Goal: Task Accomplishment & Management: Use online tool/utility

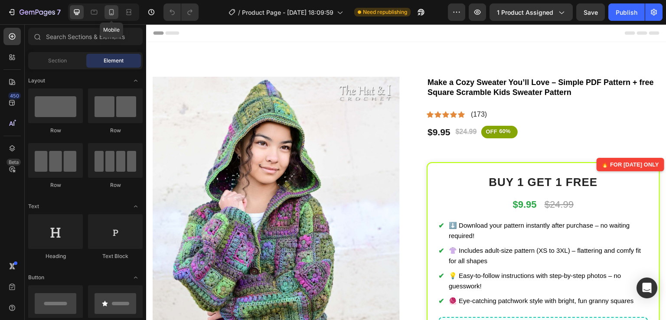
click at [111, 14] on icon at bounding box center [111, 12] width 9 height 9
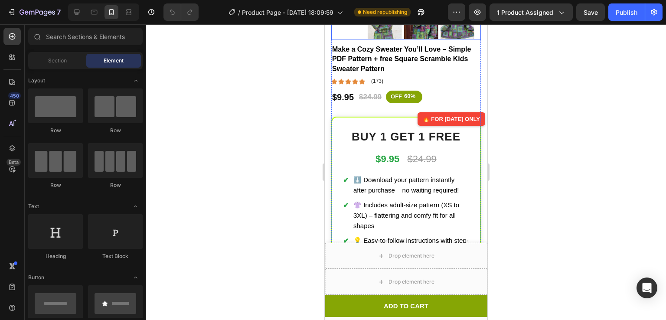
scroll to position [265, 0]
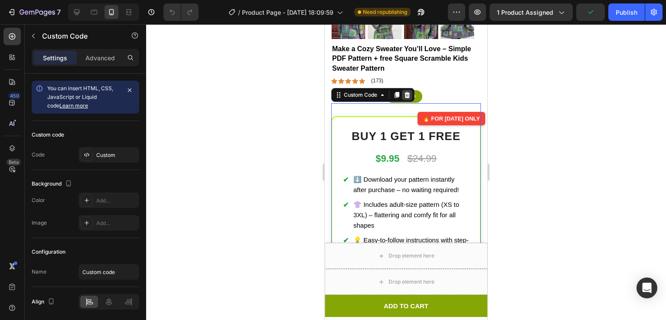
click at [408, 92] on icon at bounding box center [408, 95] width 6 height 6
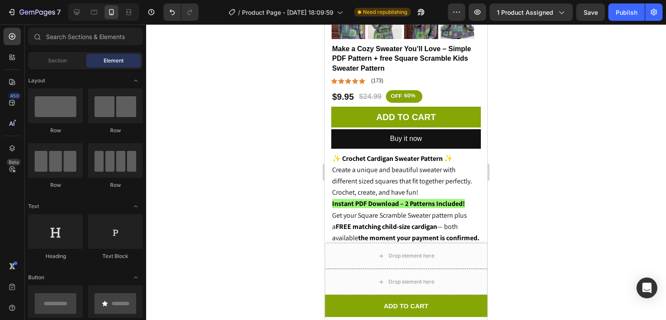
click at [622, 21] on div "7 / Product Page - Jul 7, 18:09:59 Need republishing Preview 1 product assigned…" at bounding box center [333, 12] width 666 height 25
click at [623, 15] on div "Publish" at bounding box center [627, 12] width 22 height 9
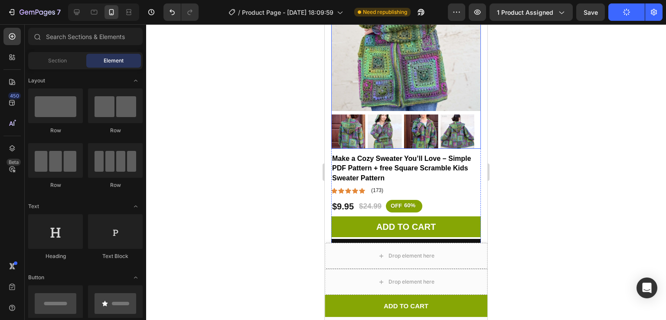
scroll to position [156, 0]
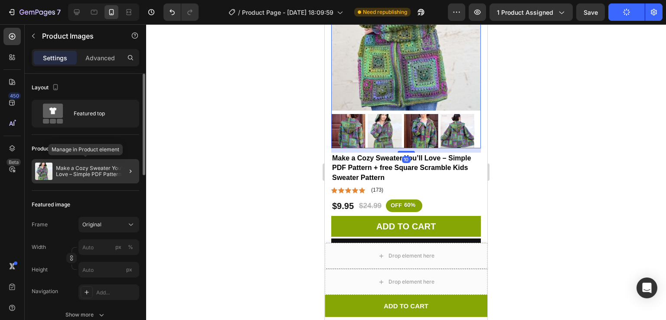
click at [75, 175] on p "Make a Cozy Sweater You’ll Love – Simple PDF Pattern + free Square Scramble Kid…" at bounding box center [96, 171] width 80 height 12
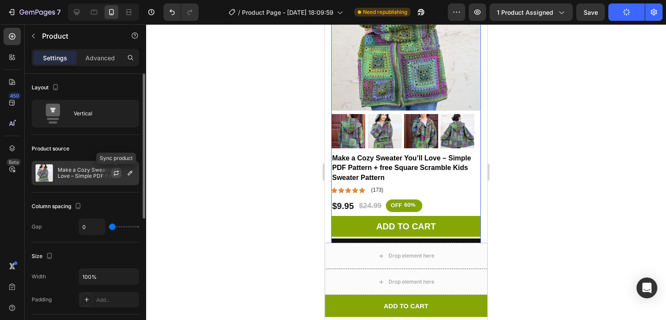
click at [113, 172] on icon "button" at bounding box center [116, 173] width 7 height 7
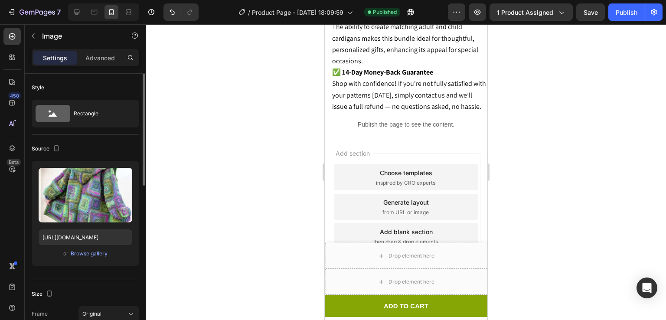
scroll to position [1616, 0]
click at [86, 252] on div "Browse gallery" at bounding box center [89, 254] width 37 height 8
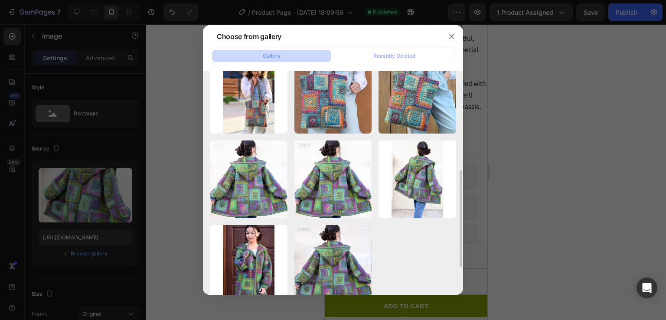
scroll to position [276, 0]
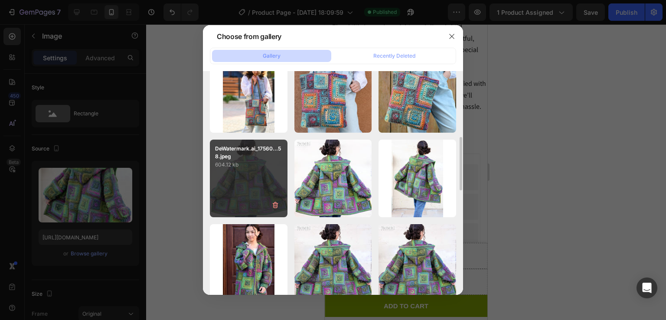
click at [257, 184] on div "DeWatermark.ai_17560...58.jpeg 604.12 kb" at bounding box center [249, 179] width 78 height 78
type input "[URL][DOMAIN_NAME]"
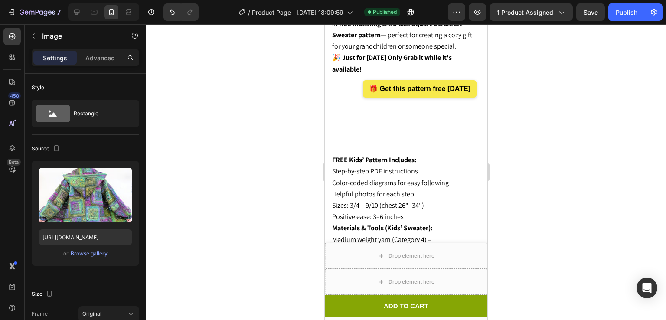
scroll to position [740, 0]
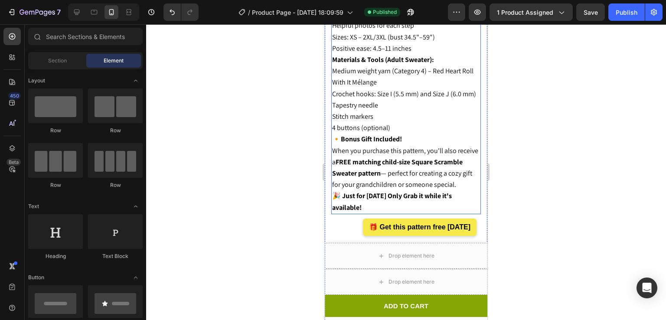
scroll to position [612, 0]
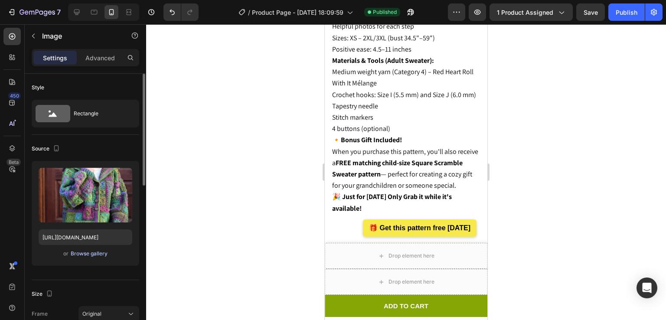
click at [84, 256] on div "Browse gallery" at bounding box center [89, 254] width 37 height 8
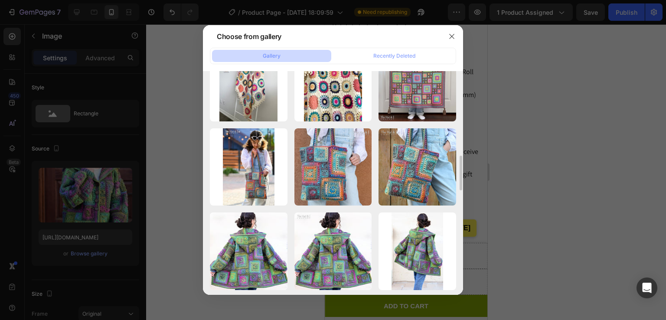
scroll to position [255, 0]
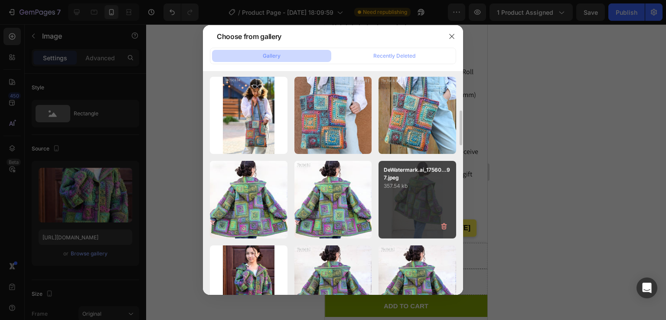
click at [409, 202] on div "DeWatermark.ai_17560...97.jpeg 357.54 kb" at bounding box center [418, 200] width 78 height 78
type input "https://cdn.shopify.com/s/files/1/0759/3512/1634/files/gempages_574415007119311…"
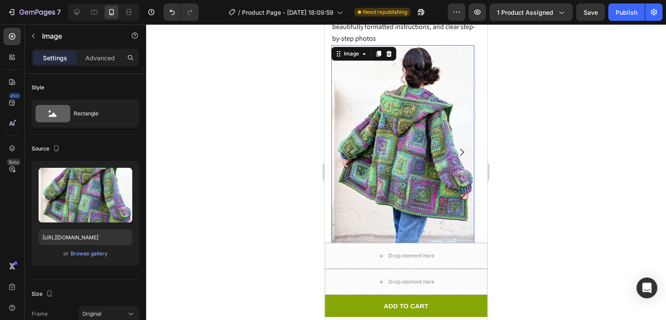
scroll to position [482, 0]
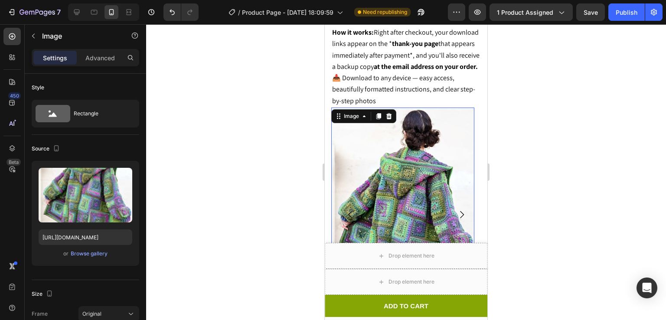
click at [526, 134] on div at bounding box center [406, 172] width 520 height 296
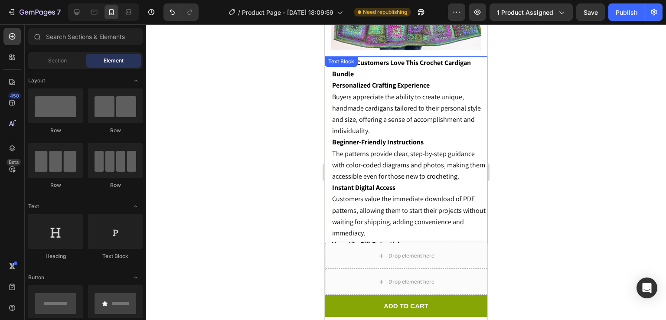
scroll to position [1424, 0]
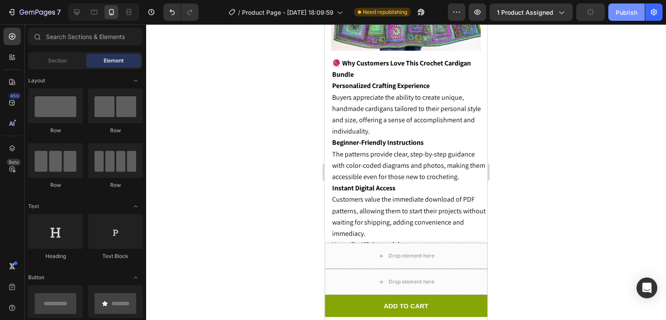
click at [632, 20] on button "Publish" at bounding box center [626, 11] width 36 height 17
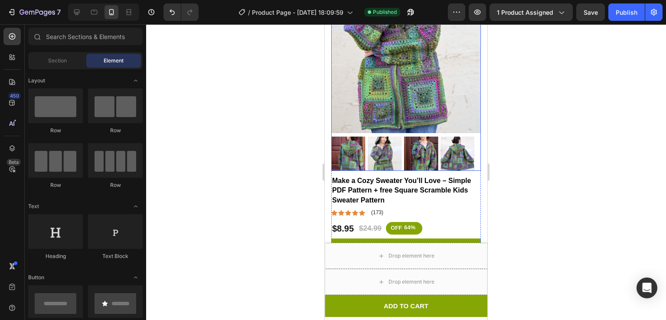
scroll to position [142, 0]
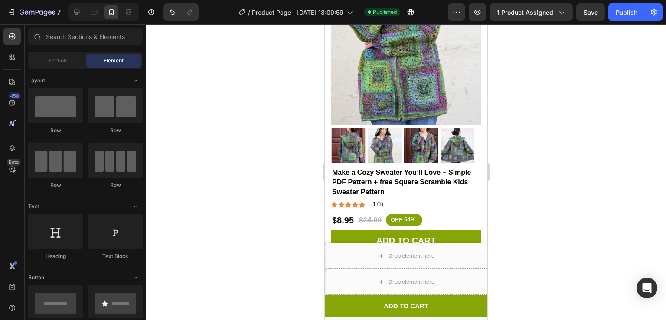
click at [76, 19] on div at bounding box center [103, 11] width 71 height 17
click at [75, 16] on icon at bounding box center [76, 12] width 9 height 9
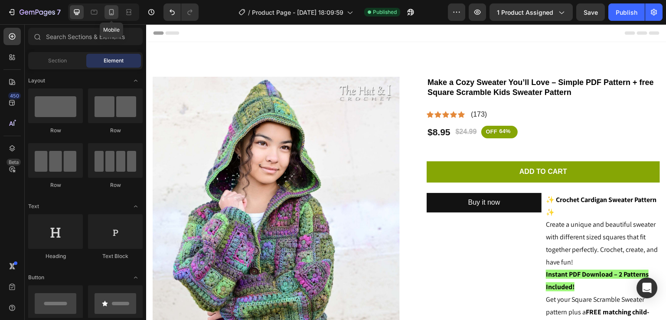
click at [111, 11] on icon at bounding box center [111, 12] width 9 height 9
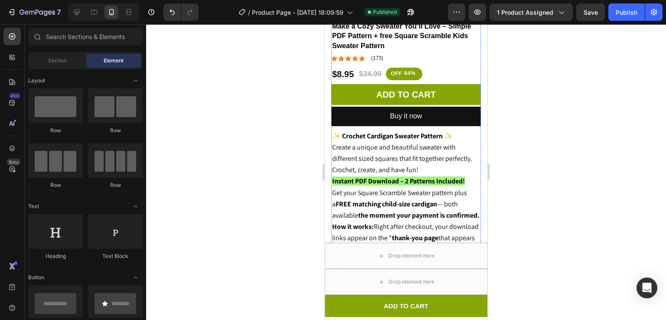
scroll to position [315, 0]
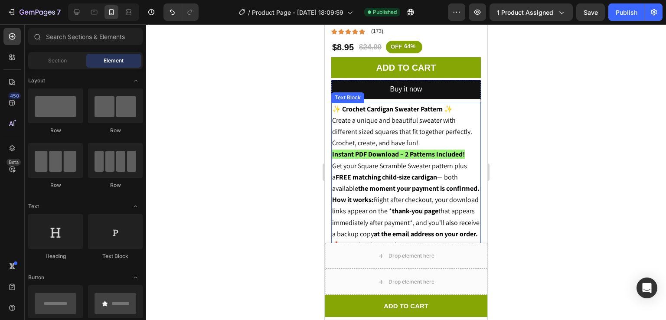
click at [337, 150] on strong "Instant PDF Download – 2 Patterns Included!" at bounding box center [398, 154] width 133 height 9
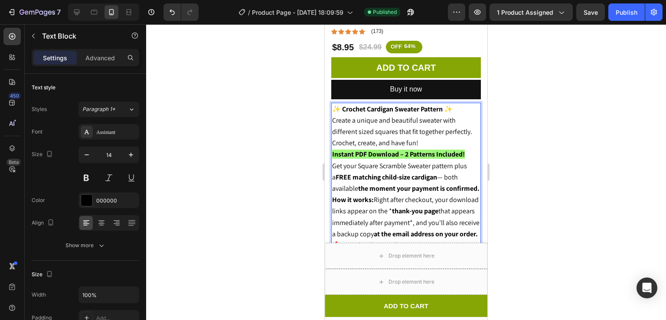
click at [334, 150] on strong "Instant PDF Download – 2 Patterns Included!" at bounding box center [398, 154] width 133 height 9
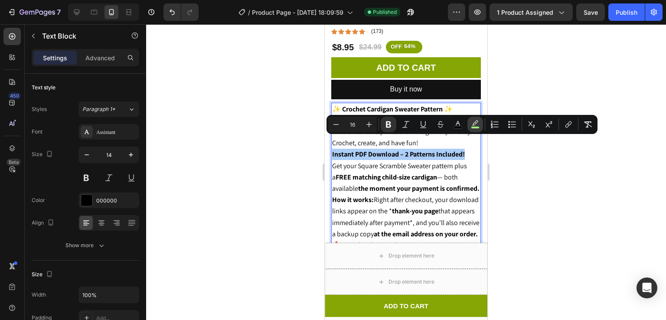
click at [473, 125] on icon "Editor contextual toolbar" at bounding box center [475, 124] width 9 height 9
type input "9EF77B"
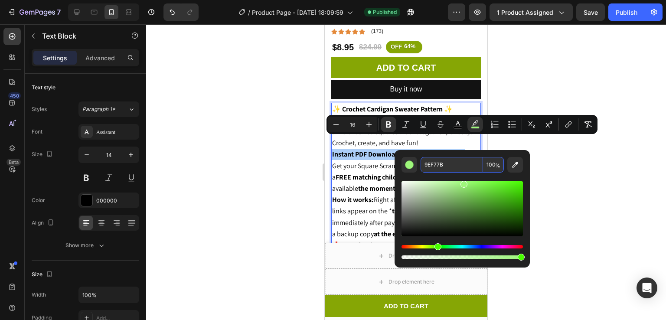
click at [466, 164] on input "9EF77B" at bounding box center [452, 165] width 62 height 16
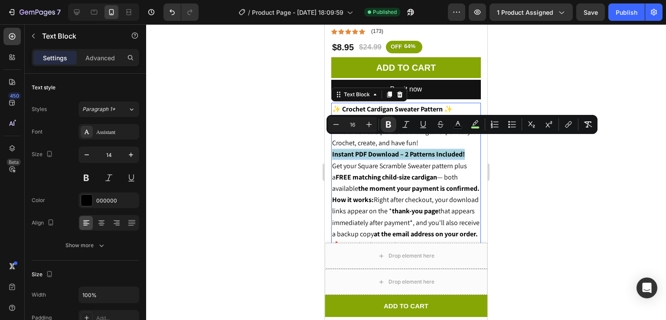
click at [439, 150] on strong "Instant PDF Download – 2 Patterns Included!" at bounding box center [398, 154] width 133 height 9
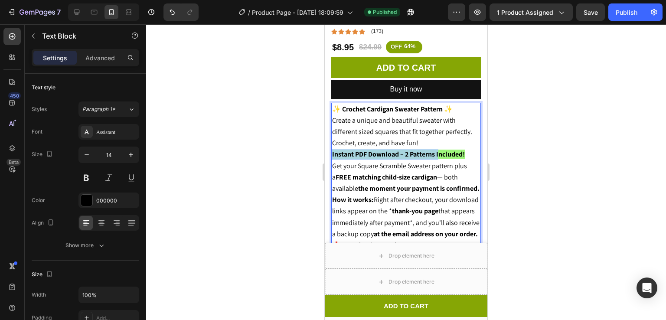
click at [439, 150] on strong "Instant PDF Download – 2 Patterns Included!" at bounding box center [398, 154] width 133 height 9
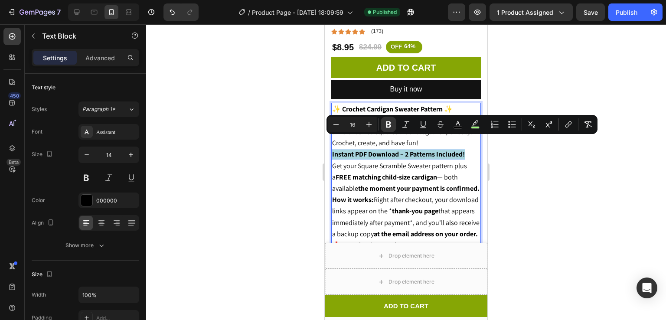
click at [439, 150] on strong "Instant PDF Download – 2 Patterns Included!" at bounding box center [398, 154] width 133 height 9
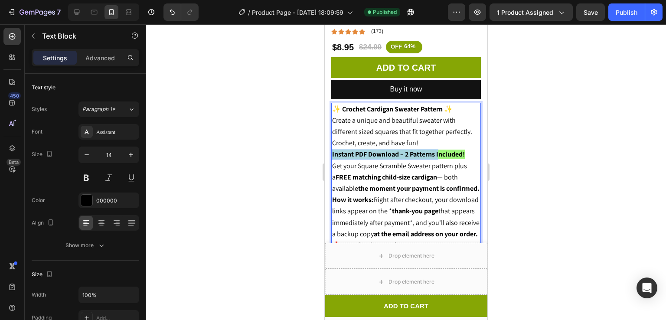
click at [439, 150] on strong "Instant PDF Download – 2 Patterns Included!" at bounding box center [398, 154] width 133 height 9
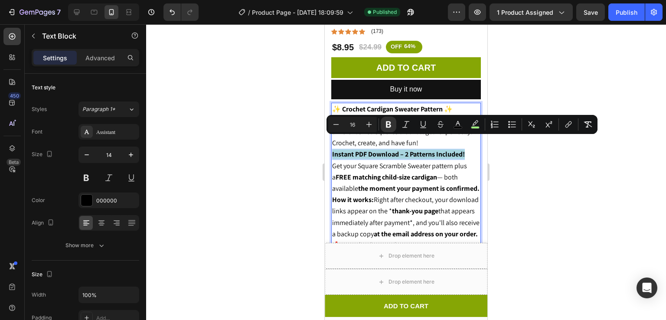
click at [439, 150] on strong "Instant PDF Download – 2 Patterns Included!" at bounding box center [398, 154] width 133 height 9
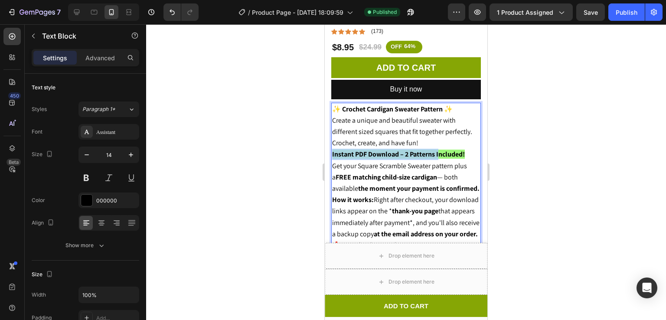
click at [439, 150] on strong "Instant PDF Download – 2 Patterns Included!" at bounding box center [398, 154] width 133 height 9
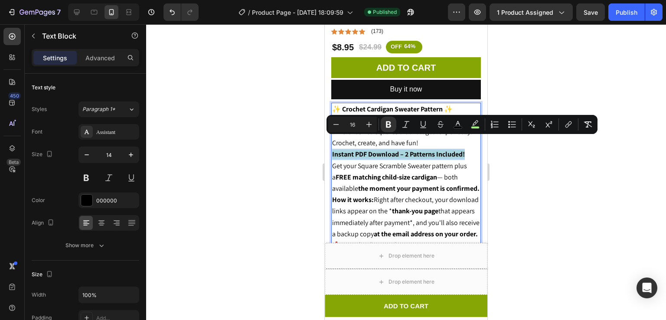
click at [439, 150] on strong "Instant PDF Download – 2 Patterns Included!" at bounding box center [398, 154] width 133 height 9
click at [416, 150] on strong "Instant PDF Download – 2 Patterns Included!" at bounding box center [398, 154] width 133 height 9
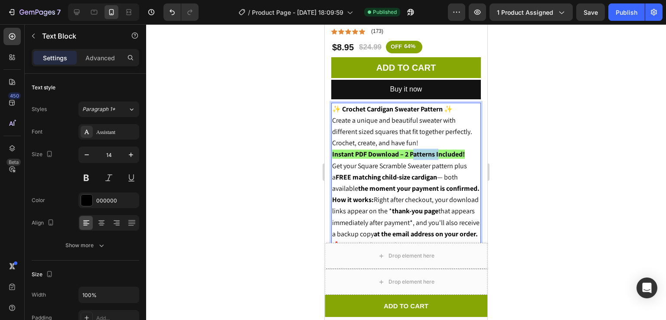
click at [416, 150] on strong "Instant PDF Download – 2 Patterns Included!" at bounding box center [398, 154] width 133 height 9
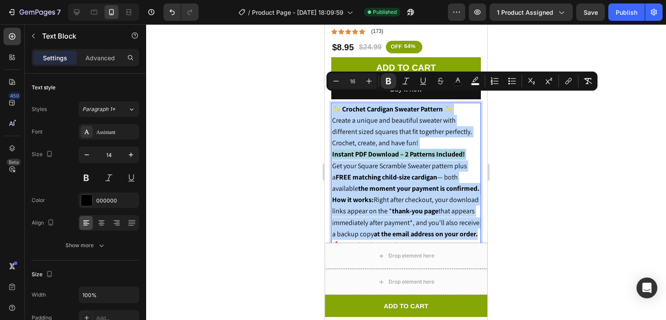
click at [416, 150] on strong "Instant PDF Download – 2 Patterns Included!" at bounding box center [398, 154] width 133 height 9
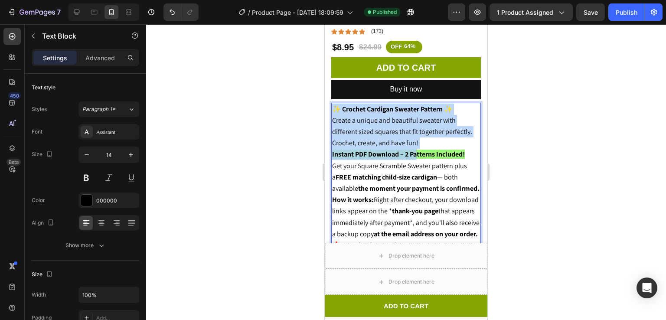
click at [416, 150] on strong "Instant PDF Download – 2 Patterns Included!" at bounding box center [398, 154] width 133 height 9
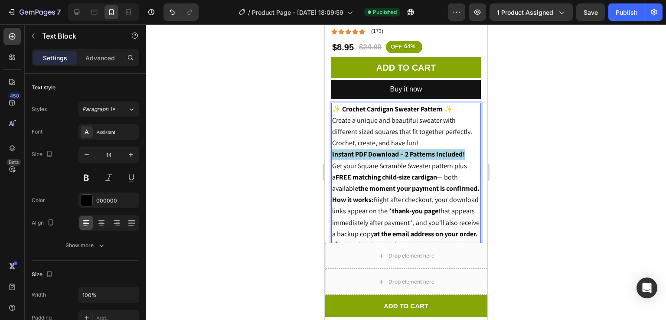
click at [416, 150] on strong "Instant PDF Download – 2 Patterns Included!" at bounding box center [398, 154] width 133 height 9
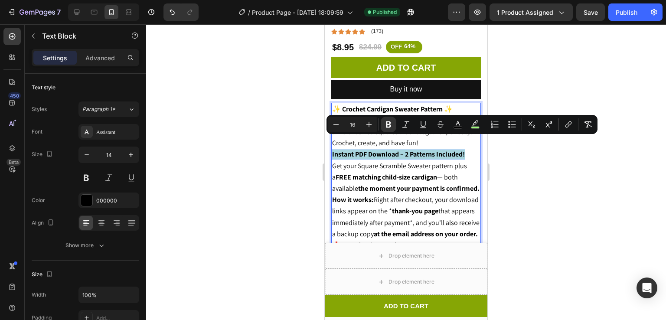
click at [416, 150] on strong "Instant PDF Download – 2 Patterns Included!" at bounding box center [398, 154] width 133 height 9
click at [481, 125] on button "color" at bounding box center [476, 125] width 16 height 16
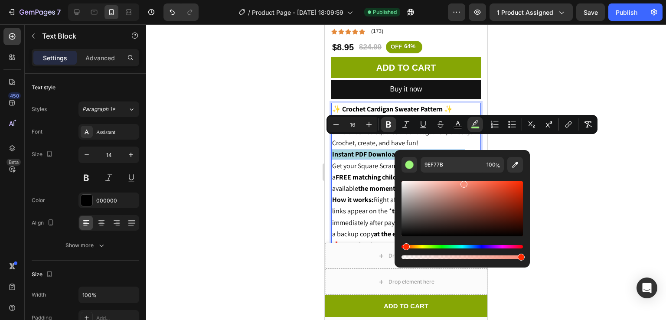
click at [405, 246] on div "Hue" at bounding box center [462, 246] width 121 height 3
click at [474, 184] on div "Editor contextual toolbar" at bounding box center [462, 208] width 121 height 55
type input "F27B63"
click at [628, 134] on div at bounding box center [406, 172] width 520 height 296
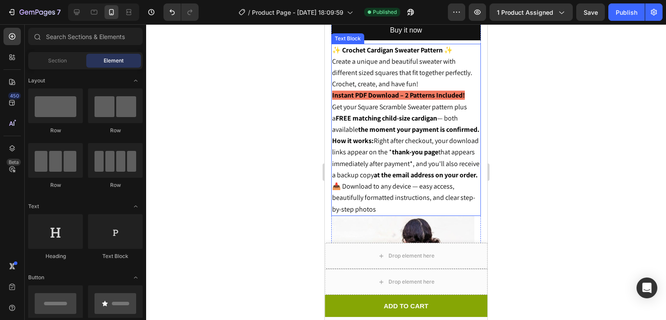
scroll to position [375, 0]
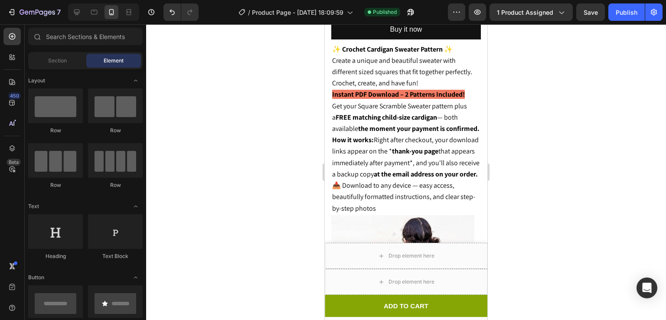
click at [592, 121] on div at bounding box center [406, 172] width 520 height 296
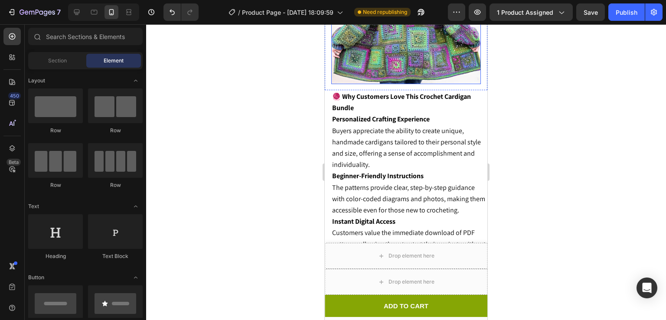
scroll to position [1391, 0]
click at [598, 108] on div at bounding box center [406, 172] width 520 height 296
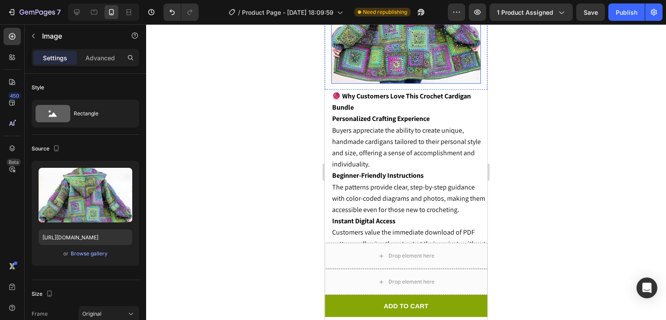
click at [430, 84] on img at bounding box center [406, 9] width 150 height 150
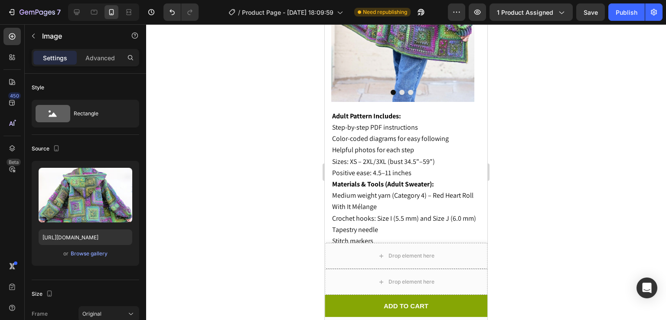
scroll to position [721, 0]
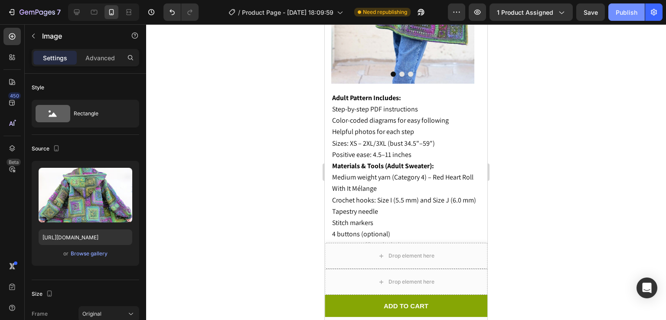
click at [622, 7] on button "Publish" at bounding box center [626, 11] width 36 height 17
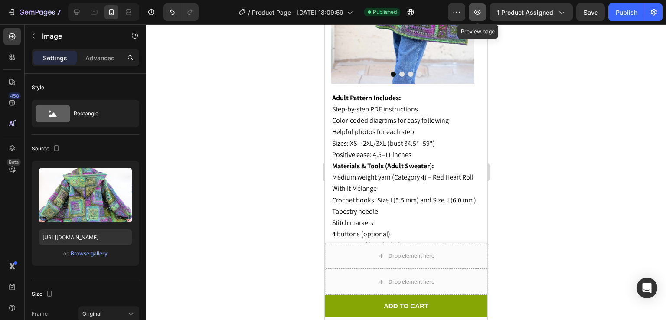
click at [479, 12] on icon "button" at bounding box center [477, 12] width 9 height 9
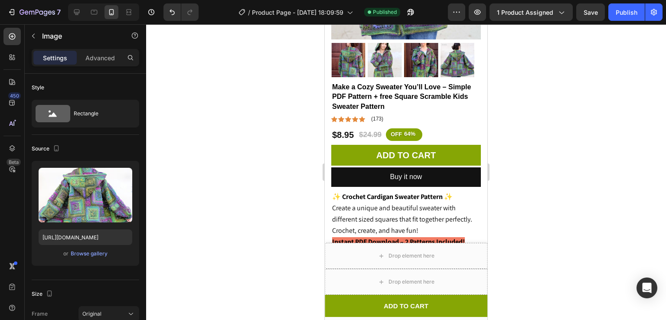
scroll to position [227, 0]
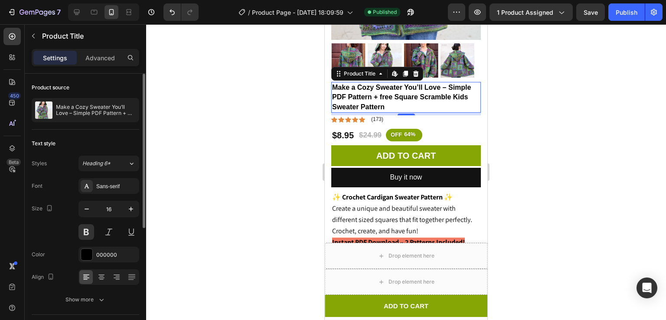
click at [99, 234] on div at bounding box center [108, 232] width 61 height 16
click at [102, 234] on button at bounding box center [109, 232] width 16 height 16
click at [89, 232] on button at bounding box center [86, 232] width 16 height 16
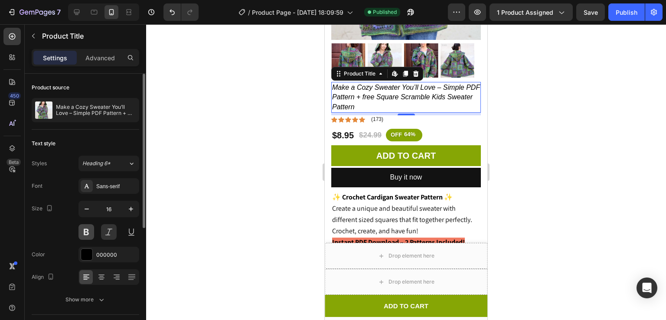
click at [89, 232] on button at bounding box center [86, 232] width 16 height 16
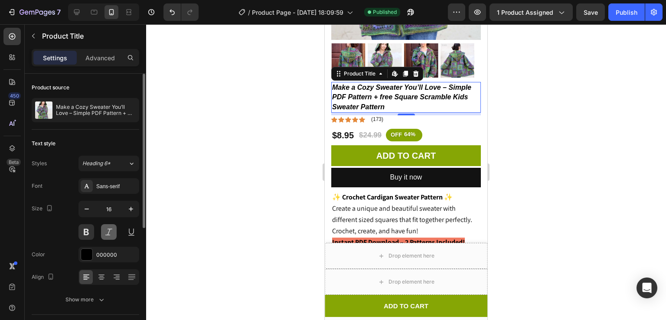
click at [104, 231] on button at bounding box center [109, 232] width 16 height 16
click at [127, 207] on icon "button" at bounding box center [131, 209] width 9 height 9
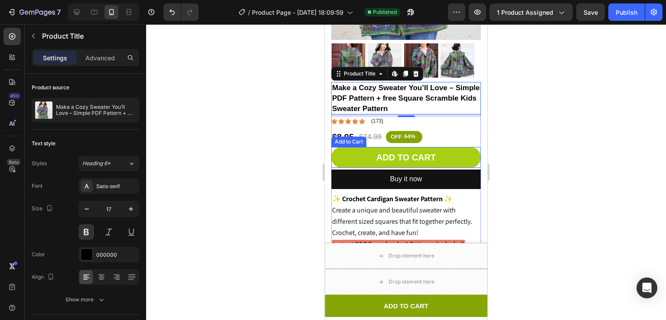
scroll to position [0, 0]
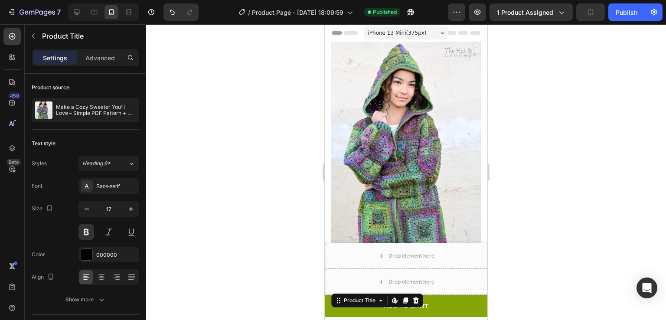
click at [399, 32] on span "iPhone 13 Mini ( 375 px)" at bounding box center [397, 33] width 59 height 9
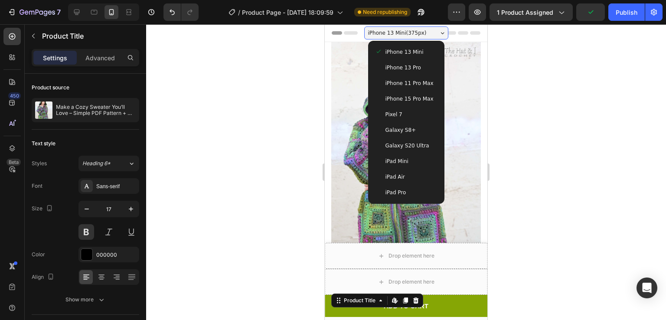
click at [393, 58] on div "iPhone 13 Mini" at bounding box center [406, 52] width 69 height 16
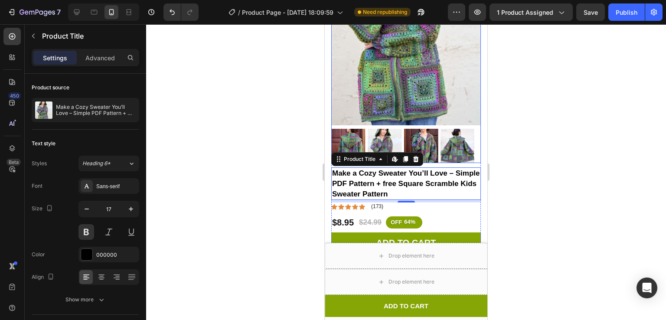
scroll to position [151, 0]
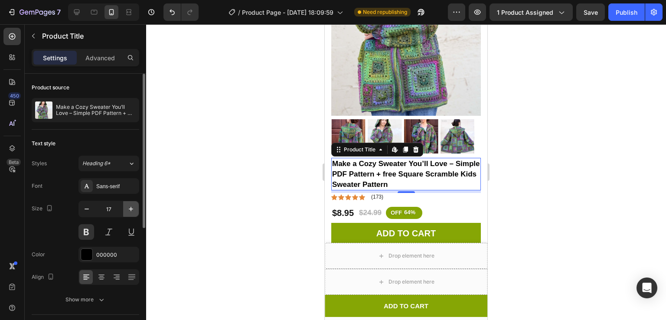
click at [127, 209] on icon "button" at bounding box center [131, 209] width 9 height 9
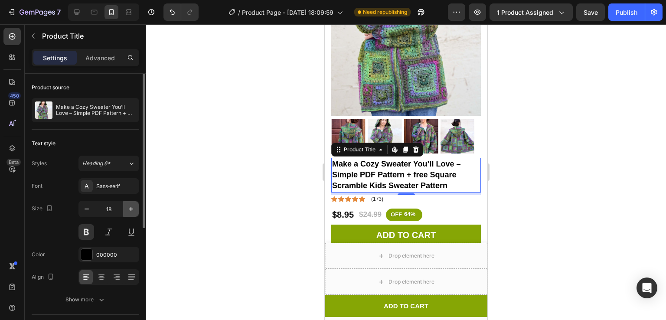
click at [127, 209] on icon "button" at bounding box center [131, 209] width 9 height 9
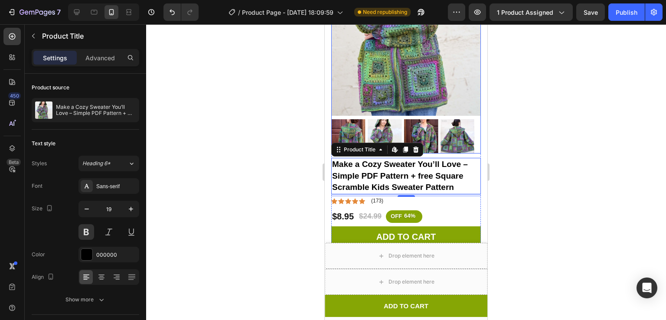
scroll to position [0, 0]
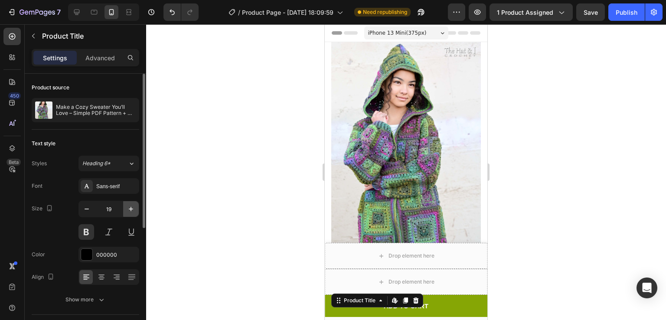
click at [133, 207] on icon "button" at bounding box center [131, 209] width 9 height 9
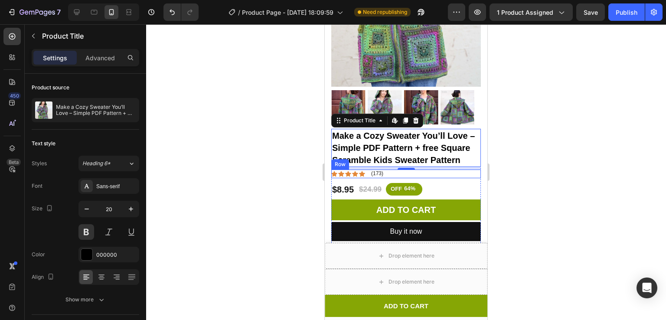
scroll to position [178, 0]
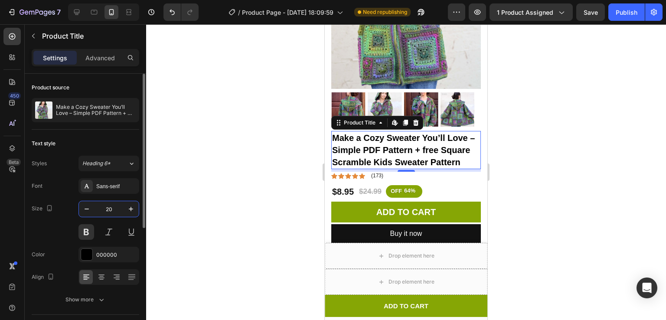
click at [123, 208] on input "20" at bounding box center [109, 209] width 29 height 16
click at [129, 209] on icon "button" at bounding box center [131, 209] width 9 height 9
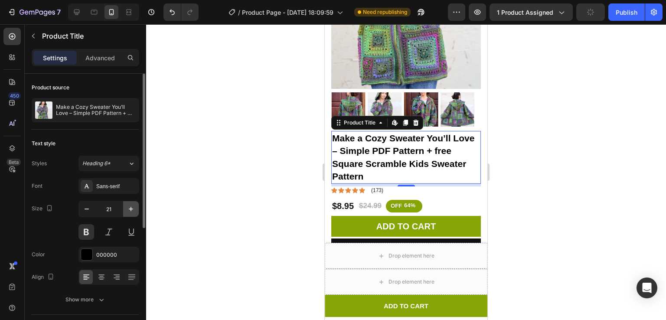
click at [129, 209] on icon "button" at bounding box center [131, 209] width 9 height 9
type input "22"
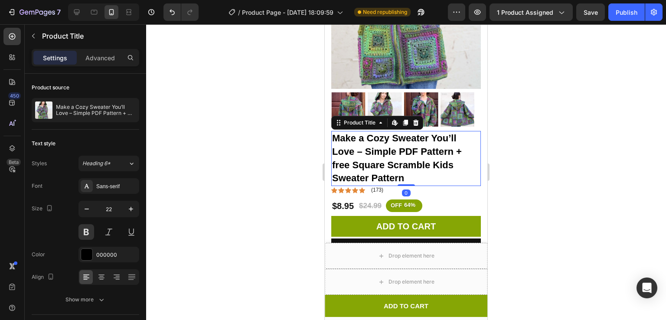
drag, startPoint x: 405, startPoint y: 177, endPoint x: 453, endPoint y: 136, distance: 63.6
click at [406, 165] on div "Make a Cozy Sweater You’ll Love – Simple PDF Pattern + free Square Scramble Kid…" at bounding box center [406, 158] width 150 height 55
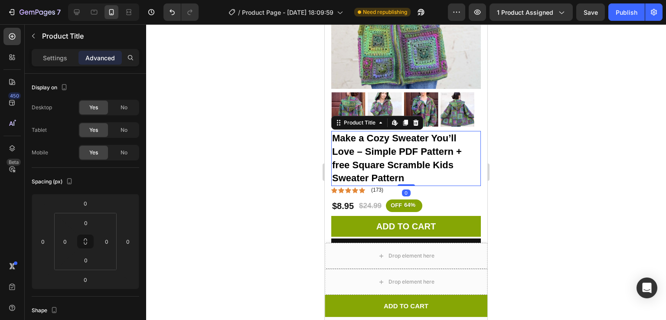
click at [584, 86] on div at bounding box center [406, 172] width 520 height 296
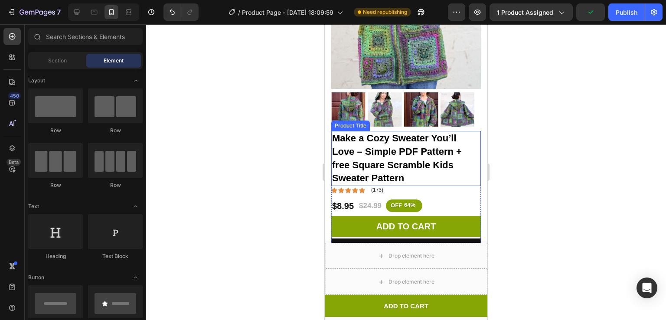
click at [406, 139] on h1 "Make a Cozy Sweater You’ll Love – Simple PDF Pattern + free Square Scramble Kid…" at bounding box center [406, 158] width 150 height 55
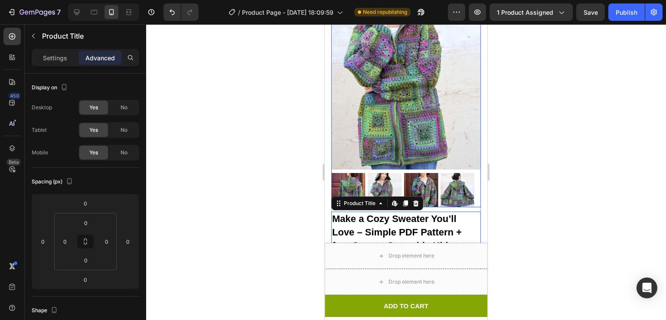
scroll to position [134, 0]
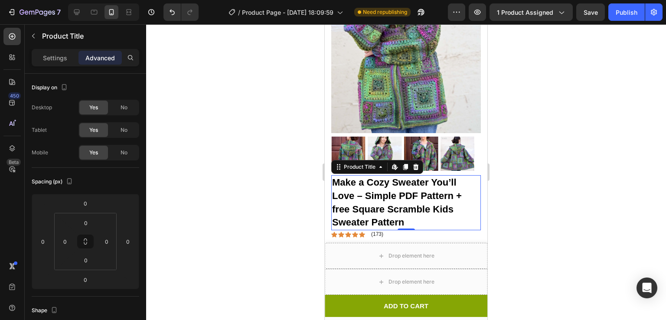
click at [468, 14] on div "Preview 1 product assigned Save Publish" at bounding box center [555, 11] width 215 height 17
click at [473, 14] on button "button" at bounding box center [477, 11] width 17 height 17
click at [46, 57] on p "Settings" at bounding box center [55, 57] width 24 height 9
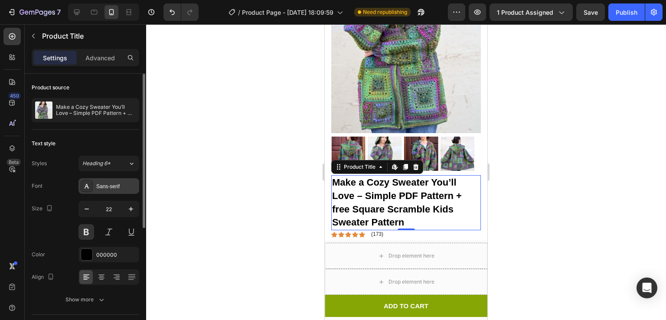
click at [106, 183] on div "Sans-serif" at bounding box center [116, 187] width 41 height 8
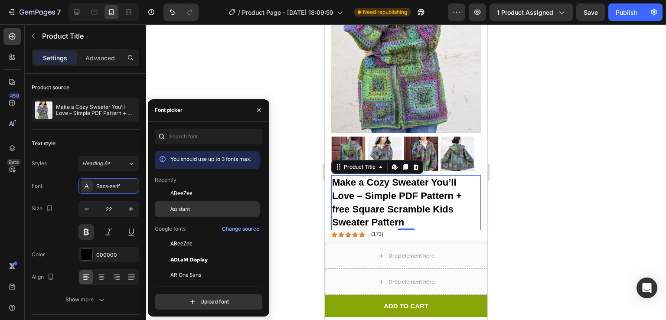
click at [196, 210] on div "Assistant" at bounding box center [214, 209] width 88 height 8
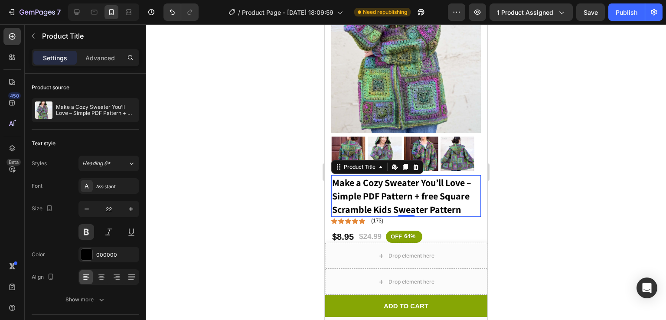
click at [553, 150] on div at bounding box center [406, 172] width 520 height 296
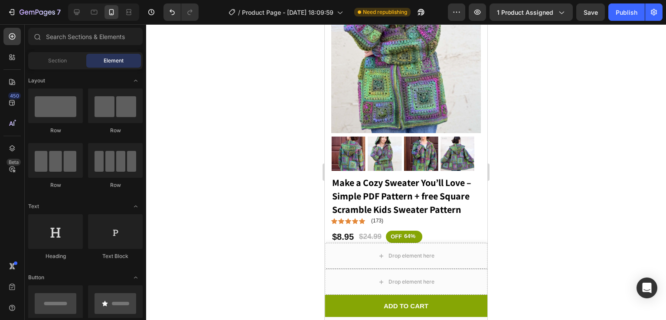
click at [569, 149] on div at bounding box center [406, 172] width 520 height 296
click at [482, 13] on icon "button" at bounding box center [477, 12] width 9 height 9
click at [397, 179] on h1 "Make a Cozy Sweater You’ll Love – Simple PDF Pattern + free Square Scramble Kid…" at bounding box center [406, 196] width 150 height 42
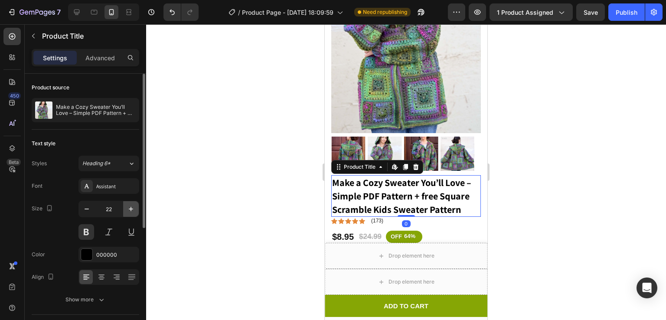
click at [130, 205] on icon "button" at bounding box center [131, 209] width 9 height 9
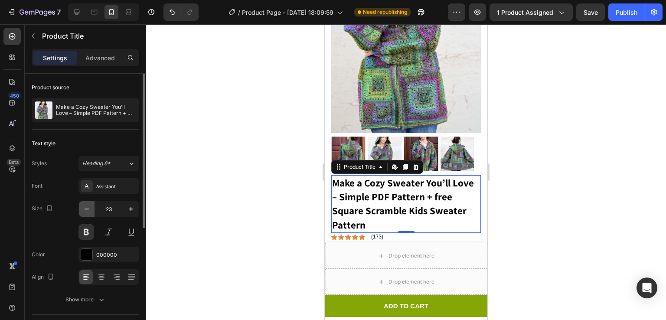
click at [85, 207] on icon "button" at bounding box center [86, 209] width 9 height 9
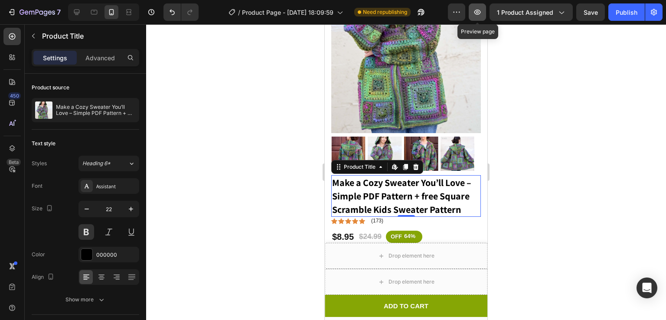
click at [475, 10] on icon "button" at bounding box center [477, 12] width 9 height 9
click at [635, 12] on div "Publish" at bounding box center [627, 12] width 22 height 9
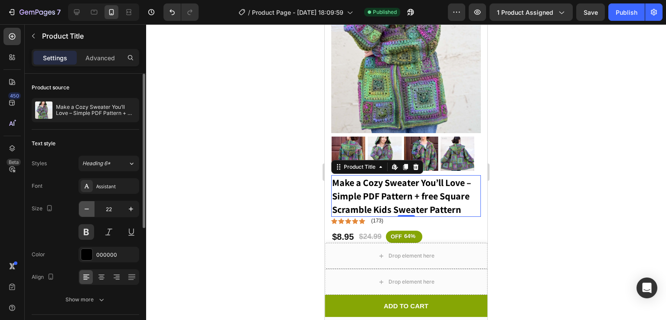
click at [88, 206] on icon "button" at bounding box center [86, 209] width 9 height 9
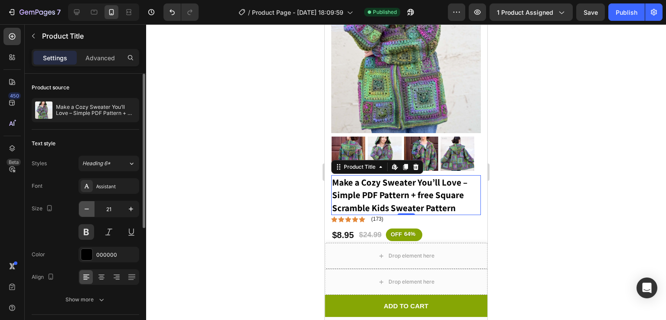
click at [88, 206] on icon "button" at bounding box center [86, 209] width 9 height 9
type input "20"
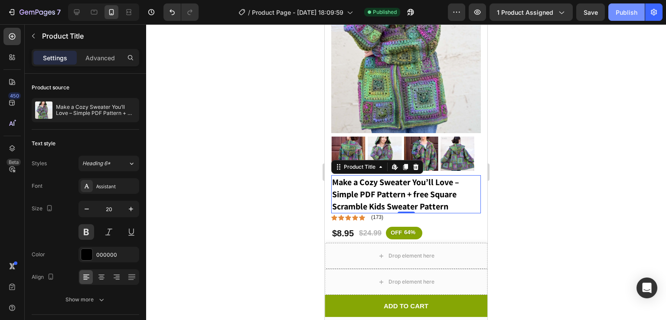
click at [628, 10] on div "Publish" at bounding box center [627, 12] width 22 height 9
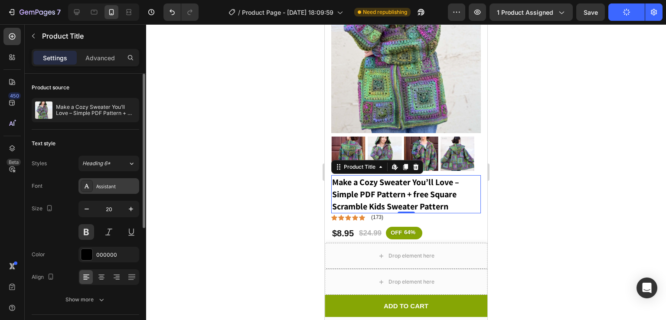
click at [111, 183] on div "Assistant" at bounding box center [116, 187] width 41 height 8
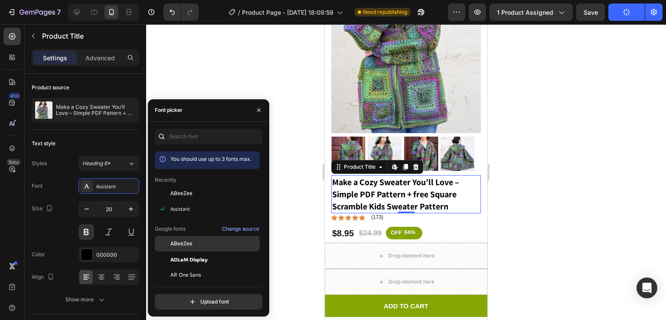
click at [199, 246] on div "ABeeZee" at bounding box center [214, 244] width 88 height 8
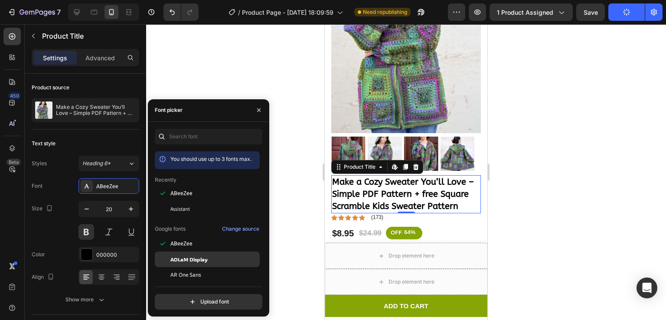
click at [196, 257] on span "ADLaM Display" at bounding box center [188, 259] width 37 height 8
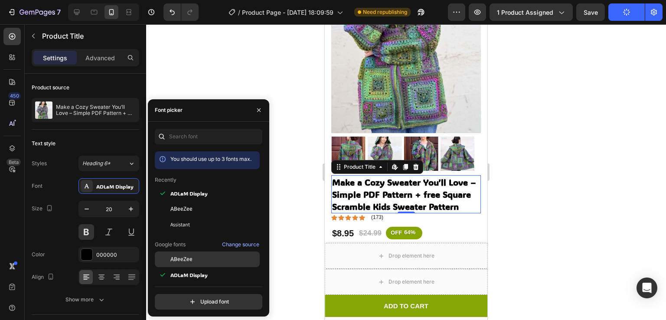
scroll to position [29, 0]
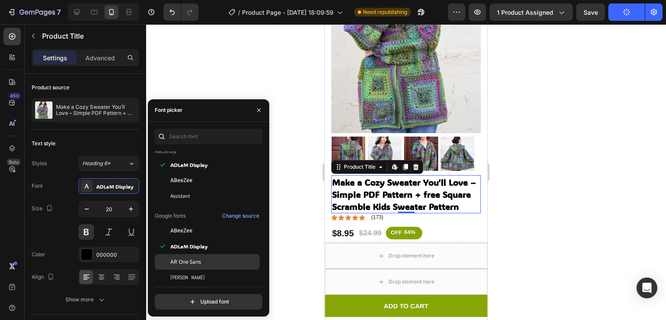
click at [196, 254] on div "AR One Sans" at bounding box center [207, 262] width 105 height 16
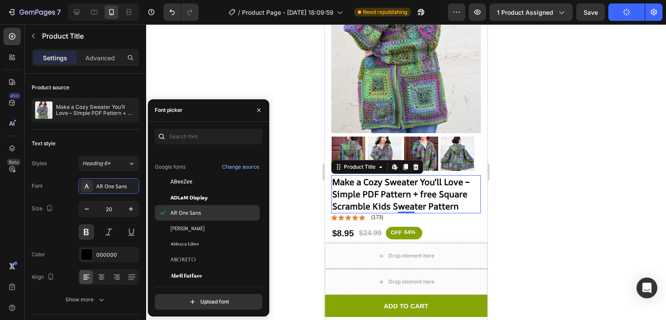
scroll to position [104, 0]
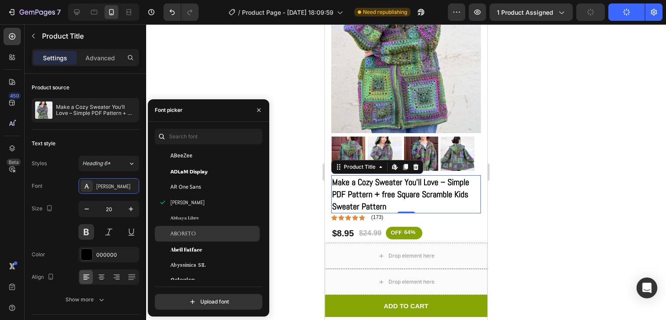
click at [196, 226] on div "Aboreto" at bounding box center [207, 234] width 105 height 16
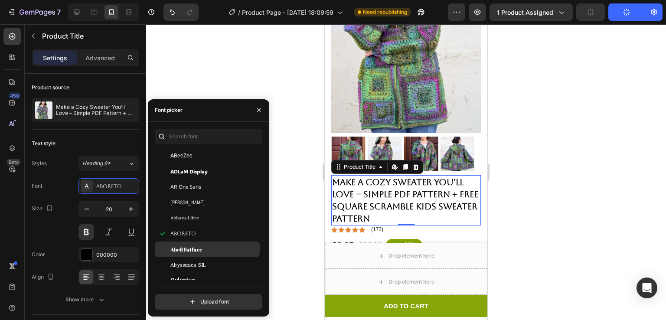
click at [199, 249] on span "Abril Fatface" at bounding box center [186, 249] width 32 height 8
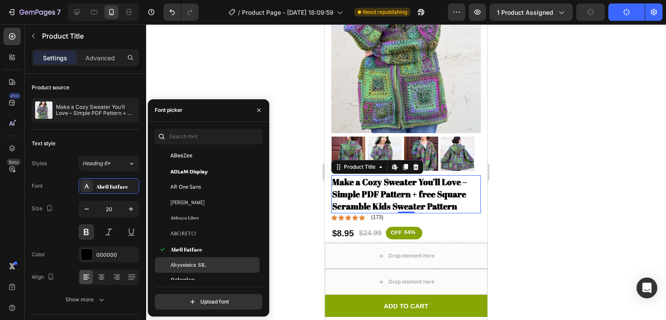
click at [204, 261] on span "Abyssinica SIL" at bounding box center [187, 265] width 35 height 8
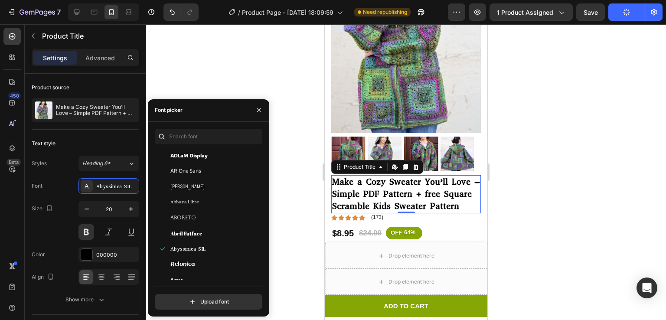
scroll to position [0, 0]
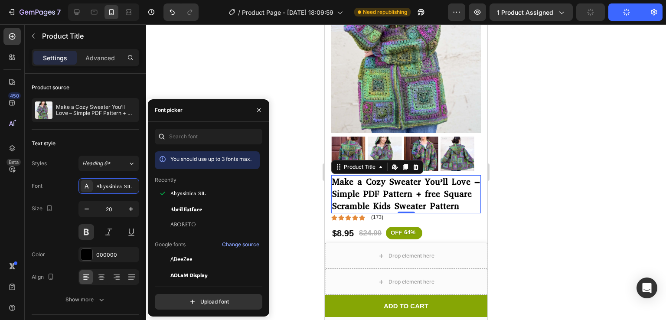
click at [197, 127] on div "You should use up to 3 fonts max. Recently Abyssinica SIL Abril Fatface Aboreto…" at bounding box center [208, 219] width 121 height 195
click at [197, 134] on input "text" at bounding box center [209, 137] width 108 height 16
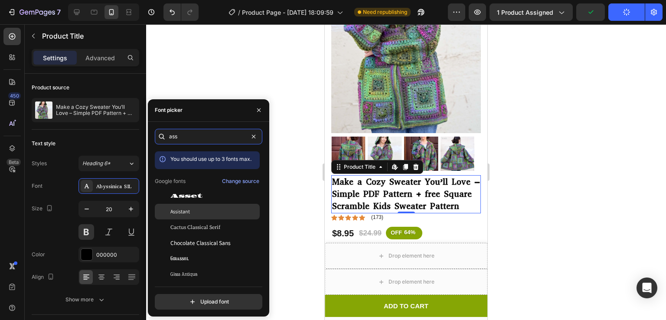
type input "ass"
click at [186, 214] on span "Assistant" at bounding box center [180, 212] width 20 height 8
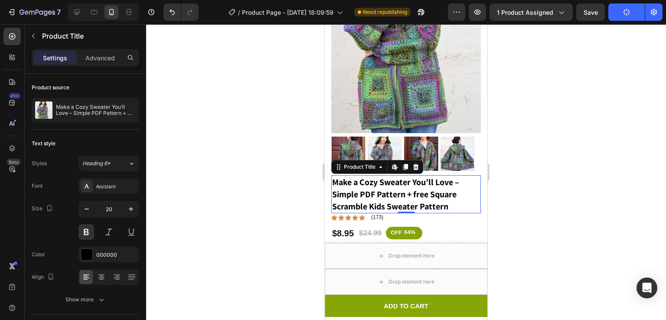
click at [533, 158] on div at bounding box center [406, 172] width 520 height 296
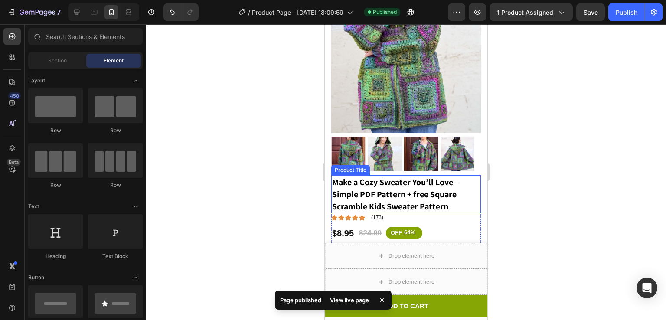
click at [399, 175] on h1 "Make a Cozy Sweater You’ll Love – Simple PDF Pattern + free Square Scramble Kid…" at bounding box center [406, 194] width 150 height 38
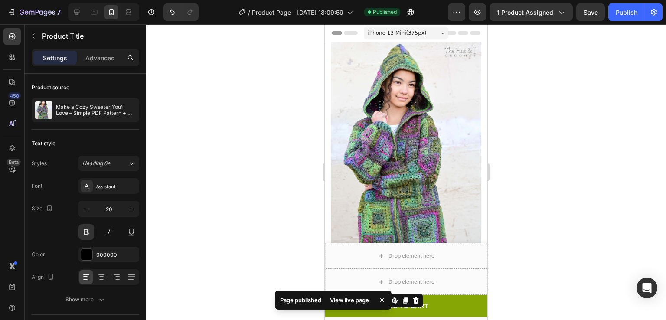
click at [395, 30] on span "iPhone 13 Mini ( 375 px)" at bounding box center [397, 33] width 59 height 9
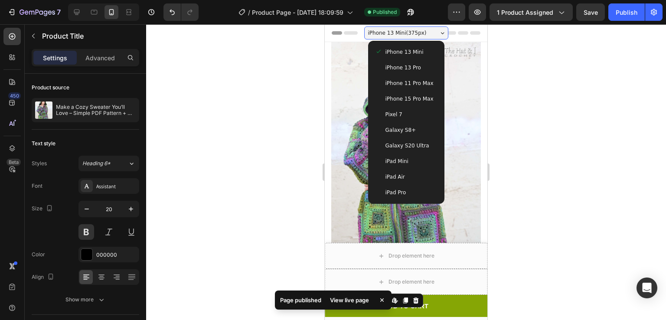
click at [393, 66] on span "iPhone 13 Pro" at bounding box center [404, 67] width 36 height 9
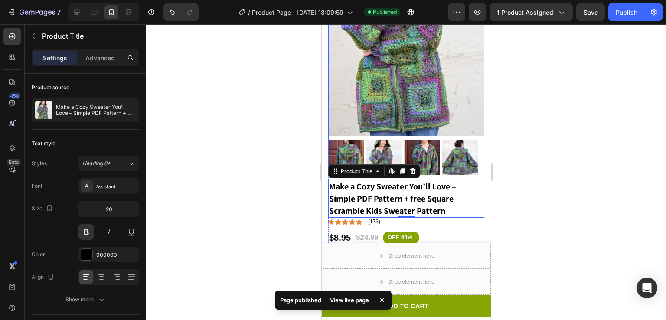
scroll to position [164, 0]
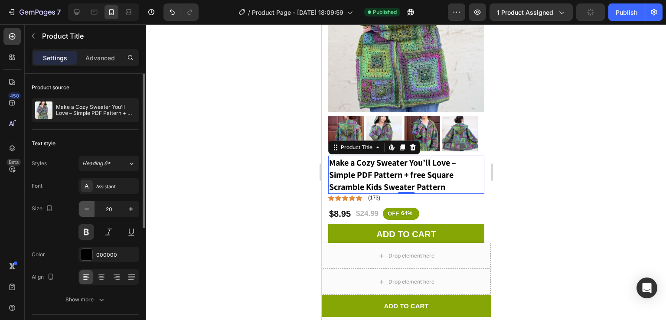
click at [87, 212] on icon "button" at bounding box center [86, 209] width 9 height 9
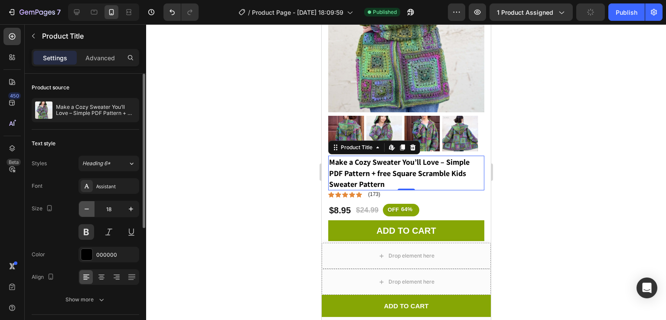
click at [87, 212] on icon "button" at bounding box center [86, 209] width 9 height 9
type input "17"
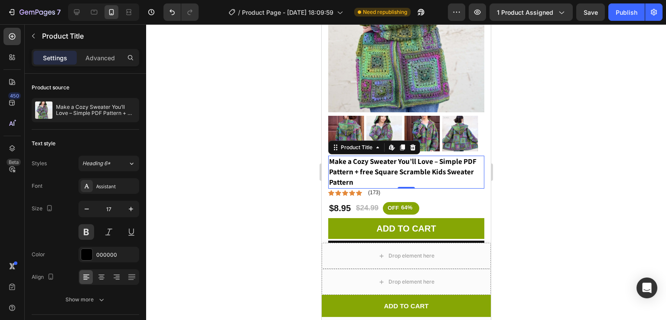
click at [250, 219] on div at bounding box center [406, 172] width 520 height 296
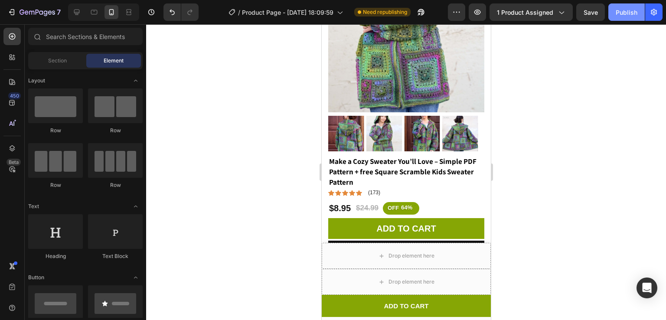
click at [626, 18] on button "Publish" at bounding box center [626, 11] width 36 height 17
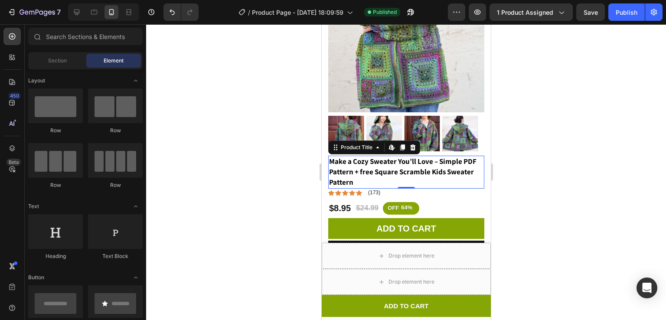
click at [403, 178] on div "Make a Cozy Sweater You’ll Love – Simple PDF Pattern + free Square Scramble Kid…" at bounding box center [406, 172] width 156 height 33
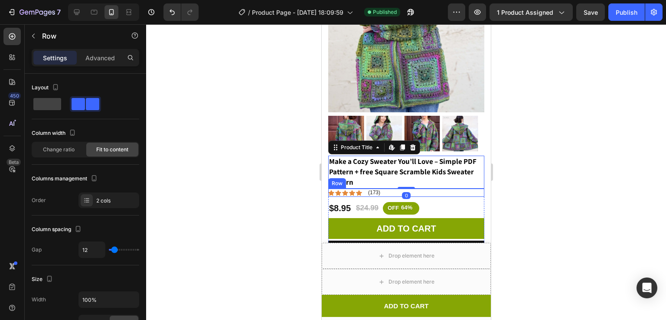
click at [393, 189] on div "Icon Icon Icon Icon Icon Icon List (173) Text Block Row" at bounding box center [406, 193] width 156 height 9
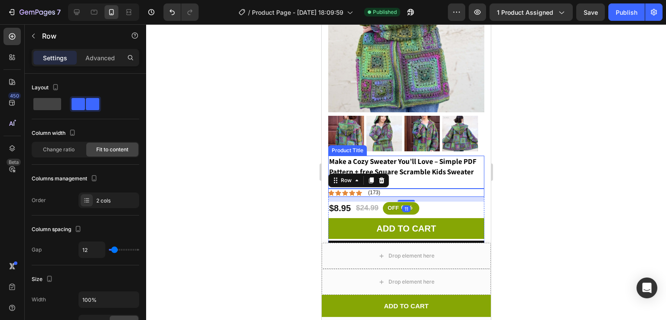
click at [396, 171] on h1 "Make a Cozy Sweater You’ll Love – Simple PDF Pattern + free Square Scramble Kid…" at bounding box center [406, 172] width 156 height 33
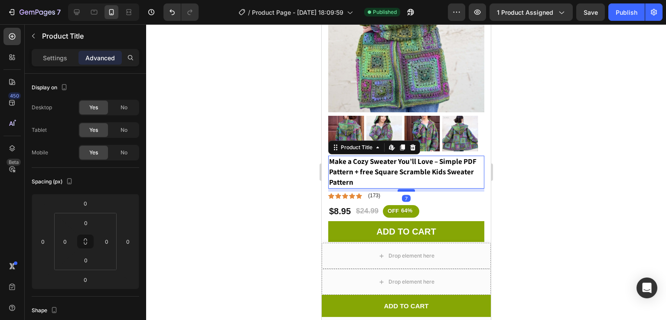
click at [397, 189] on div at bounding box center [405, 190] width 17 height 3
type input "7"
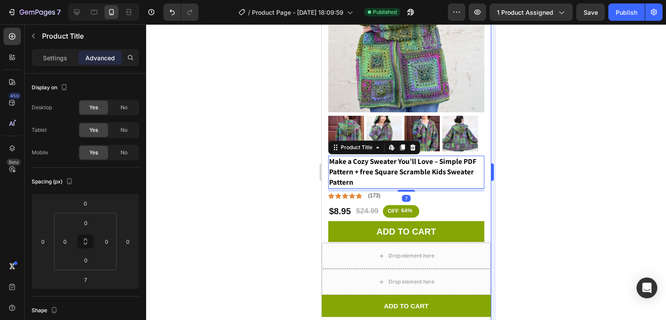
click at [517, 160] on div at bounding box center [406, 172] width 520 height 296
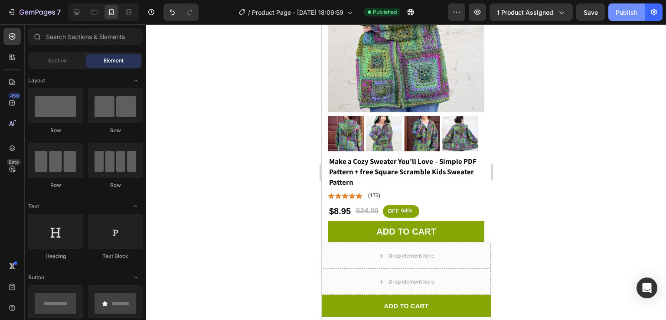
click at [628, 15] on div "Publish" at bounding box center [627, 12] width 22 height 9
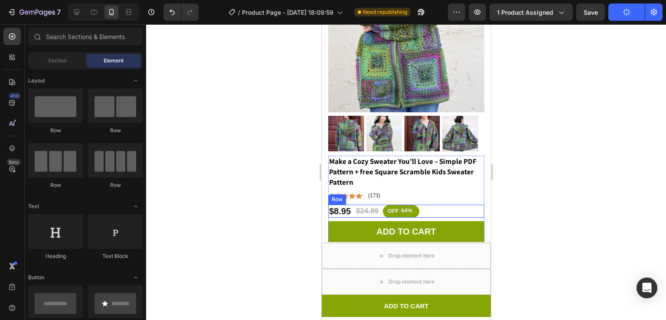
click at [428, 205] on div "$8.95 Product Price Product Price $24.99 Product Price Product Price OFF 64% Di…" at bounding box center [406, 211] width 156 height 13
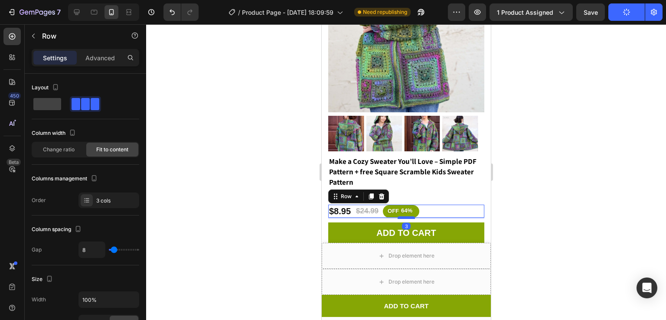
click at [408, 216] on div at bounding box center [405, 217] width 17 height 3
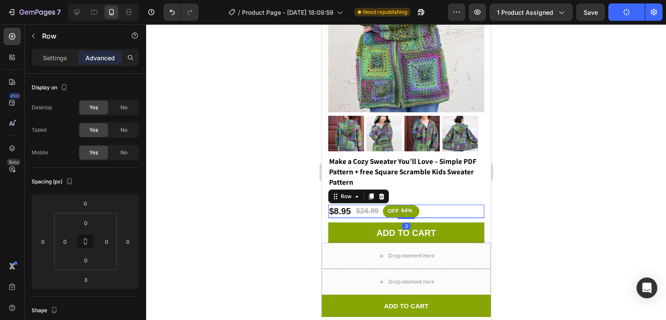
click at [540, 182] on div at bounding box center [406, 172] width 520 height 296
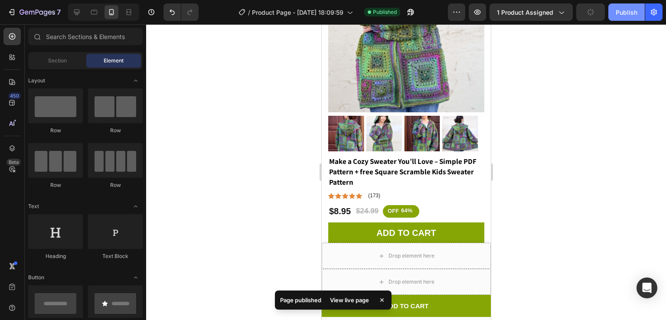
click at [622, 19] on button "Publish" at bounding box center [626, 11] width 36 height 17
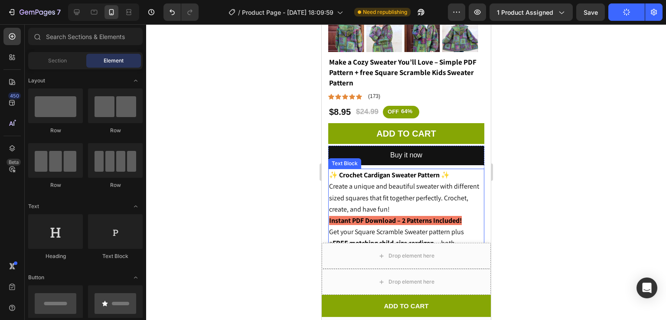
scroll to position [267, 0]
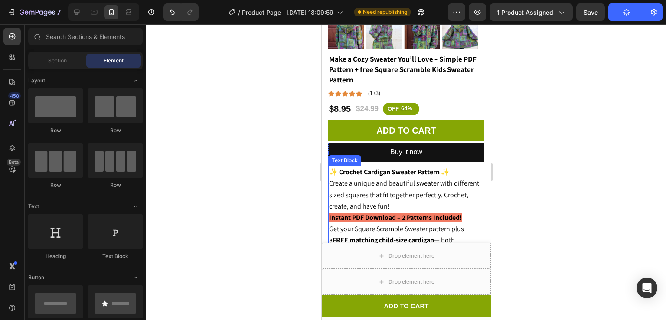
click at [459, 213] on strong "Instant PDF Download – 2 Patterns Included!" at bounding box center [395, 217] width 133 height 9
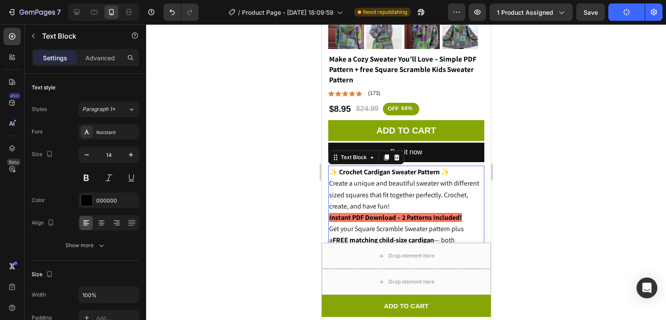
click at [468, 212] on p "Instant PDF Download – 2 Patterns Included!" at bounding box center [406, 217] width 154 height 11
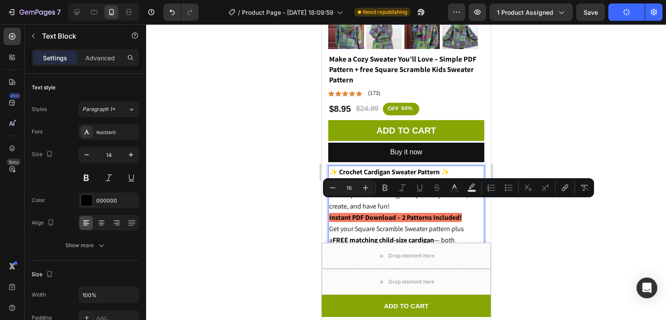
click at [468, 212] on p "Instant PDF Download – 2 Patterns Included!" at bounding box center [406, 217] width 154 height 11
type input "16"
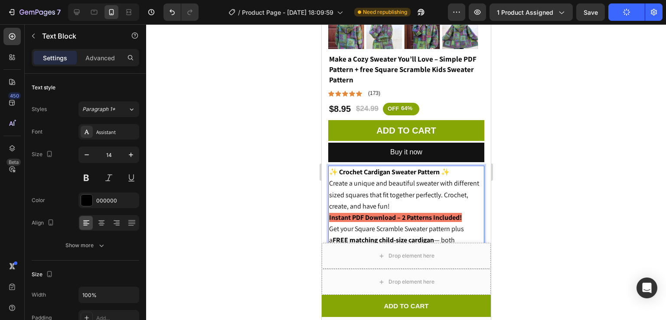
click at [468, 212] on p "Instant PDF Download – 2 Patterns Included!" at bounding box center [406, 217] width 154 height 11
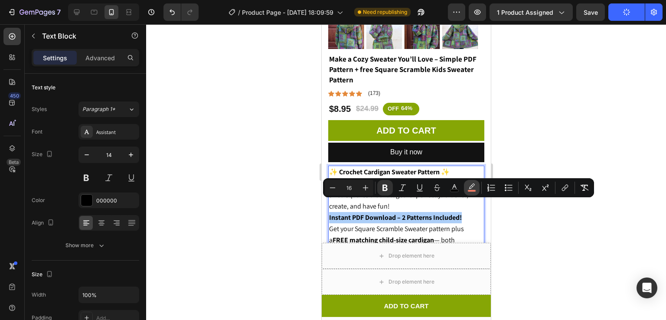
click at [469, 191] on rect "Editor contextual toolbar" at bounding box center [472, 191] width 8 height 2
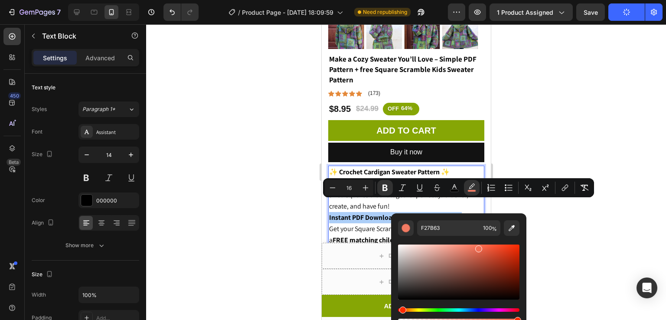
click at [478, 247] on div "Editor contextual toolbar" at bounding box center [458, 272] width 121 height 55
type input "F26F54"
click at [591, 214] on div at bounding box center [406, 172] width 520 height 296
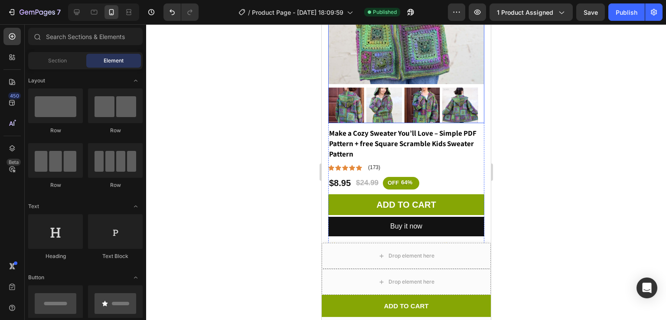
scroll to position [194, 0]
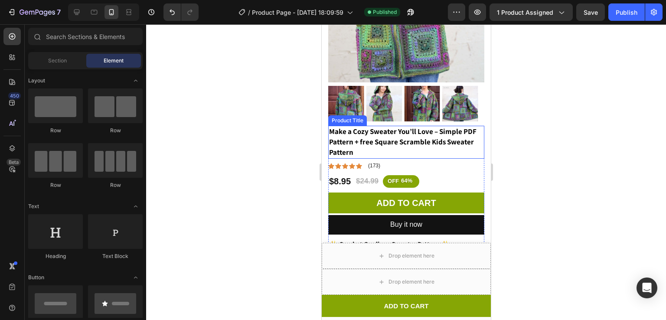
click at [402, 131] on h1 "Make a Cozy Sweater You’ll Love – Simple PDF Pattern + free Square Scramble Kid…" at bounding box center [406, 142] width 156 height 33
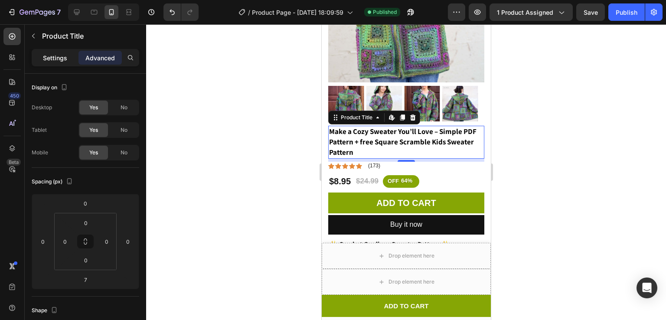
click at [65, 54] on p "Settings" at bounding box center [55, 57] width 24 height 9
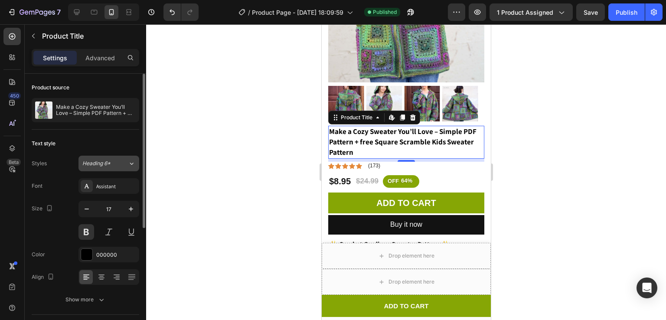
click at [106, 158] on button "Heading 6*" at bounding box center [108, 164] width 61 height 16
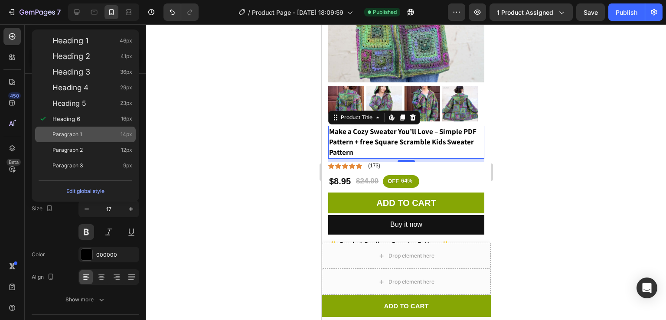
click at [108, 133] on div "Paragraph 1 14px" at bounding box center [92, 134] width 80 height 9
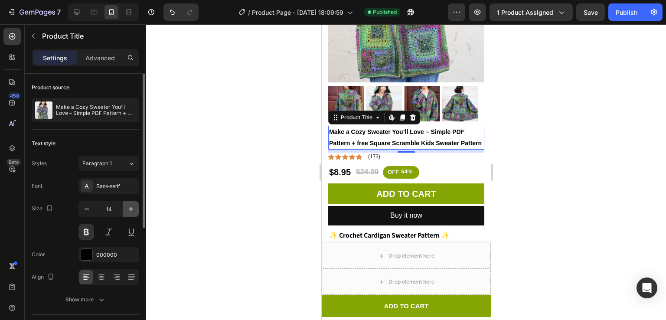
click at [127, 203] on button "button" at bounding box center [131, 209] width 16 height 16
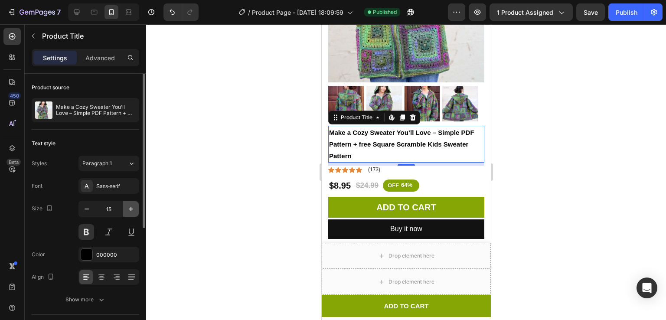
click at [127, 203] on button "button" at bounding box center [131, 209] width 16 height 16
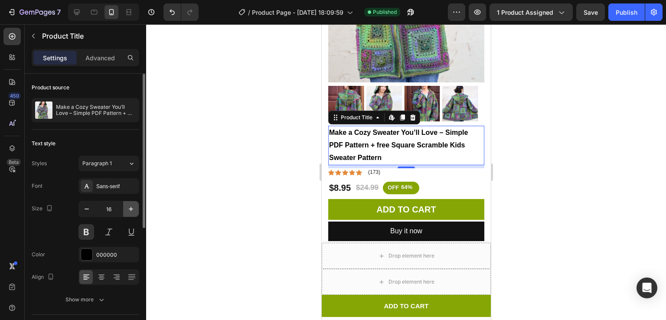
click at [127, 203] on button "button" at bounding box center [131, 209] width 16 height 16
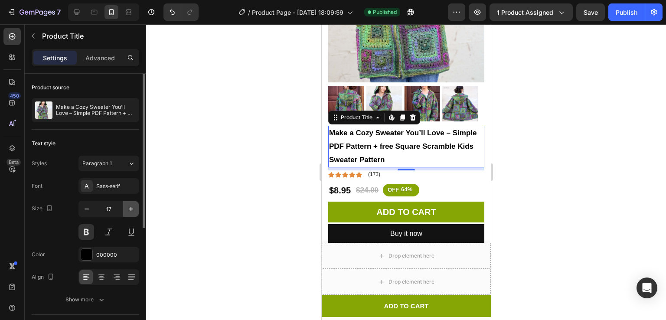
click at [127, 203] on button "button" at bounding box center [131, 209] width 16 height 16
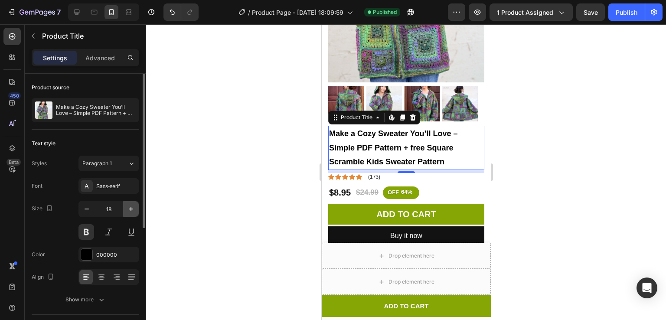
click at [127, 203] on button "button" at bounding box center [131, 209] width 16 height 16
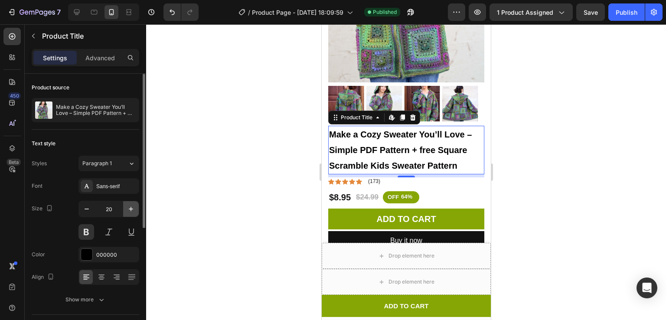
click at [127, 203] on button "button" at bounding box center [131, 209] width 16 height 16
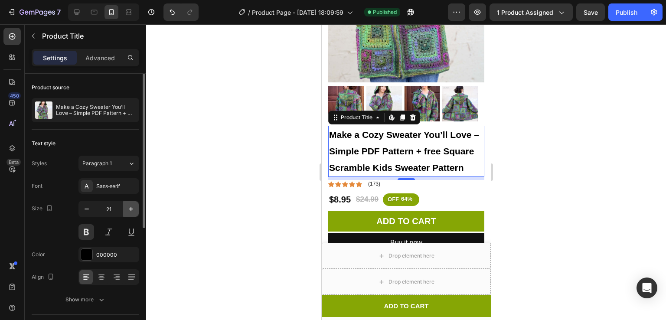
click at [127, 203] on button "button" at bounding box center [131, 209] width 16 height 16
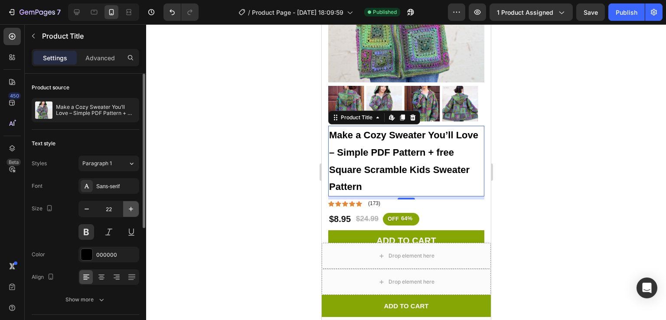
click at [127, 203] on button "button" at bounding box center [131, 209] width 16 height 16
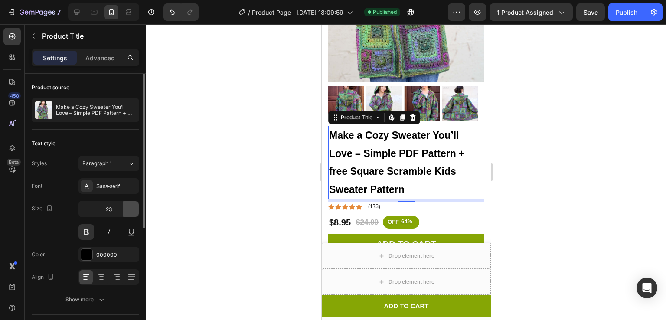
click at [127, 203] on button "button" at bounding box center [131, 209] width 16 height 16
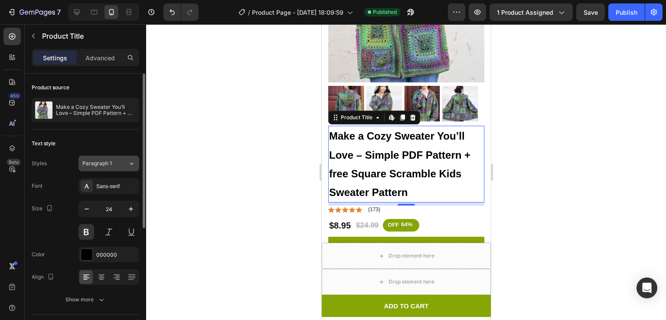
click at [112, 162] on div "Paragraph 1" at bounding box center [99, 164] width 35 height 8
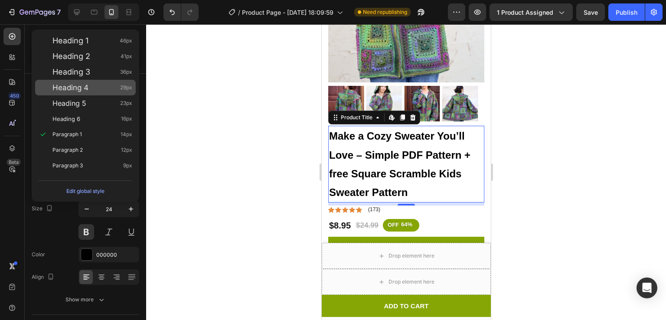
click at [103, 90] on div "Heading 4 29px" at bounding box center [92, 87] width 80 height 9
type input "29"
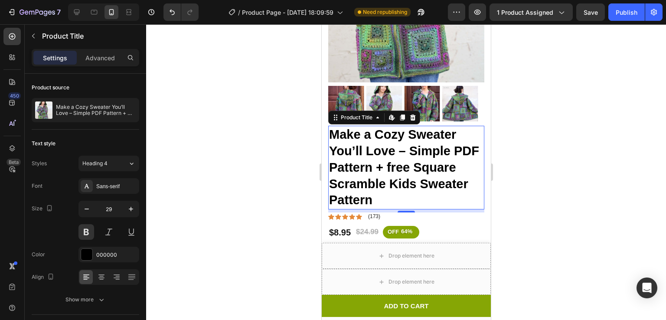
click at [252, 144] on div at bounding box center [406, 172] width 520 height 296
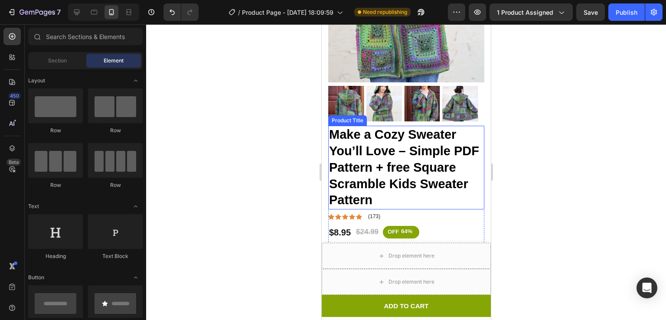
click at [387, 159] on h1 "Make a Cozy Sweater You’ll Love – Simple PDF Pattern + free Square Scramble Kid…" at bounding box center [406, 168] width 156 height 84
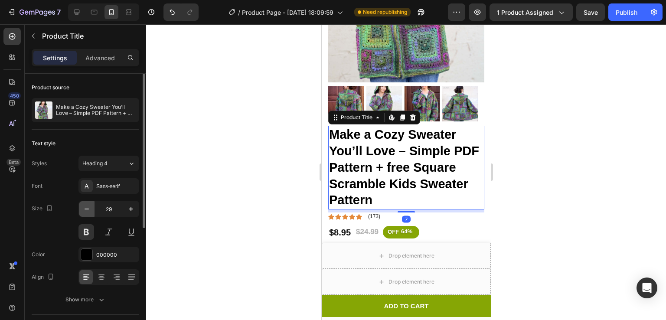
click at [84, 203] on button "button" at bounding box center [87, 209] width 16 height 16
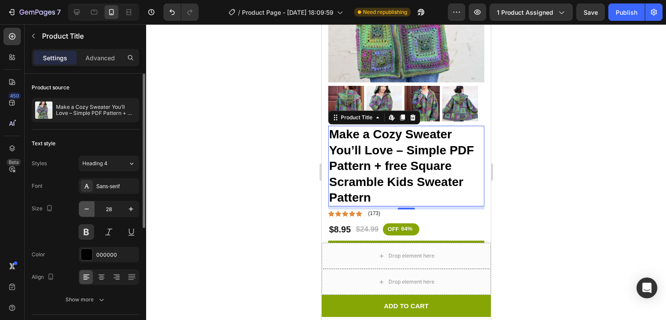
click at [84, 203] on button "button" at bounding box center [87, 209] width 16 height 16
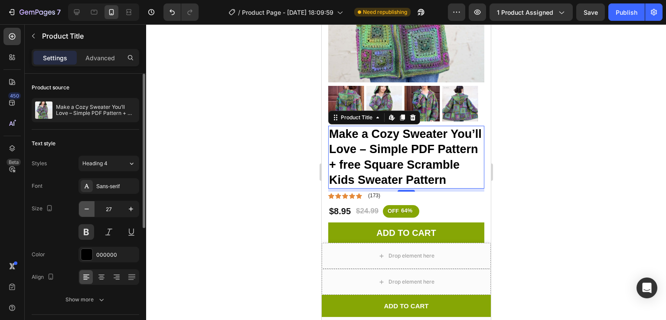
click at [84, 203] on button "button" at bounding box center [87, 209] width 16 height 16
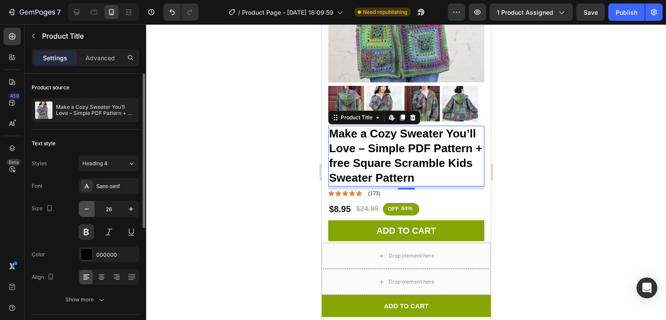
click at [84, 203] on button "button" at bounding box center [87, 209] width 16 height 16
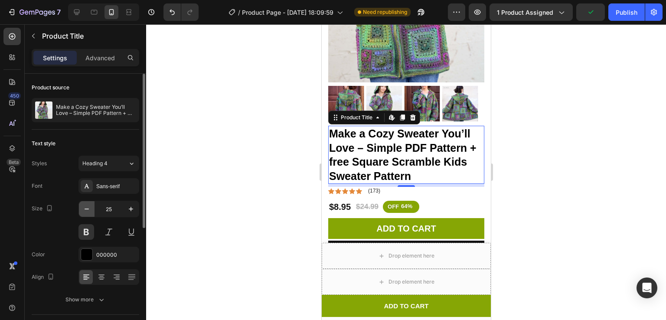
click at [87, 205] on icon "button" at bounding box center [86, 209] width 9 height 9
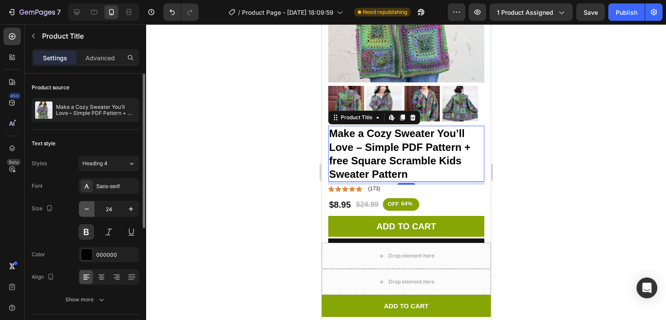
click at [87, 205] on icon "button" at bounding box center [86, 209] width 9 height 9
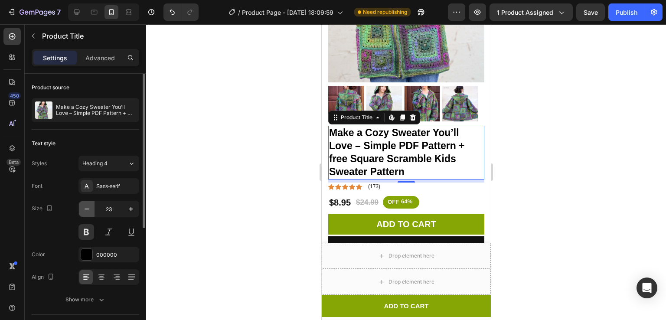
click at [87, 205] on icon "button" at bounding box center [86, 209] width 9 height 9
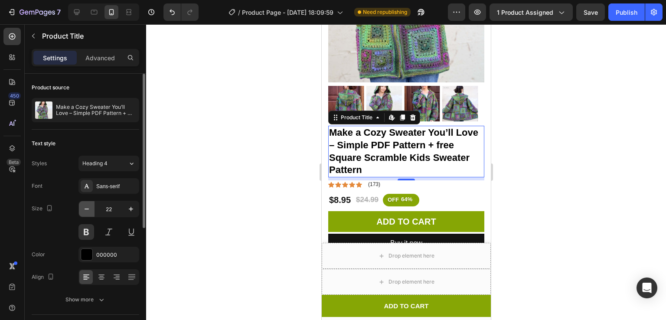
click at [87, 205] on icon "button" at bounding box center [86, 209] width 9 height 9
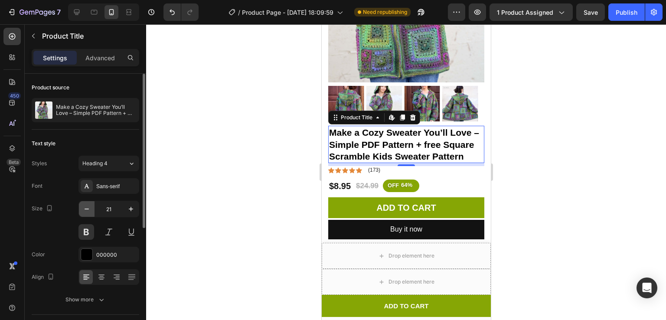
click at [87, 205] on icon "button" at bounding box center [86, 209] width 9 height 9
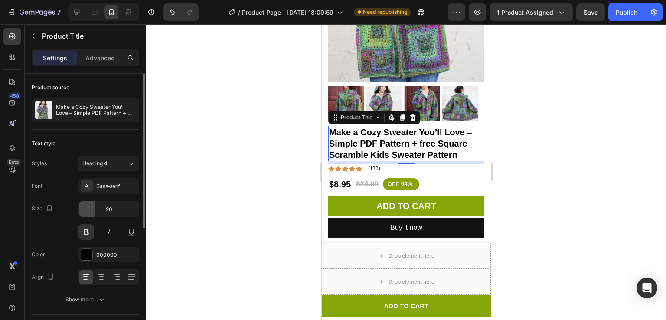
click at [87, 205] on icon "button" at bounding box center [86, 209] width 9 height 9
type input "19"
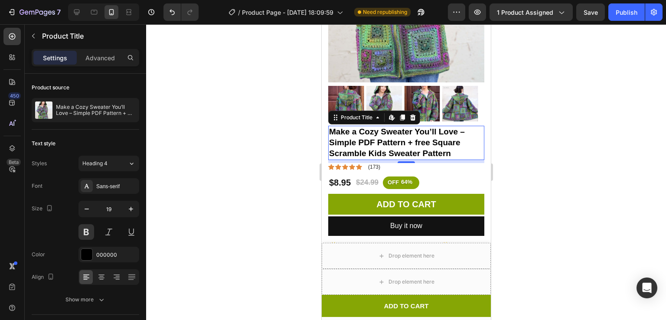
click at [595, 105] on div at bounding box center [406, 172] width 520 height 296
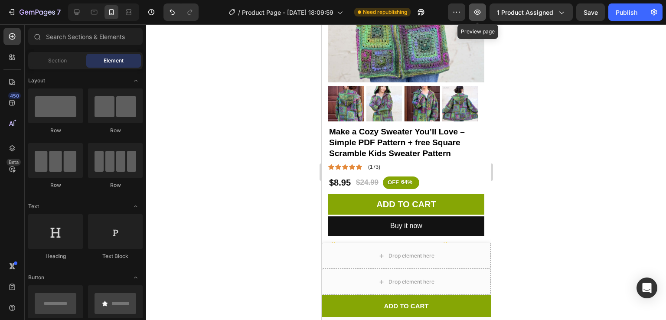
click at [481, 8] on icon "button" at bounding box center [477, 12] width 9 height 9
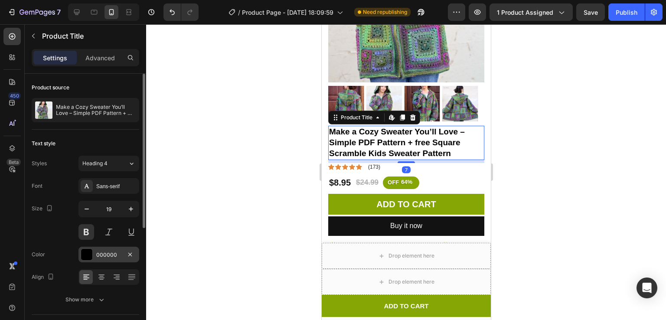
click at [81, 255] on div at bounding box center [86, 254] width 11 height 11
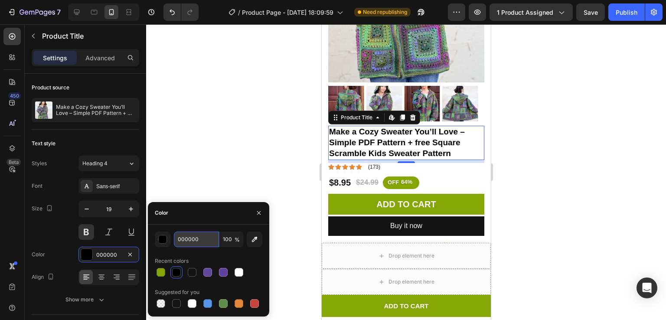
click at [202, 242] on input "000000" at bounding box center [196, 240] width 45 height 16
paste input "242424"
type input "242424"
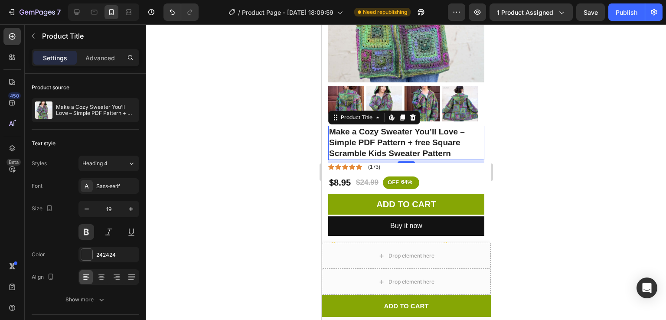
click at [235, 152] on div at bounding box center [406, 172] width 520 height 296
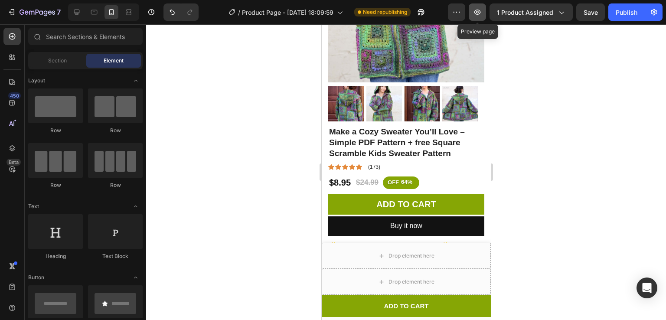
click at [481, 11] on icon "button" at bounding box center [477, 12] width 9 height 9
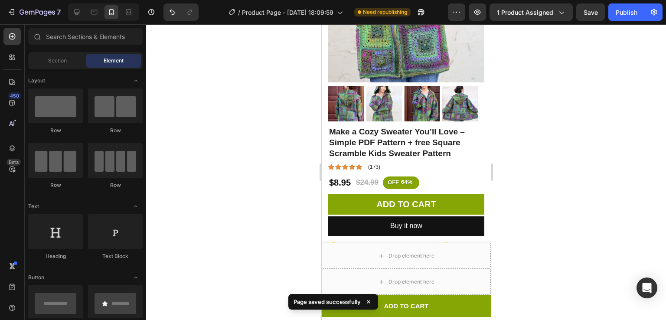
click at [628, 21] on div "7 / Product Page - Jul 7, 18:09:59 Need republishing Preview 1 product assigned…" at bounding box center [333, 12] width 666 height 25
click at [628, 18] on button "Publish" at bounding box center [626, 11] width 36 height 17
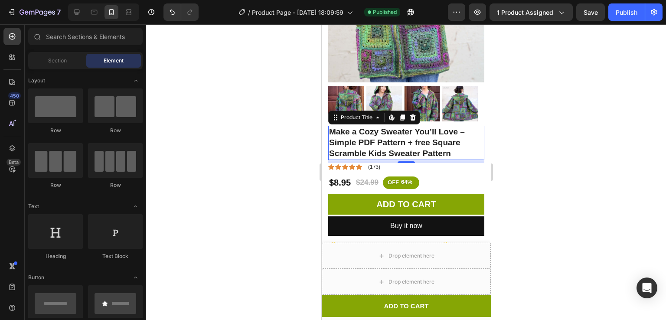
click at [382, 129] on h1 "Make a Cozy Sweater You’ll Love – Simple PDF Pattern + free Square Scramble Kid…" at bounding box center [406, 143] width 156 height 34
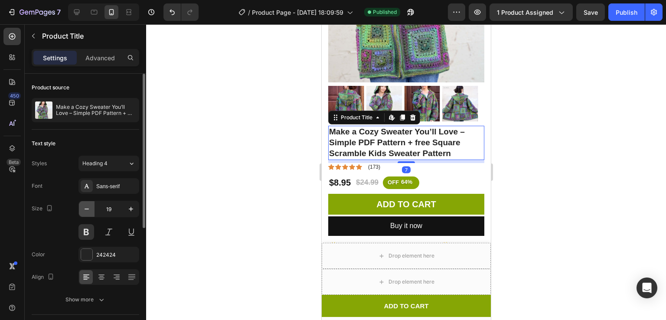
click at [80, 207] on button "button" at bounding box center [87, 209] width 16 height 16
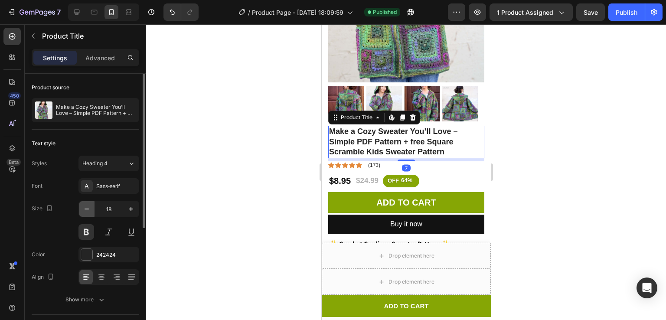
click at [80, 207] on button "button" at bounding box center [87, 209] width 16 height 16
type input "17"
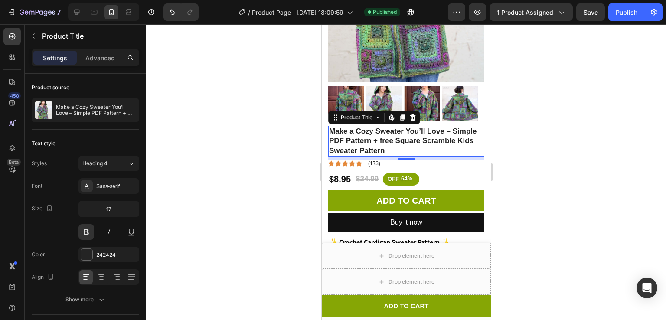
click at [220, 171] on div at bounding box center [406, 172] width 520 height 296
click at [129, 206] on icon "button" at bounding box center [131, 209] width 9 height 9
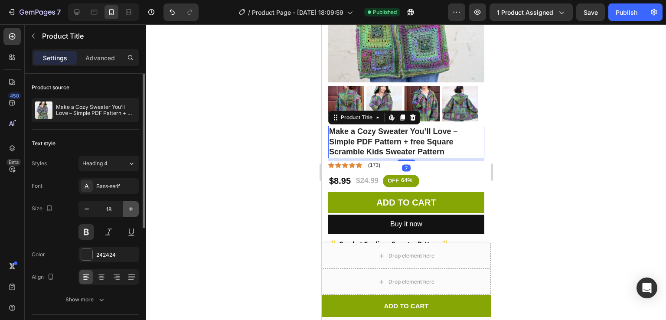
click at [129, 206] on icon "button" at bounding box center [131, 209] width 9 height 9
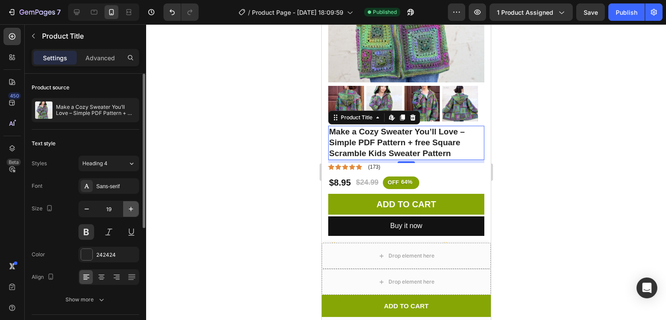
click at [129, 206] on icon "button" at bounding box center [131, 209] width 9 height 9
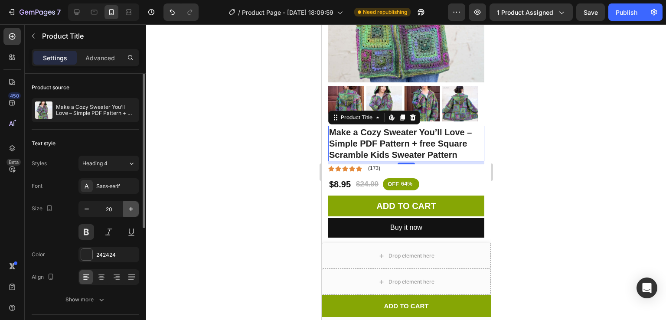
click at [134, 209] on icon "button" at bounding box center [131, 209] width 9 height 9
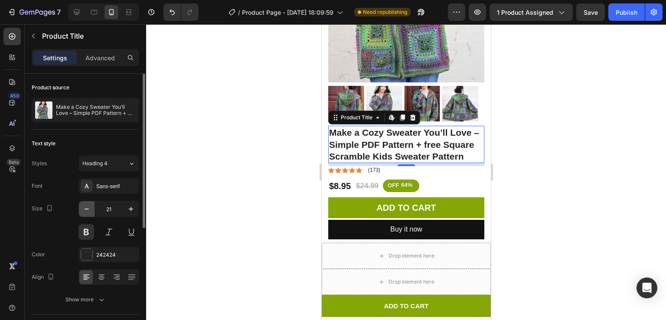
click at [88, 209] on icon "button" at bounding box center [86, 209] width 9 height 9
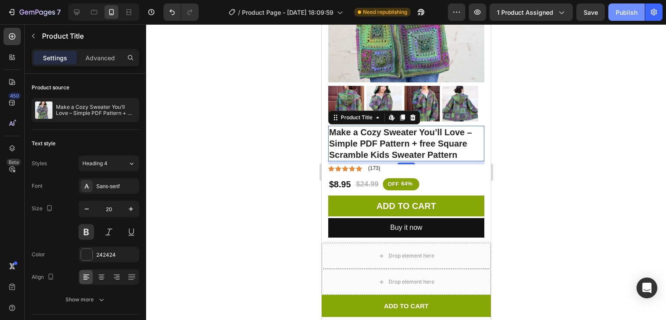
click at [624, 18] on button "Publish" at bounding box center [626, 11] width 36 height 17
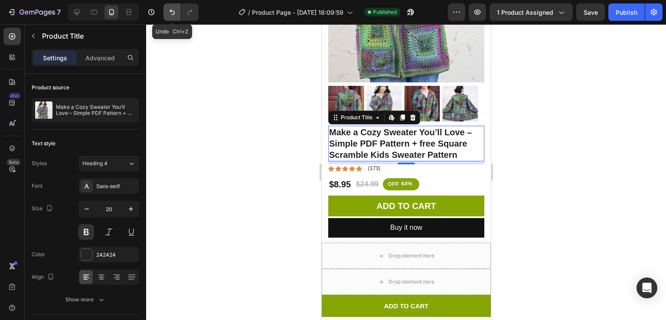
click at [169, 16] on icon "Undo/Redo" at bounding box center [172, 12] width 9 height 9
click at [623, 6] on button "Publish" at bounding box center [626, 11] width 36 height 17
click at [88, 208] on icon "button" at bounding box center [86, 209] width 9 height 9
type input "19"
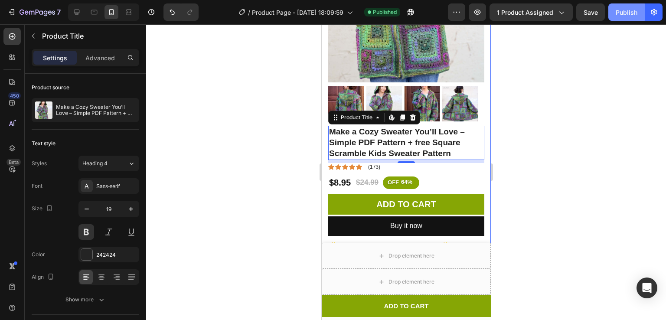
click at [623, 10] on div "Publish" at bounding box center [627, 12] width 22 height 9
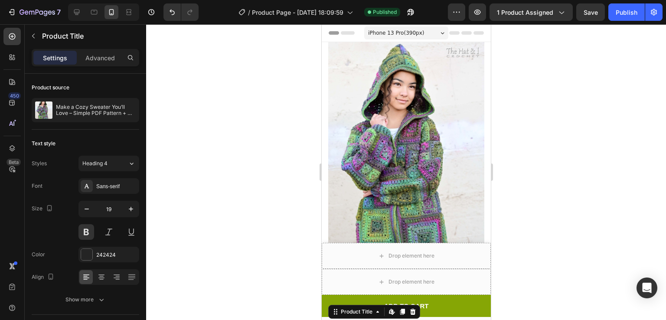
click at [395, 35] on span "iPhone 13 Pro ( 390 px)" at bounding box center [396, 33] width 56 height 9
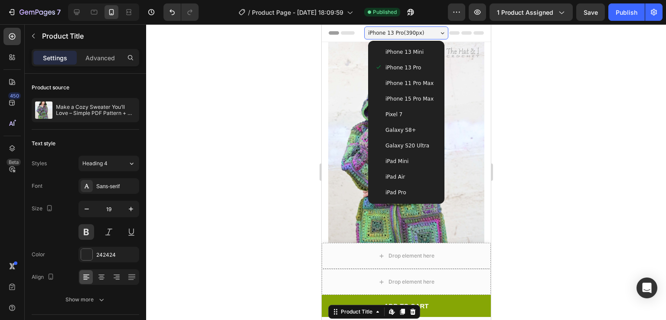
click at [400, 100] on span "iPhone 15 Pro Max" at bounding box center [409, 99] width 48 height 9
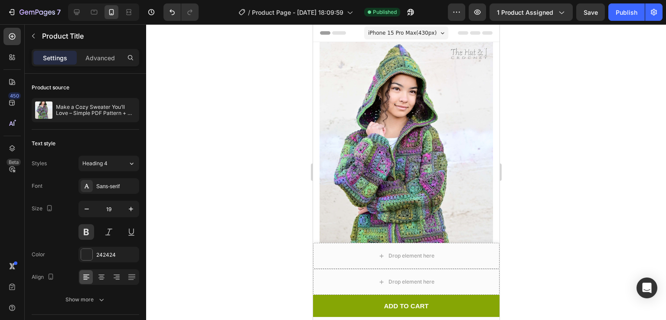
click at [404, 34] on span "iPhone 15 Pro Max ( 430 px)" at bounding box center [402, 33] width 69 height 9
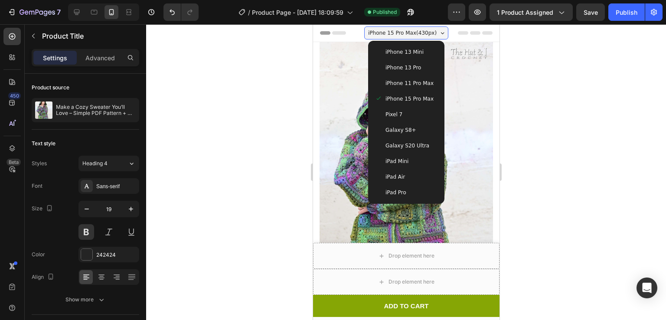
click at [395, 68] on span "iPhone 13 Pro" at bounding box center [403, 67] width 36 height 9
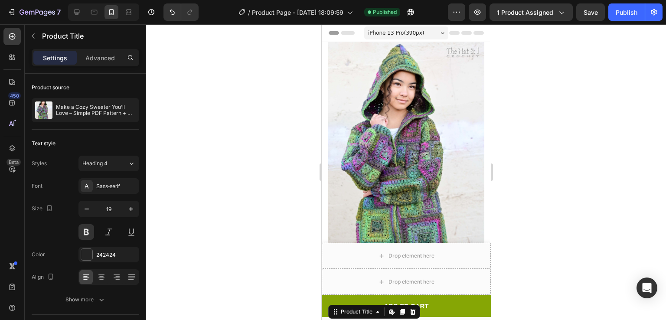
click at [379, 29] on span "iPhone 13 Pro ( 390 px)" at bounding box center [396, 33] width 56 height 9
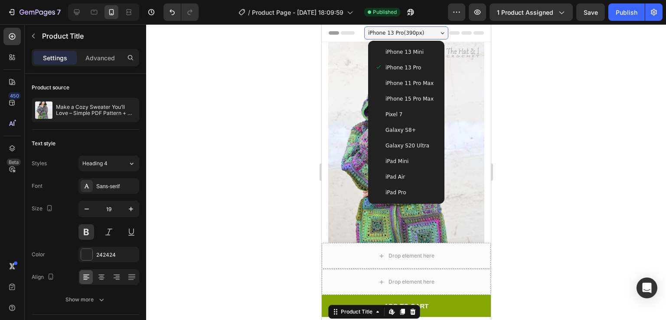
click at [387, 46] on div "iPhone 13 Mini" at bounding box center [405, 52] width 69 height 16
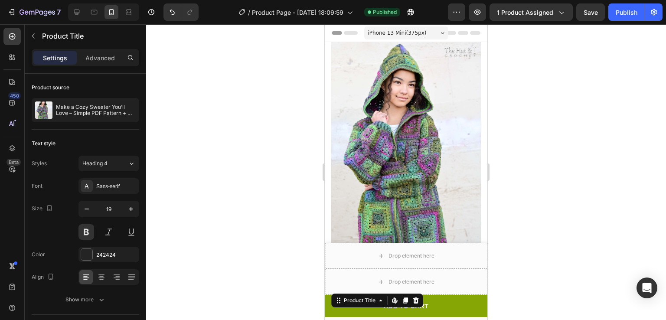
click at [397, 27] on div "iPhone 13 Mini ( 375 px)" at bounding box center [406, 32] width 84 height 13
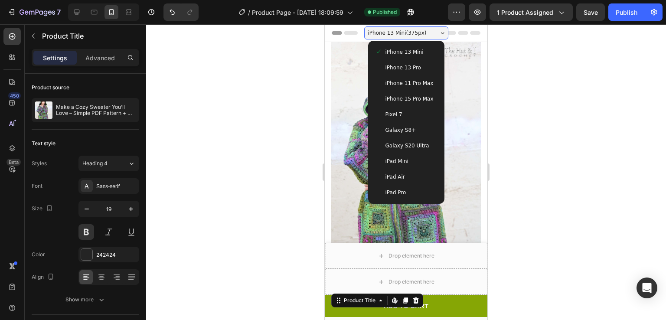
click at [397, 90] on div "iPhone 11 Pro Max" at bounding box center [406, 83] width 69 height 16
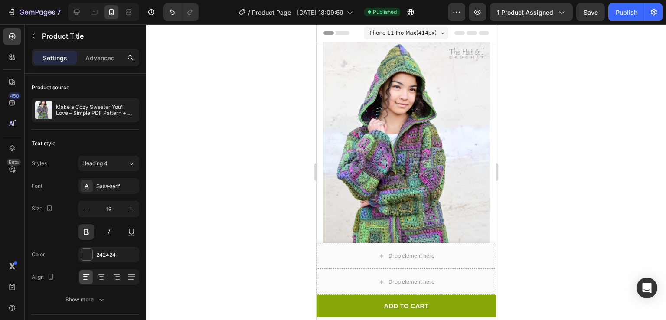
click at [395, 31] on span "iPhone 11 Pro Max ( 414 px)" at bounding box center [402, 33] width 69 height 9
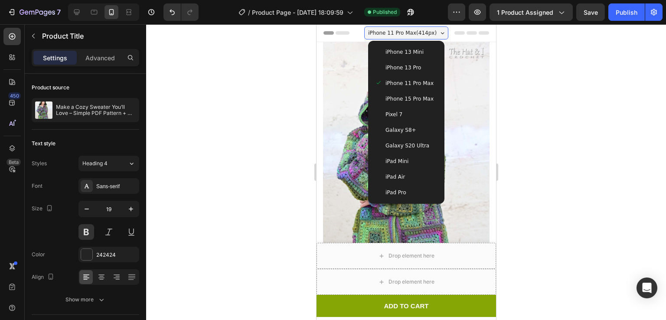
click at [399, 94] on div "iPhone 15 Pro Max" at bounding box center [405, 99] width 69 height 16
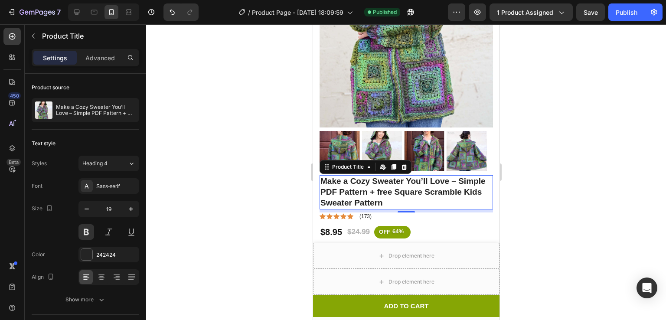
scroll to position [173, 0]
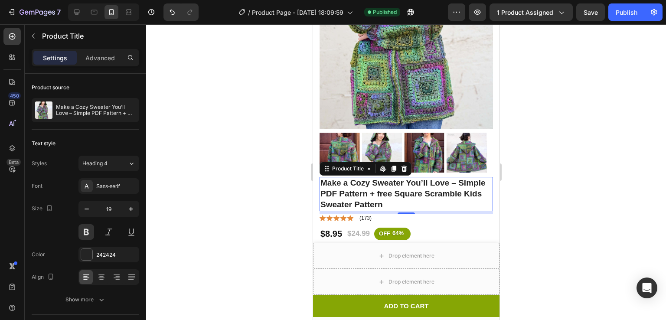
click at [553, 111] on div at bounding box center [406, 172] width 520 height 296
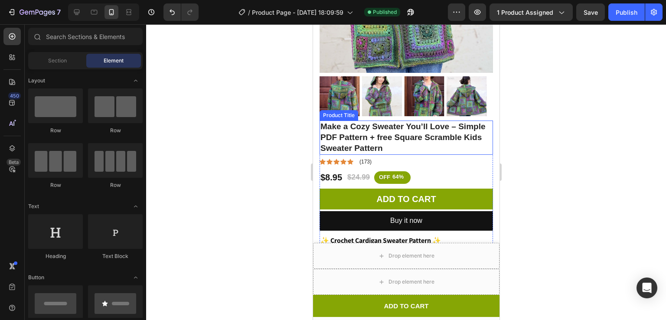
scroll to position [232, 0]
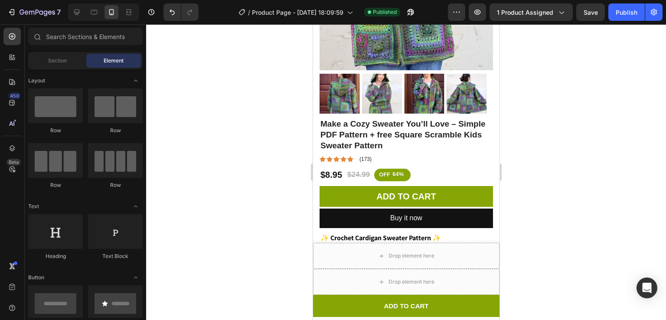
click at [610, 134] on div at bounding box center [406, 172] width 520 height 296
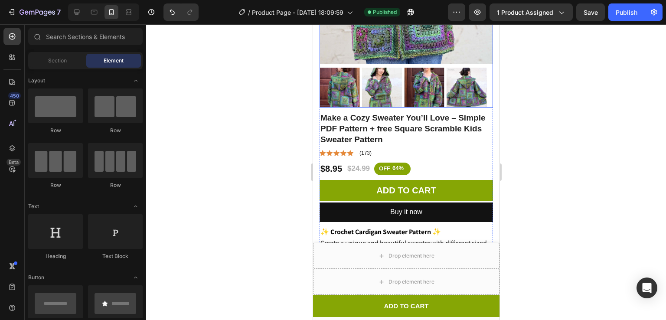
scroll to position [239, 0]
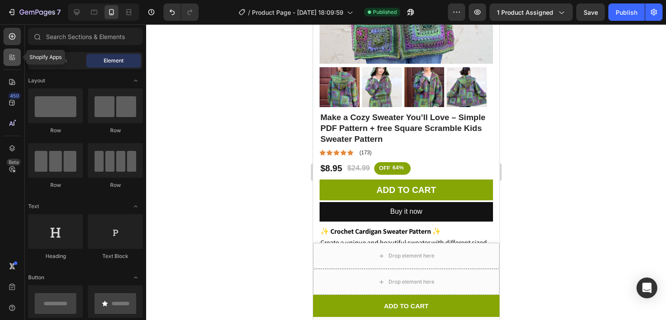
click at [11, 63] on div at bounding box center [11, 57] width 17 height 17
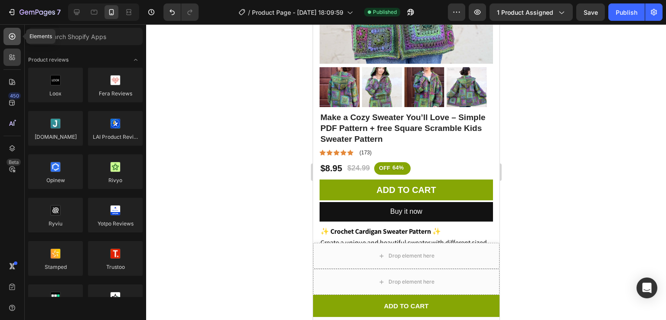
click at [10, 39] on icon at bounding box center [12, 36] width 7 height 7
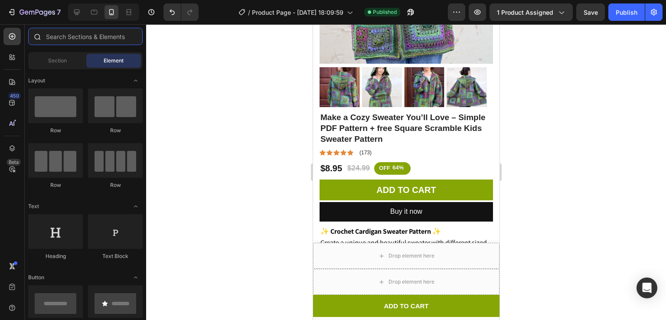
click at [60, 39] on input "text" at bounding box center [85, 36] width 114 height 17
click at [64, 34] on input "text" at bounding box center [85, 36] width 114 height 17
type input "I"
click at [51, 67] on div "Section" at bounding box center [57, 61] width 55 height 14
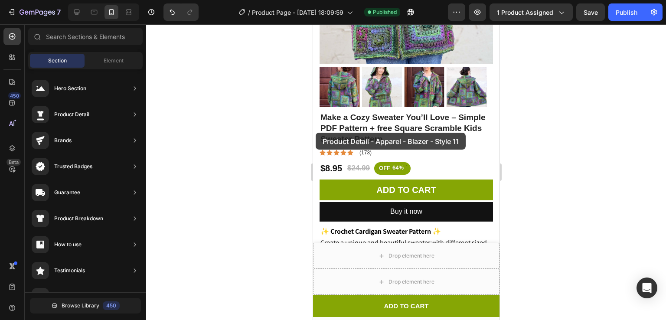
drag, startPoint x: 475, startPoint y: 166, endPoint x: 315, endPoint y: 133, distance: 163.5
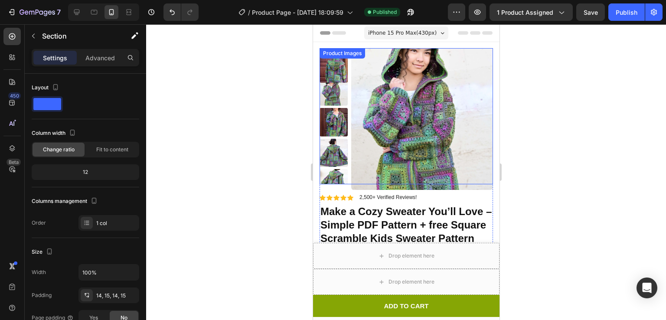
scroll to position [64, 0]
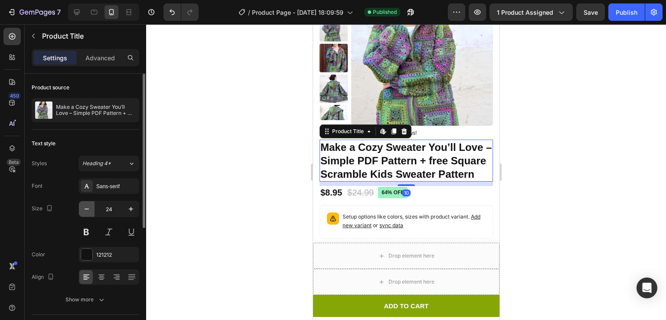
click at [90, 203] on button "button" at bounding box center [87, 209] width 16 height 16
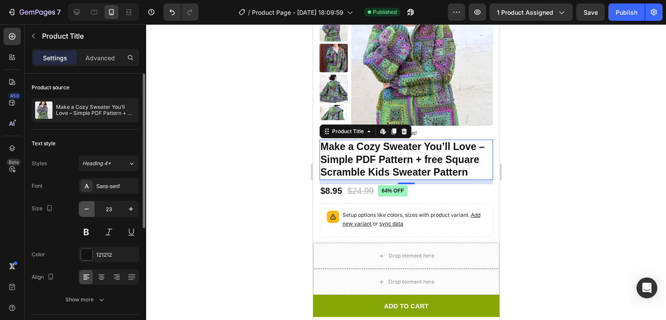
click at [90, 203] on button "button" at bounding box center [87, 209] width 16 height 16
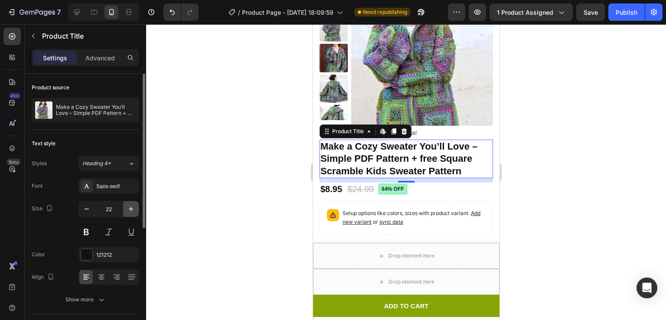
click at [132, 206] on icon "button" at bounding box center [131, 209] width 9 height 9
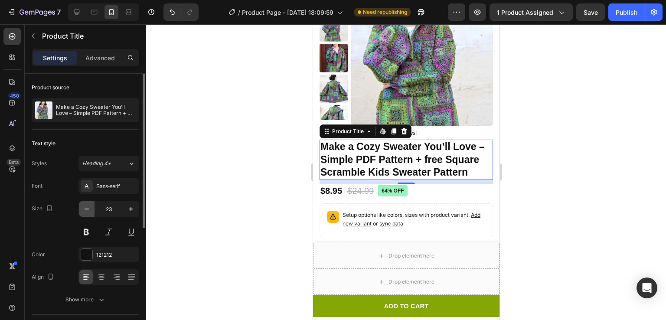
click at [85, 206] on icon "button" at bounding box center [86, 209] width 9 height 9
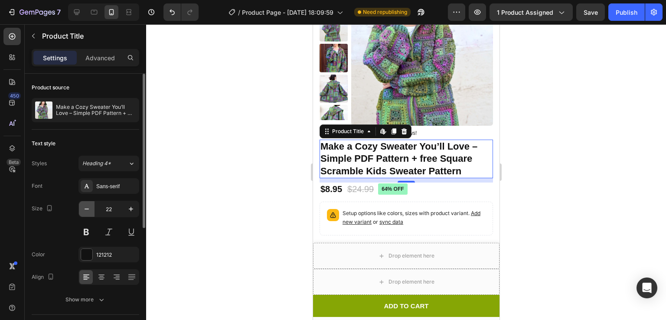
click at [85, 206] on icon "button" at bounding box center [86, 209] width 9 height 9
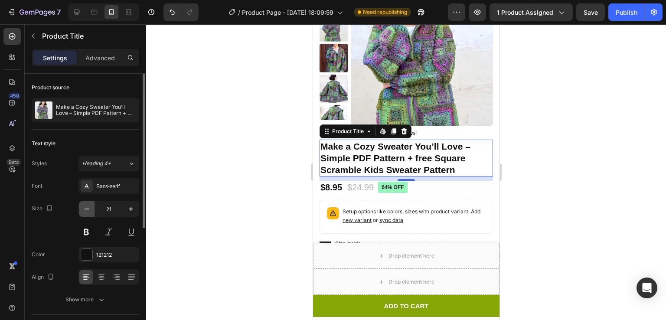
click at [85, 206] on icon "button" at bounding box center [86, 209] width 9 height 9
type input "19"
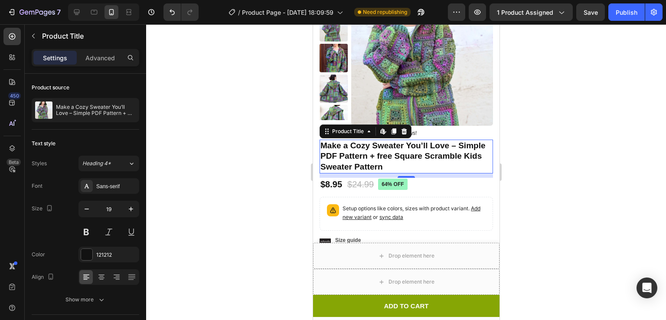
click at [249, 162] on div at bounding box center [406, 172] width 520 height 296
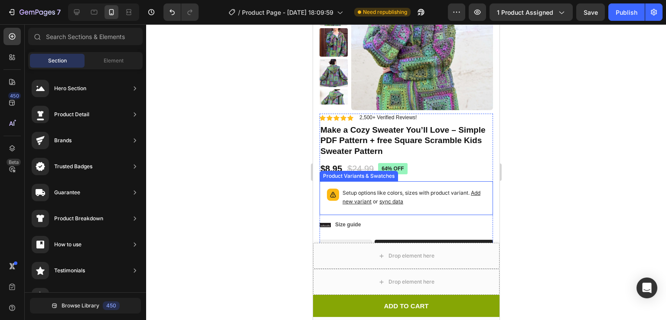
scroll to position [82, 0]
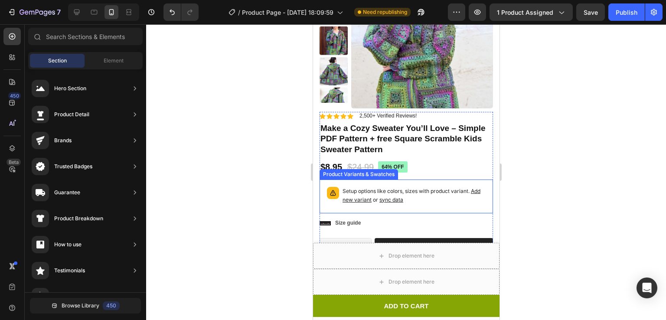
click at [468, 198] on p "Setup options like colors, sizes with product variant. Add new variant or sync …" at bounding box center [413, 195] width 143 height 17
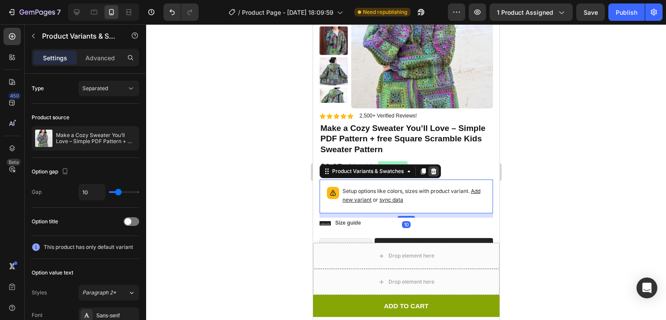
click at [436, 172] on icon at bounding box center [433, 171] width 7 height 7
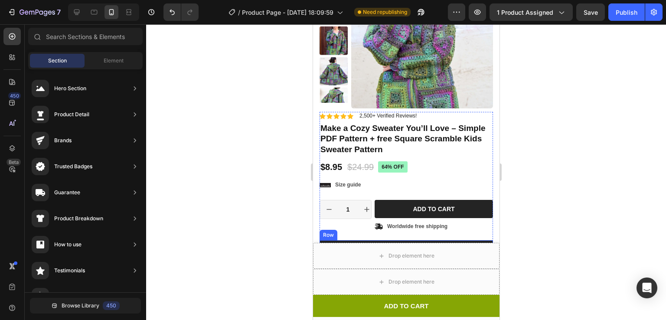
scroll to position [199, 0]
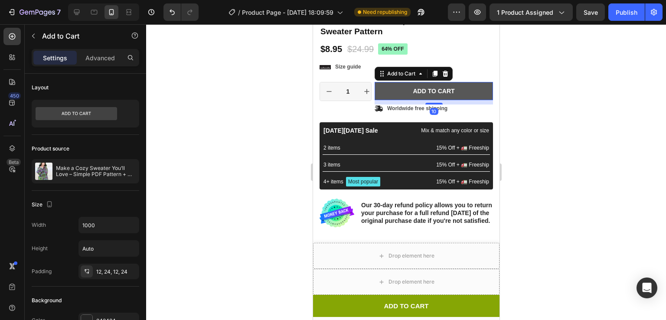
click at [477, 98] on button "Add to cart" at bounding box center [433, 91] width 118 height 18
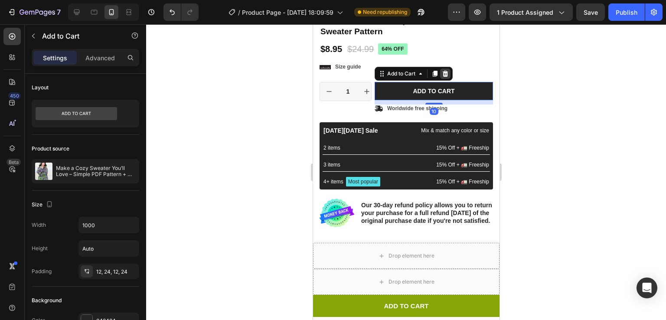
click at [445, 69] on div at bounding box center [445, 74] width 10 height 10
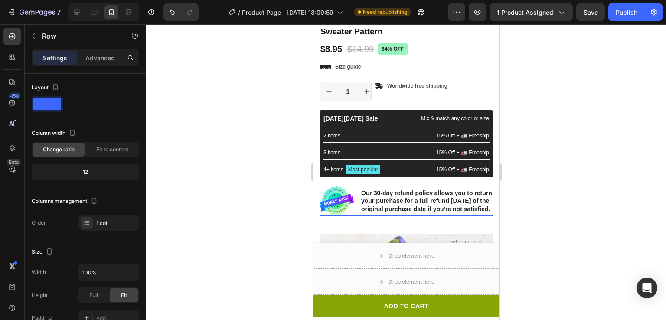
click at [448, 182] on div "Icon Icon Icon Icon Icon Icon List 2,500+ Verified Reviews! Text Block Row 64% …" at bounding box center [405, 105] width 173 height 222
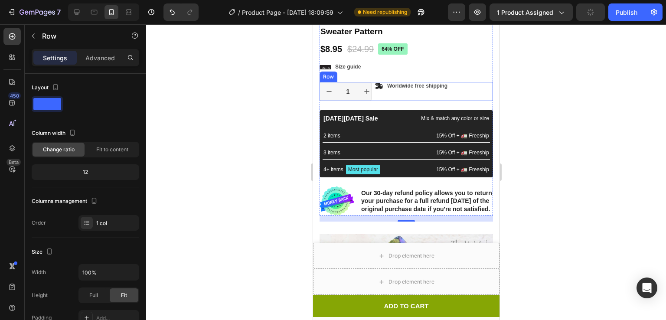
click at [407, 93] on div "Icon Worldwide free shipping Text Block Row" at bounding box center [411, 91] width 74 height 19
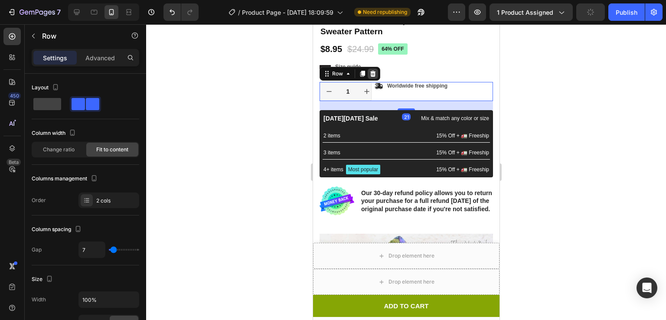
click at [371, 70] on icon at bounding box center [372, 73] width 7 height 7
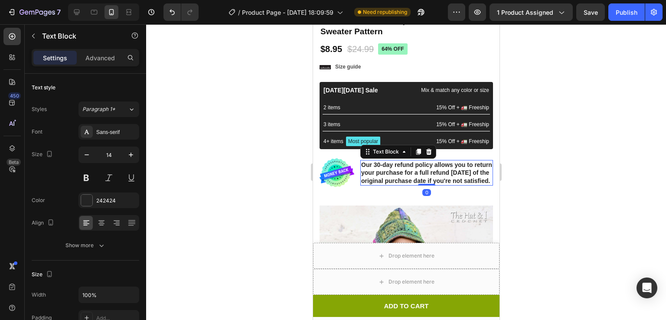
click at [479, 185] on p "Our 30-day refund policy allows you to return your purchase for a full refund w…" at bounding box center [426, 173] width 131 height 24
click at [431, 148] on icon at bounding box center [428, 151] width 7 height 7
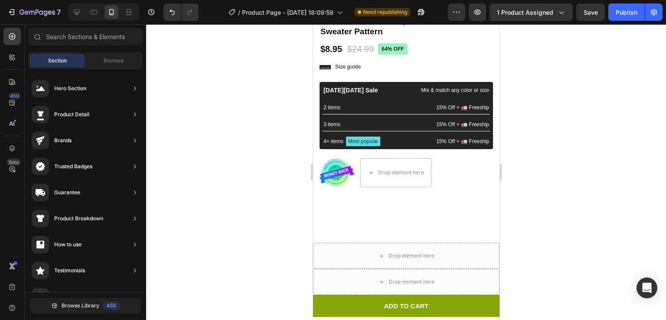
scroll to position [0, 0]
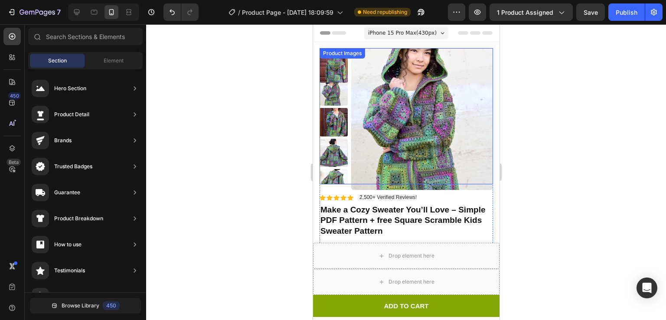
click at [389, 115] on img at bounding box center [422, 119] width 142 height 142
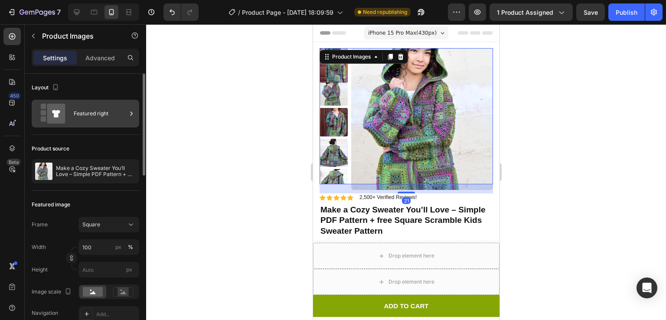
click at [106, 121] on div "Featured right" at bounding box center [100, 114] width 53 height 20
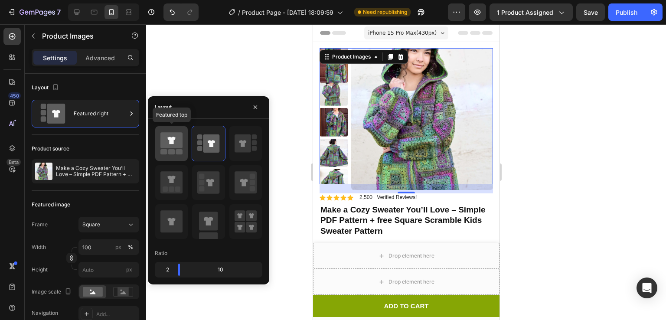
click at [161, 147] on icon at bounding box center [171, 140] width 22 height 16
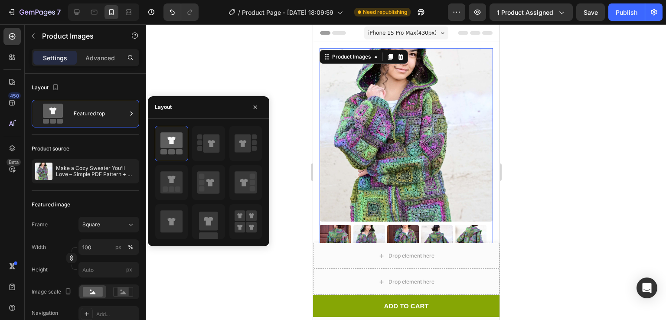
scroll to position [41, 0]
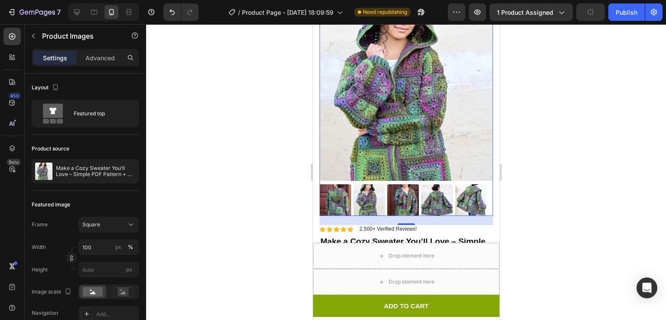
click at [548, 155] on div at bounding box center [406, 172] width 520 height 296
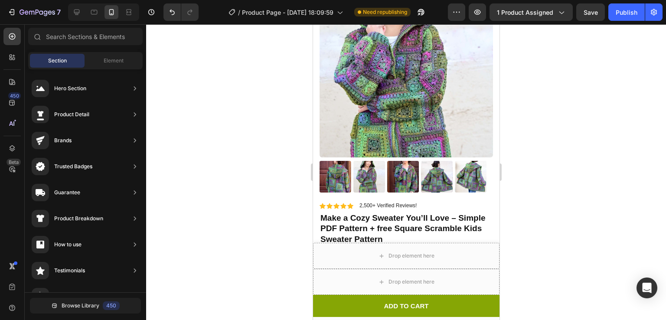
scroll to position [71, 0]
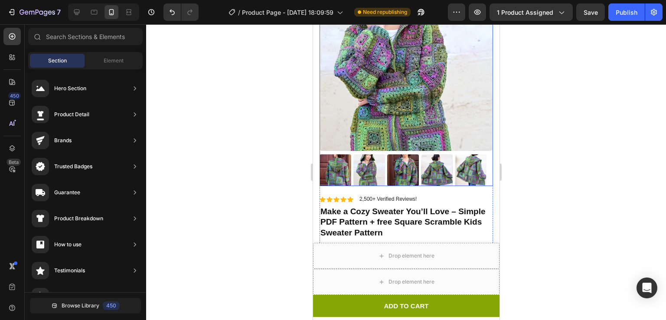
click at [435, 156] on img at bounding box center [437, 170] width 32 height 32
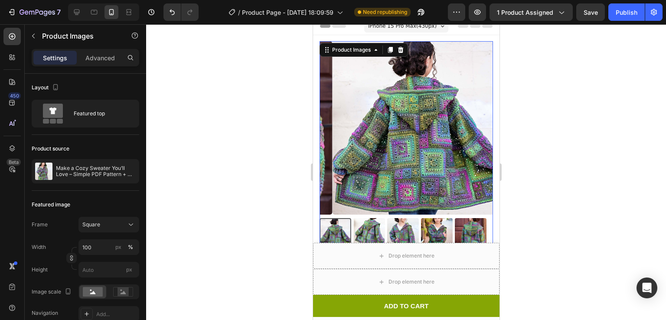
scroll to position [0, 0]
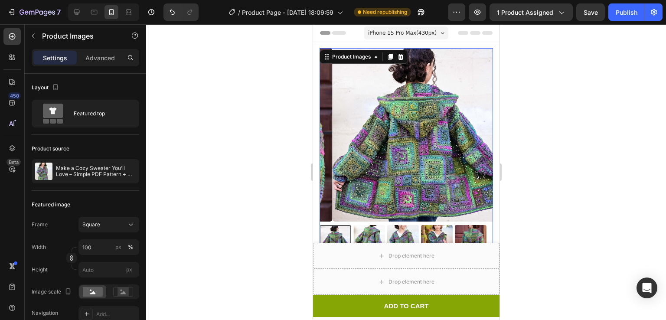
click at [588, 130] on div at bounding box center [406, 172] width 520 height 296
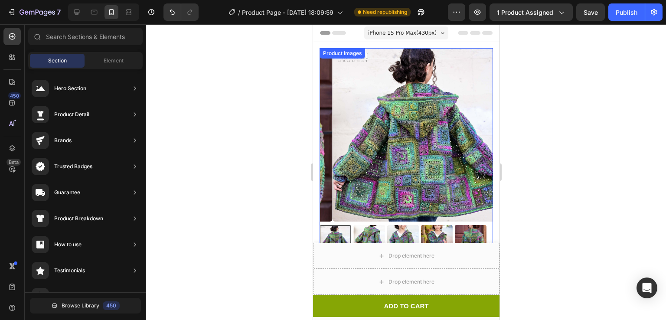
click at [422, 113] on img at bounding box center [418, 134] width 173 height 173
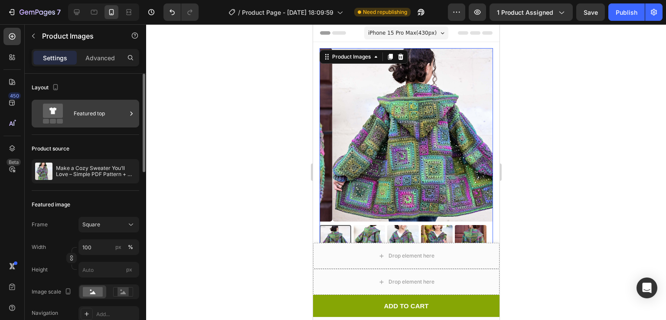
click at [80, 111] on div "Featured top" at bounding box center [100, 114] width 53 height 20
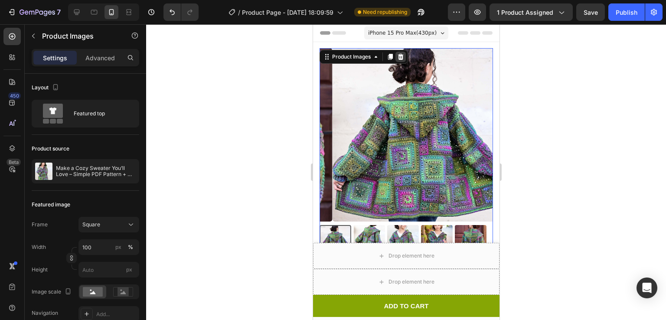
click at [402, 52] on div at bounding box center [400, 57] width 10 height 10
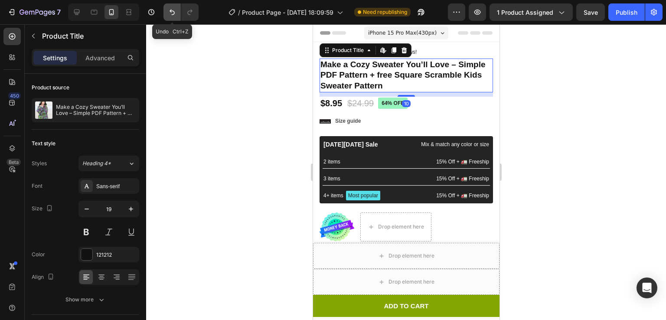
click at [172, 11] on icon "Undo/Redo" at bounding box center [172, 13] width 5 height 6
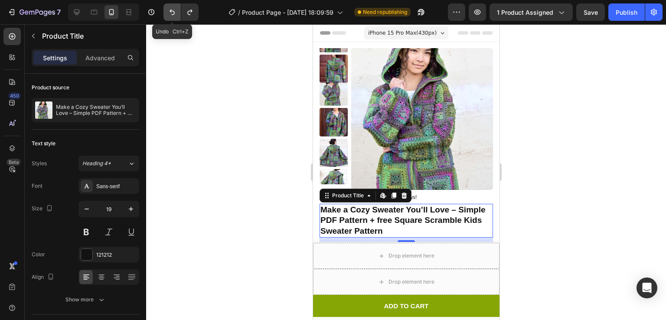
click at [172, 11] on icon "Undo/Redo" at bounding box center [172, 13] width 5 height 6
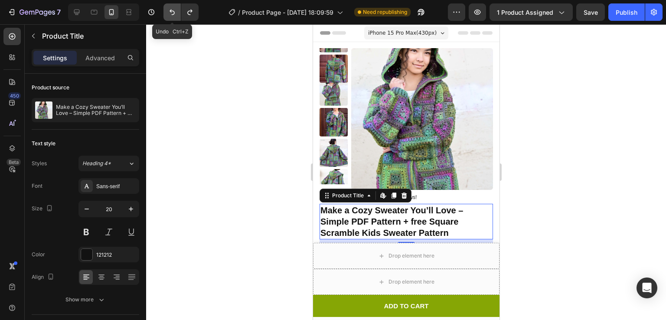
click at [172, 11] on icon "Undo/Redo" at bounding box center [172, 13] width 5 height 6
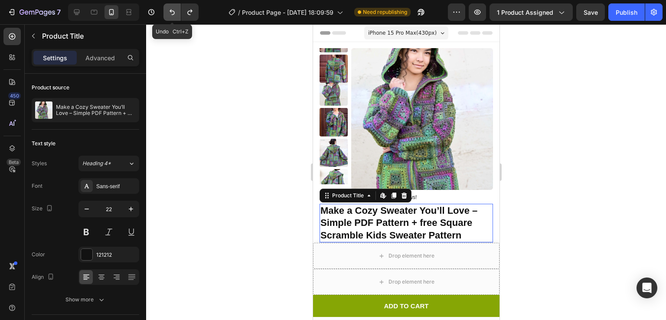
click at [172, 11] on icon "Undo/Redo" at bounding box center [172, 13] width 5 height 6
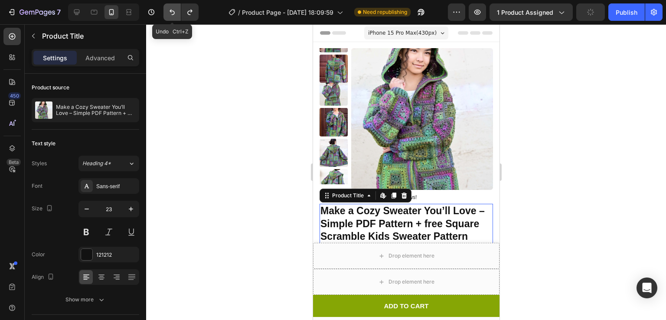
click at [172, 11] on icon "Undo/Redo" at bounding box center [172, 13] width 5 height 6
click at [167, 15] on button "Undo/Redo" at bounding box center [172, 11] width 17 height 17
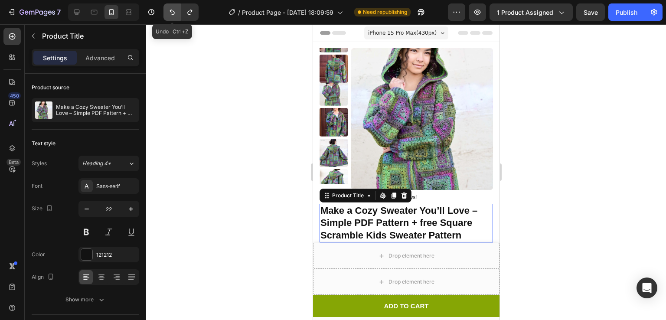
click at [167, 15] on button "Undo/Redo" at bounding box center [172, 11] width 17 height 17
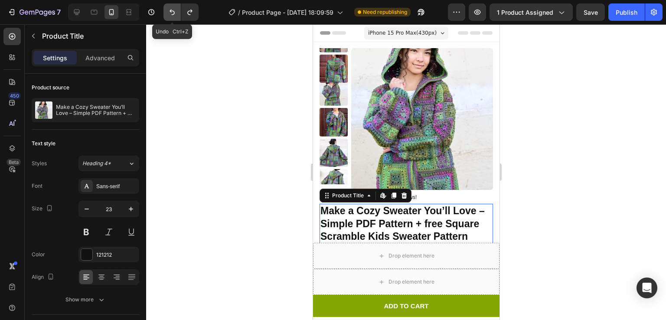
click at [167, 15] on button "Undo/Redo" at bounding box center [172, 11] width 17 height 17
type input "24"
click at [167, 15] on button "Undo/Redo" at bounding box center [172, 11] width 17 height 17
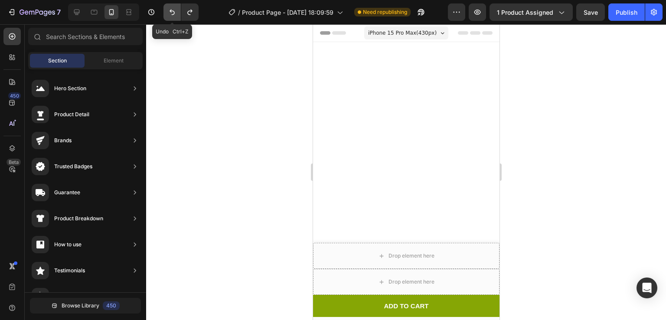
click at [167, 15] on button "Undo/Redo" at bounding box center [172, 11] width 17 height 17
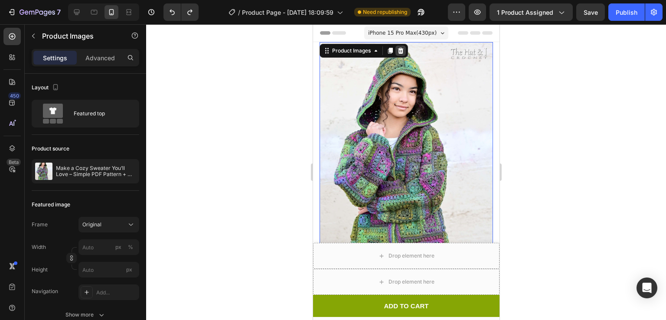
click at [403, 48] on icon at bounding box center [400, 50] width 7 height 7
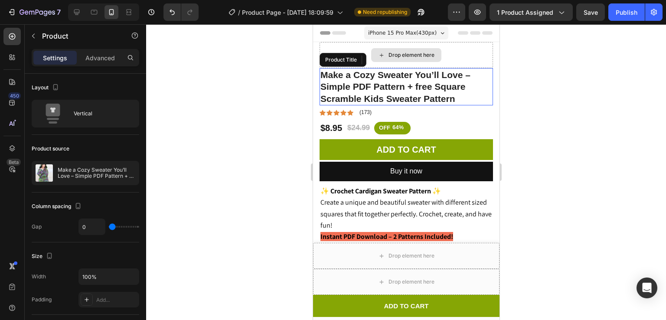
click at [454, 105] on h1 "Make a Cozy Sweater You’ll Love – Simple PDF Pattern + free Square Scramble Kid…" at bounding box center [405, 86] width 173 height 37
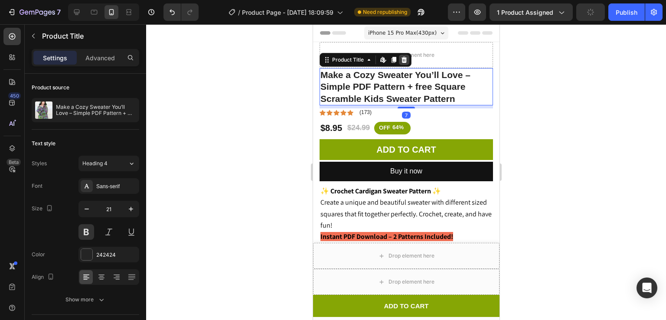
click at [402, 56] on div at bounding box center [404, 60] width 10 height 10
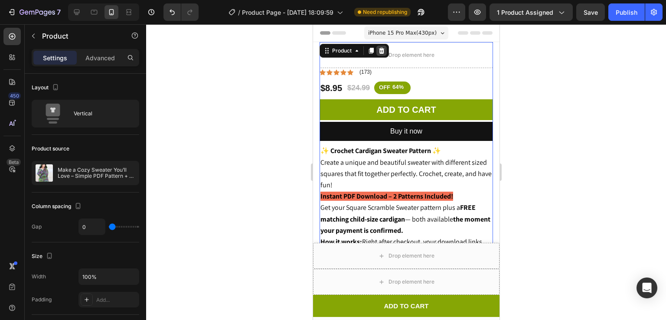
click at [377, 47] on div at bounding box center [381, 51] width 10 height 10
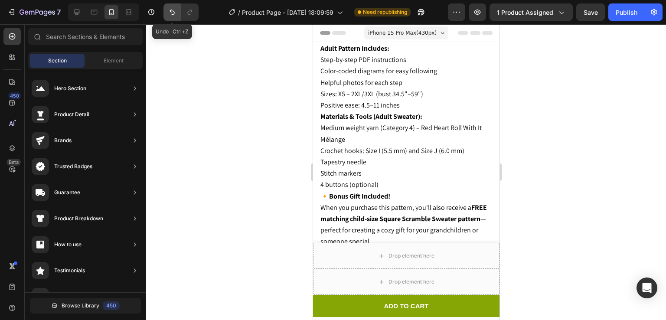
click at [173, 11] on icon "Undo/Redo" at bounding box center [172, 13] width 5 height 6
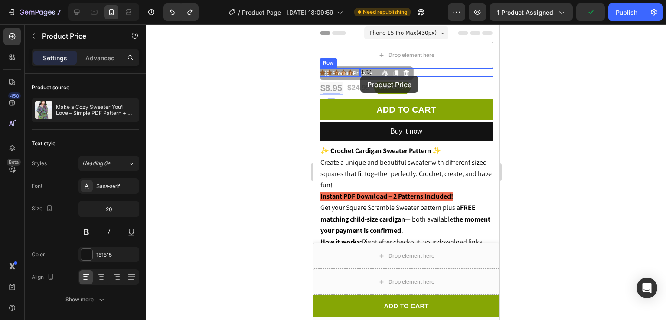
drag, startPoint x: 334, startPoint y: 71, endPoint x: 360, endPoint y: 76, distance: 26.9
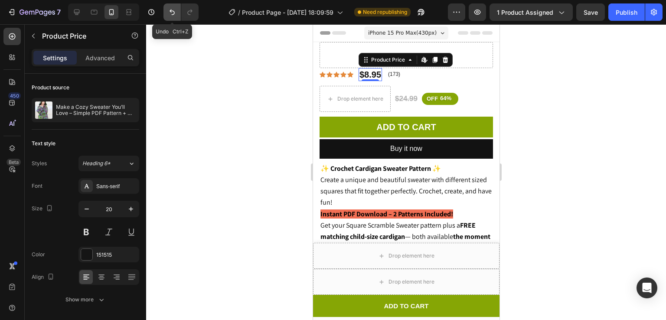
click at [170, 13] on icon "Undo/Redo" at bounding box center [172, 12] width 9 height 9
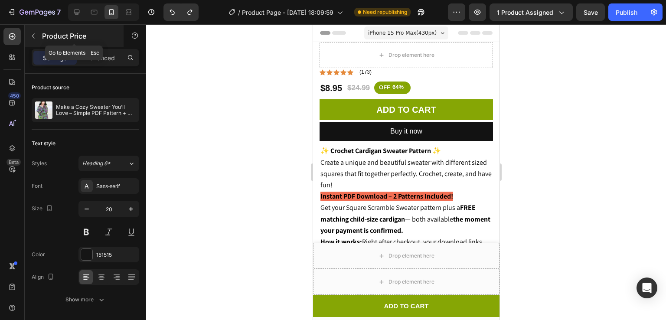
click at [37, 39] on button "button" at bounding box center [33, 36] width 14 height 14
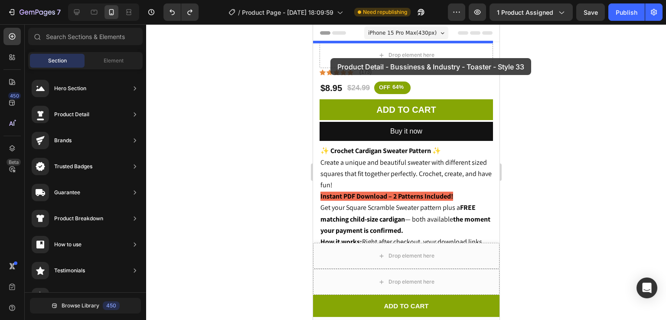
drag, startPoint x: 513, startPoint y: 250, endPoint x: 330, endPoint y: 57, distance: 266.0
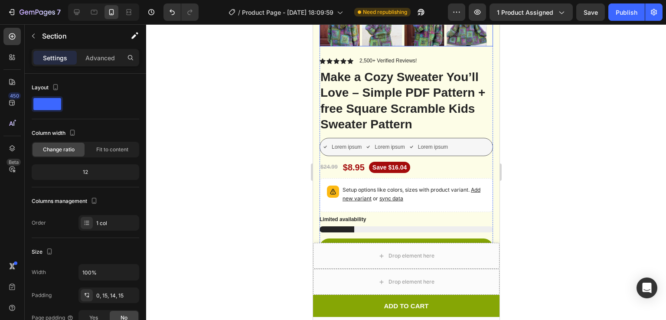
scroll to position [329, 0]
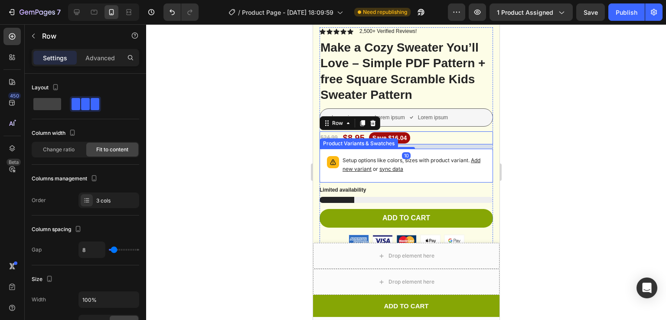
click at [458, 156] on p "Setup options like colors, sizes with product variant. Add new variant or sync …" at bounding box center [413, 164] width 143 height 17
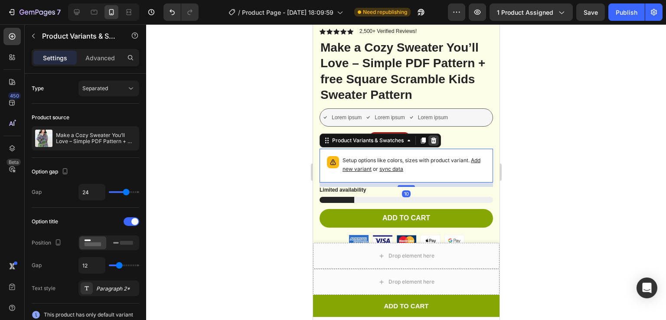
click at [433, 137] on icon at bounding box center [434, 140] width 6 height 6
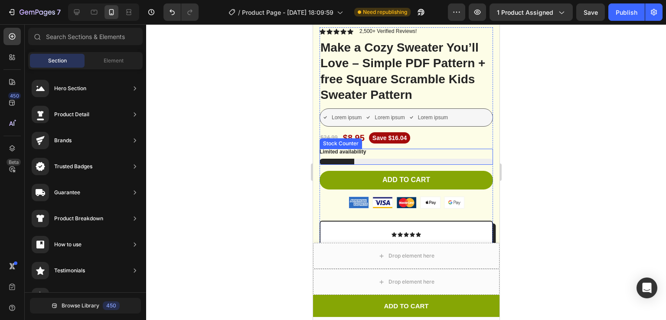
scroll to position [276, 0]
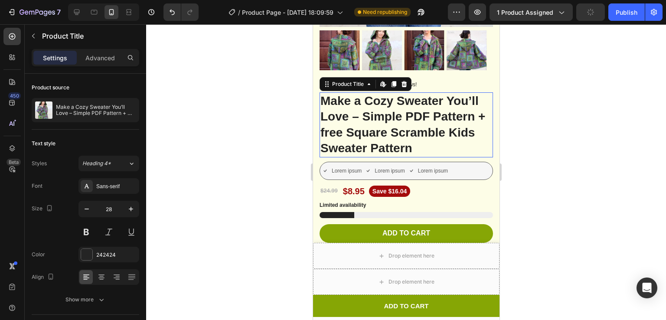
click at [425, 127] on h1 "Make a Cozy Sweater You’ll Love – Simple PDF Pattern + free Square Scramble Kid…" at bounding box center [405, 124] width 173 height 65
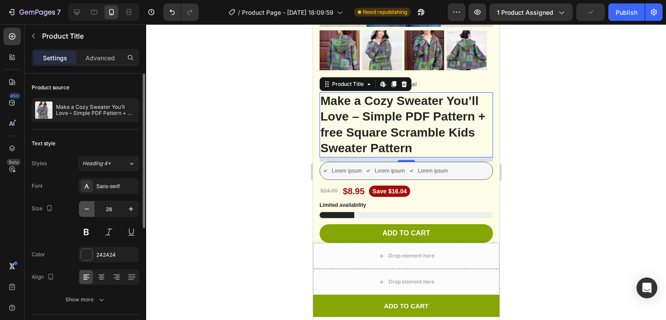
click at [82, 210] on icon "button" at bounding box center [86, 209] width 9 height 9
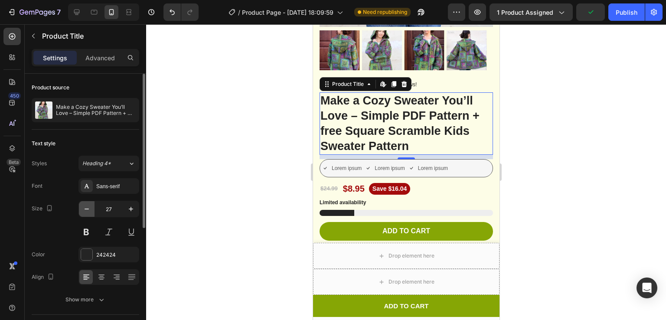
click at [82, 210] on icon "button" at bounding box center [86, 209] width 9 height 9
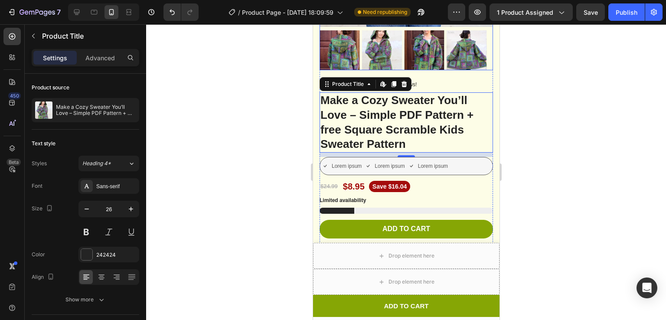
scroll to position [0, 0]
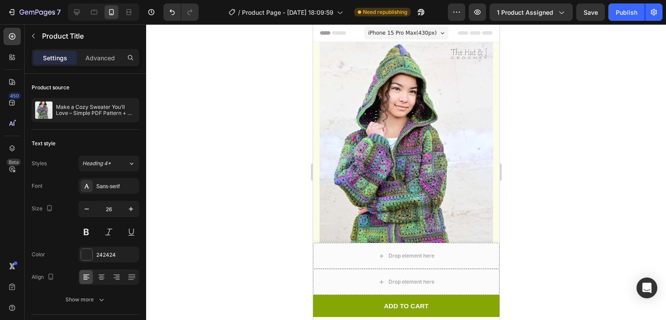
click at [412, 27] on div "iPhone 15 Pro Max ( 430 px)" at bounding box center [406, 32] width 84 height 13
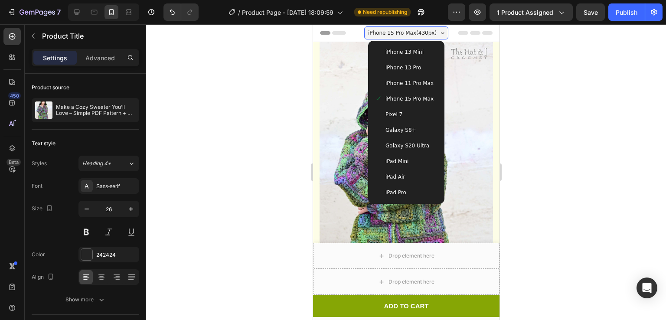
click at [396, 49] on span "iPhone 13 Mini" at bounding box center [404, 52] width 38 height 9
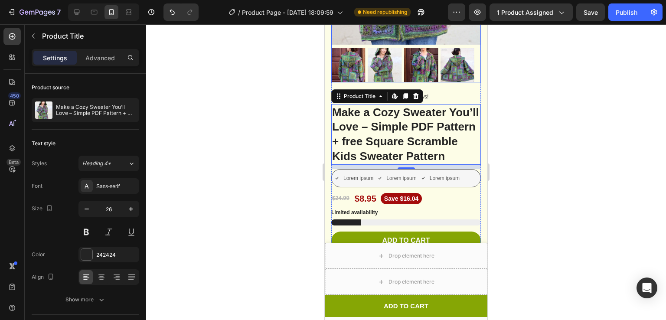
scroll to position [239, 0]
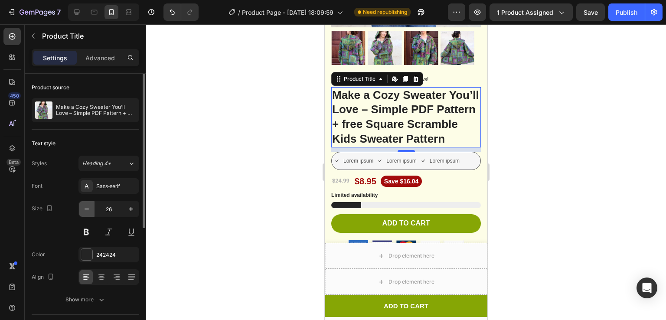
click at [90, 207] on icon "button" at bounding box center [86, 209] width 9 height 9
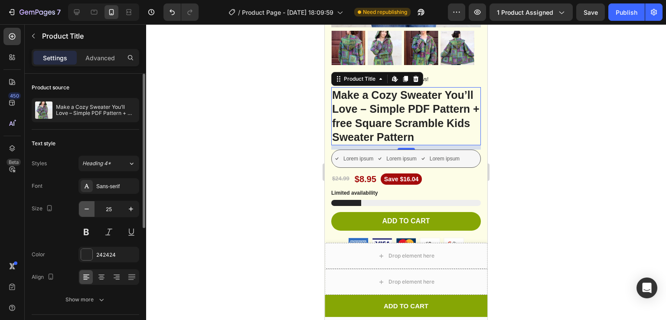
click at [90, 207] on icon "button" at bounding box center [86, 209] width 9 height 9
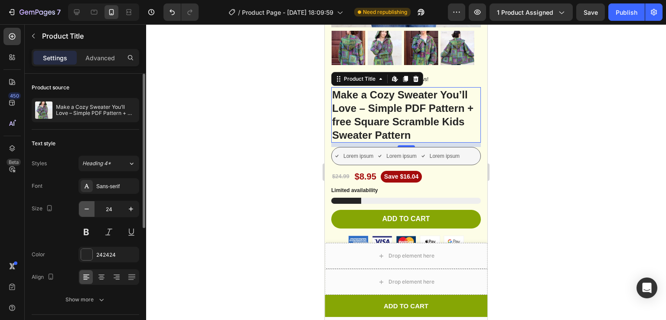
click at [90, 207] on icon "button" at bounding box center [86, 209] width 9 height 9
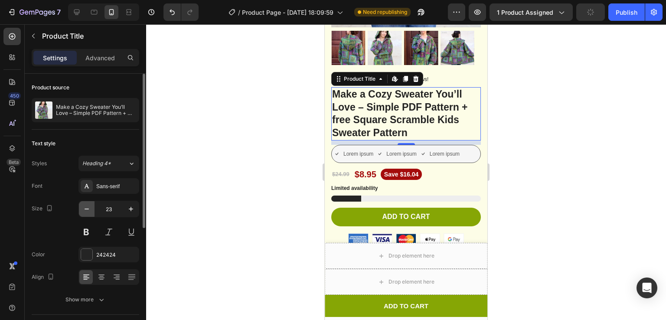
click at [90, 207] on icon "button" at bounding box center [86, 209] width 9 height 9
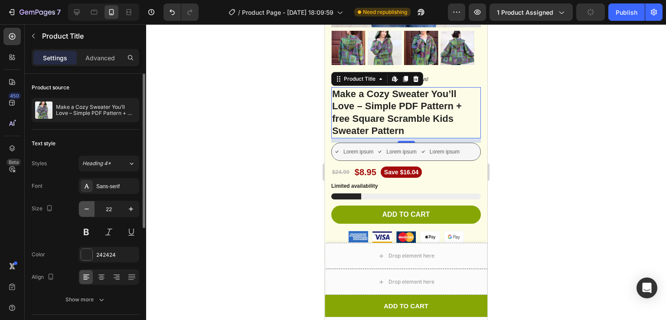
click at [90, 207] on icon "button" at bounding box center [86, 209] width 9 height 9
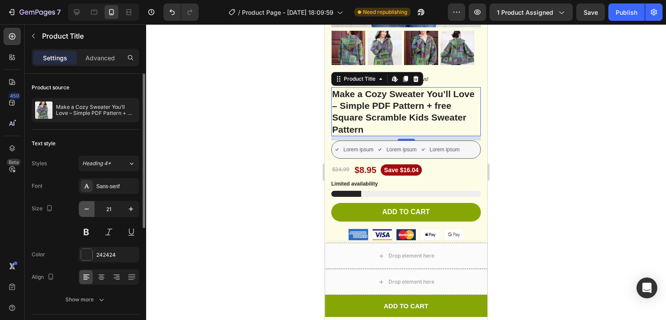
click at [90, 207] on icon "button" at bounding box center [86, 209] width 9 height 9
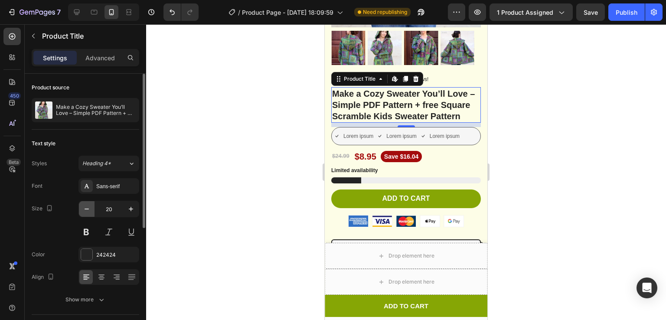
click at [90, 207] on icon "button" at bounding box center [86, 209] width 9 height 9
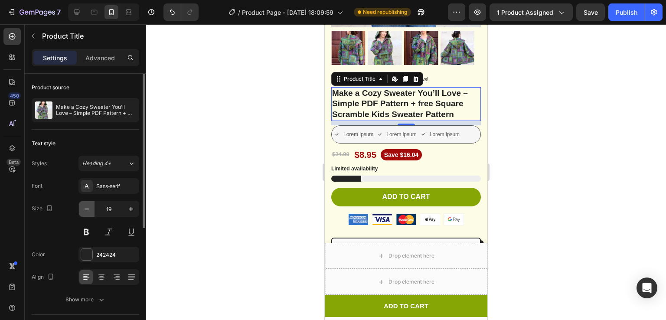
click at [90, 207] on icon "button" at bounding box center [86, 209] width 9 height 9
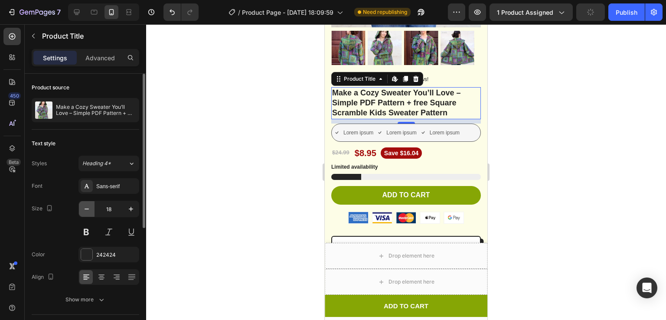
click at [90, 207] on icon "button" at bounding box center [86, 209] width 9 height 9
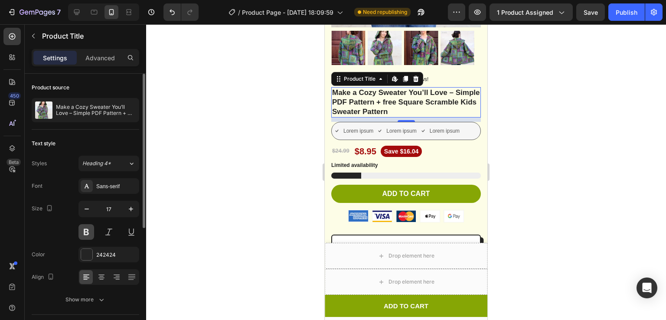
click at [85, 231] on button at bounding box center [86, 232] width 16 height 16
click at [134, 207] on icon "button" at bounding box center [131, 209] width 9 height 9
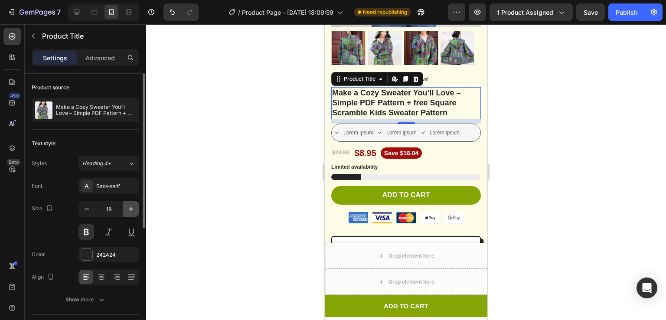
click at [134, 207] on icon "button" at bounding box center [131, 209] width 9 height 9
type input "19"
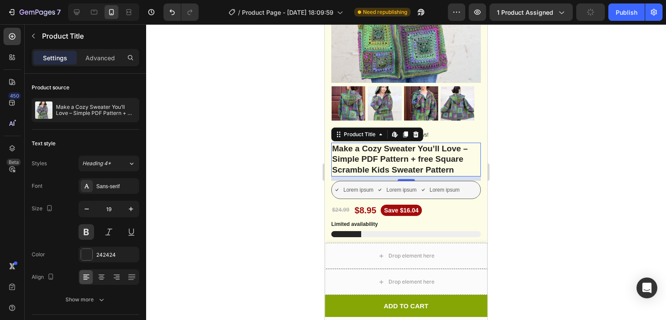
scroll to position [183, 0]
click at [594, 120] on div at bounding box center [406, 172] width 520 height 296
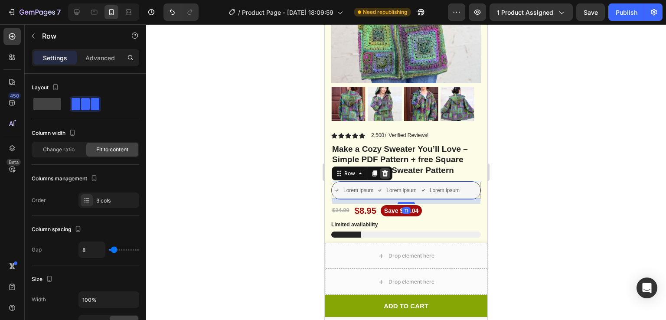
click at [385, 170] on icon at bounding box center [385, 173] width 7 height 7
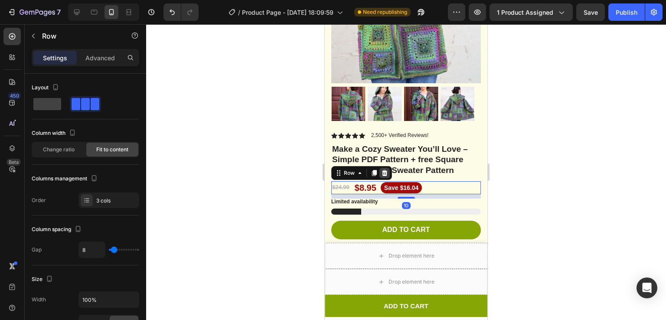
click at [384, 170] on icon at bounding box center [385, 173] width 6 height 6
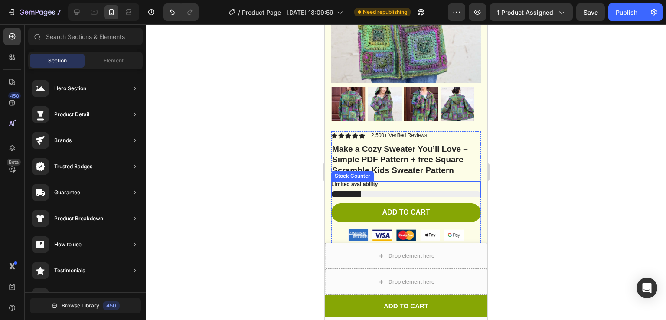
click at [438, 191] on div at bounding box center [406, 194] width 150 height 6
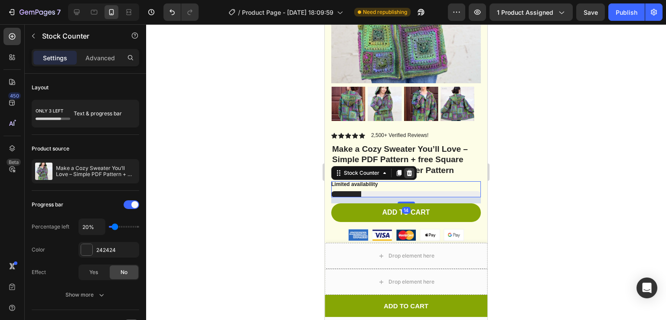
click at [409, 170] on icon at bounding box center [410, 173] width 6 height 6
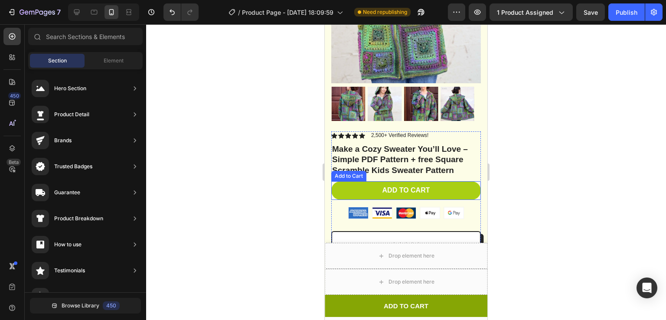
click at [456, 181] on button "Add to cart" at bounding box center [406, 190] width 150 height 19
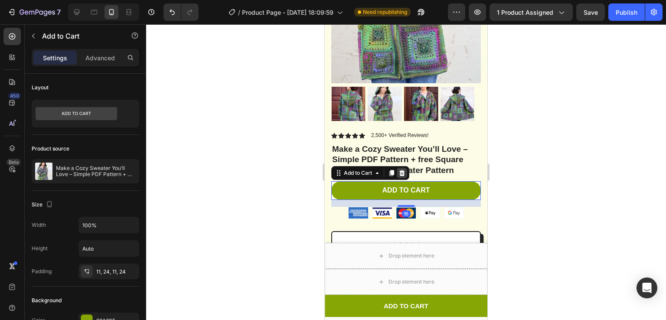
click at [400, 168] on div at bounding box center [402, 173] width 10 height 10
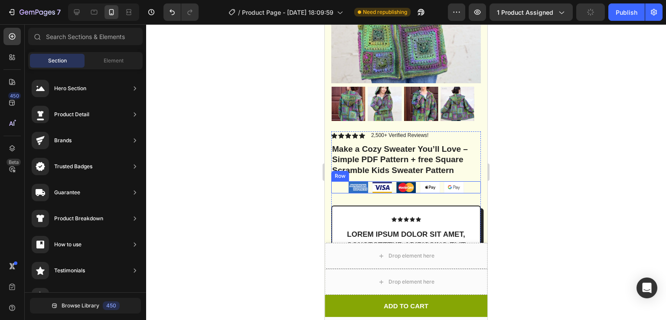
click at [463, 181] on div "Image Image Image Image Image Row" at bounding box center [406, 187] width 150 height 12
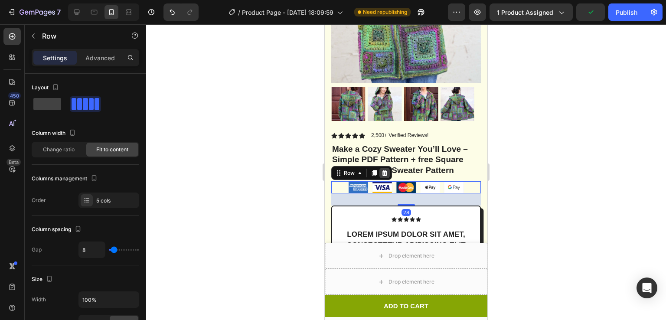
click at [381, 170] on icon at bounding box center [384, 173] width 7 height 7
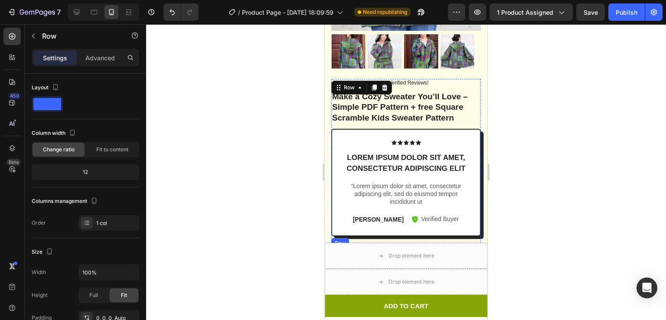
scroll to position [235, 0]
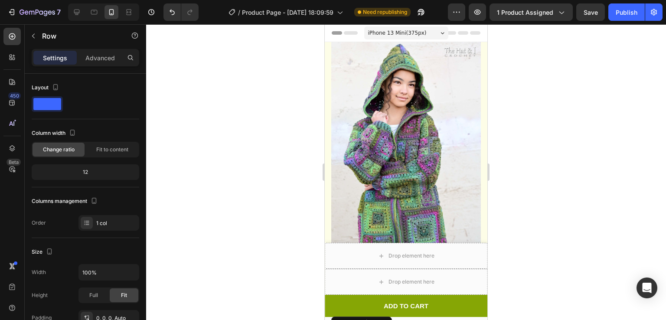
scroll to position [235, 0]
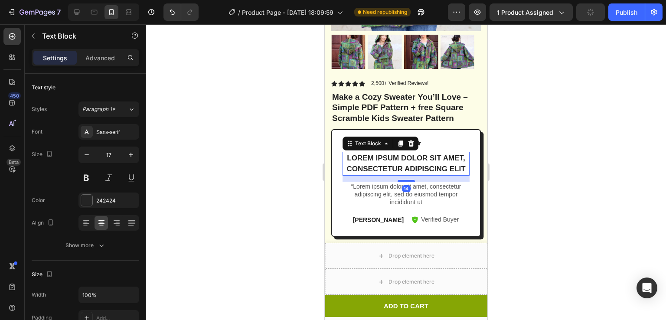
click at [456, 153] on p "Lorem ipsum dolor sit amet, consectetur adipiscing elit" at bounding box center [405, 164] width 125 height 22
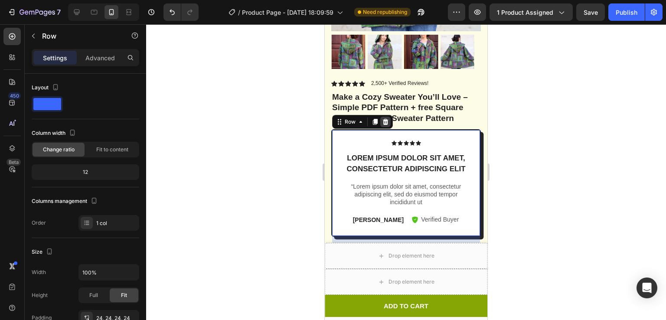
click at [386, 119] on icon at bounding box center [386, 122] width 6 height 6
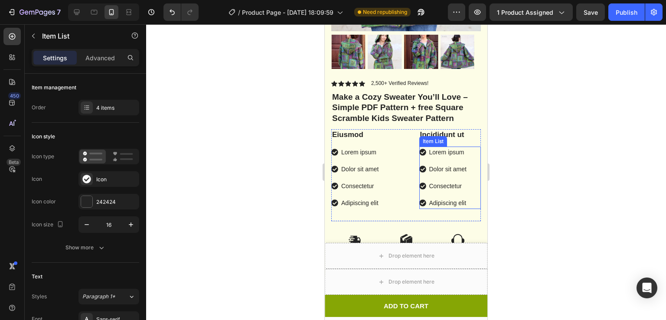
click at [462, 180] on div "Consectetur" at bounding box center [448, 186] width 40 height 12
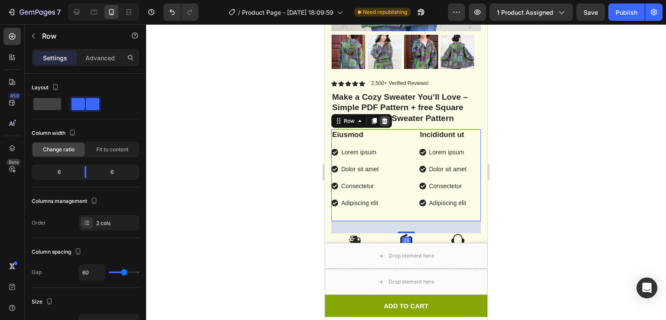
click at [385, 118] on icon at bounding box center [385, 121] width 6 height 6
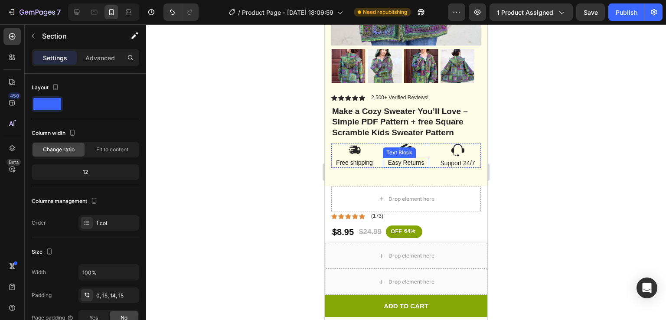
scroll to position [222, 0]
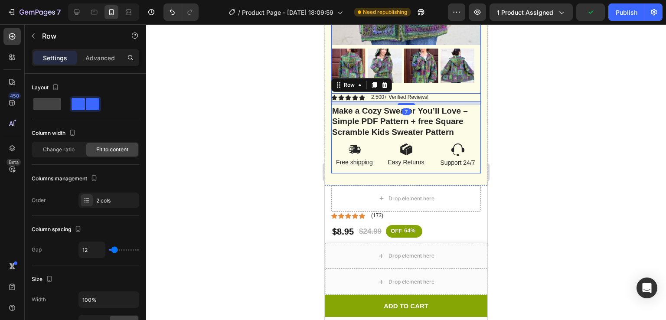
click at [465, 162] on div "Icon Icon Icon Icon Icon Icon List 2,500+ Verified Reviews! Text Block Row 7 Ma…" at bounding box center [406, 133] width 150 height 80
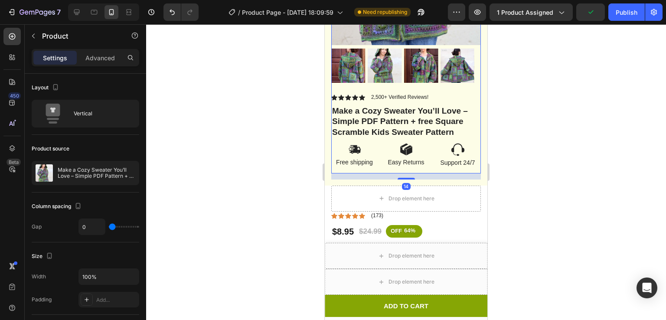
click at [465, 173] on div "14" at bounding box center [406, 176] width 150 height 6
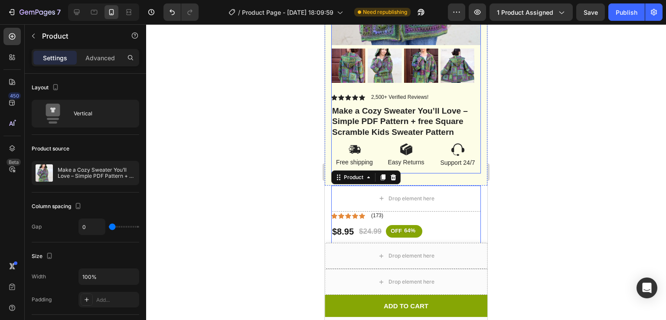
drag, startPoint x: 456, startPoint y: 183, endPoint x: 449, endPoint y: 155, distance: 28.9
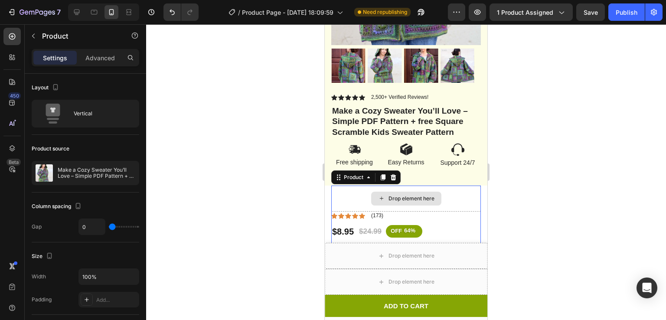
drag, startPoint x: 461, startPoint y: 193, endPoint x: 437, endPoint y: 154, distance: 46.0
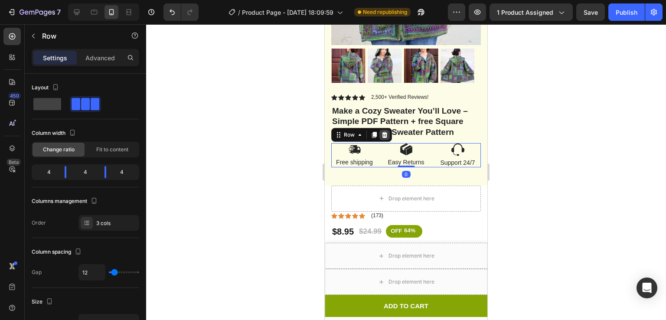
click at [383, 132] on icon at bounding box center [385, 135] width 6 height 6
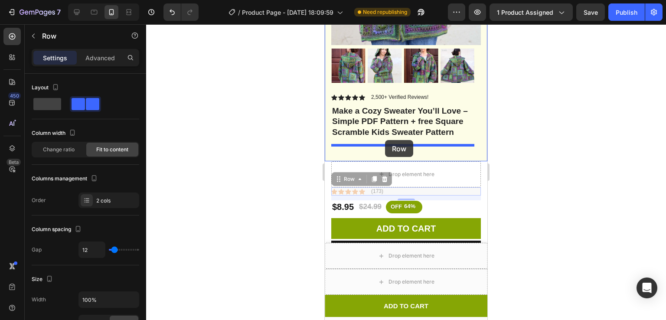
drag, startPoint x: 396, startPoint y: 180, endPoint x: 385, endPoint y: 140, distance: 40.8
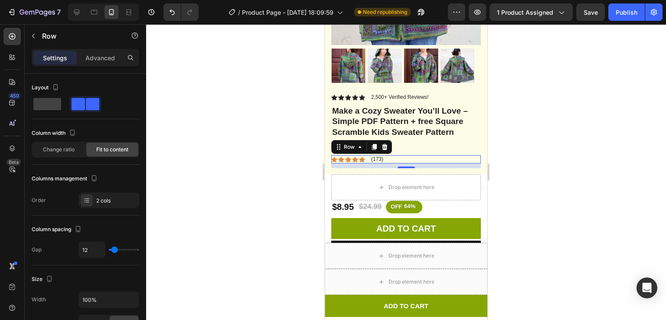
click at [392, 155] on div "Icon Icon Icon Icon Icon Icon List (173) Text Block Row 0" at bounding box center [406, 159] width 150 height 9
drag, startPoint x: 387, startPoint y: 150, endPoint x: 384, endPoint y: 132, distance: 18.0
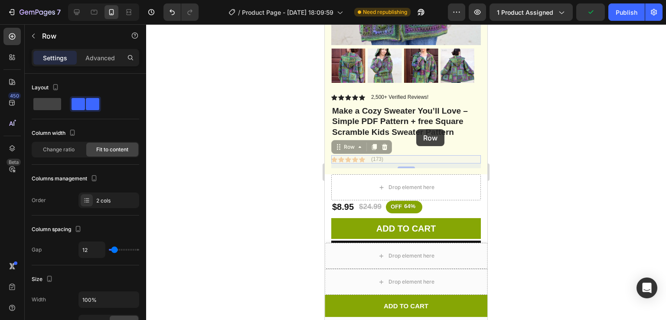
drag, startPoint x: 417, startPoint y: 148, endPoint x: 416, endPoint y: 129, distance: 18.7
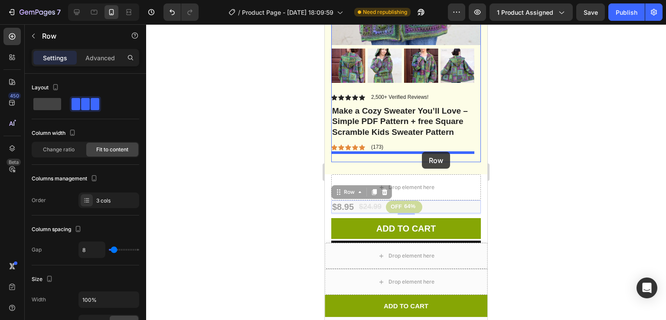
drag, startPoint x: 433, startPoint y: 194, endPoint x: 422, endPoint y: 152, distance: 43.6
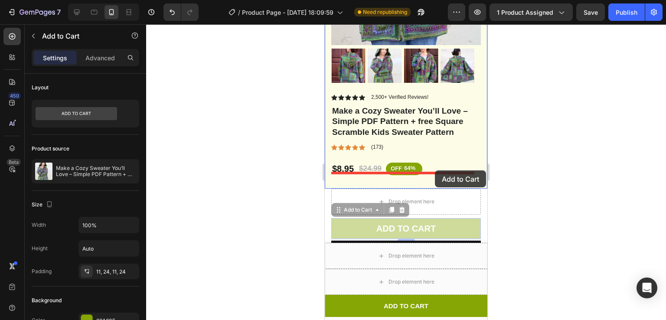
drag, startPoint x: 442, startPoint y: 217, endPoint x: 435, endPoint y: 170, distance: 47.5
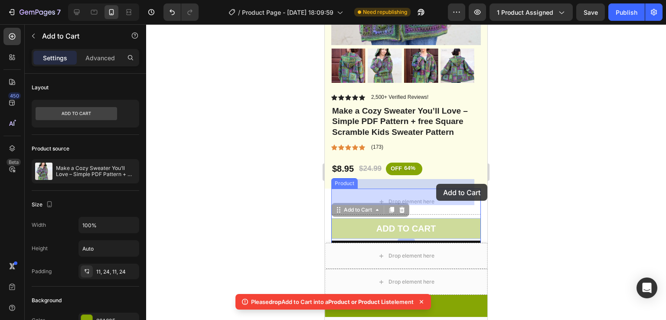
drag, startPoint x: 449, startPoint y: 212, endPoint x: 436, endPoint y: 184, distance: 31.0
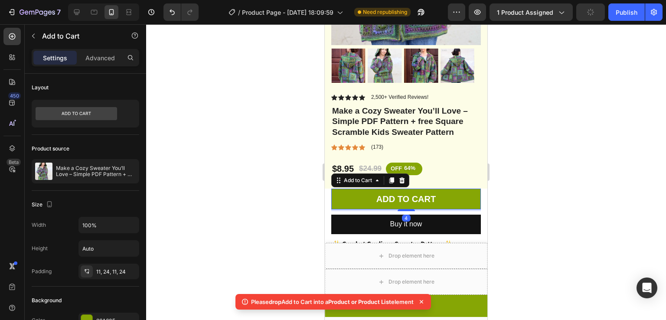
click at [525, 181] on div at bounding box center [406, 172] width 520 height 296
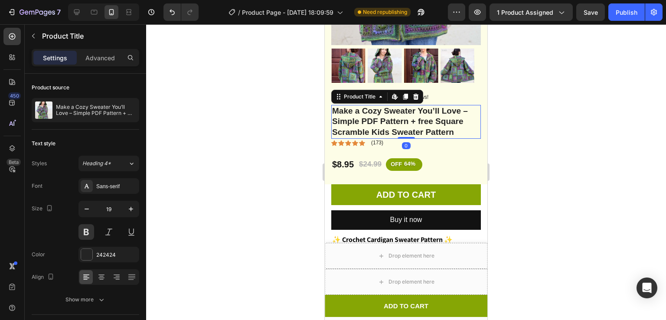
drag, startPoint x: 405, startPoint y: 131, endPoint x: 402, endPoint y: 117, distance: 14.5
click at [402, 117] on div "Make a Cozy Sweater You’ll Love – Simple PDF Pattern + free Square Scramble Kid…" at bounding box center [406, 122] width 150 height 34
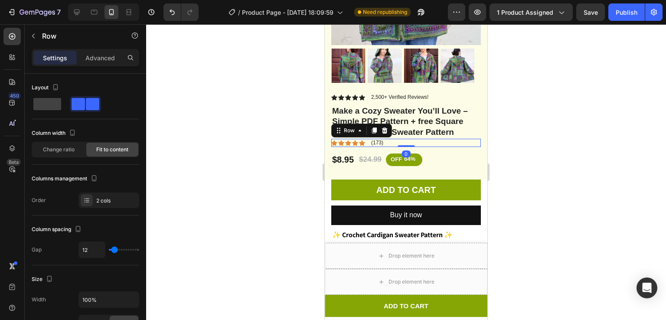
drag, startPoint x: 403, startPoint y: 141, endPoint x: 401, endPoint y: 122, distance: 19.2
click at [401, 122] on div "Icon Icon Icon Icon Icon Icon List 2,500+ Verified Reviews! Text Block Row Make…" at bounding box center [406, 120] width 150 height 54
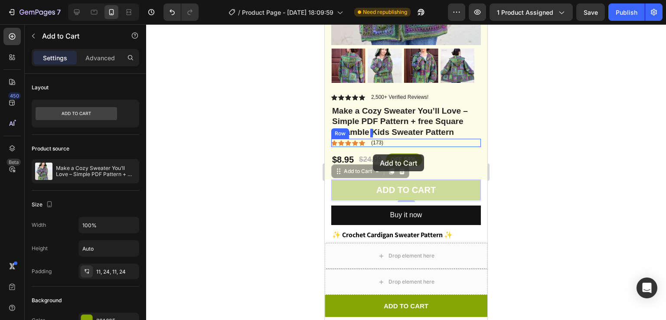
drag, startPoint x: 383, startPoint y: 175, endPoint x: 373, endPoint y: 154, distance: 23.1
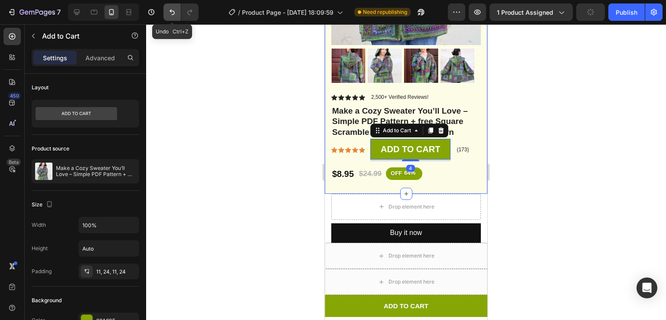
click at [166, 11] on button "Undo/Redo" at bounding box center [172, 11] width 17 height 17
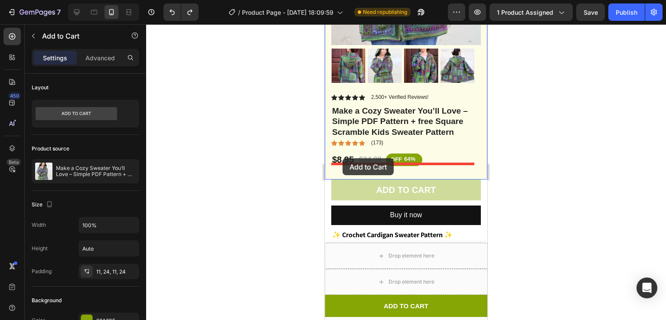
drag, startPoint x: 356, startPoint y: 178, endPoint x: 343, endPoint y: 158, distance: 23.5
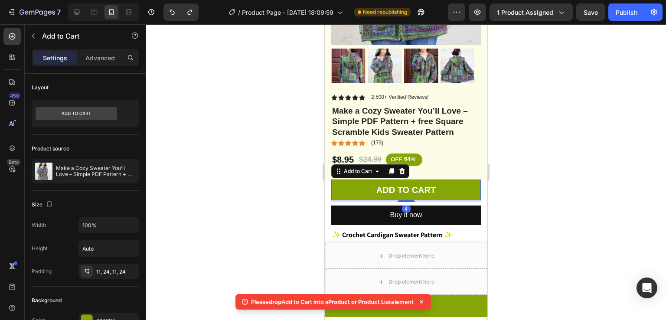
click at [550, 165] on div at bounding box center [406, 172] width 520 height 296
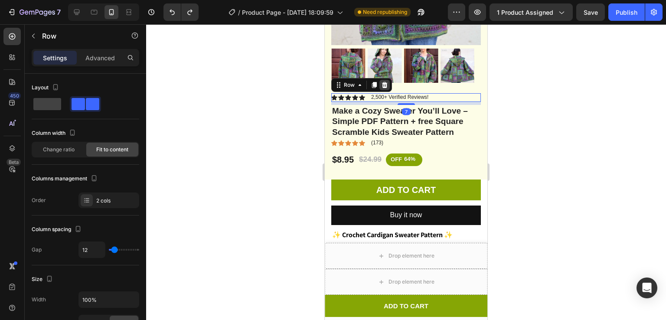
click at [385, 82] on icon at bounding box center [385, 85] width 6 height 6
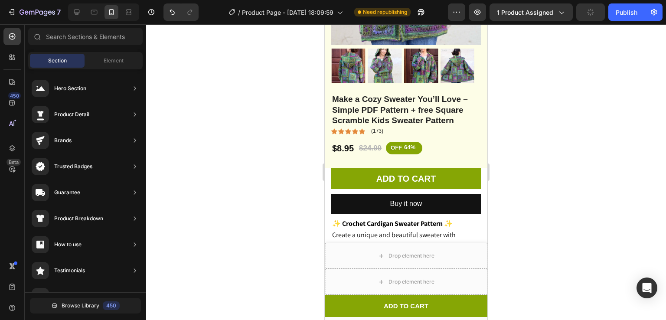
click at [563, 120] on div at bounding box center [406, 172] width 520 height 296
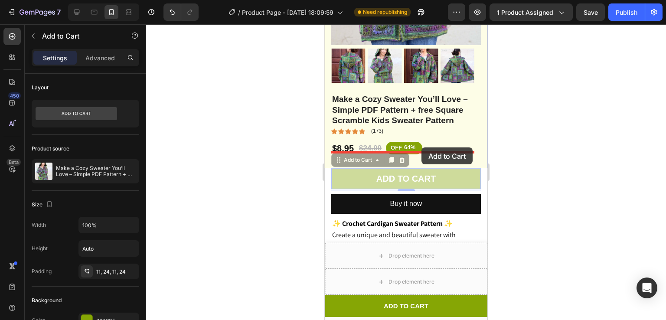
drag, startPoint x: 437, startPoint y: 165, endPoint x: 422, endPoint y: 147, distance: 23.7
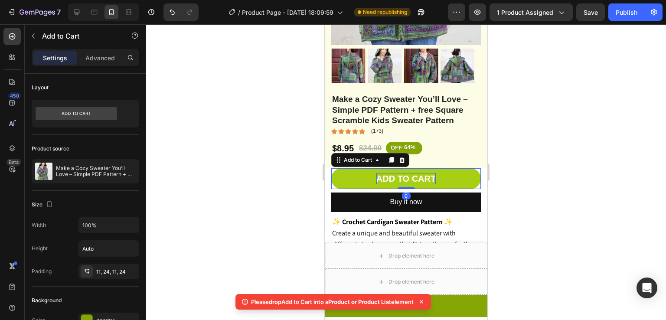
drag, startPoint x: 402, startPoint y: 179, endPoint x: 397, endPoint y: 169, distance: 11.1
click at [397, 169] on div "Add to cart Add to Cart 0" at bounding box center [406, 178] width 150 height 21
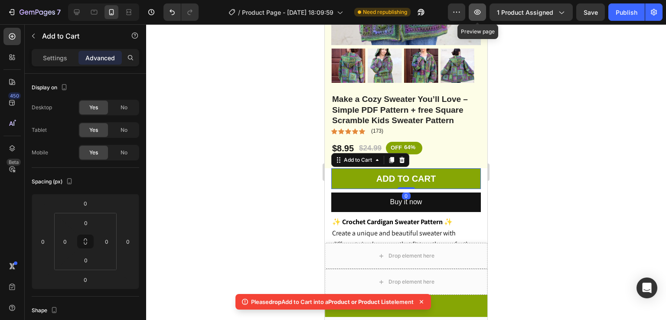
click at [481, 13] on icon "button" at bounding box center [477, 12] width 9 height 9
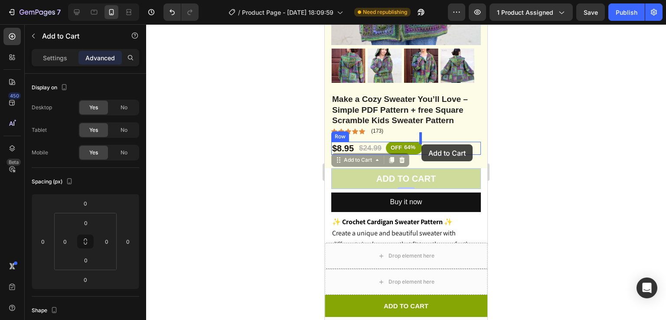
drag, startPoint x: 442, startPoint y: 163, endPoint x: 422, endPoint y: 144, distance: 27.3
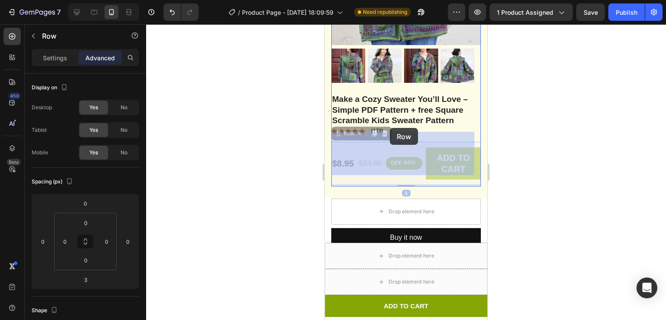
drag, startPoint x: 394, startPoint y: 143, endPoint x: 390, endPoint y: 128, distance: 15.3
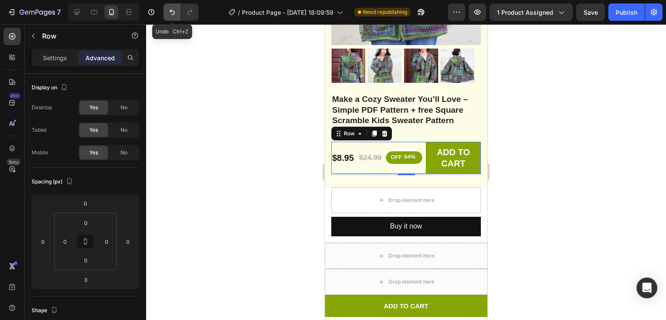
click at [170, 15] on icon "Undo/Redo" at bounding box center [172, 12] width 9 height 9
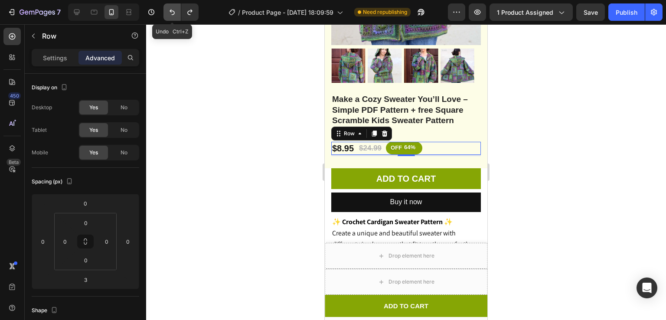
click at [170, 15] on icon "Undo/Redo" at bounding box center [172, 12] width 9 height 9
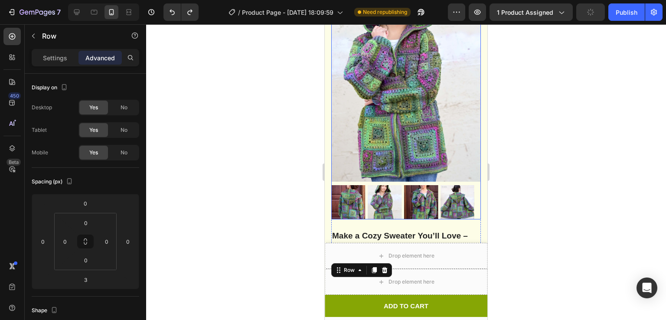
scroll to position [84, 0]
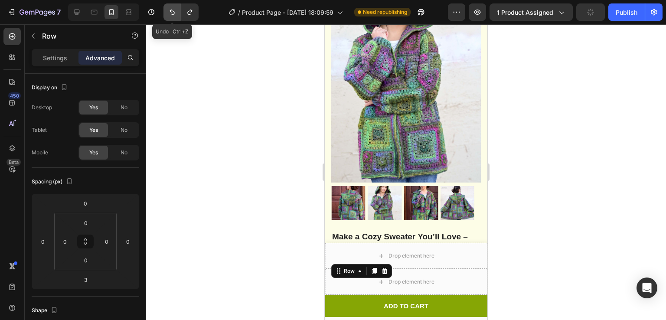
click at [173, 11] on icon "Undo/Redo" at bounding box center [172, 13] width 5 height 6
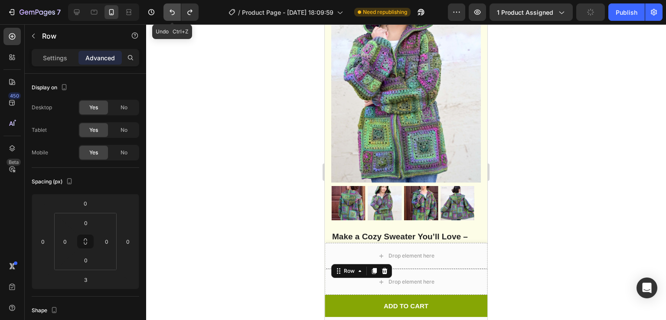
click at [173, 11] on icon "Undo/Redo" at bounding box center [172, 13] width 5 height 6
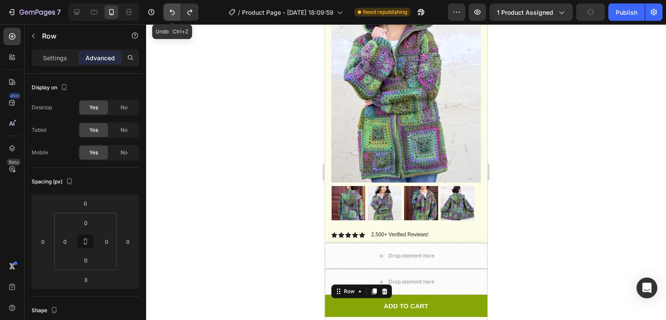
click at [173, 11] on icon "Undo/Redo" at bounding box center [172, 13] width 5 height 6
drag, startPoint x: 82, startPoint y: 93, endPoint x: 173, endPoint y: 11, distance: 122.5
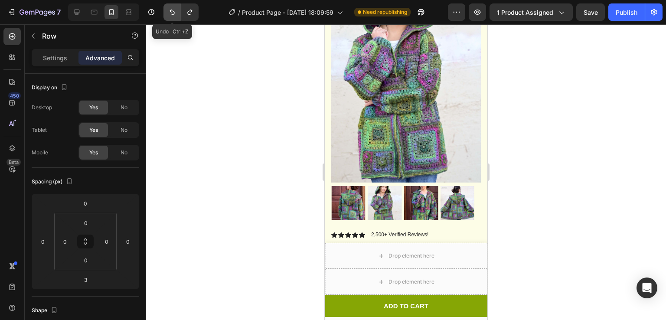
click at [173, 11] on icon "Undo/Redo" at bounding box center [172, 13] width 5 height 6
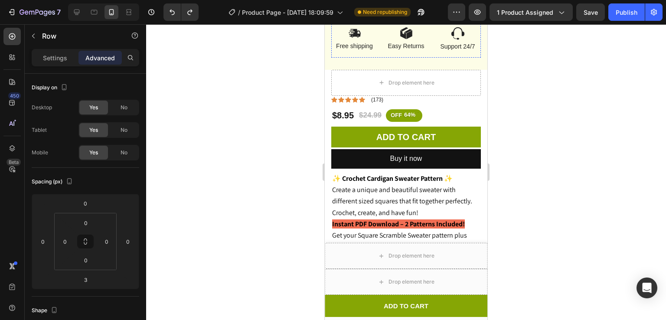
scroll to position [579, 0]
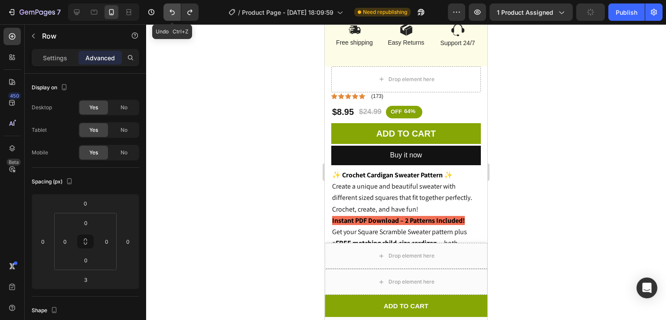
click at [170, 11] on icon "Undo/Redo" at bounding box center [172, 12] width 9 height 9
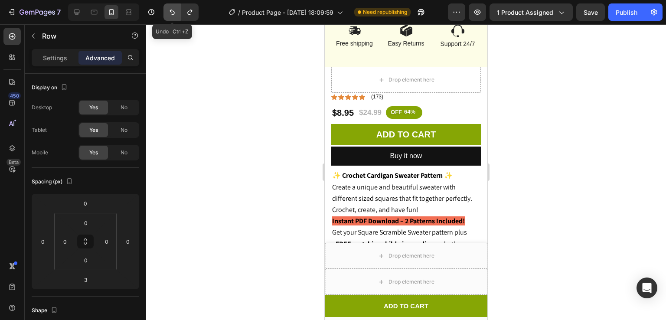
click at [170, 11] on icon "Undo/Redo" at bounding box center [172, 12] width 9 height 9
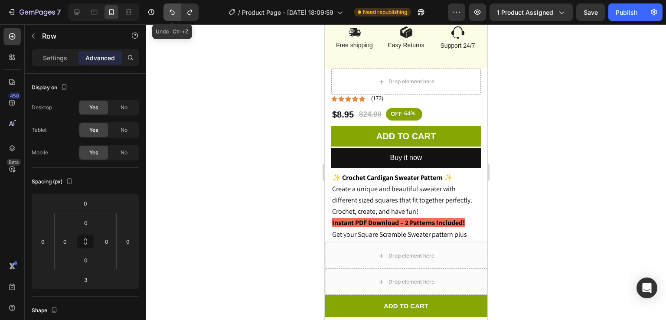
click at [170, 11] on icon "Undo/Redo" at bounding box center [172, 12] width 9 height 9
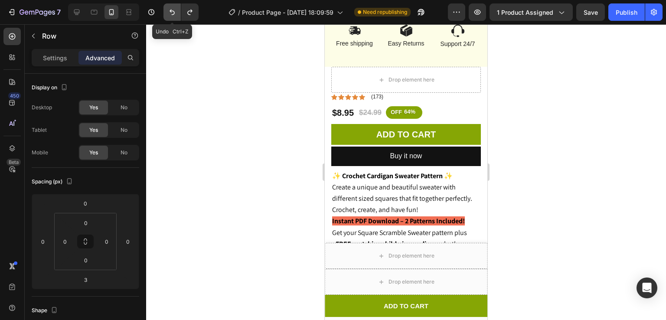
click at [170, 11] on icon "Undo/Redo" at bounding box center [172, 12] width 9 height 9
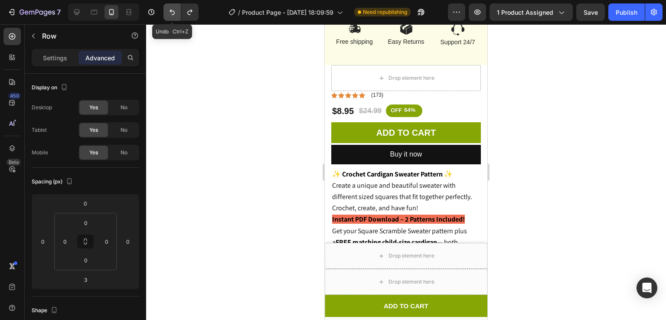
click at [170, 11] on icon "Undo/Redo" at bounding box center [172, 12] width 9 height 9
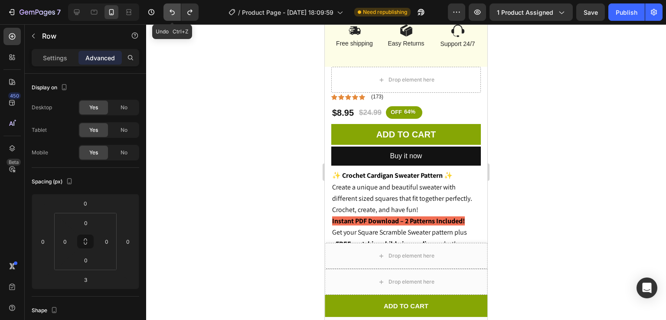
click at [170, 11] on icon "Undo/Redo" at bounding box center [172, 12] width 9 height 9
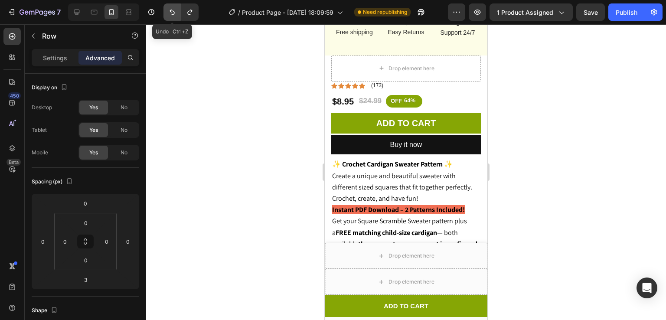
click at [170, 11] on icon "Undo/Redo" at bounding box center [172, 12] width 9 height 9
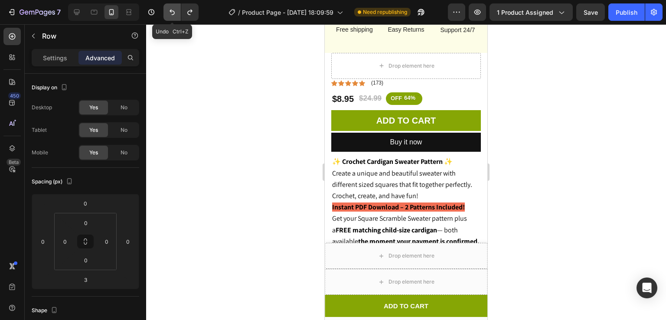
click at [170, 11] on icon "Undo/Redo" at bounding box center [172, 12] width 9 height 9
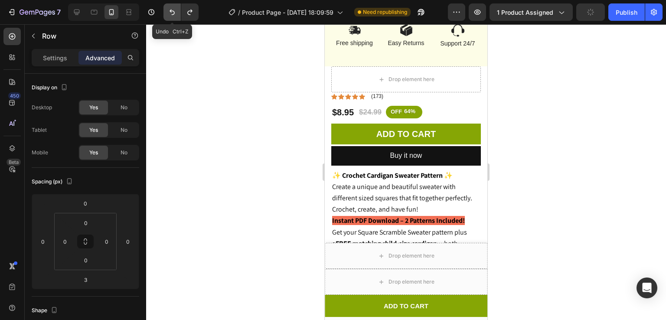
click at [170, 11] on icon "Undo/Redo" at bounding box center [172, 12] width 9 height 9
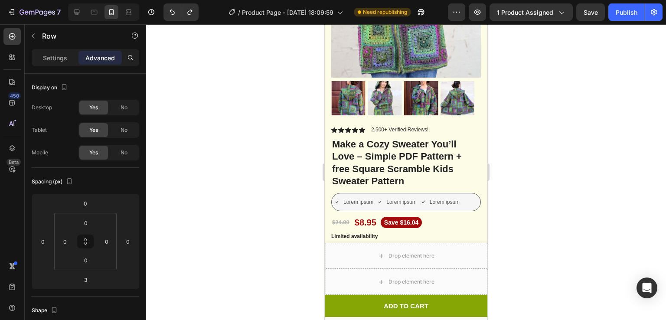
scroll to position [189, 0]
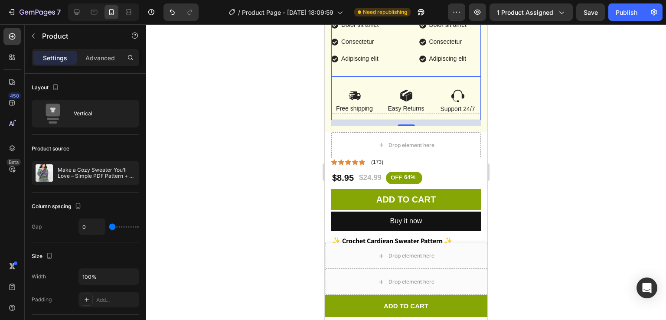
scroll to position [582, 0]
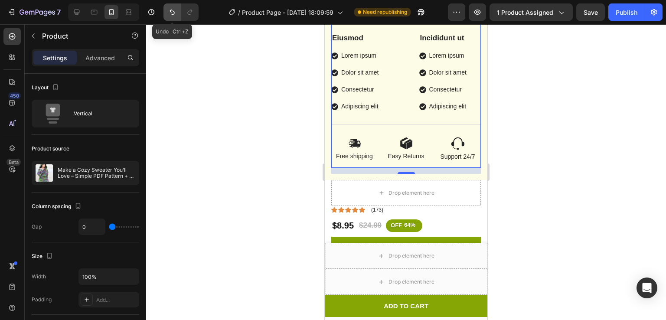
click at [178, 13] on button "Undo/Redo" at bounding box center [172, 11] width 17 height 17
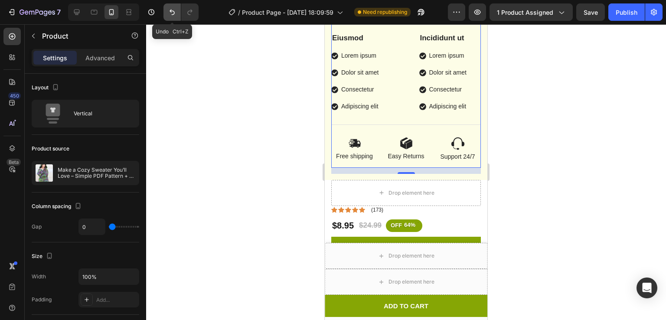
click at [178, 13] on button "Undo/Redo" at bounding box center [172, 11] width 17 height 17
click at [164, 3] on button "Undo/Redo" at bounding box center [172, 11] width 17 height 17
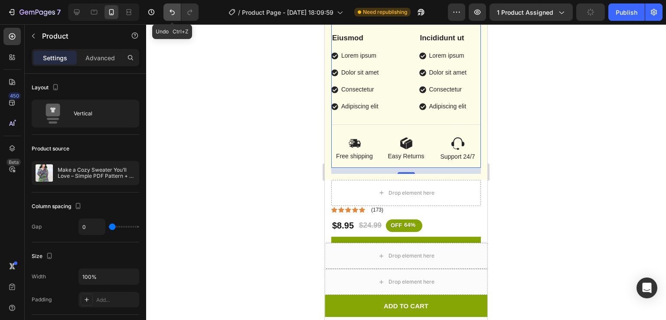
click at [164, 3] on button "Undo/Redo" at bounding box center [172, 11] width 17 height 17
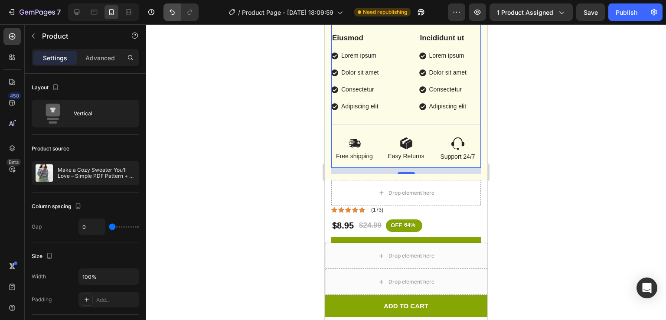
click at [163, 17] on div at bounding box center [179, 11] width 39 height 17
click at [165, 17] on button "Undo/Redo" at bounding box center [172, 11] width 17 height 17
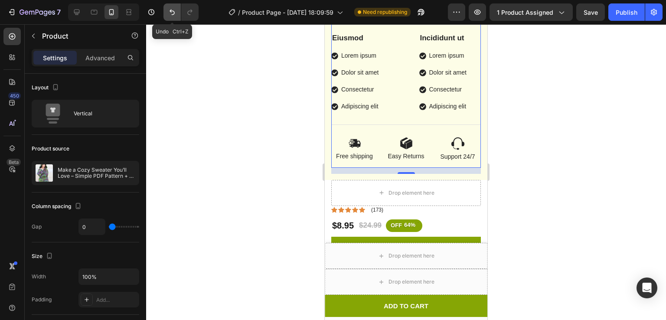
click at [165, 17] on button "Undo/Redo" at bounding box center [172, 11] width 17 height 17
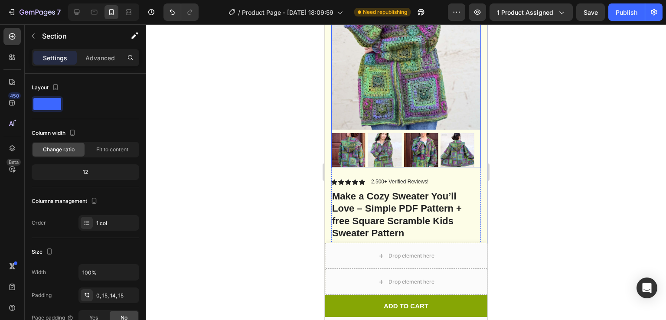
scroll to position [0, 0]
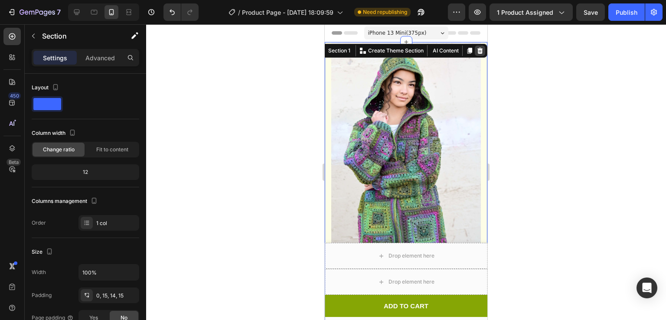
click at [477, 47] on icon at bounding box center [480, 50] width 7 height 7
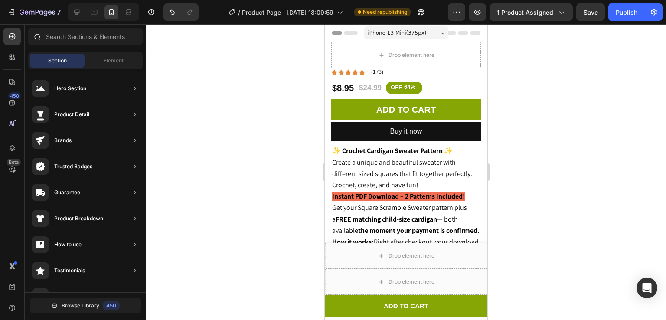
click at [38, 32] on div at bounding box center [36, 36] width 17 height 17
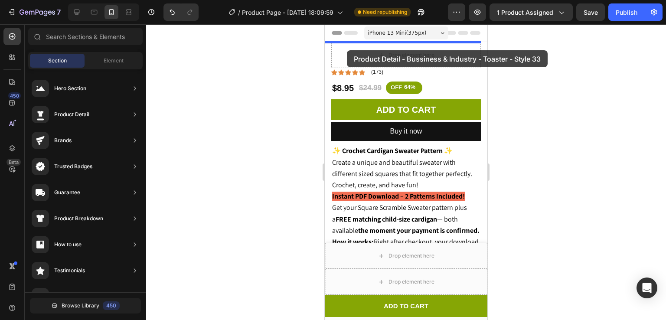
drag, startPoint x: 545, startPoint y: 247, endPoint x: 347, endPoint y: 50, distance: 279.1
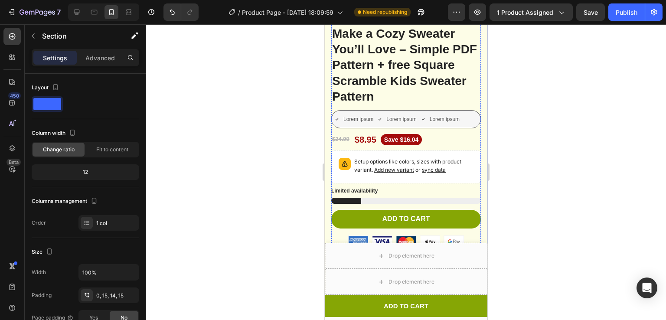
scroll to position [337, 0]
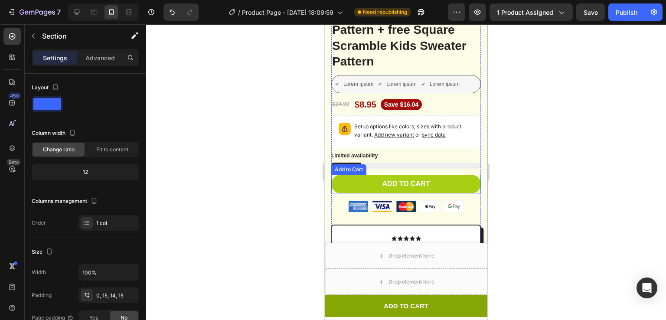
click at [433, 175] on button "Add to cart" at bounding box center [406, 184] width 150 height 19
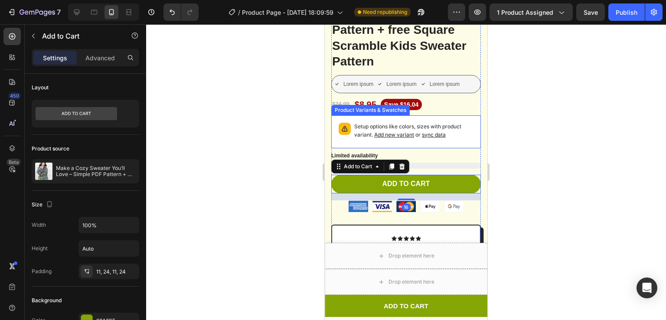
click at [461, 123] on p "Setup options like colors, sizes with product variant. Add new variant or sync …" at bounding box center [413, 131] width 119 height 16
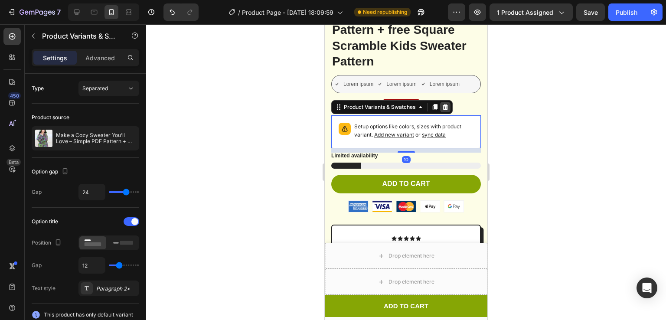
click at [448, 104] on icon at bounding box center [445, 107] width 7 height 7
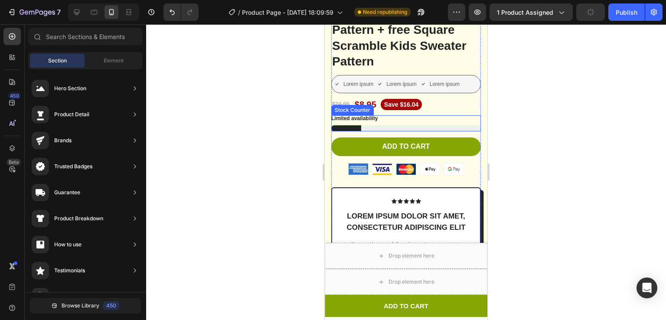
scroll to position [304, 0]
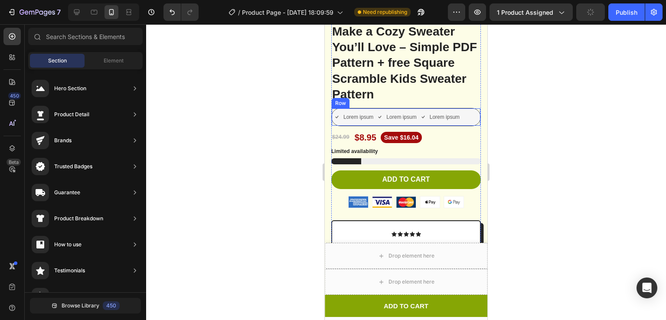
click at [466, 108] on div "Lorem ipsum Item List Lorem ipsum Item List Lorem ipsum Item List Row" at bounding box center [406, 117] width 150 height 18
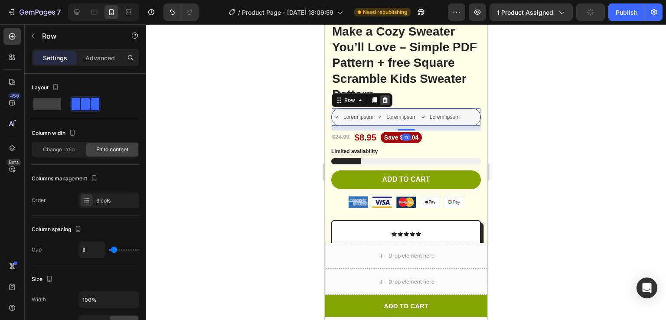
click at [387, 97] on icon at bounding box center [386, 100] width 6 height 6
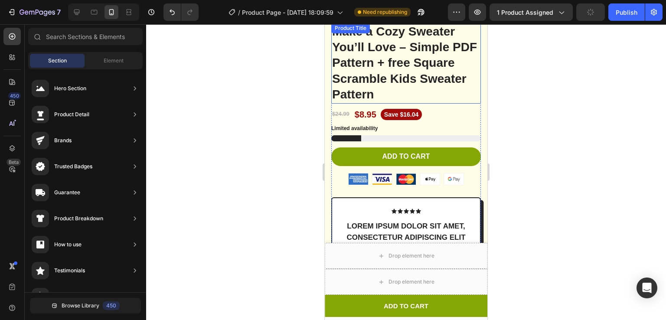
scroll to position [232, 0]
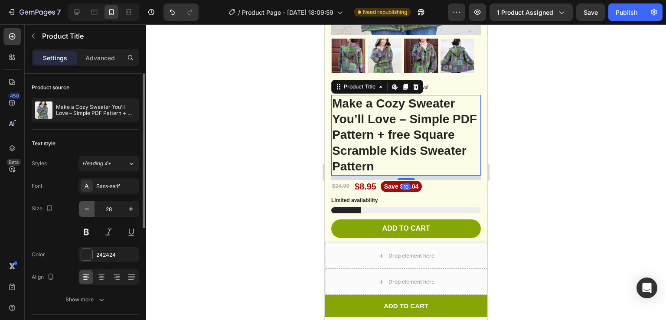
click at [90, 209] on icon "button" at bounding box center [86, 209] width 9 height 9
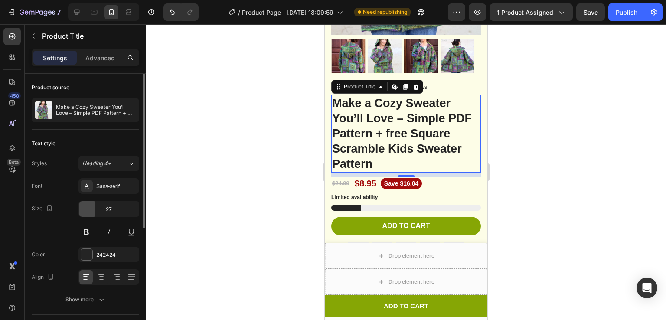
click at [90, 209] on icon "button" at bounding box center [86, 209] width 9 height 9
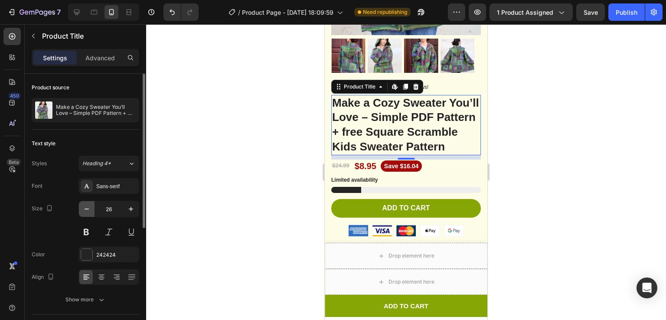
click at [90, 209] on icon "button" at bounding box center [86, 209] width 9 height 9
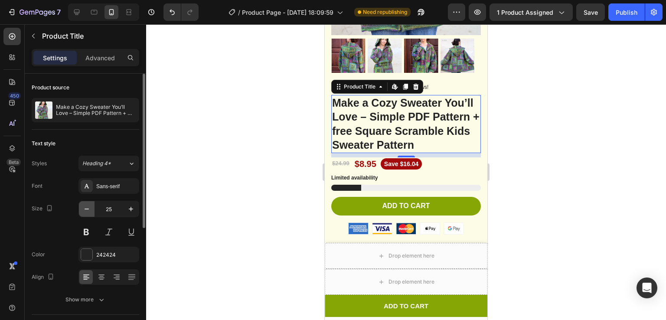
click at [90, 209] on icon "button" at bounding box center [86, 209] width 9 height 9
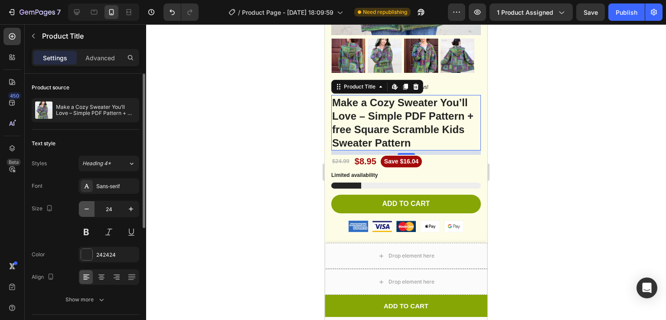
click at [90, 209] on icon "button" at bounding box center [86, 209] width 9 height 9
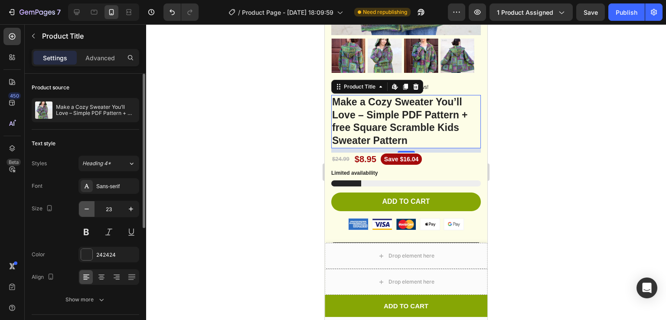
click at [90, 209] on icon "button" at bounding box center [86, 209] width 9 height 9
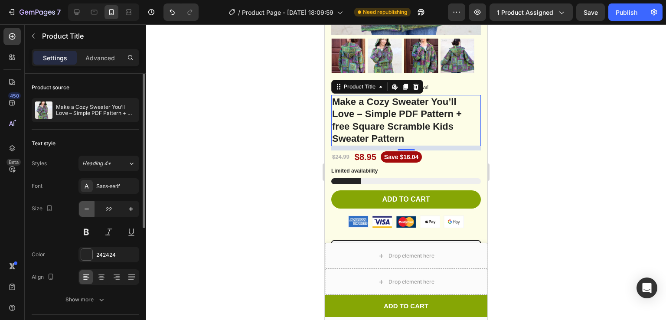
click at [90, 209] on icon "button" at bounding box center [86, 209] width 9 height 9
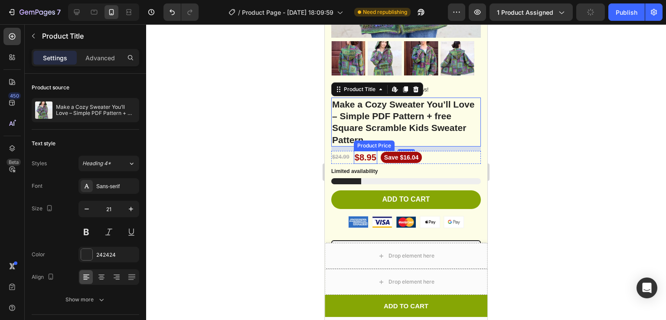
scroll to position [230, 0]
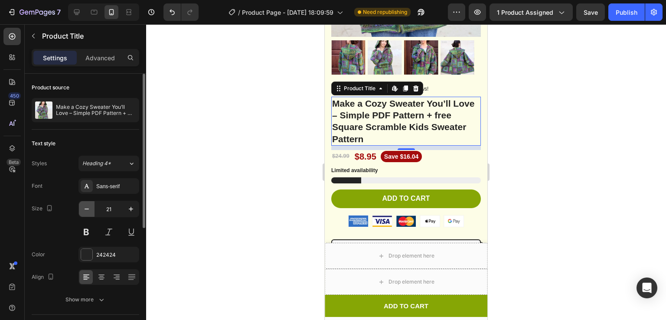
click at [87, 203] on button "button" at bounding box center [87, 209] width 16 height 16
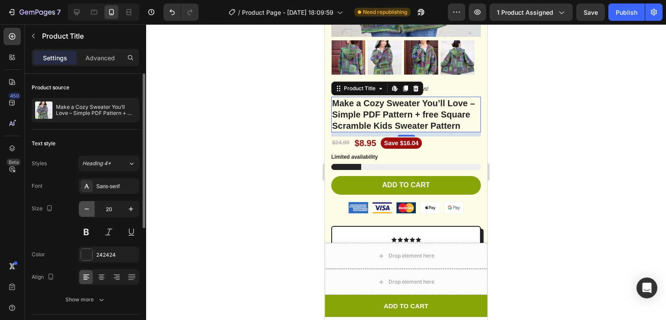
click at [87, 203] on button "button" at bounding box center [87, 209] width 16 height 16
type input "19"
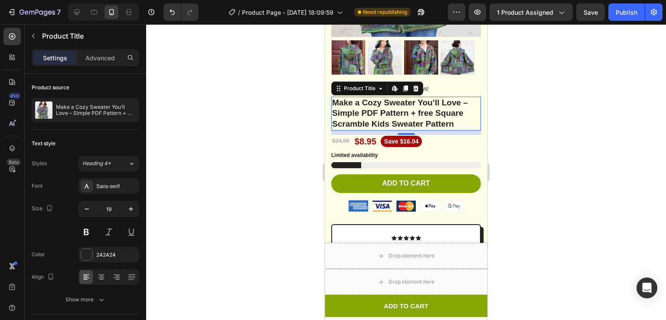
click at [564, 124] on div at bounding box center [406, 172] width 520 height 296
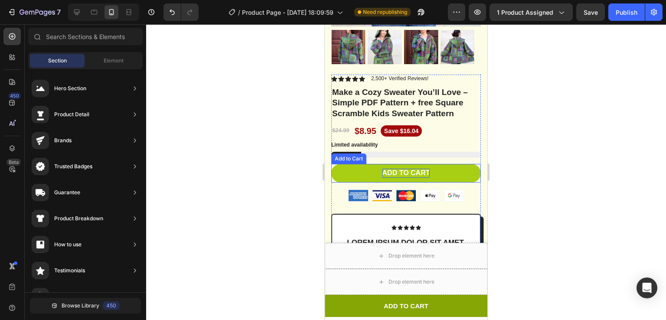
scroll to position [202, 0]
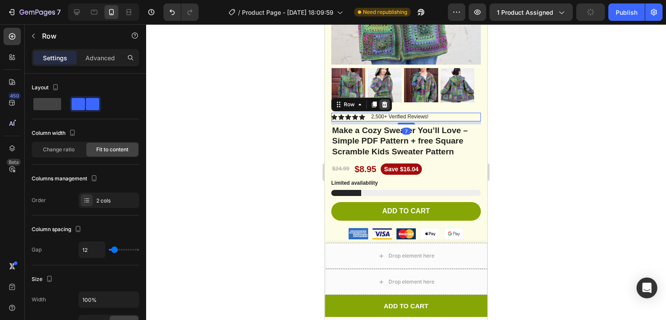
click at [383, 101] on icon at bounding box center [385, 104] width 6 height 6
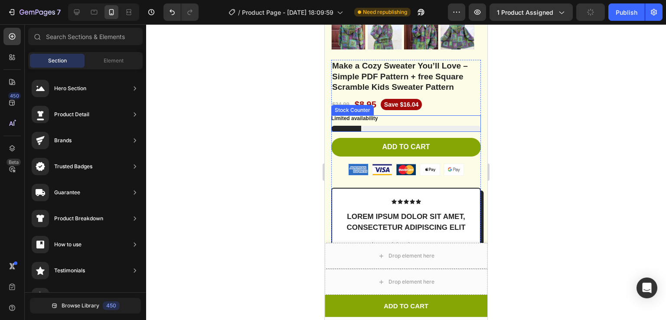
scroll to position [276, 0]
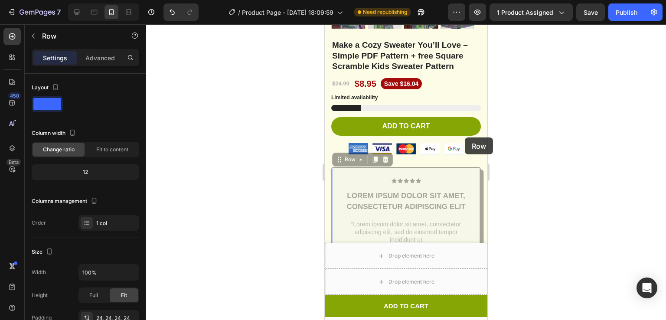
drag, startPoint x: 393, startPoint y: 164, endPoint x: 460, endPoint y: 137, distance: 71.4
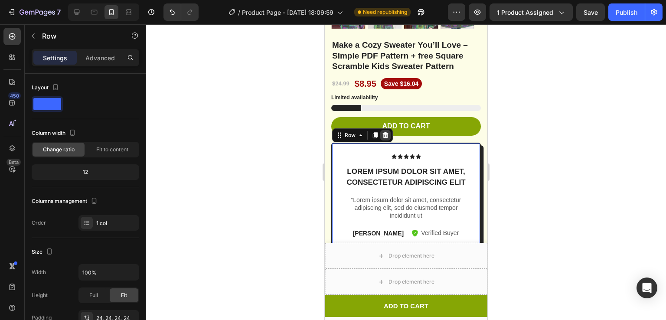
click at [386, 132] on icon at bounding box center [385, 135] width 7 height 7
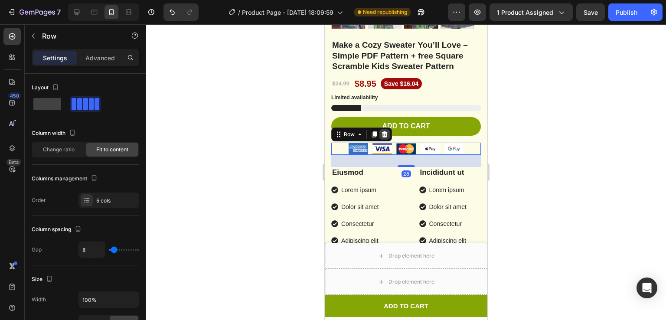
click at [386, 131] on icon at bounding box center [385, 134] width 6 height 6
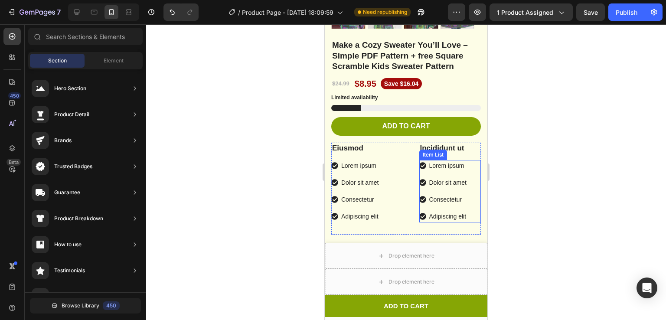
click at [461, 161] on p "Lorem ipsum" at bounding box center [447, 165] width 37 height 9
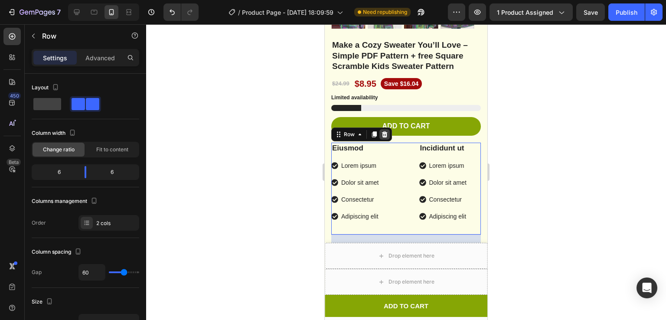
click at [383, 131] on icon at bounding box center [385, 134] width 6 height 6
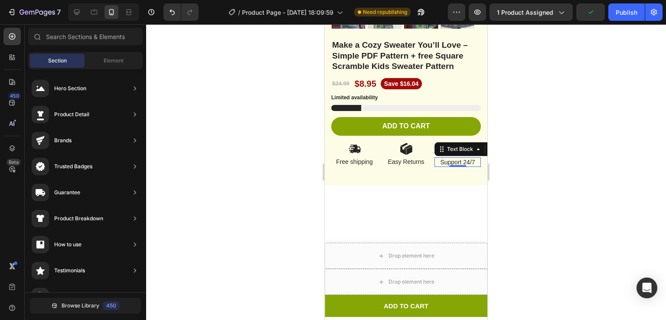
click at [471, 157] on div "Support 24/7" at bounding box center [458, 162] width 46 height 10
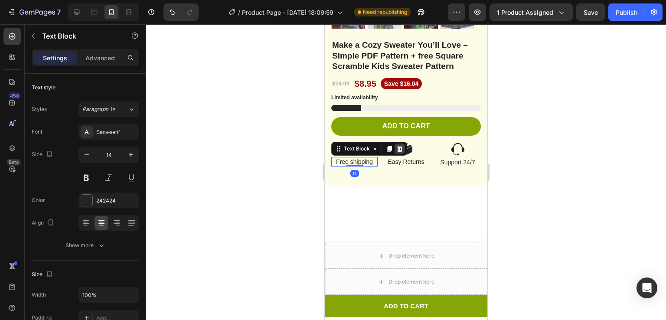
click at [398, 145] on icon at bounding box center [400, 148] width 6 height 6
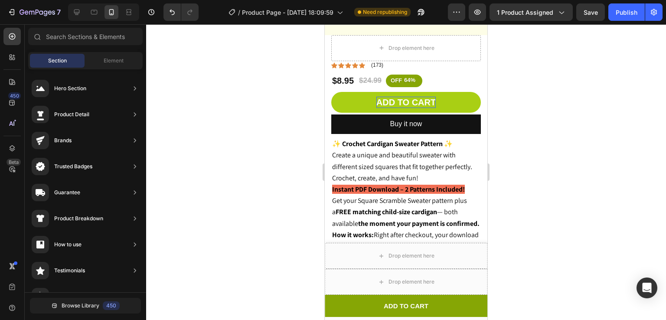
scroll to position [366, 0]
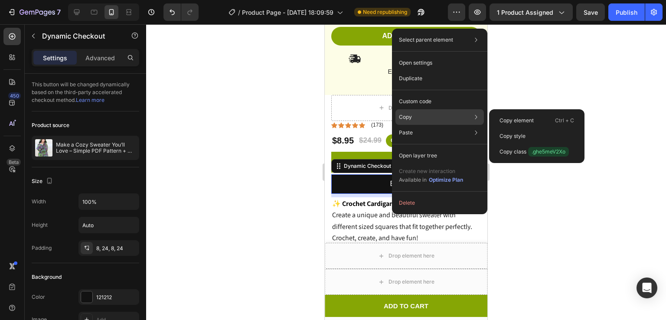
drag, startPoint x: 413, startPoint y: 121, endPoint x: 448, endPoint y: 118, distance: 34.8
click at [448, 118] on div "Copy Copy element Ctrl + C Copy style Copy class .ghe5meV2Xo" at bounding box center [440, 117] width 88 height 16
click at [504, 119] on p "Copy element" at bounding box center [517, 121] width 34 height 8
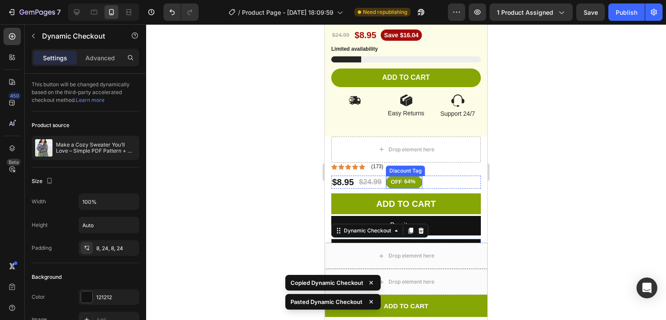
scroll to position [316, 0]
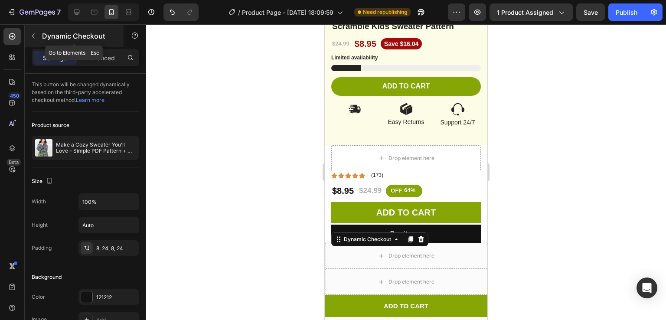
click at [31, 38] on icon "button" at bounding box center [33, 36] width 7 height 7
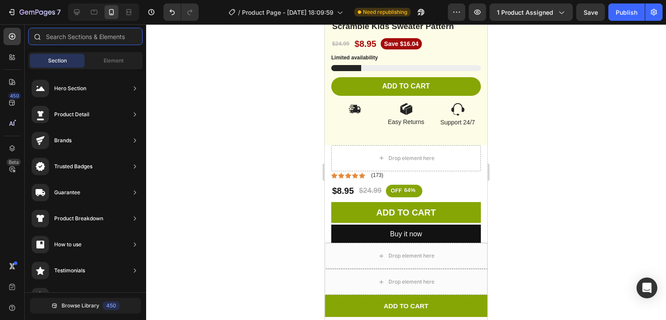
click at [85, 36] on input "text" at bounding box center [85, 36] width 114 height 17
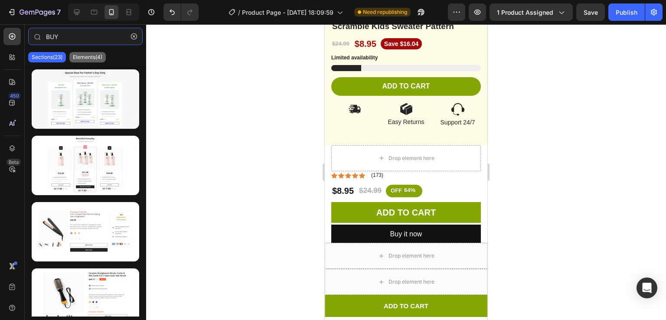
type input "BUY"
click at [91, 58] on p "Elements(4)" at bounding box center [87, 57] width 29 height 7
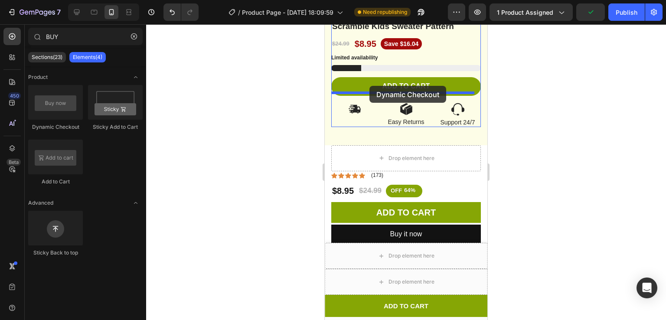
drag, startPoint x: 378, startPoint y: 130, endPoint x: 370, endPoint y: 86, distance: 44.6
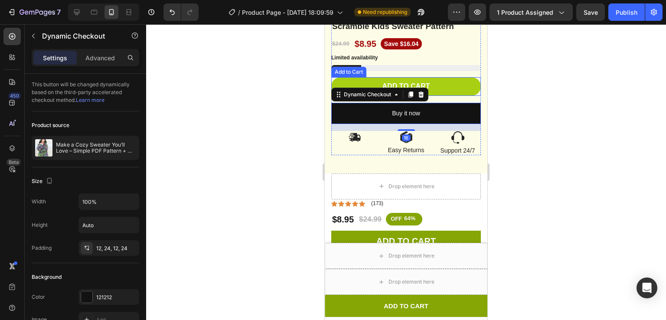
click at [436, 77] on button "Add to cart" at bounding box center [406, 86] width 150 height 19
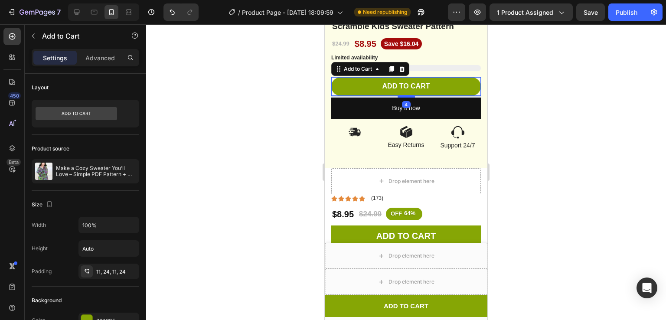
drag, startPoint x: 404, startPoint y: 92, endPoint x: 402, endPoint y: 87, distance: 5.5
click at [402, 95] on div at bounding box center [406, 96] width 17 height 3
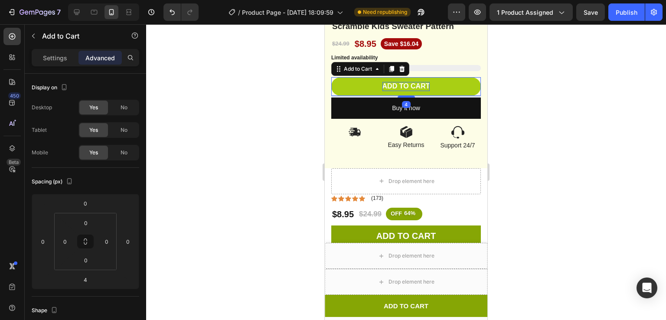
click at [399, 82] on div "Add to cart" at bounding box center [407, 86] width 48 height 9
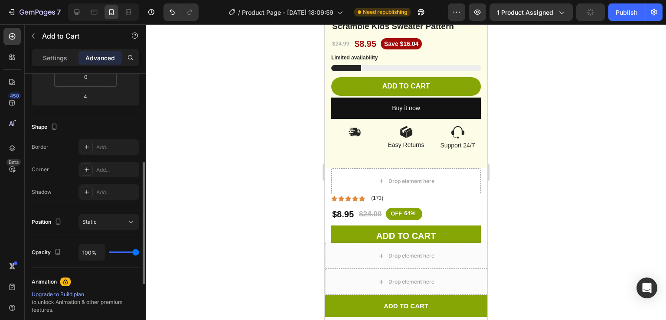
scroll to position [187, 0]
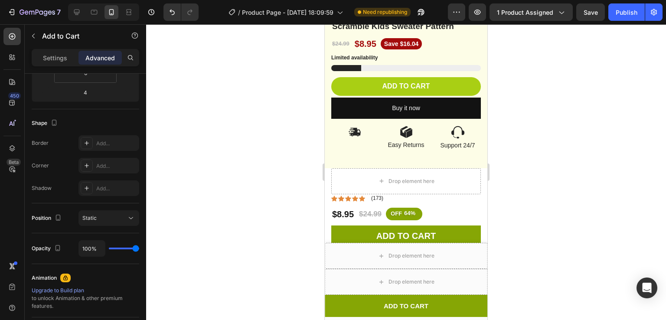
click at [445, 77] on button "Add to cart" at bounding box center [406, 86] width 150 height 19
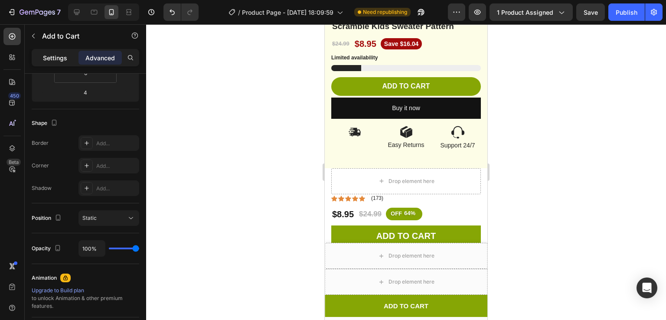
click at [52, 56] on p "Settings" at bounding box center [55, 57] width 24 height 9
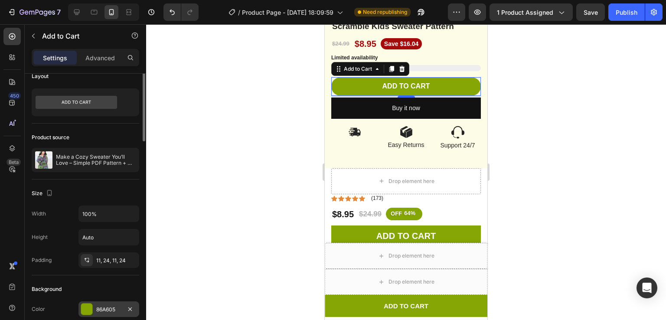
scroll to position [0, 0]
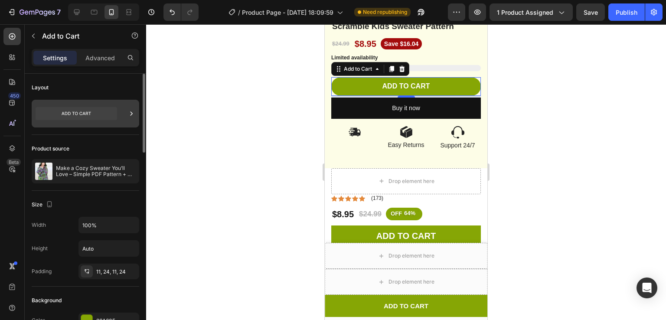
click at [91, 115] on icon at bounding box center [77, 113] width 82 height 13
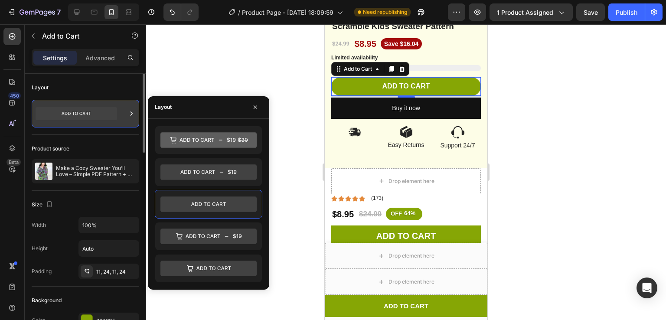
click at [91, 115] on icon at bounding box center [77, 113] width 82 height 13
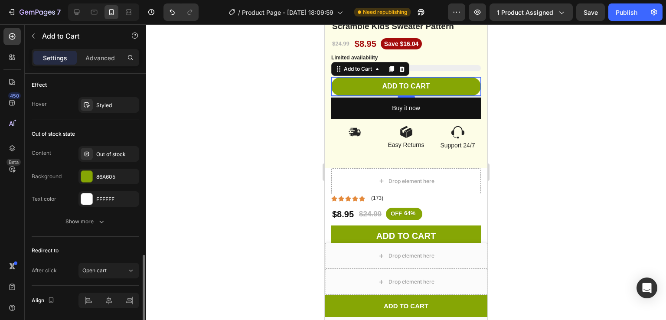
scroll to position [627, 0]
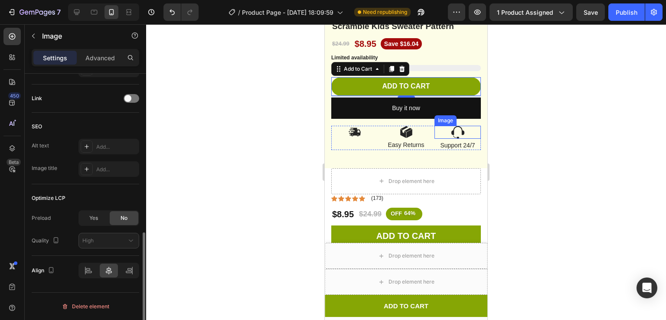
click at [471, 126] on div at bounding box center [458, 132] width 46 height 13
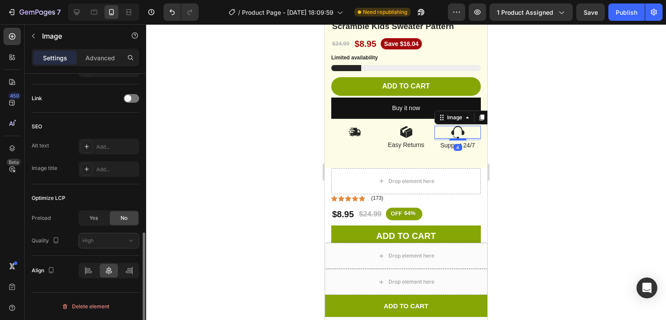
scroll to position [0, 0]
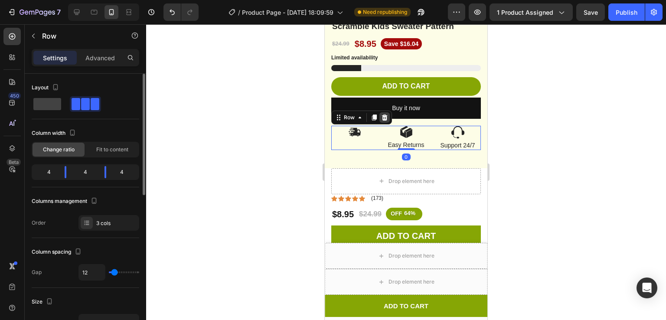
click at [386, 112] on div at bounding box center [384, 117] width 10 height 10
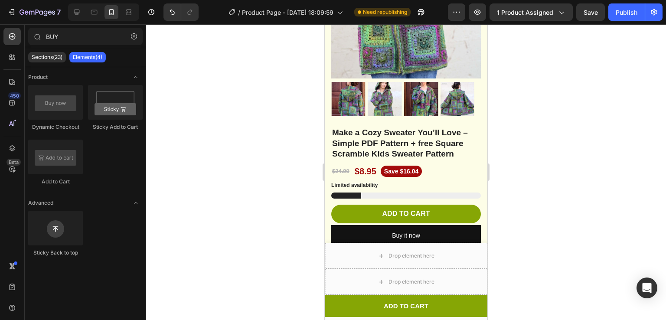
scroll to position [187, 0]
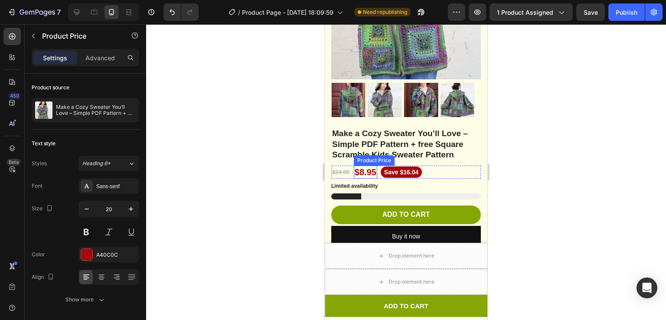
click at [370, 166] on div "$8.95" at bounding box center [365, 172] width 23 height 13
drag, startPoint x: 367, startPoint y: 149, endPoint x: 367, endPoint y: 157, distance: 7.8
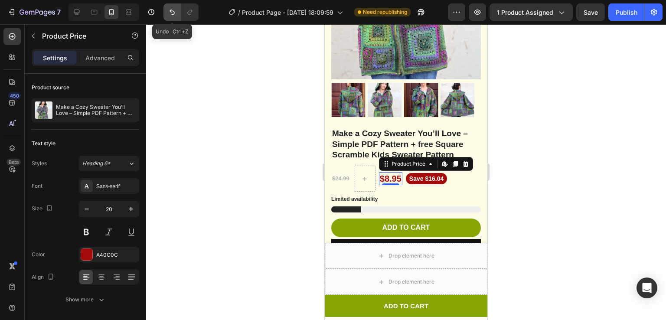
click at [173, 16] on icon "Undo/Redo" at bounding box center [172, 12] width 9 height 9
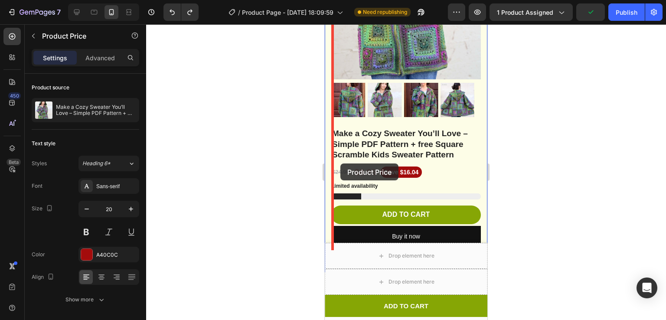
drag, startPoint x: 362, startPoint y: 162, endPoint x: 340, endPoint y: 164, distance: 21.3
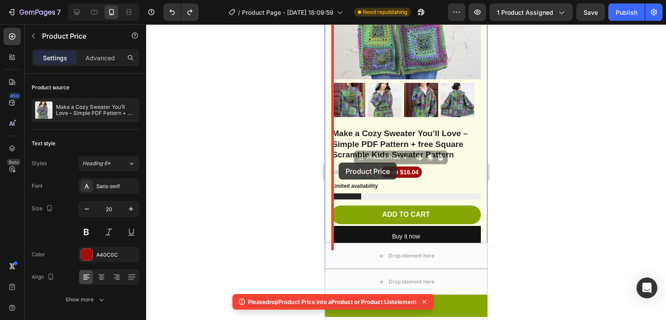
drag, startPoint x: 366, startPoint y: 161, endPoint x: 339, endPoint y: 163, distance: 26.9
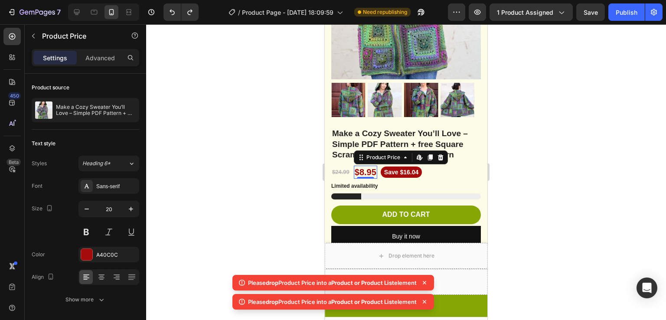
click at [368, 166] on div "$8.95" at bounding box center [365, 172] width 23 height 13
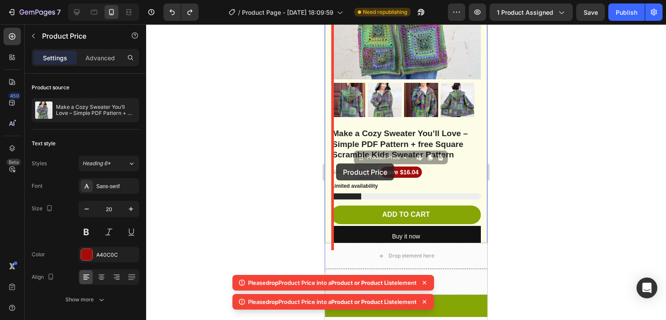
drag, startPoint x: 368, startPoint y: 164, endPoint x: 334, endPoint y: 164, distance: 33.8
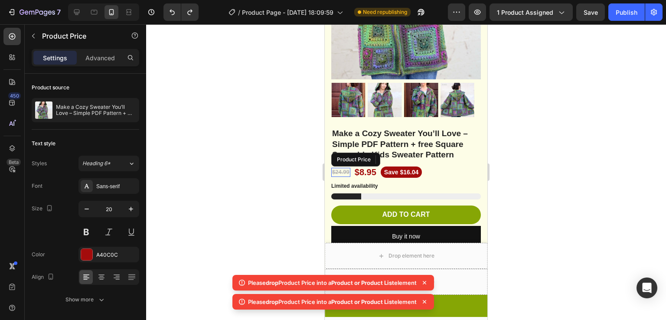
click at [337, 168] on div "$24.99" at bounding box center [340, 172] width 19 height 9
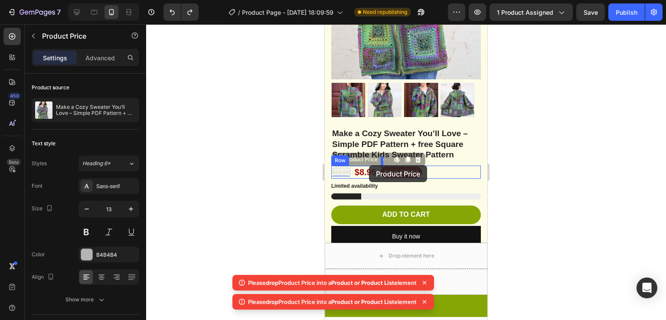
drag, startPoint x: 337, startPoint y: 164, endPoint x: 369, endPoint y: 165, distance: 32.6
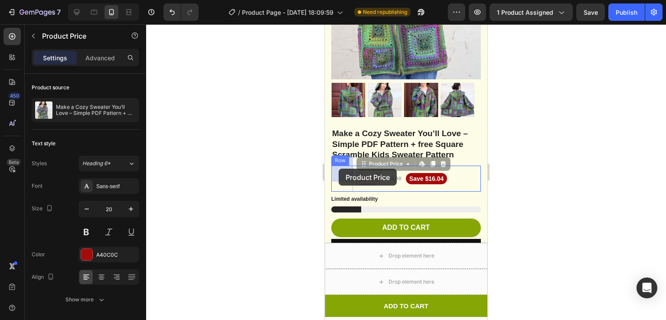
drag, startPoint x: 360, startPoint y: 171, endPoint x: 339, endPoint y: 169, distance: 21.8
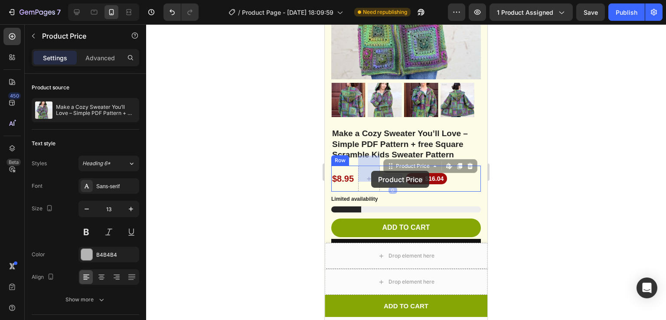
drag, startPoint x: 400, startPoint y: 167, endPoint x: 374, endPoint y: 171, distance: 25.9
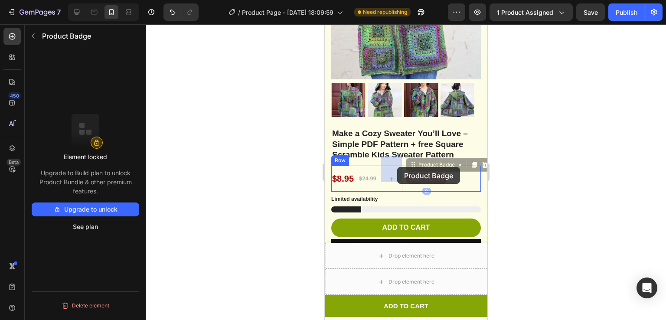
drag, startPoint x: 430, startPoint y: 167, endPoint x: 397, endPoint y: 167, distance: 33.4
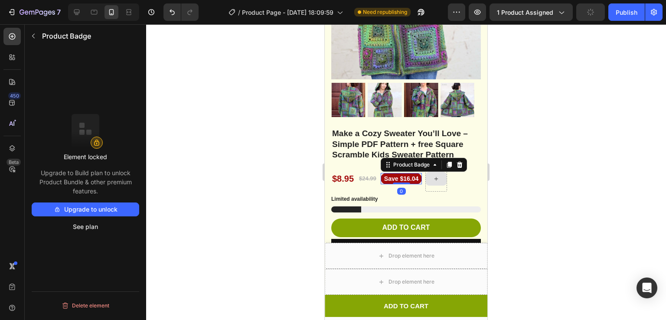
click at [546, 168] on div at bounding box center [406, 172] width 520 height 296
click at [390, 173] on pre "Save $16.04" at bounding box center [401, 178] width 41 height 11
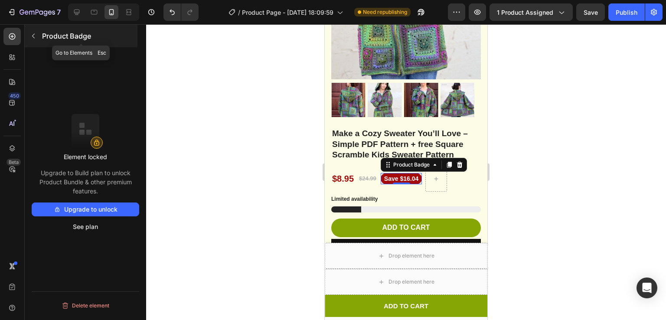
click at [31, 39] on button "button" at bounding box center [33, 36] width 14 height 14
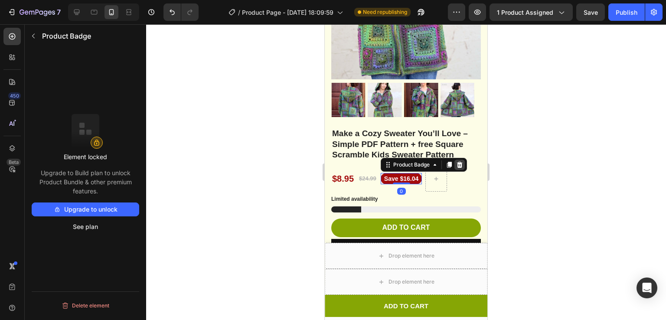
click at [459, 161] on icon at bounding box center [459, 164] width 7 height 7
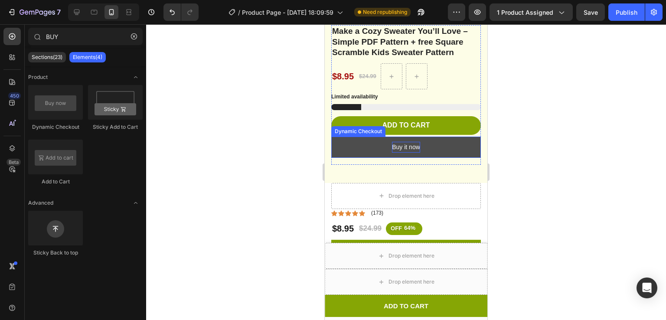
scroll to position [340, 0]
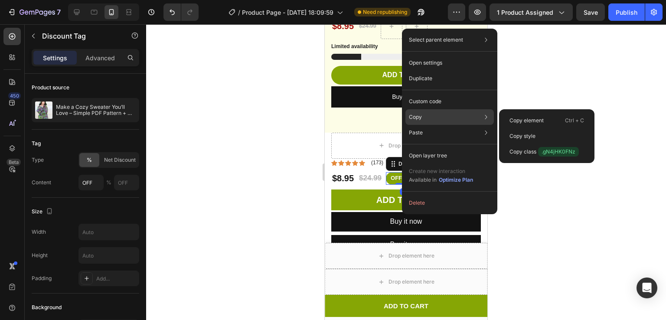
click at [419, 118] on p "Copy" at bounding box center [415, 117] width 13 height 8
click at [520, 120] on p "Copy element" at bounding box center [527, 121] width 34 height 8
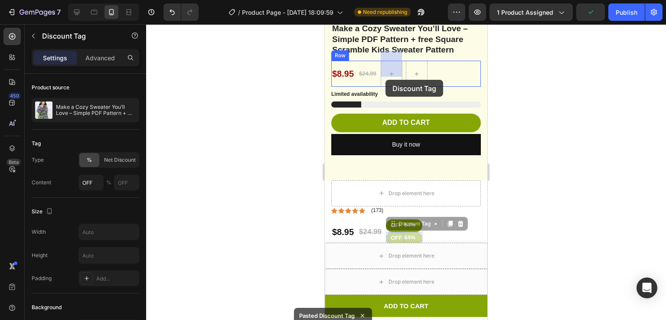
scroll to position [278, 0]
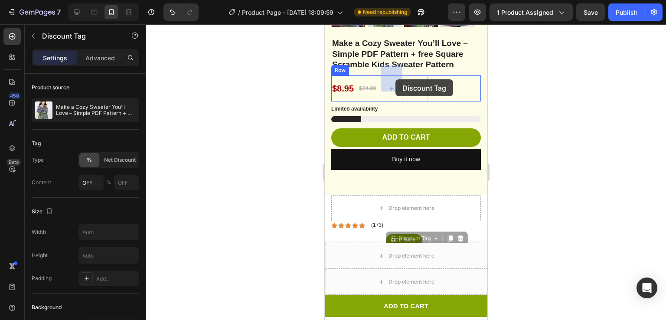
drag, startPoint x: 390, startPoint y: 150, endPoint x: 395, endPoint y: 78, distance: 72.2
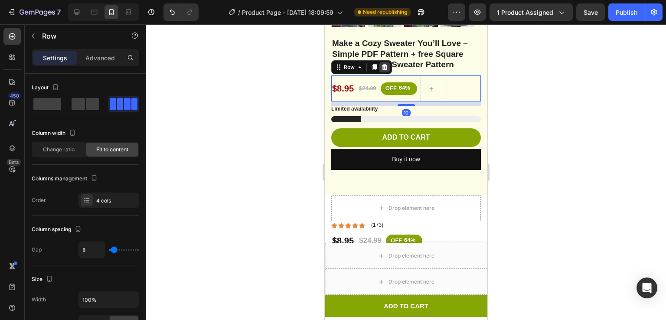
click at [387, 64] on icon at bounding box center [384, 67] width 7 height 7
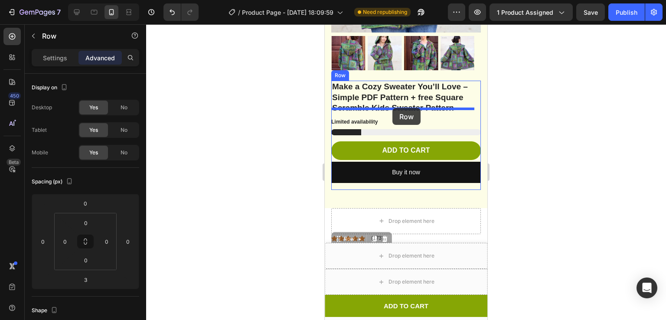
scroll to position [227, 0]
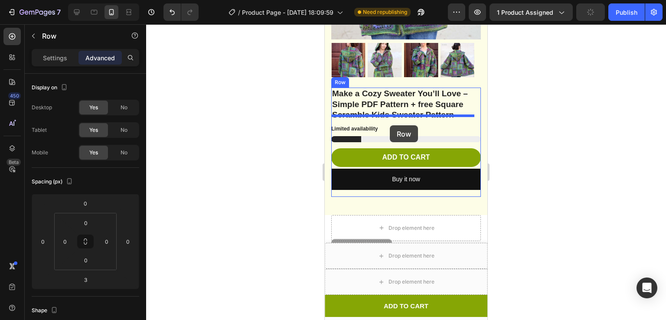
drag, startPoint x: 435, startPoint y: 166, endPoint x: 390, endPoint y: 125, distance: 60.2
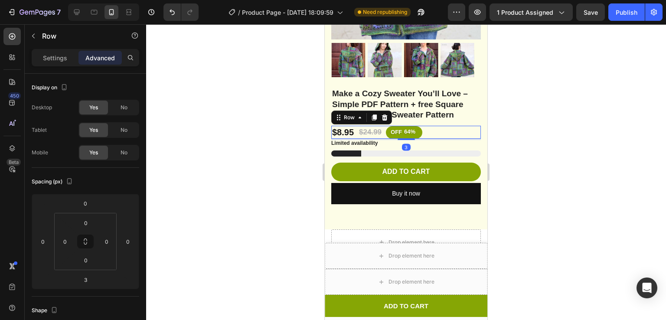
click at [507, 119] on div at bounding box center [406, 172] width 520 height 296
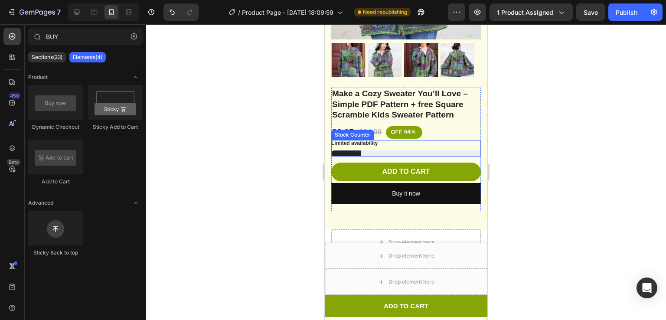
click at [442, 150] on div at bounding box center [406, 153] width 150 height 6
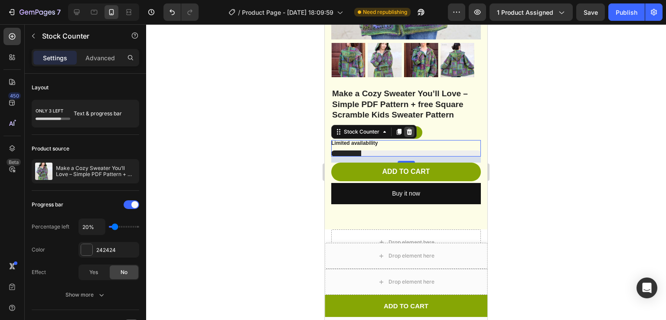
click at [412, 128] on icon at bounding box center [409, 131] width 7 height 7
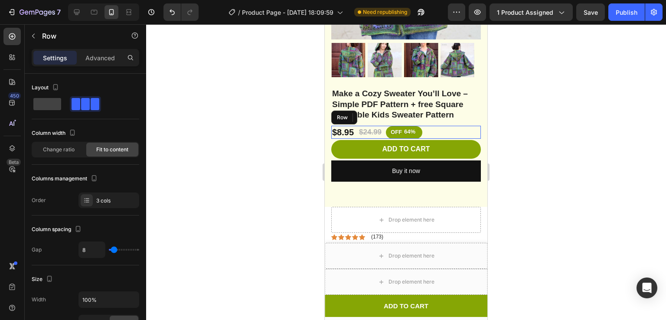
click at [435, 127] on div "$8.95 Product Price Product Price $24.99 Product Price Product Price OFF 64% Di…" at bounding box center [406, 132] width 150 height 13
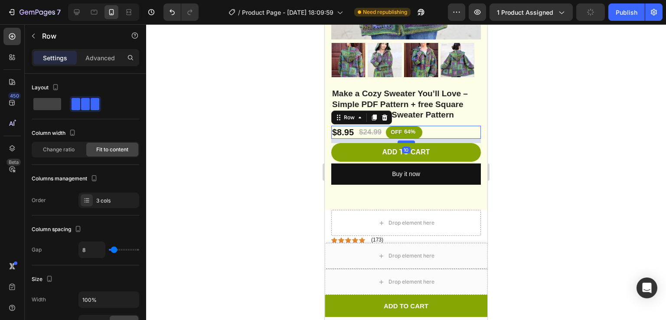
click at [402, 141] on div at bounding box center [406, 142] width 17 height 3
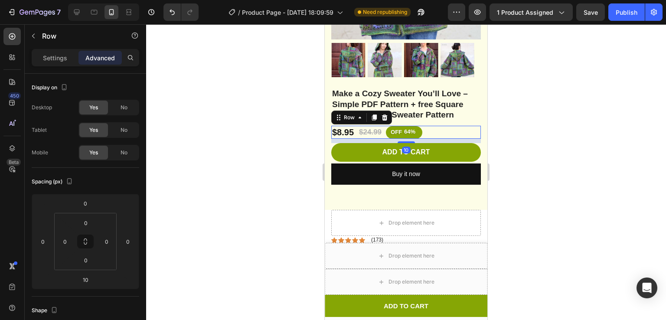
click at [530, 134] on div at bounding box center [406, 172] width 520 height 296
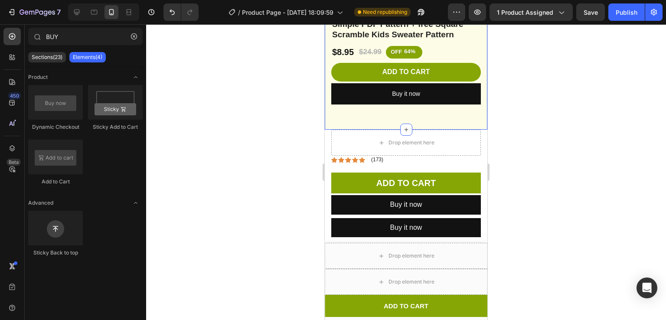
scroll to position [308, 0]
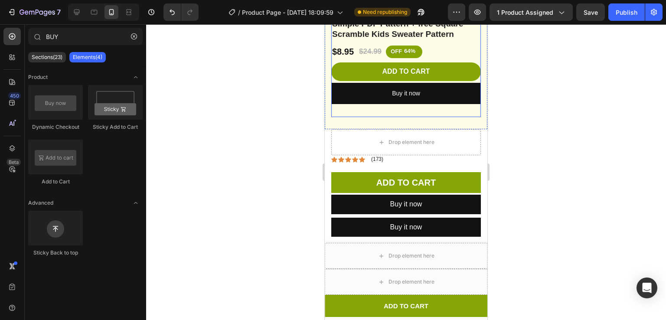
click at [408, 101] on div "Make a Cozy Sweater You’ll Love – Simple PDF Pattern + free Square Scramble Kid…" at bounding box center [406, 59] width 150 height 104
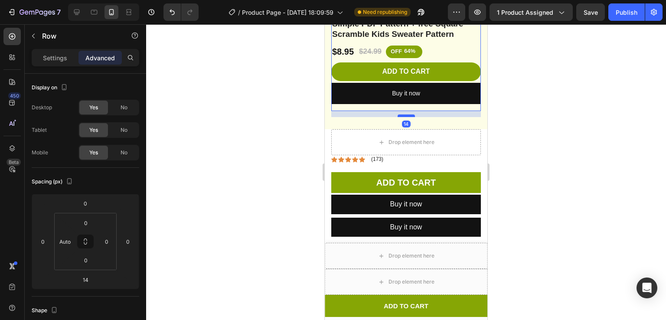
click at [404, 114] on div at bounding box center [406, 115] width 17 height 3
type input "18"
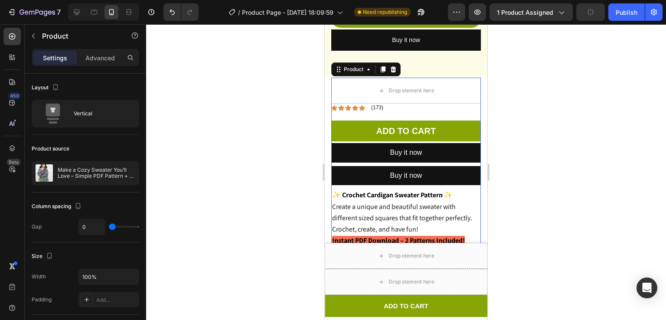
scroll to position [362, 0]
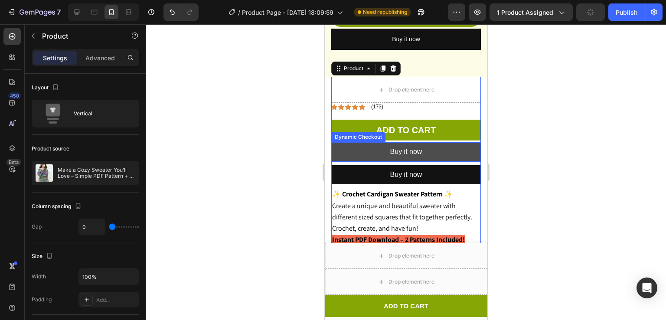
click at [466, 144] on button "Buy it now" at bounding box center [406, 152] width 150 height 20
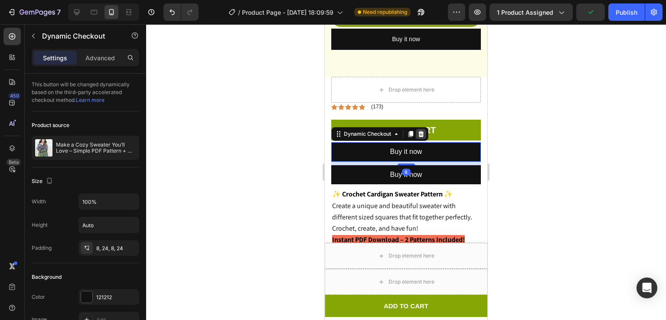
click at [422, 131] on icon at bounding box center [422, 134] width 6 height 6
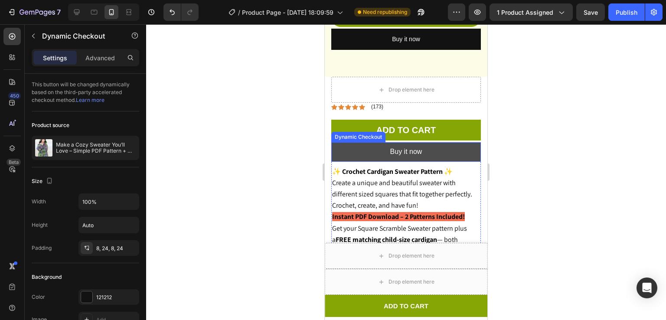
click at [447, 142] on button "Buy it now" at bounding box center [406, 152] width 150 height 20
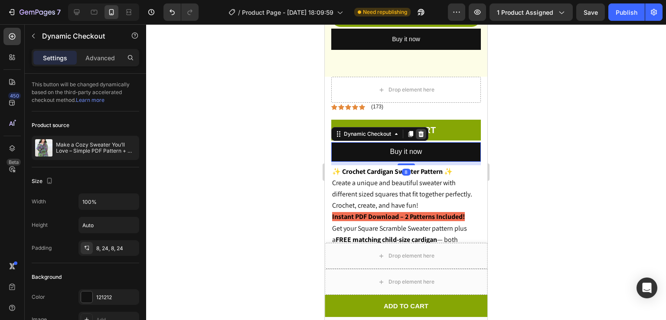
click at [420, 131] on icon at bounding box center [421, 134] width 7 height 7
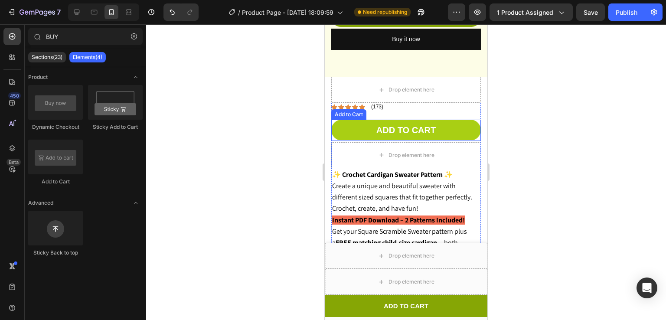
click at [436, 120] on button "Add to cart" at bounding box center [406, 130] width 150 height 21
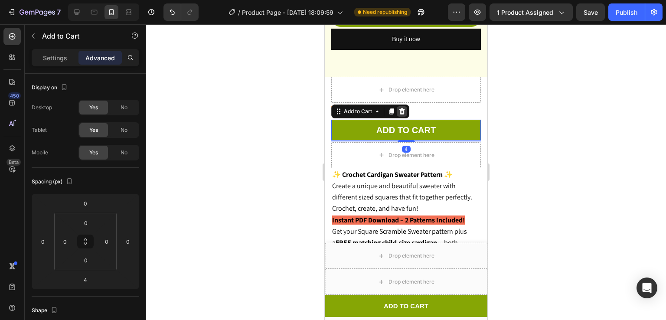
click at [405, 108] on icon at bounding box center [402, 111] width 7 height 7
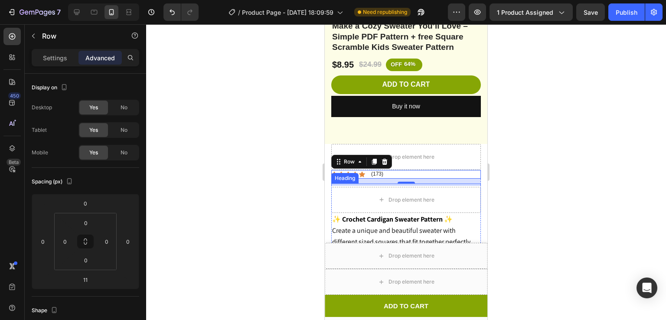
scroll to position [333, 0]
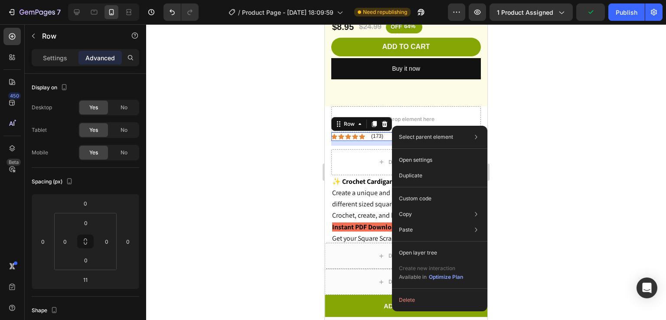
click at [392, 126] on div "Select parent element Section Product Row 1 col Row 2 cols Open settings Duplic…" at bounding box center [439, 219] width 95 height 186
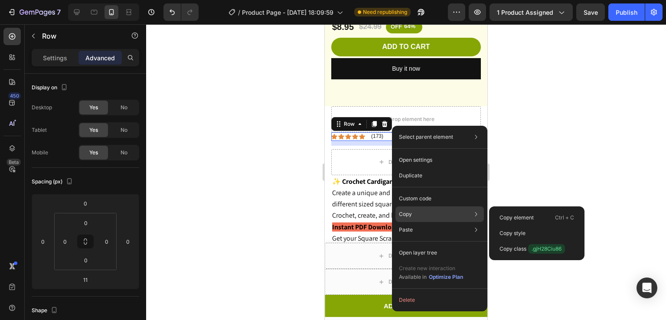
click at [406, 213] on p "Copy" at bounding box center [405, 214] width 13 height 8
click at [507, 226] on div "Copy element Ctrl + C" at bounding box center [537, 234] width 88 height 16
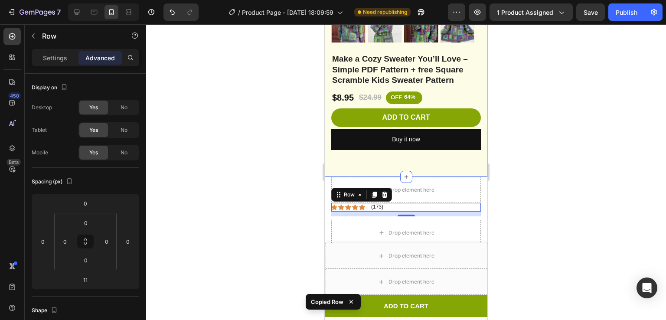
scroll to position [256, 0]
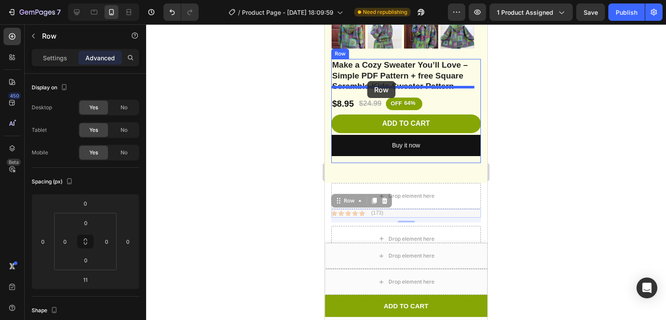
drag, startPoint x: 387, startPoint y: 203, endPoint x: 367, endPoint y: 81, distance: 123.1
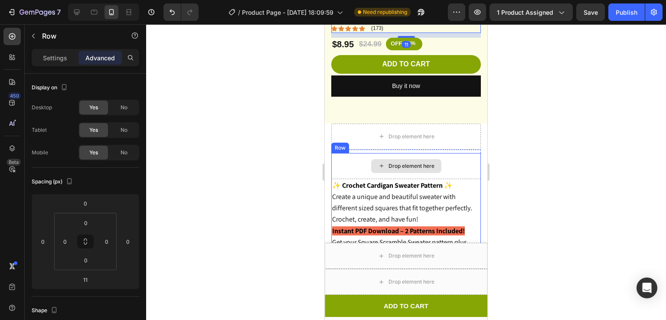
scroll to position [330, 0]
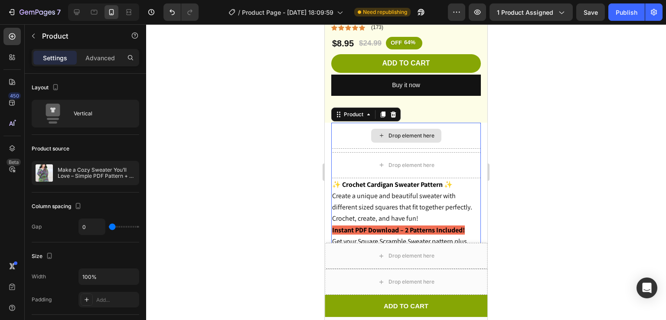
click at [451, 124] on div "Drop element here" at bounding box center [406, 136] width 150 height 26
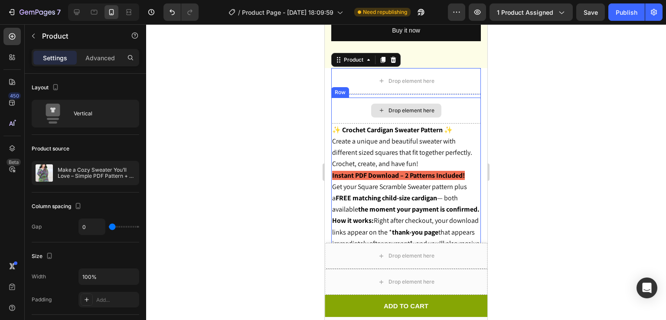
scroll to position [385, 0]
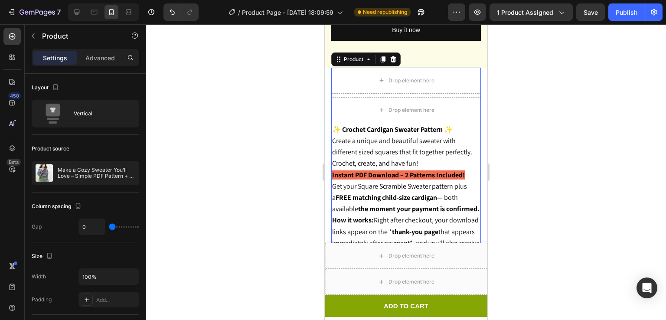
click at [608, 141] on div at bounding box center [406, 172] width 520 height 296
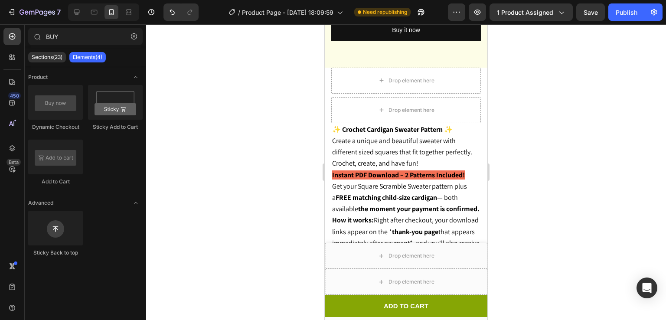
click at [569, 134] on div at bounding box center [406, 172] width 520 height 296
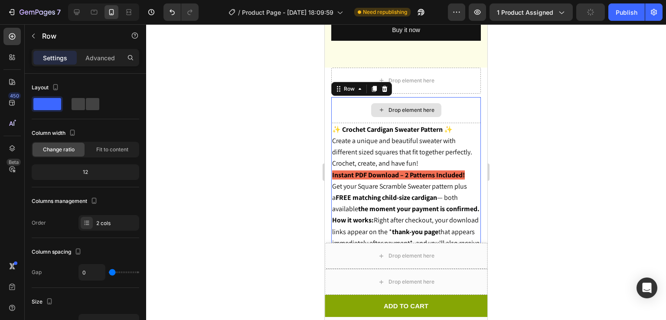
click at [452, 105] on div "Drop element here" at bounding box center [406, 110] width 150 height 26
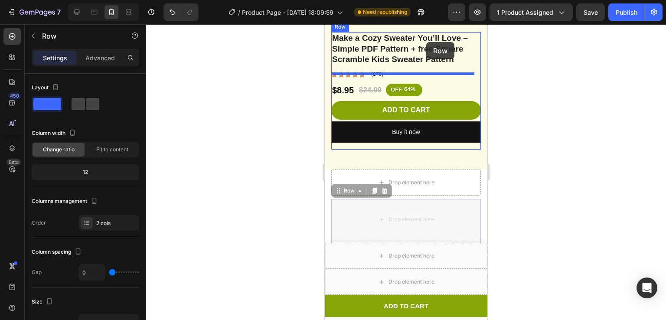
scroll to position [215, 0]
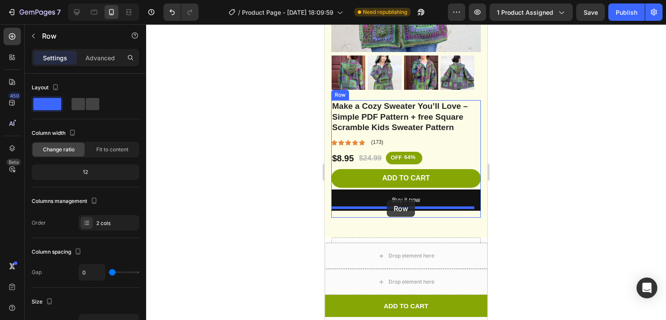
drag, startPoint x: 452, startPoint y: 105, endPoint x: 387, endPoint y: 200, distance: 115.0
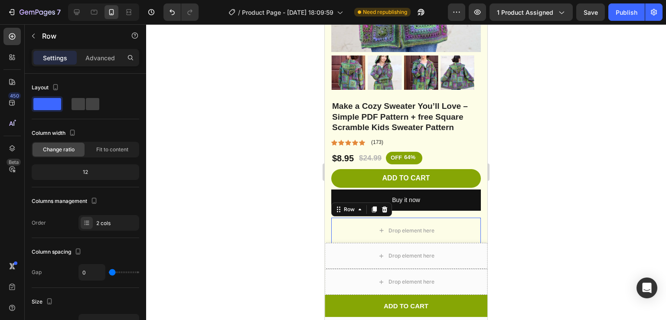
scroll to position [271, 0]
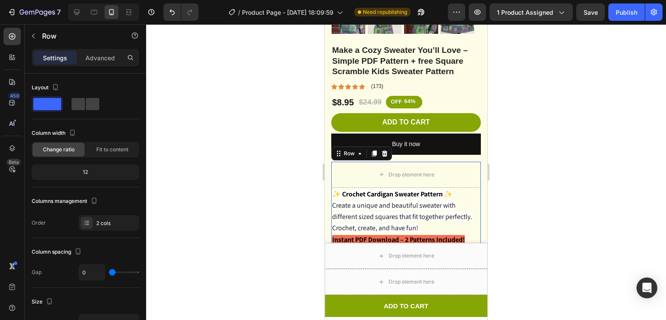
click at [537, 167] on div at bounding box center [406, 172] width 520 height 296
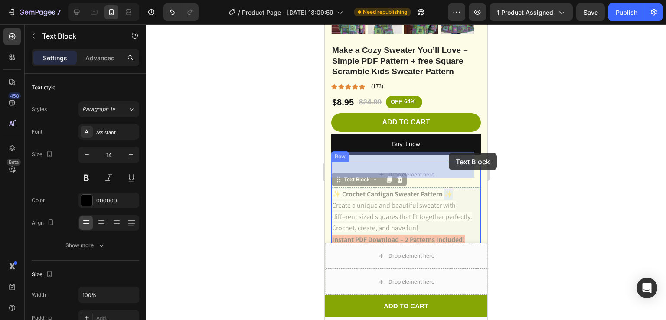
drag, startPoint x: 461, startPoint y: 181, endPoint x: 449, endPoint y: 153, distance: 30.5
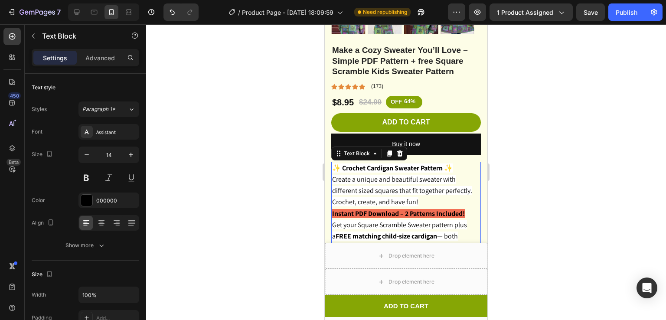
click at [532, 148] on div at bounding box center [406, 172] width 520 height 296
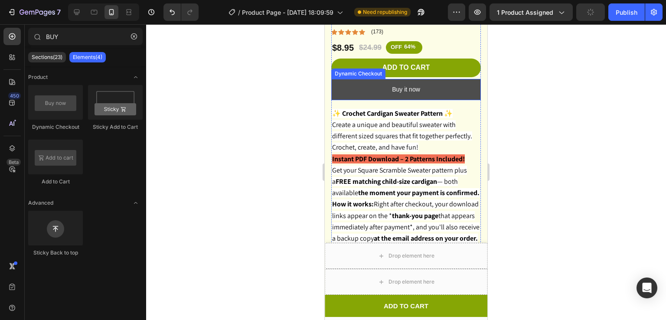
scroll to position [222, 0]
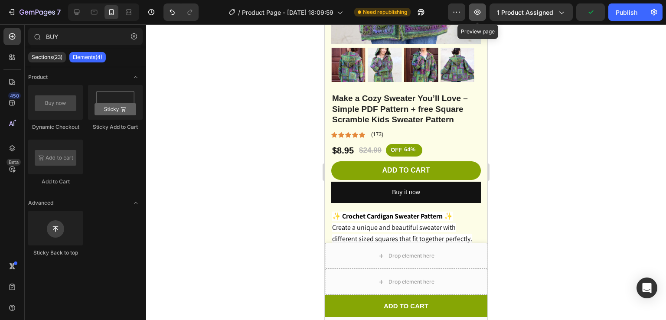
click at [477, 11] on icon "button" at bounding box center [477, 12] width 9 height 9
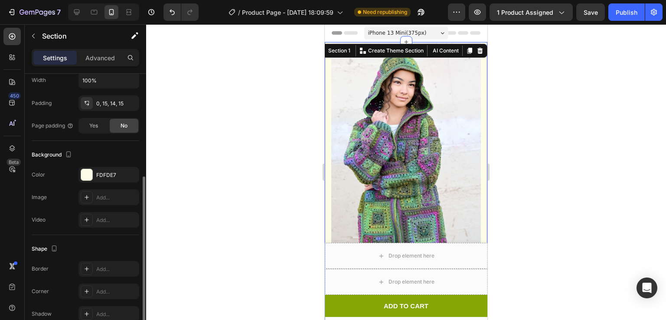
scroll to position [235, 0]
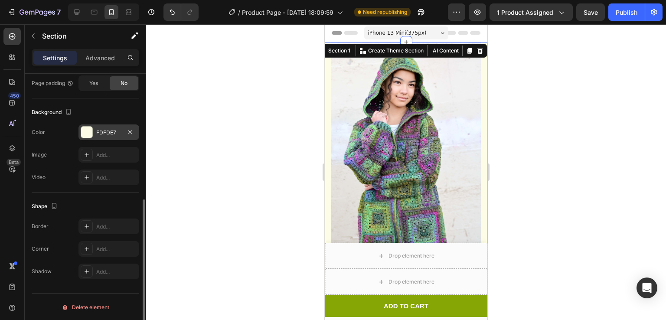
click at [85, 129] on div at bounding box center [86, 132] width 11 height 11
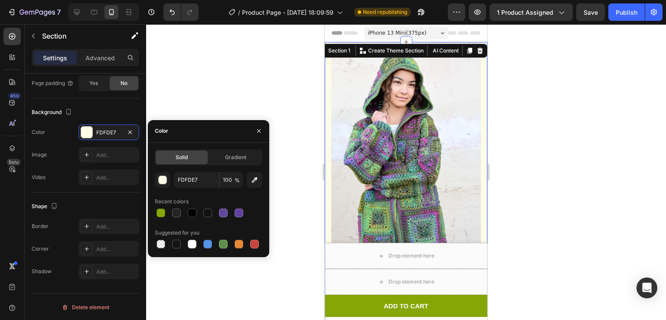
click at [199, 170] on div "Solid Gradient FDFDE7 100 % Recent colors Suggested for you" at bounding box center [209, 200] width 108 height 101
click at [199, 177] on input "FDFDE7" at bounding box center [196, 180] width 45 height 16
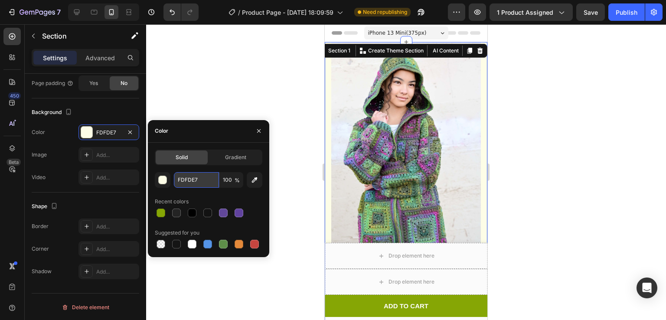
click at [199, 177] on input "FDFDE7" at bounding box center [196, 180] width 45 height 16
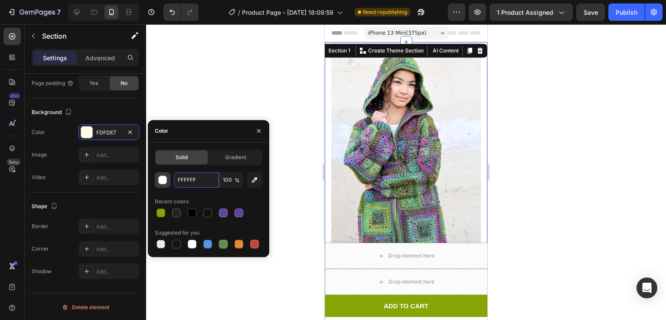
type input "FFFFFF"
click at [160, 176] on div "button" at bounding box center [163, 180] width 9 height 9
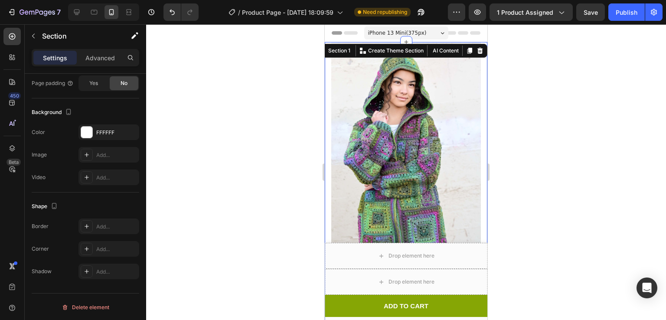
click at [239, 61] on div at bounding box center [406, 172] width 520 height 296
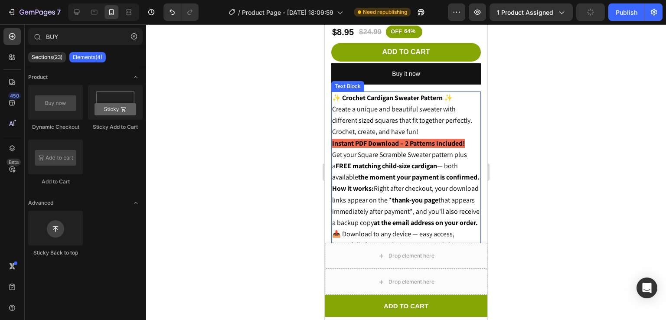
scroll to position [340, 0]
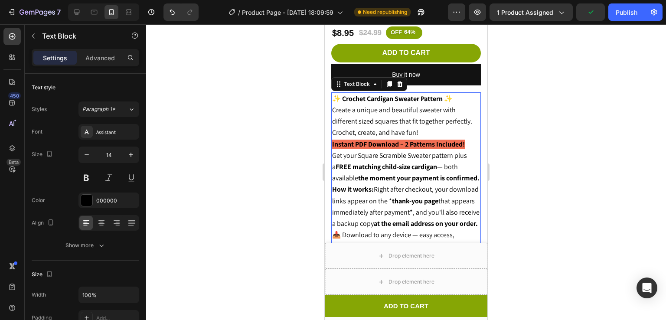
click at [415, 140] on strong "Instant PDF Download – 2 Patterns Included!" at bounding box center [398, 144] width 133 height 9
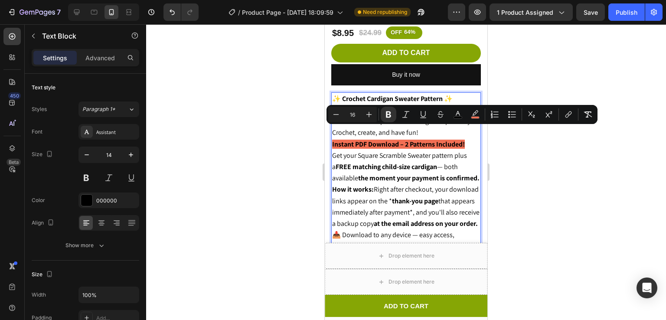
click at [335, 94] on strong "✨ Crochet Cardigan Sweater Pattern ✨" at bounding box center [392, 98] width 121 height 9
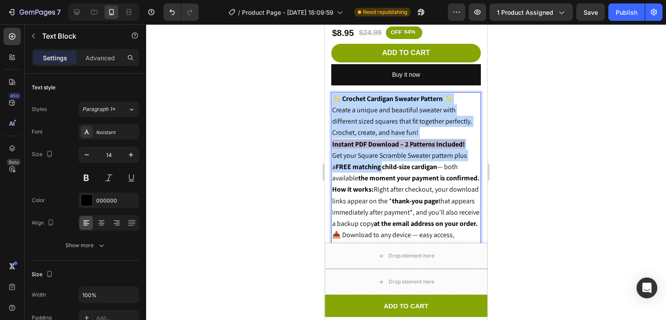
drag, startPoint x: 335, startPoint y: 89, endPoint x: 374, endPoint y: 166, distance: 86.5
click at [374, 166] on div "✨ Crochet Cardigan Sweater Pattern ✨ Create a unique and beautiful sweater with…" at bounding box center [406, 178] width 150 height 172
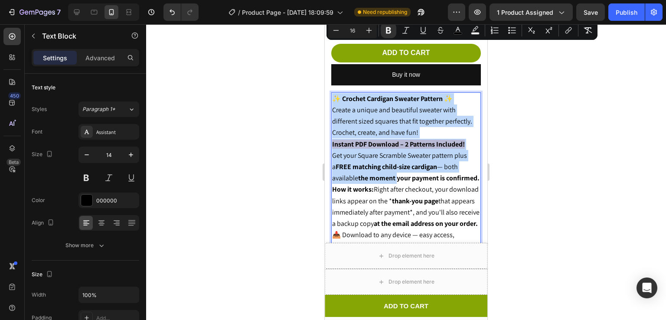
scroll to position [408, 0]
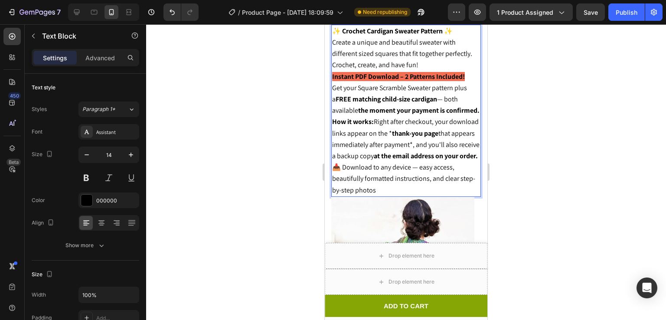
click at [391, 195] on p "📥 Download to any device — easy access, beautifully formatted instructions, and…" at bounding box center [406, 179] width 148 height 34
click at [340, 95] on strong "FREE matching child-size cardigan" at bounding box center [386, 99] width 101 height 9
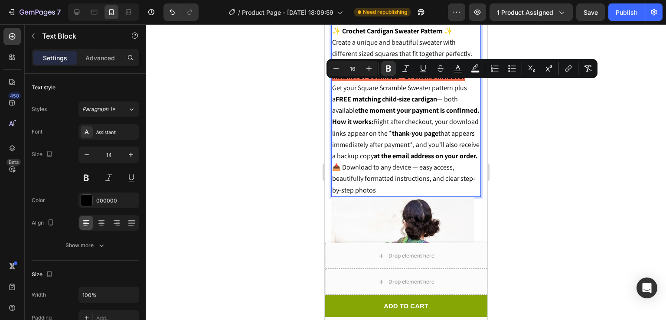
drag, startPoint x: 340, startPoint y: 85, endPoint x: 420, endPoint y: 89, distance: 79.9
click at [420, 95] on strong "FREE matching child-size cardigan" at bounding box center [386, 99] width 101 height 9
click at [367, 66] on icon "Editor contextual toolbar" at bounding box center [369, 68] width 9 height 9
type input "17"
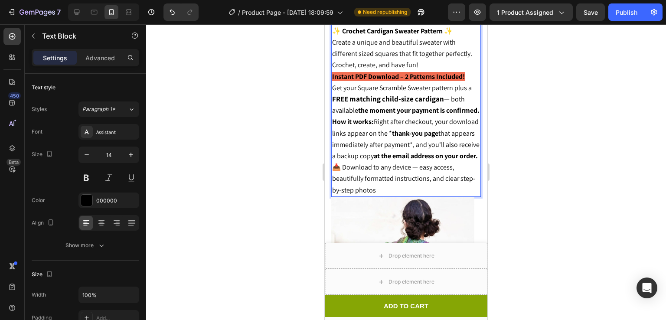
click at [402, 106] on strong "the moment your payment is confirmed." at bounding box center [418, 110] width 121 height 9
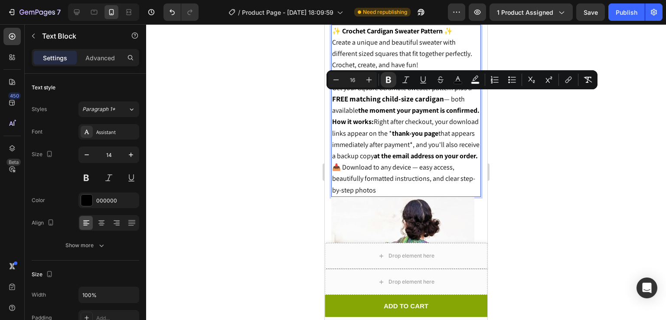
drag, startPoint x: 359, startPoint y: 97, endPoint x: 367, endPoint y: 108, distance: 14.3
click at [367, 108] on p "Get your Square Scramble Sweater pattern plus a FREE matching child-size cardig…" at bounding box center [406, 99] width 148 height 34
click at [366, 75] on icon "Editor contextual toolbar" at bounding box center [369, 79] width 9 height 9
type input "17"
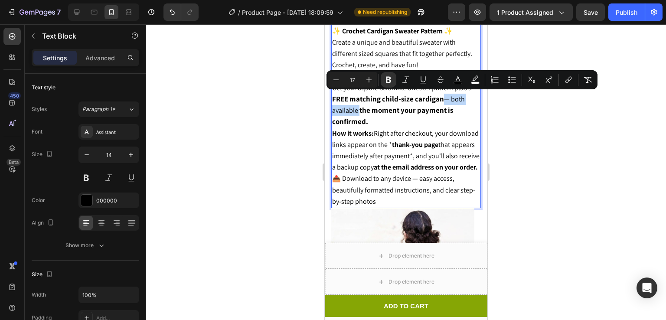
click at [390, 110] on p "Get your Square Scramble Sweater pattern plus a FREE matching child-size cardig…" at bounding box center [406, 105] width 148 height 46
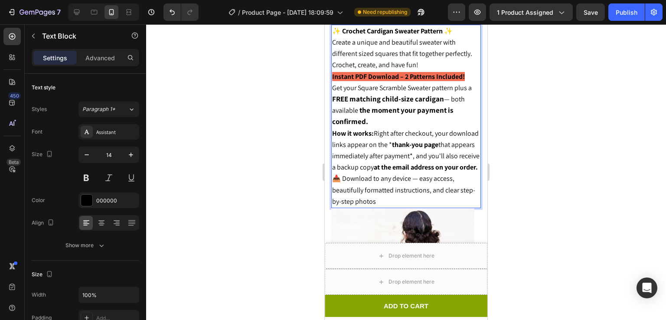
scroll to position [382, 0]
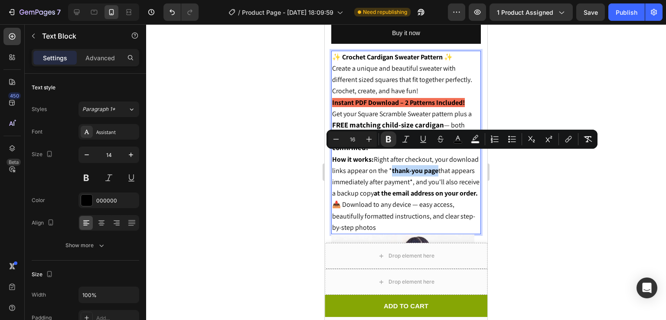
drag, startPoint x: 422, startPoint y: 155, endPoint x: 469, endPoint y: 159, distance: 46.6
click at [469, 159] on p "How it works: Right after checkout, your download links appear on the * thank-y…" at bounding box center [406, 177] width 148 height 46
click at [366, 137] on icon "Editor contextual toolbar" at bounding box center [369, 139] width 9 height 9
type input "16"
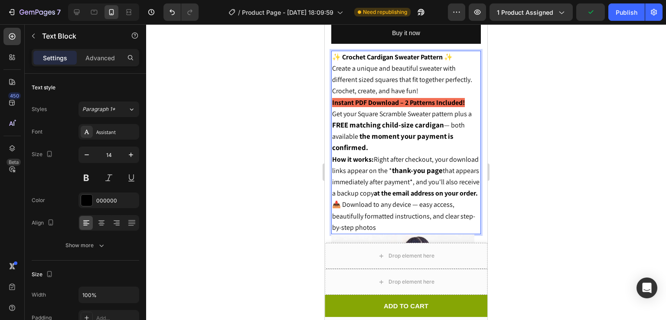
click at [391, 177] on span "that appears immediately after payment*, and you'll also receive a backup copy …" at bounding box center [405, 182] width 147 height 32
click at [428, 189] on strong "at the email address on your order." at bounding box center [426, 193] width 104 height 9
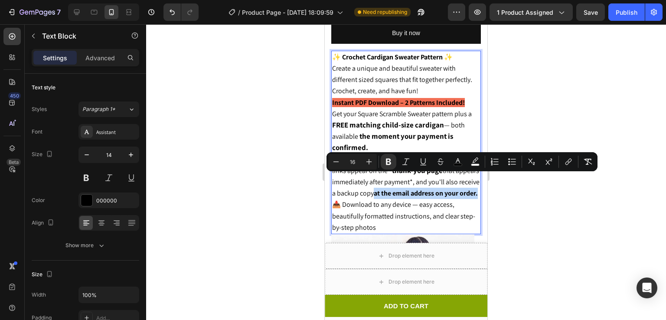
drag, startPoint x: 428, startPoint y: 181, endPoint x: 428, endPoint y: 188, distance: 7.0
click at [428, 188] on p "How it works: Right after checkout, your download links appear on the * thank-y…" at bounding box center [406, 177] width 148 height 46
click at [368, 163] on icon "Editor contextual toolbar" at bounding box center [369, 161] width 9 height 9
type input "17"
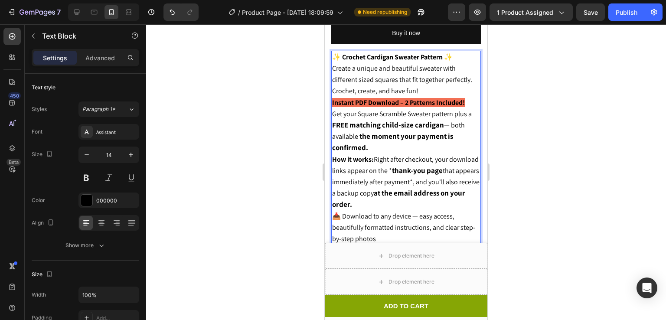
click at [406, 212] on span "📥 Download to any device — easy access, beautifully formatted instructions, and…" at bounding box center [403, 228] width 143 height 32
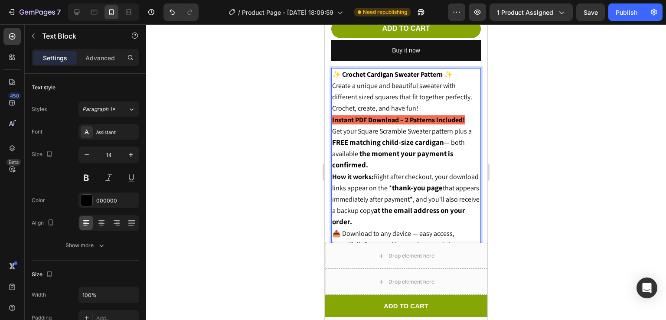
scroll to position [323, 0]
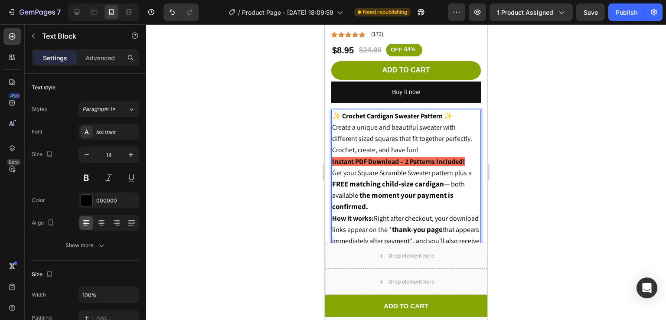
click at [401, 111] on strong "✨ Crochet Cardigan Sweater Pattern ✨" at bounding box center [392, 115] width 121 height 9
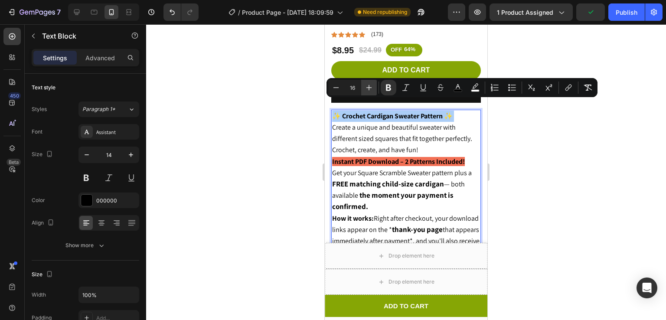
click at [363, 86] on button "Plus" at bounding box center [369, 88] width 16 height 16
type input "17"
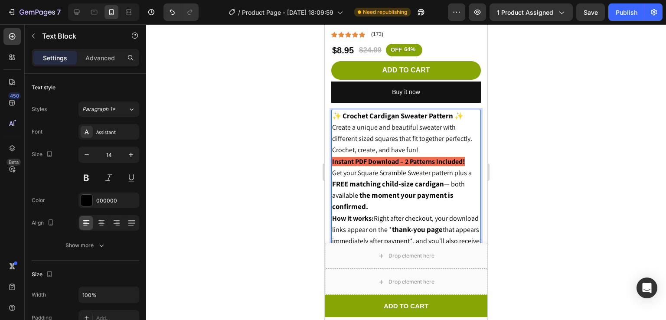
click at [552, 134] on div at bounding box center [406, 172] width 520 height 296
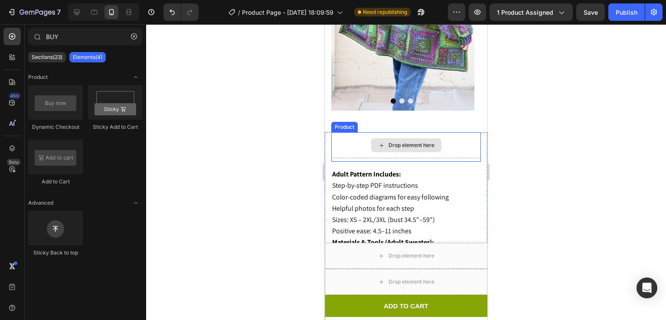
scroll to position [732, 0]
click at [453, 132] on div "Drop element here" at bounding box center [406, 145] width 150 height 26
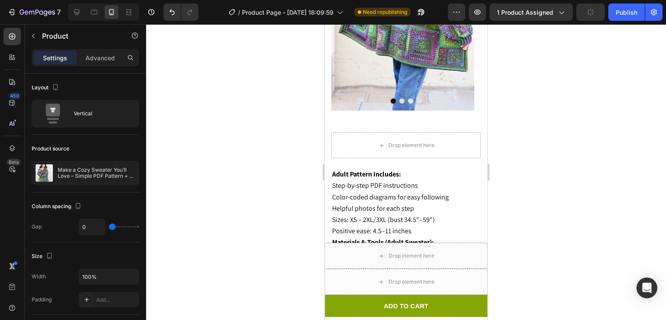
scroll to position [752, 0]
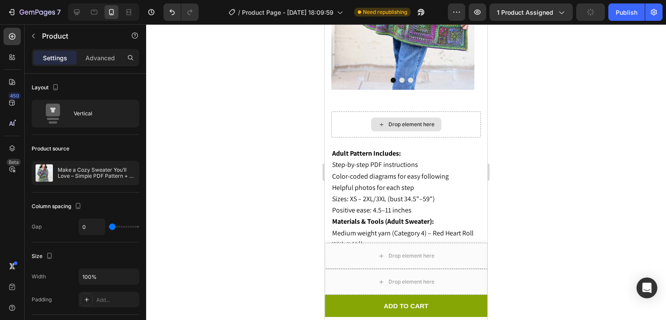
click at [439, 111] on div "Drop element here" at bounding box center [406, 124] width 150 height 26
click at [467, 111] on div "Drop element here" at bounding box center [406, 124] width 150 height 26
click at [352, 111] on div "Drop element here" at bounding box center [406, 124] width 150 height 26
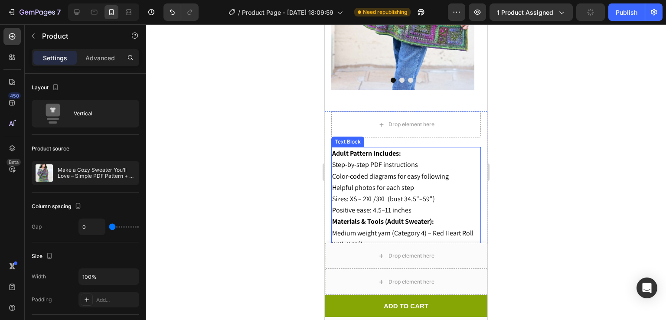
scroll to position [785, 0]
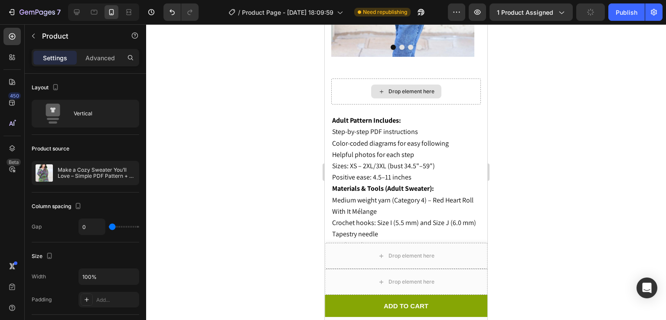
click at [446, 78] on div "Drop element here" at bounding box center [406, 91] width 150 height 26
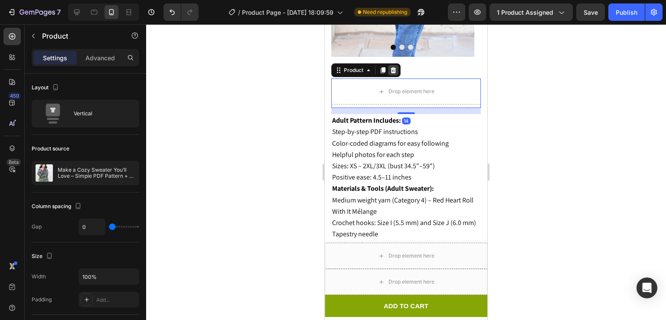
click at [394, 67] on icon at bounding box center [393, 70] width 7 height 7
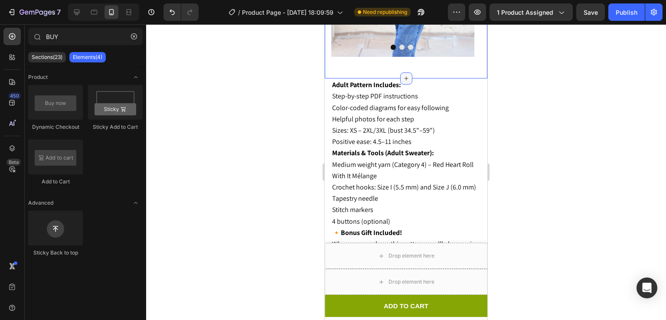
click at [403, 75] on icon at bounding box center [406, 78] width 7 height 7
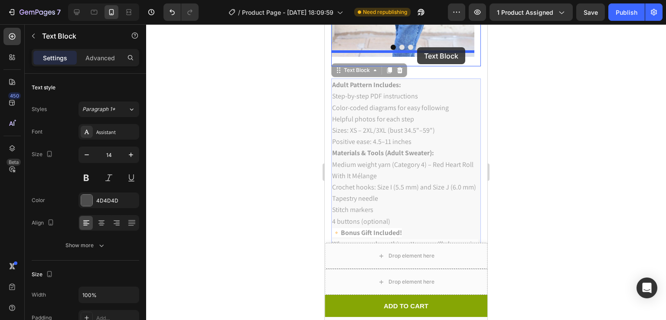
drag, startPoint x: 426, startPoint y: 72, endPoint x: 417, endPoint y: 47, distance: 26.2
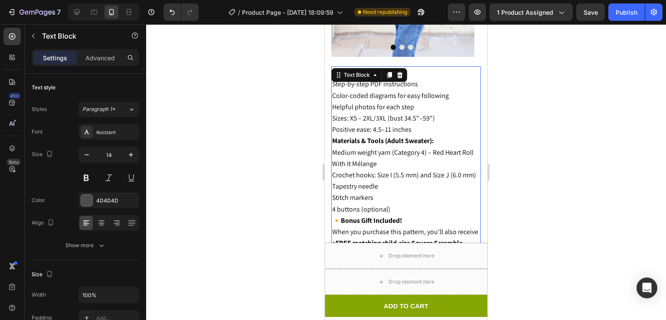
click at [373, 136] on strong "Materials & Tools (Adult Sweater):" at bounding box center [383, 140] width 102 height 9
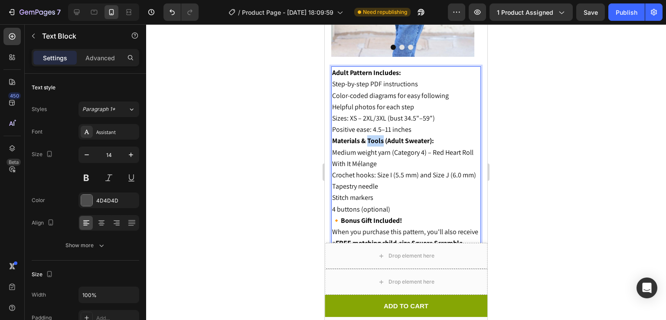
click at [373, 136] on strong "Materials & Tools (Adult Sweater):" at bounding box center [383, 140] width 102 height 9
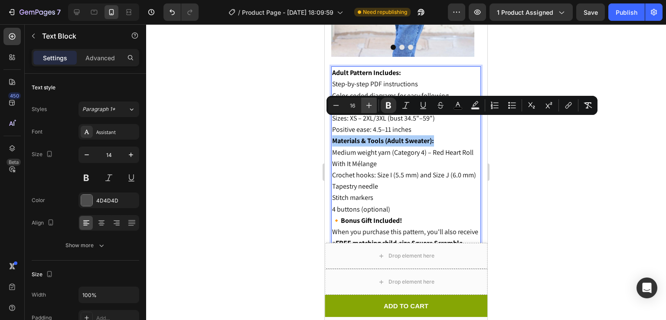
click at [364, 102] on button "Plus" at bounding box center [369, 106] width 16 height 16
type input "16"
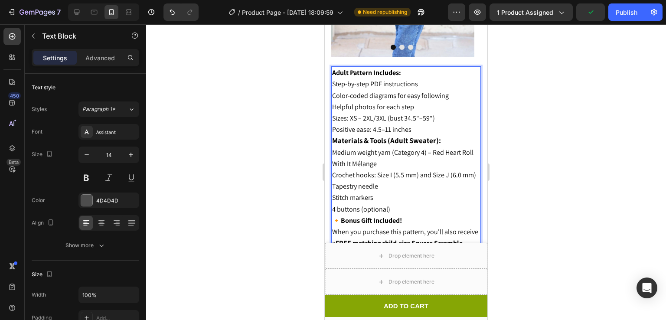
click at [362, 68] on strong "Adult Pattern Includes:" at bounding box center [366, 72] width 69 height 9
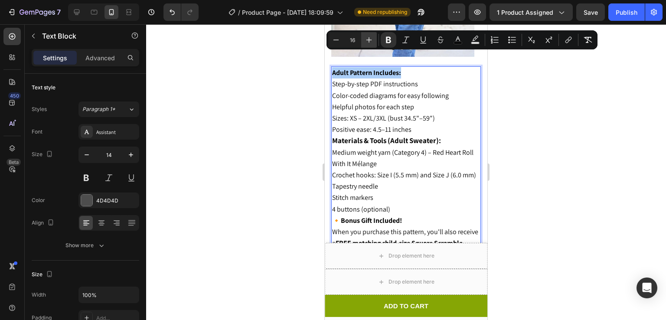
click at [370, 45] on button "Plus" at bounding box center [369, 40] width 16 height 16
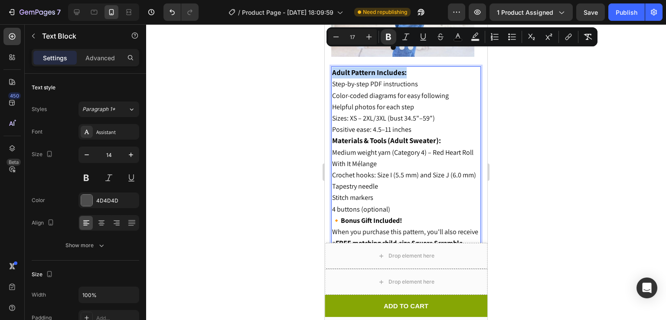
scroll to position [821, 0]
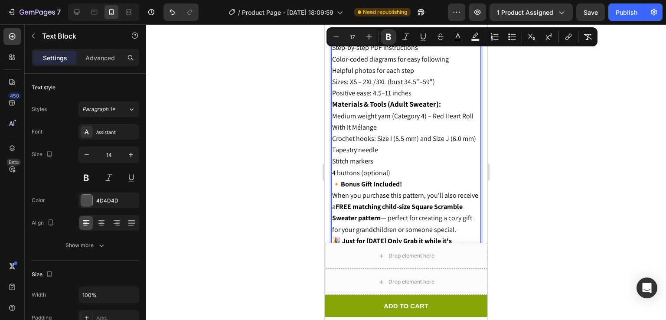
type input "16"
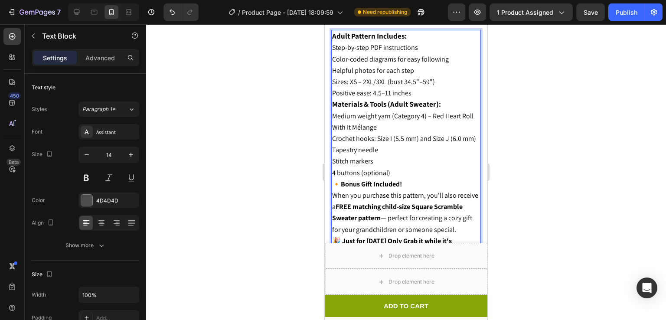
click at [392, 180] on strong "🔸Bonus Gift Included!" at bounding box center [367, 184] width 70 height 9
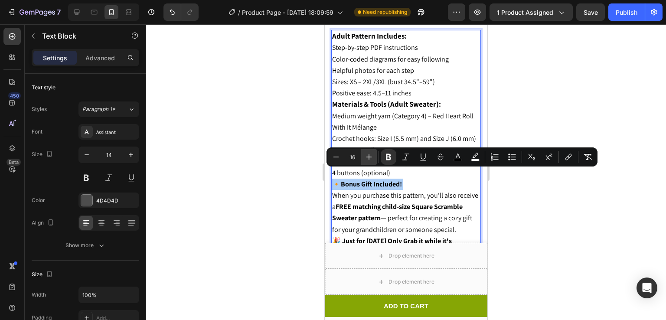
click at [371, 154] on icon "Editor contextual toolbar" at bounding box center [369, 157] width 9 height 9
type input "17"
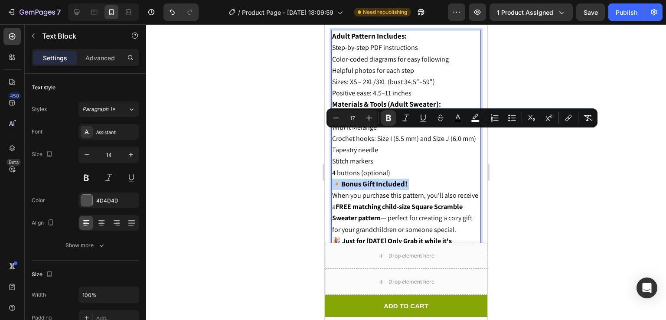
scroll to position [862, 0]
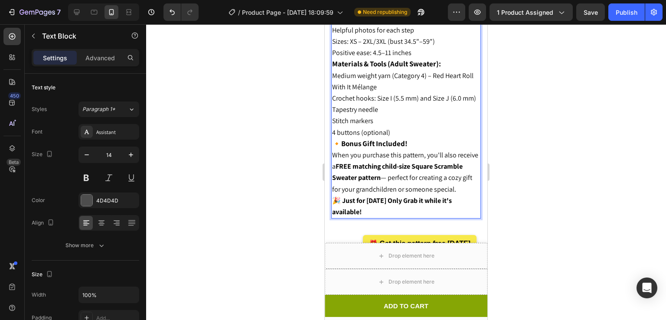
click at [398, 203] on strong "🎉 Just for [DATE] Only Grab it while it's available!" at bounding box center [392, 206] width 120 height 20
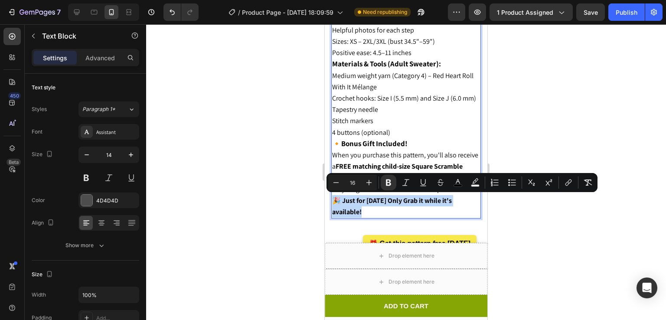
click at [398, 203] on strong "🎉 Just for [DATE] Only Grab it while it's available!" at bounding box center [392, 206] width 120 height 20
click at [367, 183] on icon "Editor contextual toolbar" at bounding box center [369, 183] width 6 height 6
type input "17"
click at [380, 200] on strong "🎉 Just for [DATE] Only Grab it while it's available!" at bounding box center [396, 206] width 129 height 21
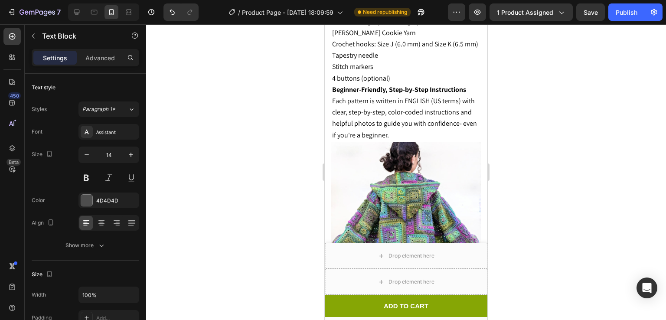
scroll to position [1240, 0]
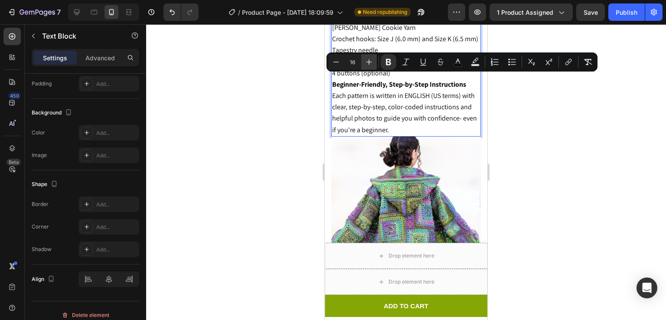
click at [367, 62] on icon "Editor contextual toolbar" at bounding box center [369, 62] width 6 height 6
type input "18"
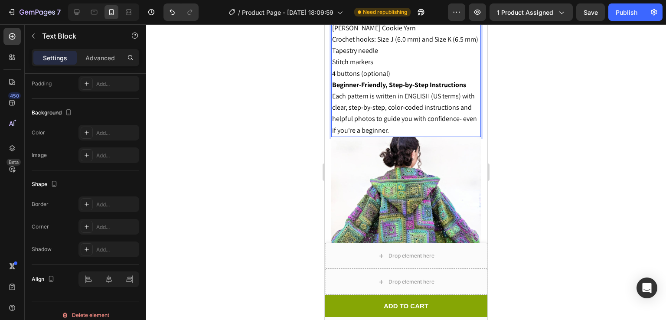
click at [379, 10] on strong "Materials & Tools (Kids’ Sweater):" at bounding box center [382, 4] width 101 height 9
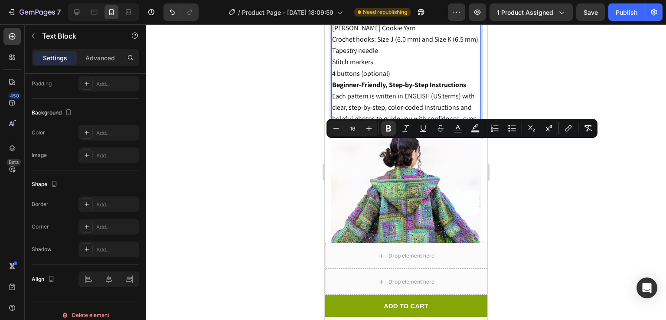
click at [379, 10] on strong "Materials & Tools (Kids’ Sweater):" at bounding box center [382, 4] width 101 height 9
click at [367, 124] on button "Plus" at bounding box center [369, 129] width 16 height 16
type input "17"
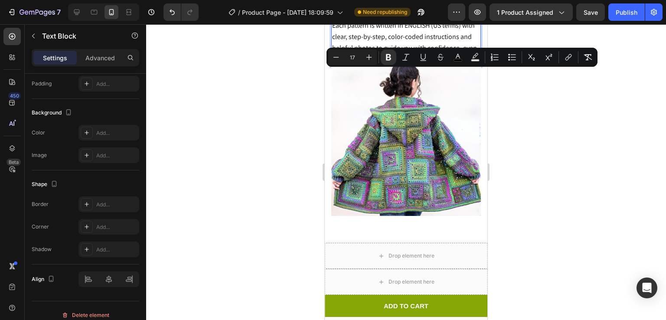
scroll to position [1311, 0]
click at [376, 18] on strong "Beginner-Friendly, Step-by-Step Instructions" at bounding box center [399, 13] width 134 height 9
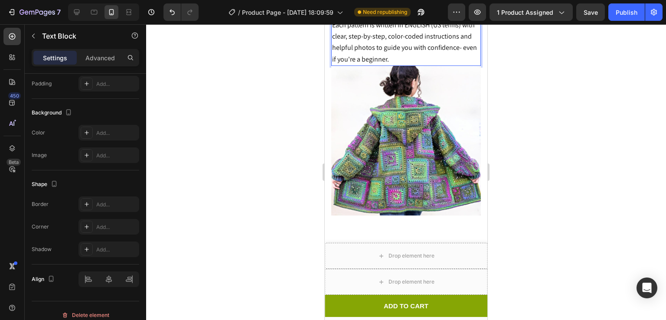
click at [376, 18] on strong "Beginner-Friendly, Step-by-Step Instructions" at bounding box center [399, 13] width 134 height 9
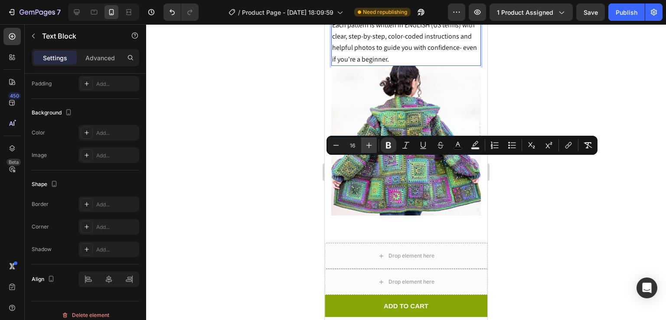
click at [373, 142] on icon "Editor contextual toolbar" at bounding box center [369, 145] width 9 height 9
type input "17"
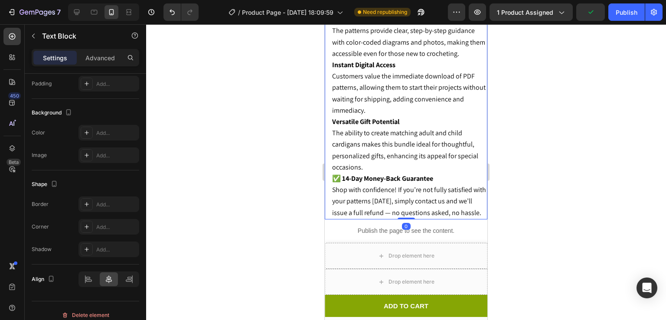
scroll to position [234, 0]
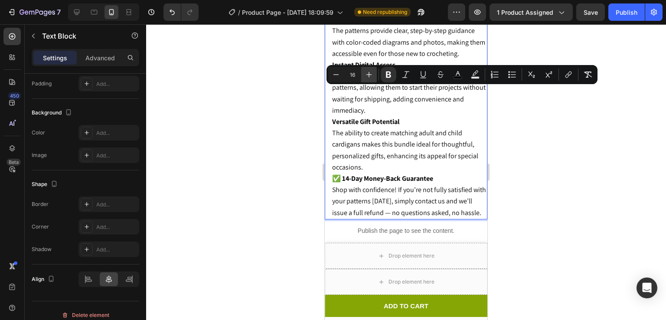
click at [370, 76] on icon "Editor contextual toolbar" at bounding box center [369, 74] width 9 height 9
type input "18"
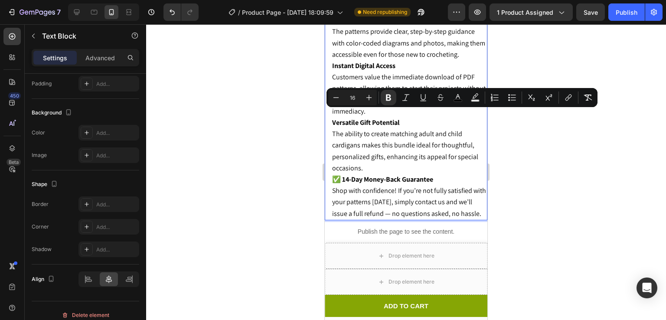
click at [365, 97] on icon "Editor contextual toolbar" at bounding box center [369, 97] width 9 height 9
type input "16"
click at [368, 59] on span "The patterns provide clear, step-by-step guidance with color-coded diagrams and…" at bounding box center [408, 43] width 153 height 32
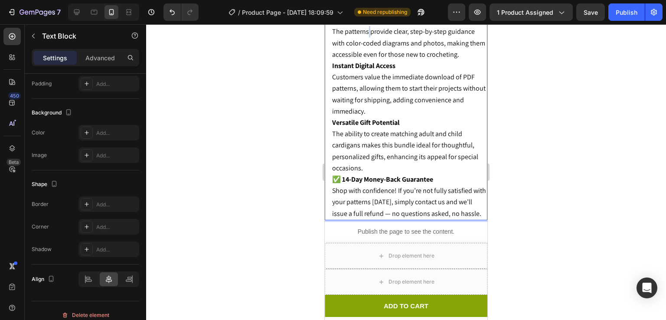
click at [368, 59] on span "The patterns provide clear, step-by-step guidance with color-coded diagrams and…" at bounding box center [408, 43] width 153 height 32
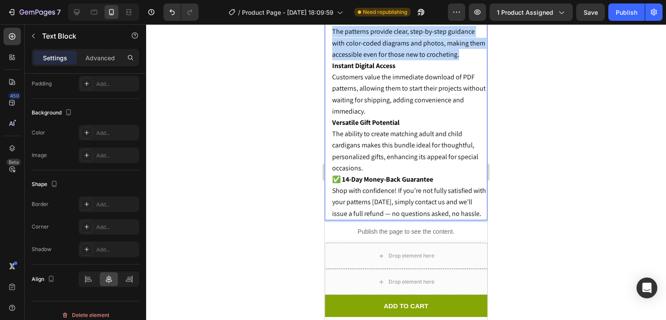
click at [368, 59] on span "The patterns provide clear, step-by-step guidance with color-coded diagrams and…" at bounding box center [408, 43] width 153 height 32
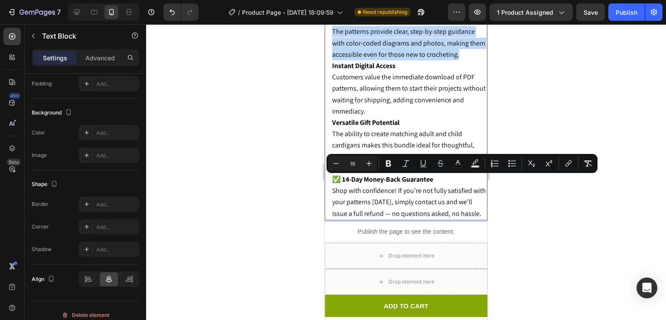
click at [383, 60] on p "Beginner-Friendly Instructions The patterns provide clear, step-by-step guidanc…" at bounding box center [409, 38] width 154 height 46
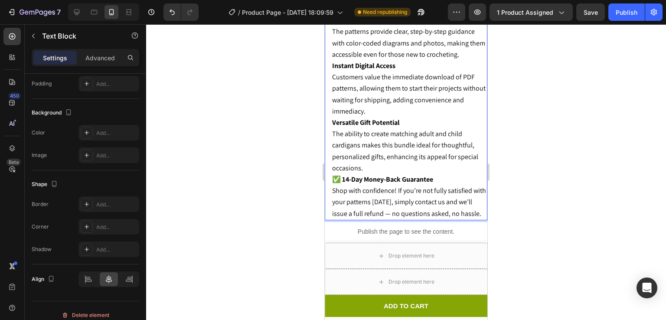
click at [383, 25] on strong "Beginner-Friendly Instructions" at bounding box center [378, 20] width 92 height 9
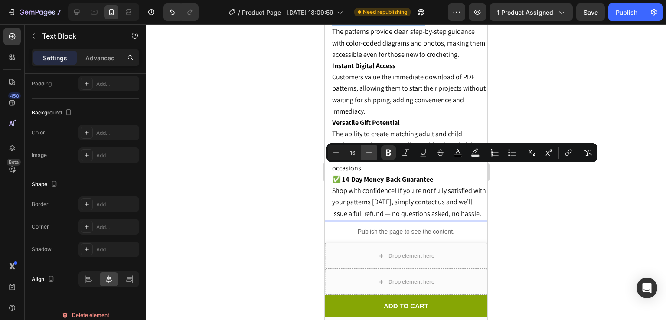
click at [372, 151] on icon "Editor contextual toolbar" at bounding box center [369, 152] width 9 height 9
type input "17"
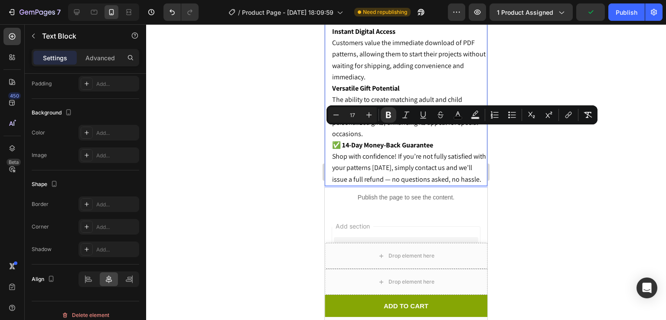
scroll to position [1637, 0]
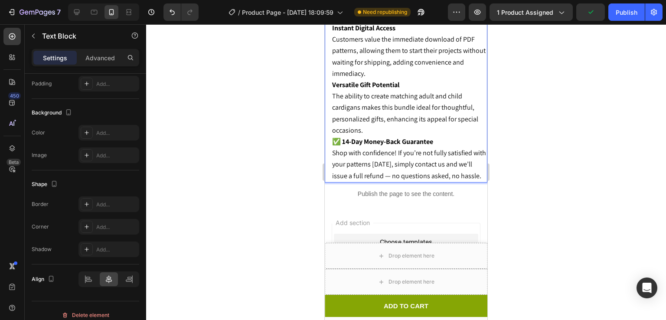
click at [367, 33] on strong "Instant Digital Access" at bounding box center [363, 27] width 63 height 9
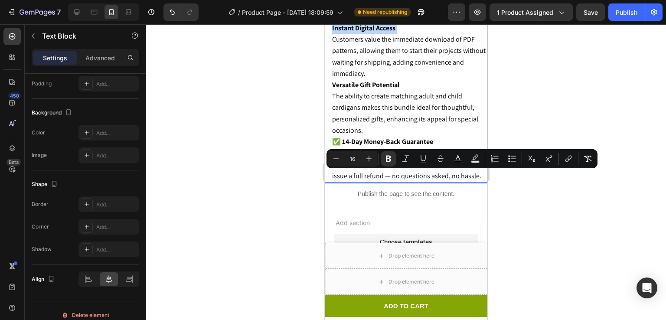
click at [367, 33] on strong "Instant Digital Access" at bounding box center [363, 27] width 63 height 9
click at [365, 157] on icon "Editor contextual toolbar" at bounding box center [369, 158] width 9 height 9
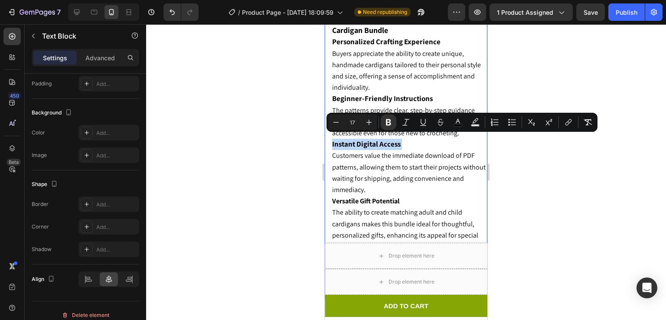
type input "16"
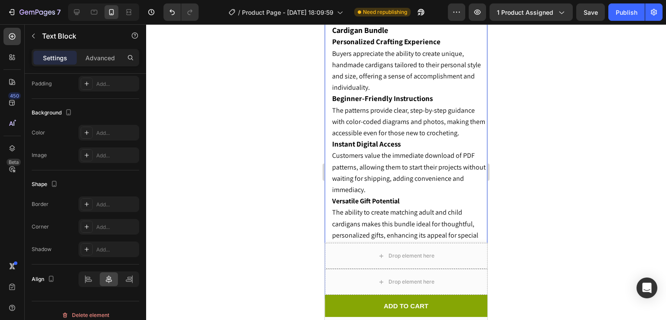
click at [370, 208] on span "The ability to create matching adult and child cardigans makes this bundle idea…" at bounding box center [405, 229] width 146 height 43
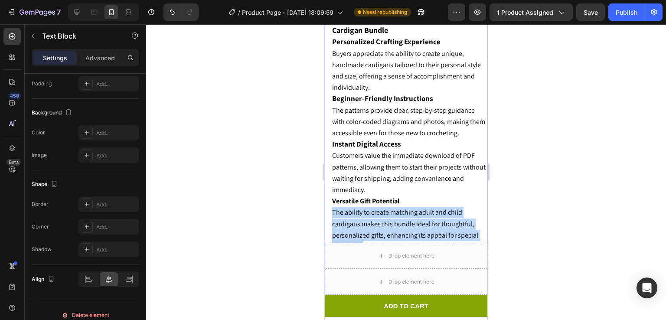
click at [370, 208] on span "The ability to create matching adult and child cardigans makes this bundle idea…" at bounding box center [405, 229] width 146 height 43
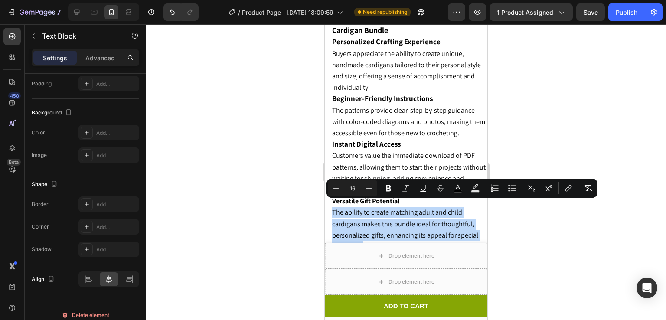
click at [381, 197] on div "Minus 16 Plus Bold Italic Underline Strikethrough color Text Background Color N…" at bounding box center [462, 188] width 271 height 19
click at [380, 208] on span "The ability to create matching adult and child cardigans makes this bundle idea…" at bounding box center [405, 229] width 146 height 43
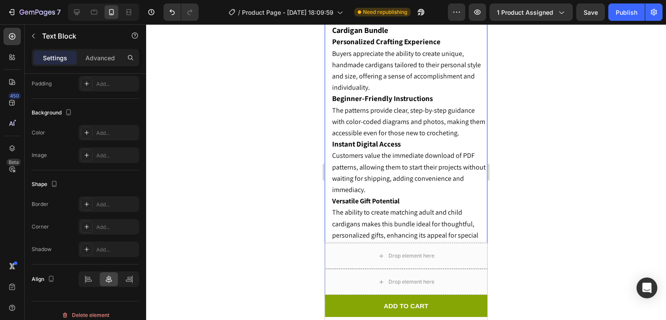
click at [387, 196] on strong "Versatile Gift Potential" at bounding box center [366, 200] width 68 height 9
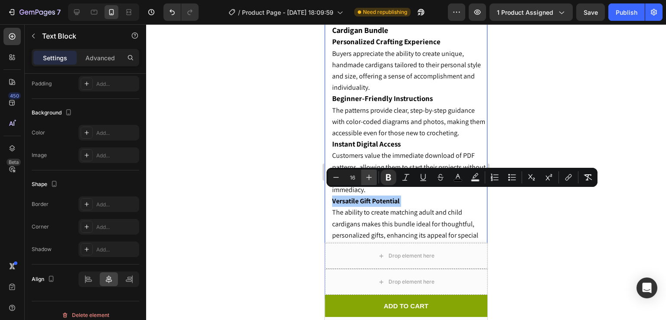
click at [370, 176] on icon "Editor contextual toolbar" at bounding box center [369, 177] width 9 height 9
type input "17"
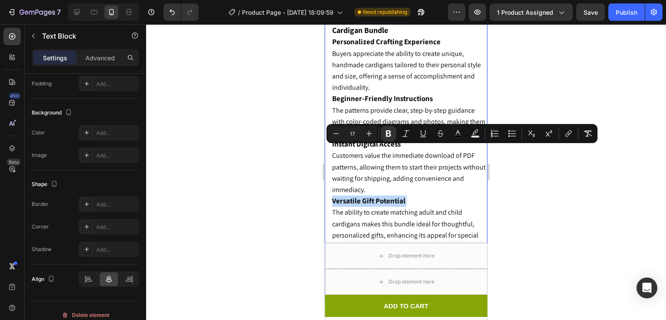
scroll to position [1734, 0]
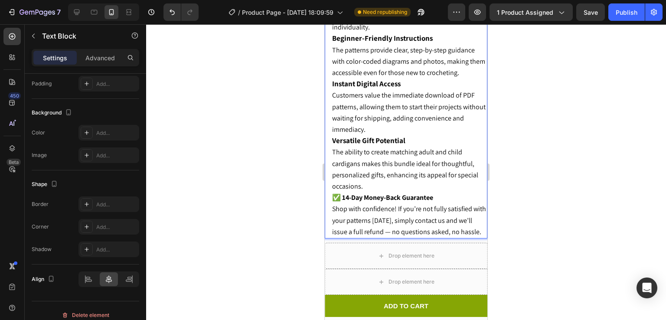
click at [378, 193] on strong "✅ 14-Day Money-Back Guarantee" at bounding box center [382, 197] width 101 height 9
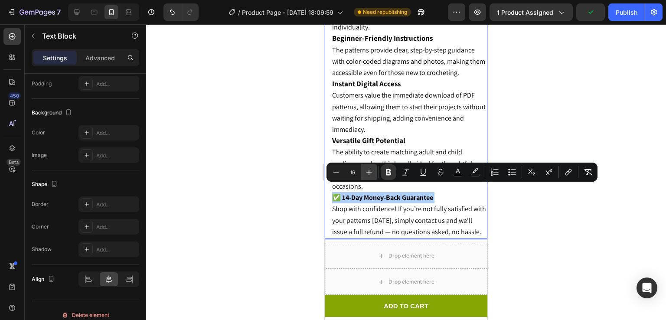
click at [371, 170] on icon "Editor contextual toolbar" at bounding box center [369, 172] width 9 height 9
type input "17"
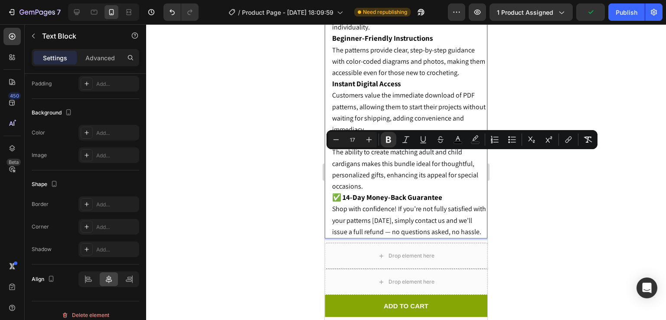
scroll to position [1769, 0]
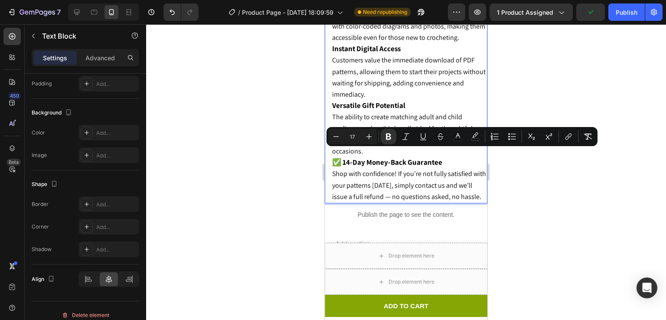
click at [526, 205] on div at bounding box center [406, 172] width 520 height 296
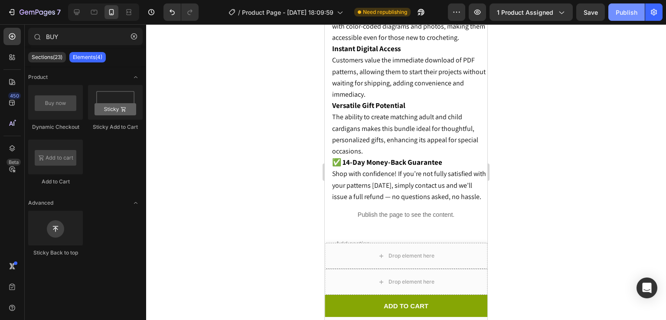
click at [616, 12] on div "Publish" at bounding box center [627, 12] width 22 height 9
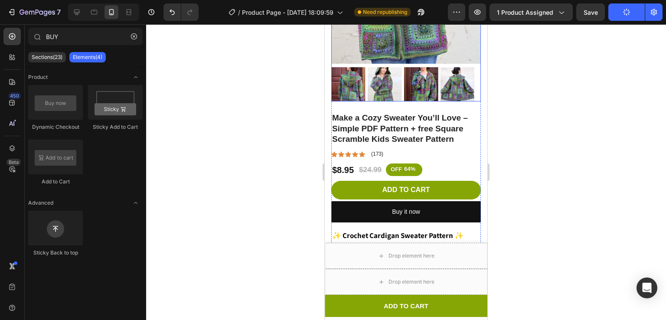
scroll to position [0, 0]
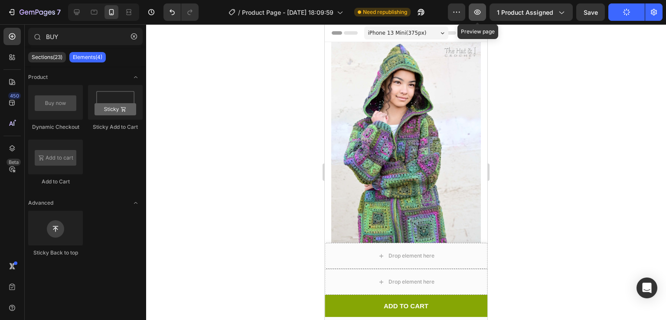
click at [482, 10] on icon "button" at bounding box center [477, 12] width 9 height 9
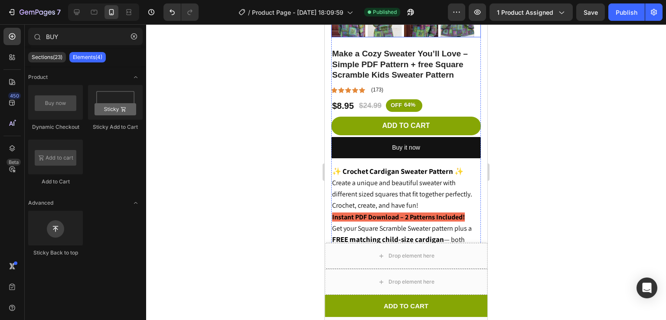
scroll to position [267, 0]
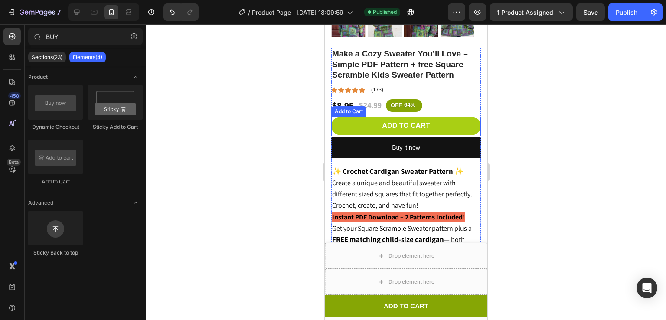
click at [453, 117] on button "Add to cart" at bounding box center [406, 126] width 150 height 19
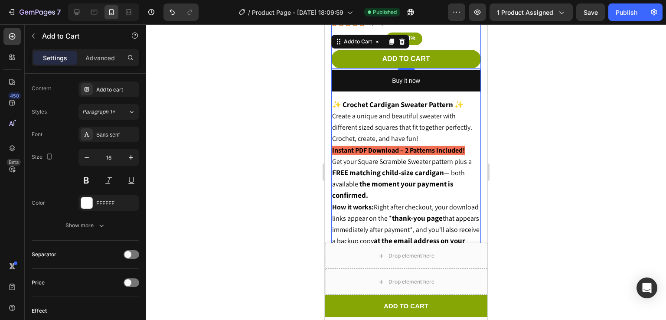
scroll to position [335, 0]
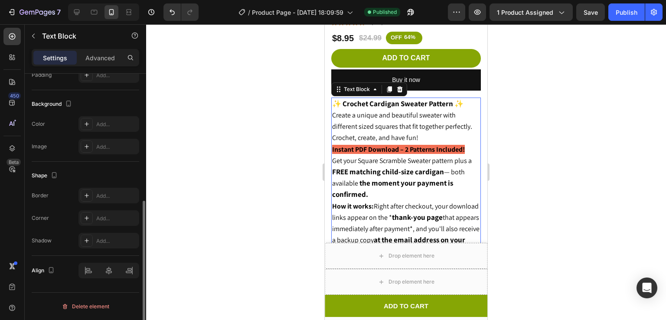
click at [349, 144] on p "Instant PDF Download – 2 Patterns Included!" at bounding box center [406, 149] width 148 height 11
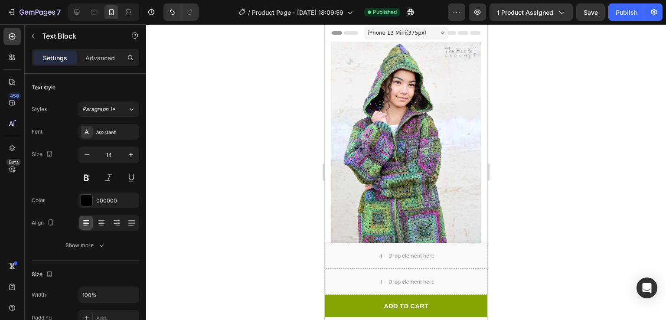
scroll to position [335, 0]
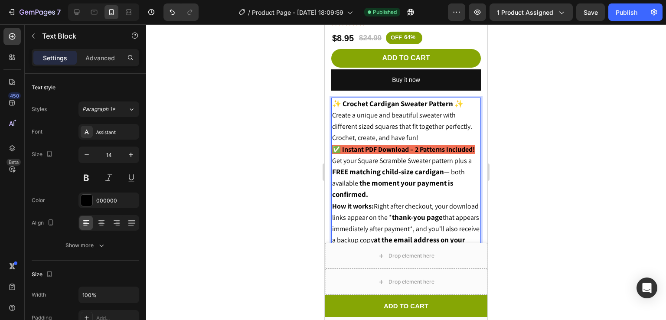
click at [386, 148] on p "✅ Instant PDF Download – 2 Patterns Included!" at bounding box center [406, 149] width 148 height 11
click at [640, 7] on button "Publish" at bounding box center [626, 11] width 36 height 17
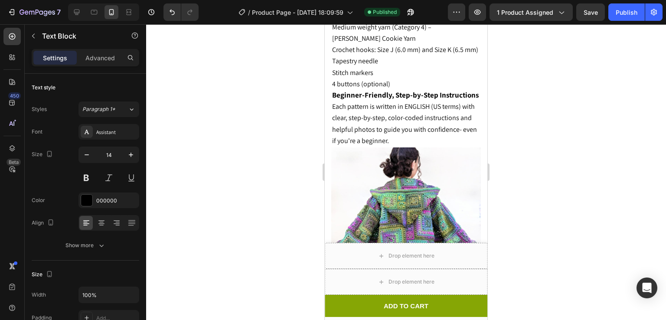
scroll to position [1242, 0]
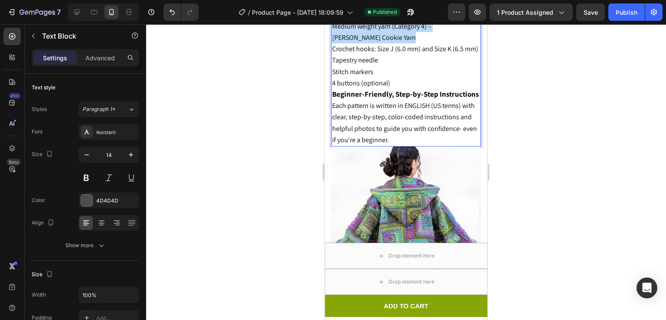
scroll to position [1302, 0]
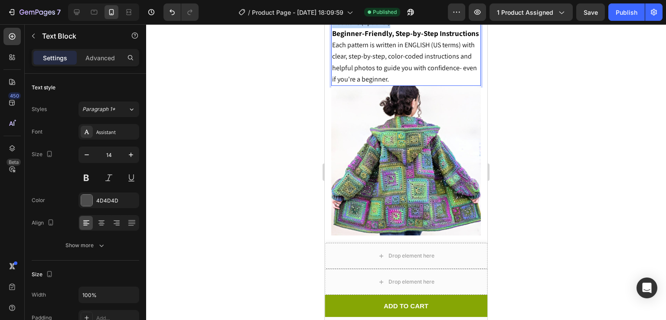
drag, startPoint x: 332, startPoint y: 87, endPoint x: 389, endPoint y: 174, distance: 103.7
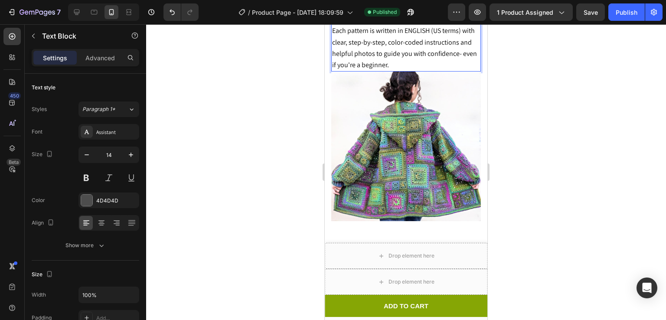
scroll to position [1298, 0]
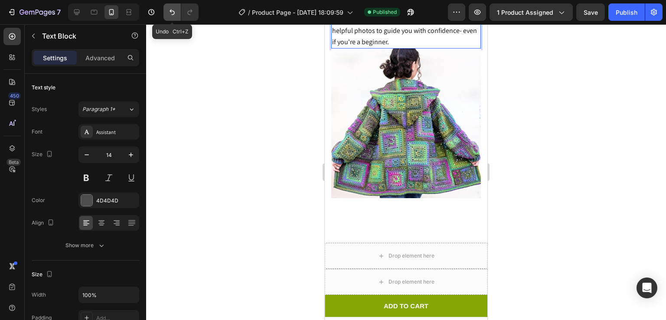
click at [174, 10] on icon "Undo/Redo" at bounding box center [172, 12] width 9 height 9
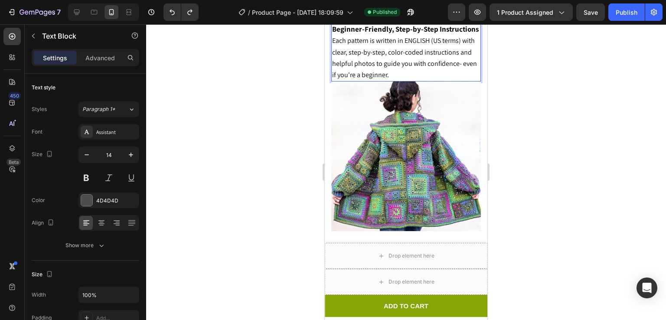
scroll to position [1256, 0]
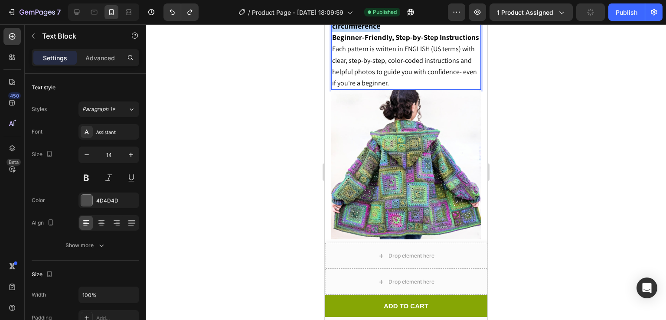
drag, startPoint x: 382, startPoint y: 167, endPoint x: 333, endPoint y: 73, distance: 106.3
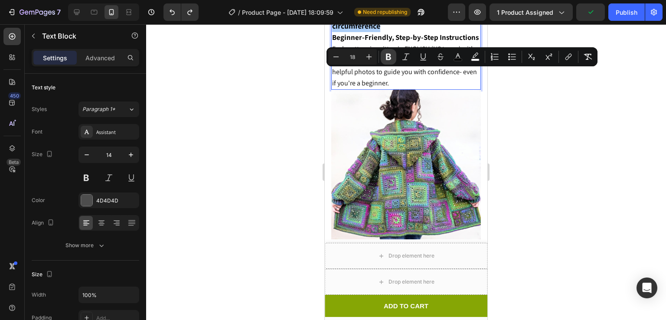
click at [388, 62] on button "Bold" at bounding box center [389, 57] width 16 height 16
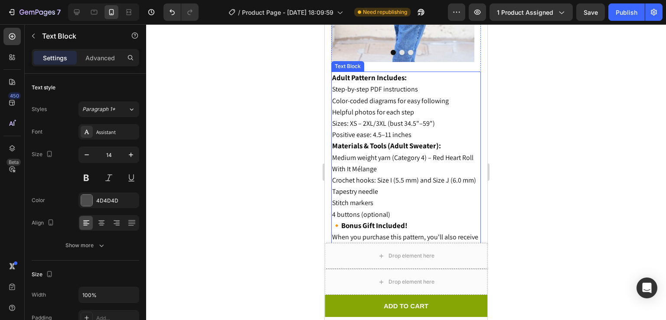
scroll to position [845, 0]
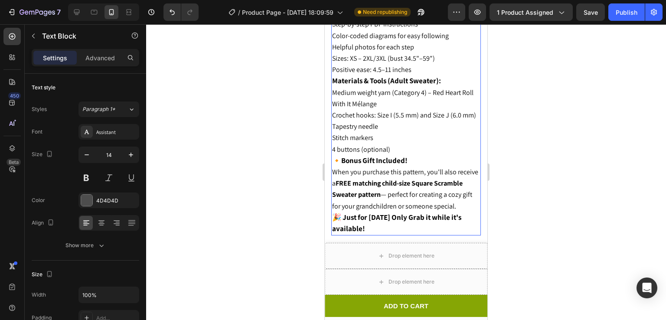
click at [386, 88] on span "Medium weight yarn (Category 4) – Red Heart Roll With It Mélange" at bounding box center [402, 98] width 141 height 20
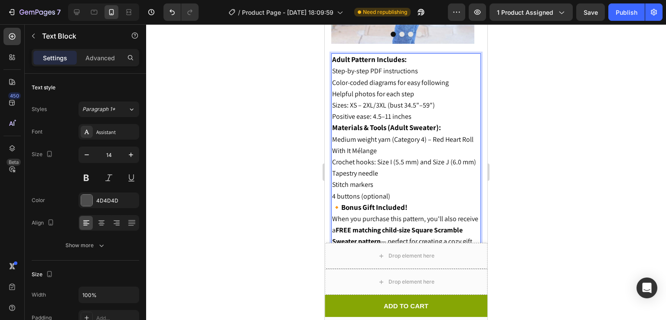
click at [333, 55] on strong "Adult Pattern Includes:" at bounding box center [369, 60] width 75 height 10
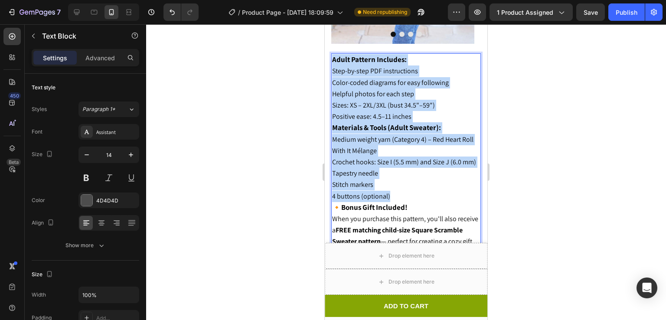
drag, startPoint x: 333, startPoint y: 45, endPoint x: 396, endPoint y: 186, distance: 154.3
click at [396, 186] on div "Adult Pattern Includes: Step-by-step PDF instructions Color-coded diagrams for …" at bounding box center [406, 167] width 150 height 229
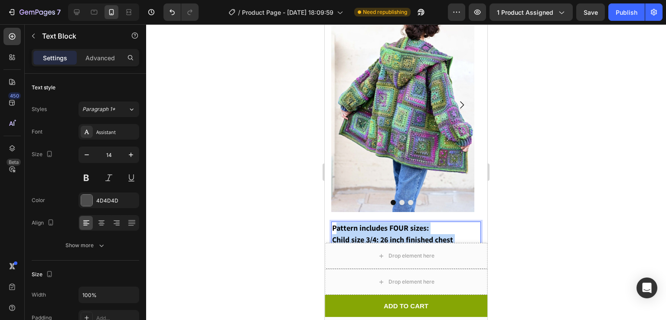
scroll to position [593, 0]
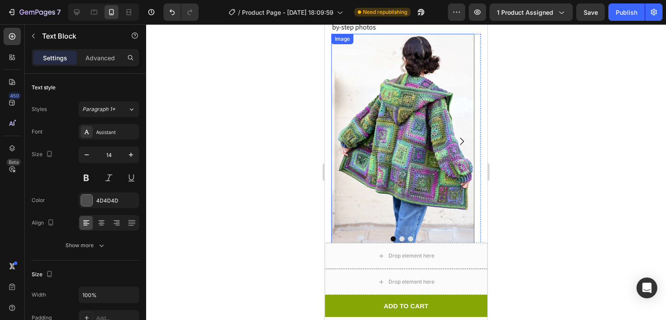
drag, startPoint x: 382, startPoint y: 144, endPoint x: 346, endPoint y: 198, distance: 64.4
click at [346, 198] on div "Make a Cozy Sweater You’ll Love – Simple PDF Pattern + free Square Scramble Kid…" at bounding box center [406, 84] width 150 height 724
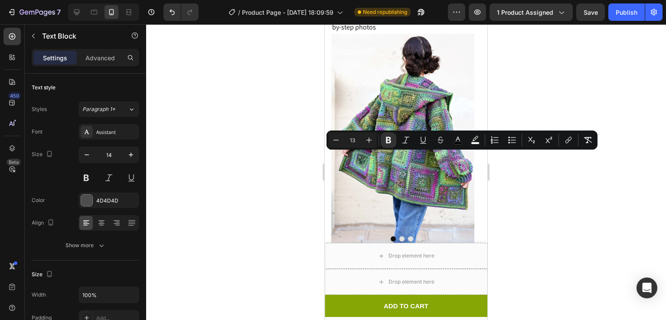
scroll to position [687, 0]
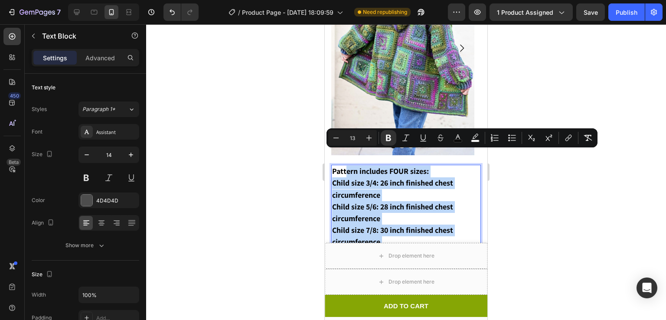
click at [348, 202] on strong "Child size 5/6: 28 inch finished chest circumference" at bounding box center [392, 213] width 121 height 22
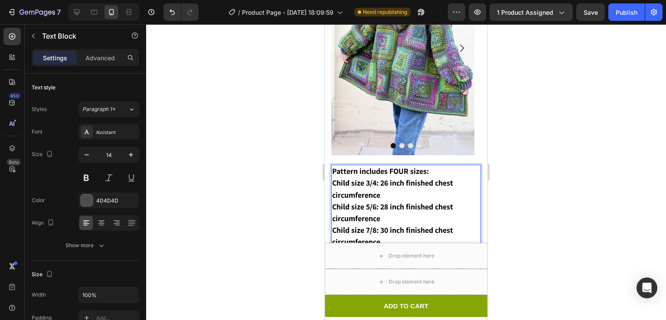
scroll to position [751, 0]
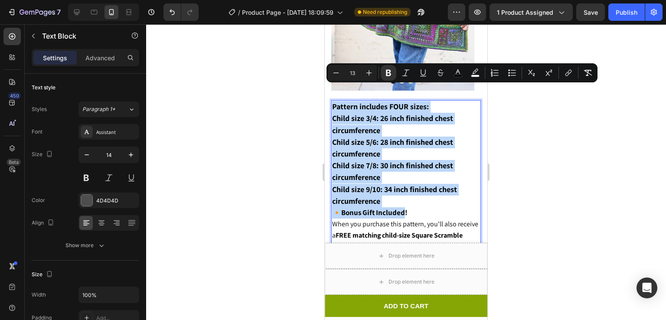
drag, startPoint x: 405, startPoint y: 196, endPoint x: 331, endPoint y: 88, distance: 131.1
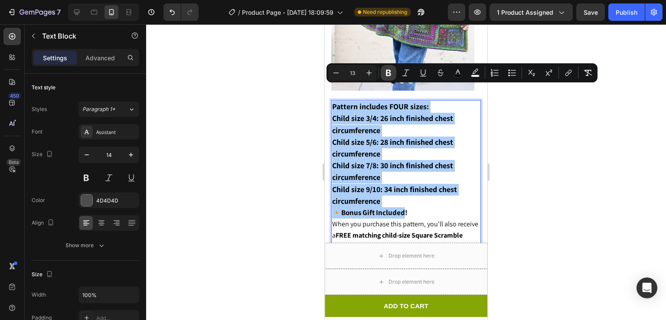
click at [386, 77] on icon "Editor contextual toolbar" at bounding box center [388, 73] width 9 height 9
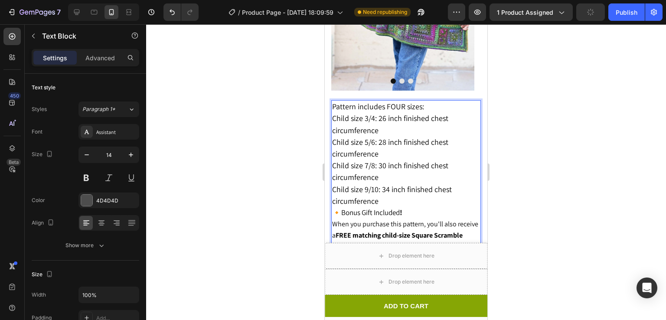
click at [388, 101] on span "Pattern includes FOUR sizes:" at bounding box center [378, 106] width 92 height 10
click at [425, 113] on span "Child size 3/4: 26 inch finished chest circumference" at bounding box center [390, 124] width 116 height 22
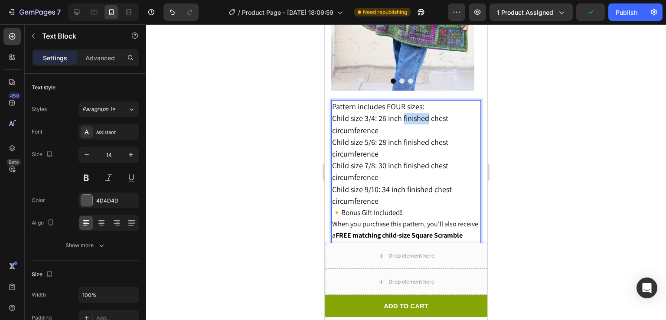
click at [425, 113] on span "Child size 3/4: 26 inch finished chest circumference" at bounding box center [390, 124] width 116 height 22
click at [517, 101] on div at bounding box center [406, 172] width 520 height 296
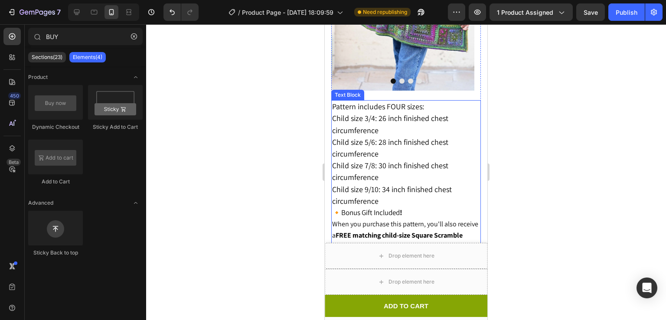
click at [465, 137] on p "Child size 5/6: 28 inch finished chest circumference" at bounding box center [406, 148] width 148 height 23
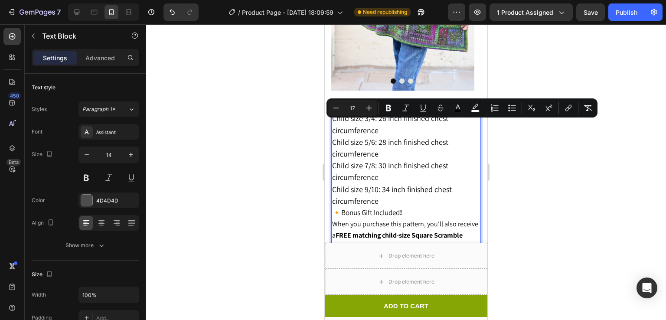
click at [411, 207] on p "🔸Bonus Gift Included ! When you purchase this pattern, you'll also receive a FR…" at bounding box center [406, 235] width 148 height 57
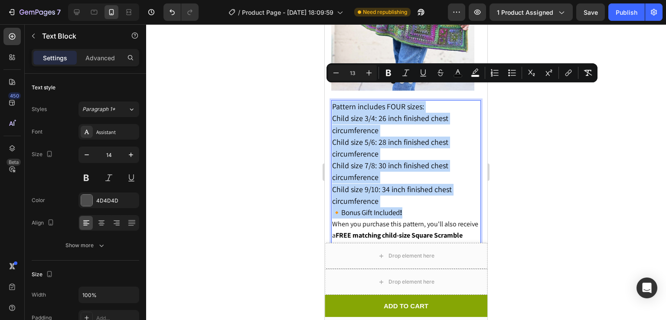
drag, startPoint x: 411, startPoint y: 195, endPoint x: 331, endPoint y: 91, distance: 130.9
click at [331, 100] on div "Pattern includes FOUR sizes: Child size 3/4: 26 inch finished chest circumferen…" at bounding box center [406, 193] width 150 height 187
click at [375, 101] on span "Pattern includes FOUR sizes:" at bounding box center [378, 106] width 92 height 10
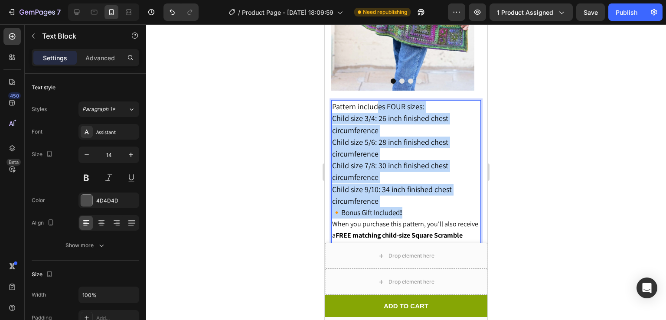
click at [375, 101] on span "Pattern includes FOUR sizes:" at bounding box center [378, 106] width 92 height 10
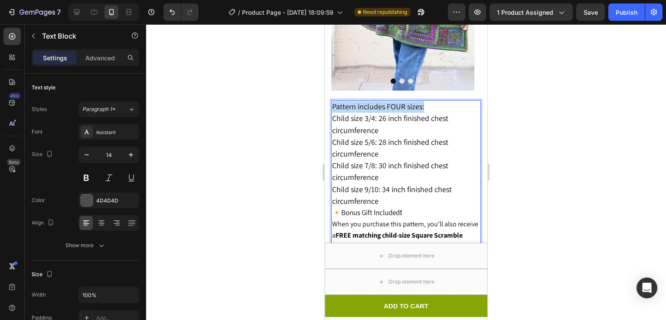
click at [375, 101] on span "Pattern includes FOUR sizes:" at bounding box center [378, 106] width 92 height 10
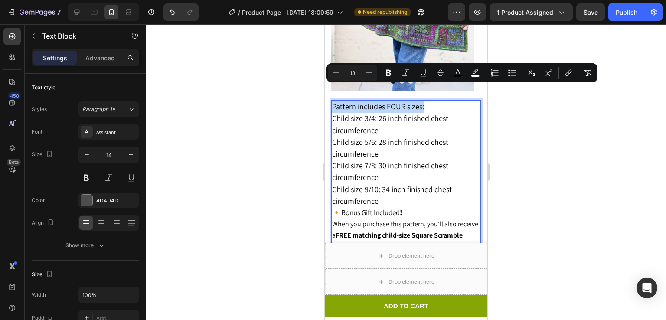
click at [375, 101] on span "Pattern includes FOUR sizes:" at bounding box center [378, 106] width 92 height 10
click at [369, 72] on icon "Editor contextual toolbar" at bounding box center [369, 73] width 6 height 6
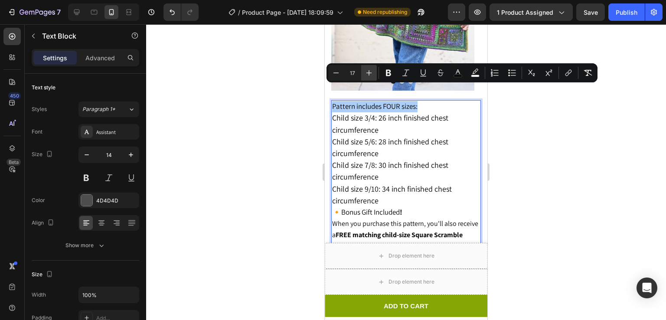
click at [369, 72] on icon "Editor contextual toolbar" at bounding box center [369, 73] width 6 height 6
type input "18"
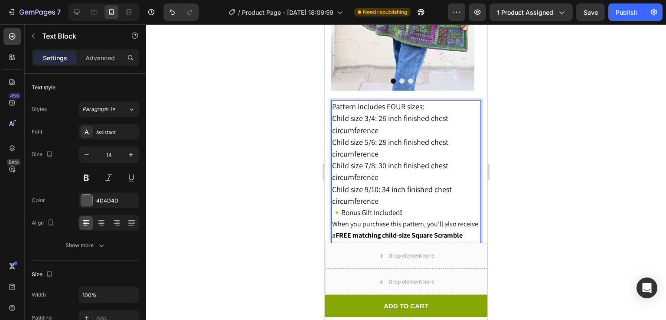
click at [386, 160] on span "Child size 7/8: 30 inch finished chest circumference" at bounding box center [390, 171] width 116 height 22
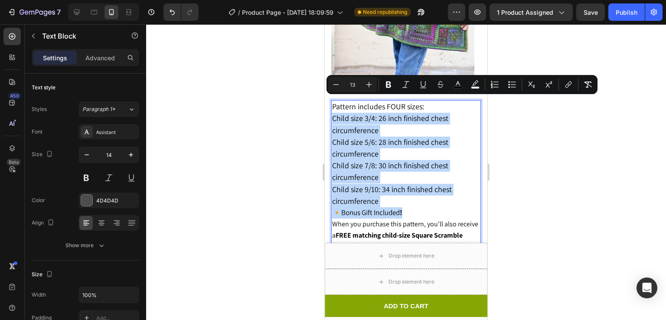
drag, startPoint x: 402, startPoint y: 196, endPoint x: 331, endPoint y: 103, distance: 117.3
click at [331, 103] on div "Pattern includes FOUR sizes: Child size 3/4: 26 inch finished chest circumferen…" at bounding box center [406, 193] width 150 height 187
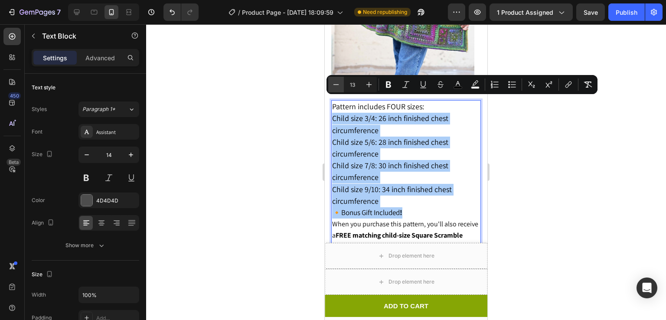
click at [331, 80] on button "Minus" at bounding box center [336, 85] width 16 height 16
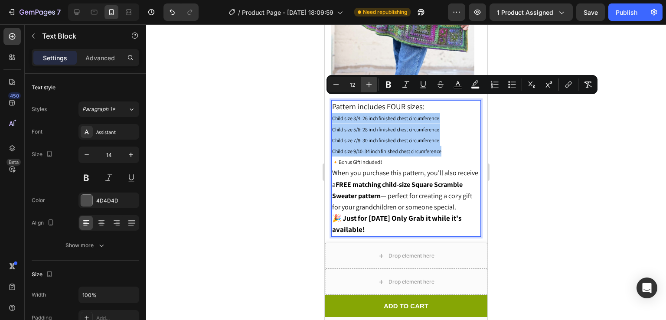
click at [373, 84] on button "Plus" at bounding box center [369, 85] width 16 height 16
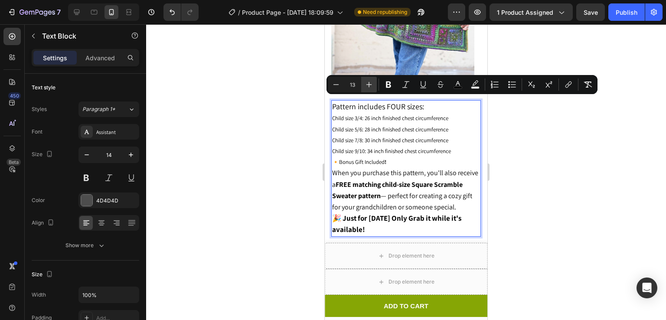
click at [373, 84] on button "Plus" at bounding box center [369, 85] width 16 height 16
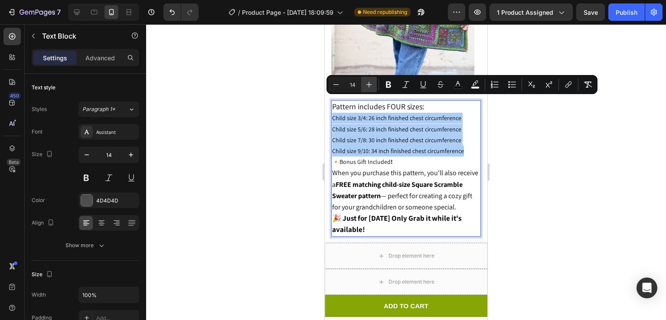
click at [373, 84] on button "Plus" at bounding box center [369, 85] width 16 height 16
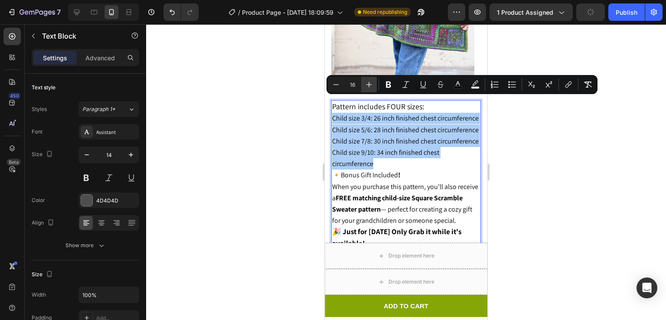
click at [373, 84] on button "Plus" at bounding box center [369, 85] width 16 height 16
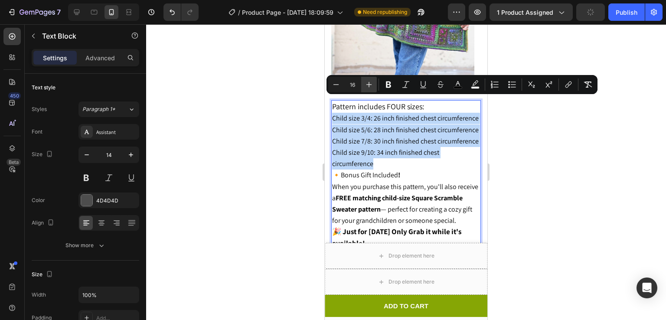
type input "17"
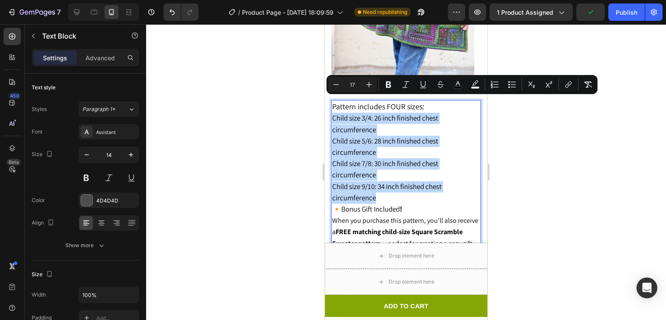
click at [403, 136] on p "Child size 5/6: 28 inch finished chest circumference" at bounding box center [406, 147] width 148 height 23
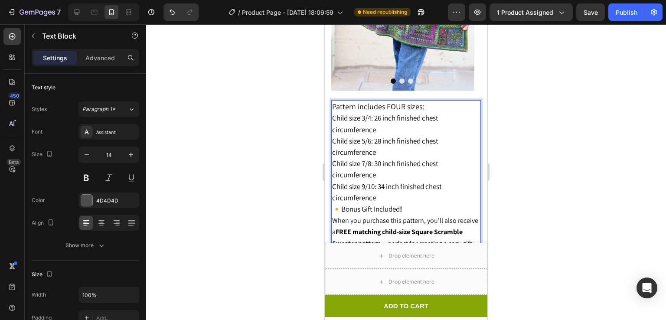
click at [387, 101] on span "Pattern includes FOUR sizes:" at bounding box center [378, 106] width 92 height 10
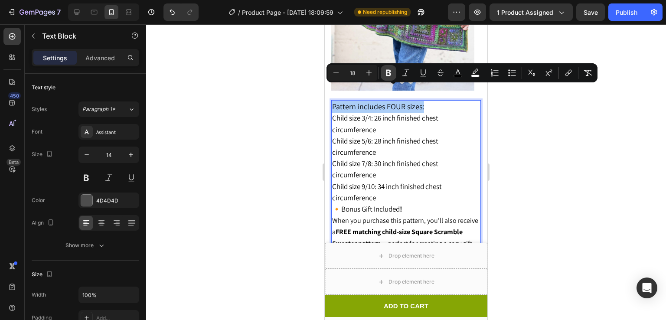
click at [387, 72] on icon "Editor contextual toolbar" at bounding box center [388, 73] width 5 height 7
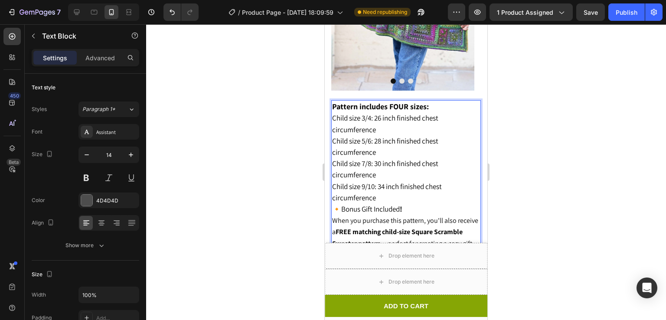
click at [375, 204] on span "🔸Bonus Gift Included !" at bounding box center [367, 209] width 70 height 10
click at [549, 141] on div at bounding box center [406, 172] width 520 height 296
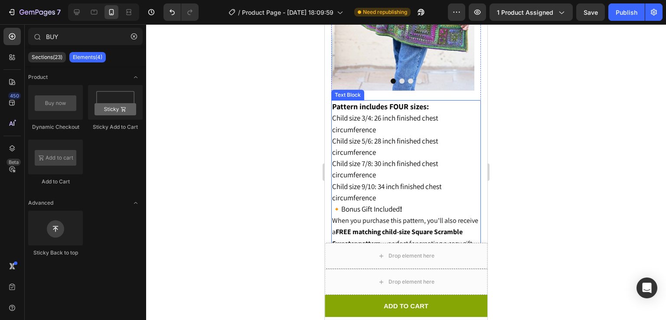
click at [448, 158] on p "Child size 7/8: 30 inch finished chest circumference" at bounding box center [406, 169] width 148 height 23
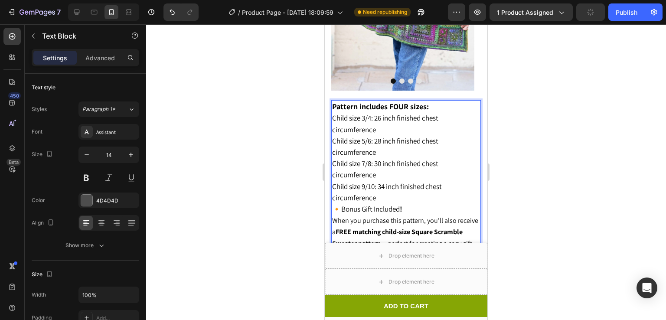
click at [394, 204] on span "🔸Bonus Gift Included !" at bounding box center [367, 209] width 70 height 10
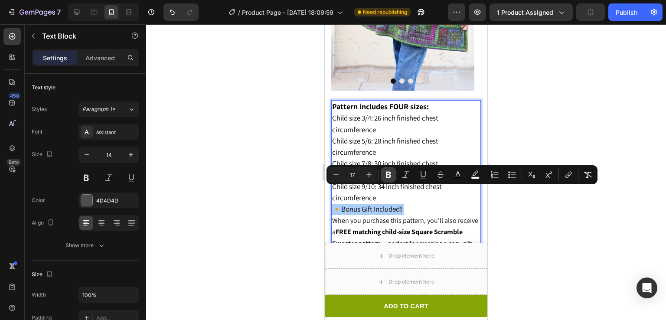
click at [389, 175] on icon "Editor contextual toolbar" at bounding box center [388, 175] width 5 height 7
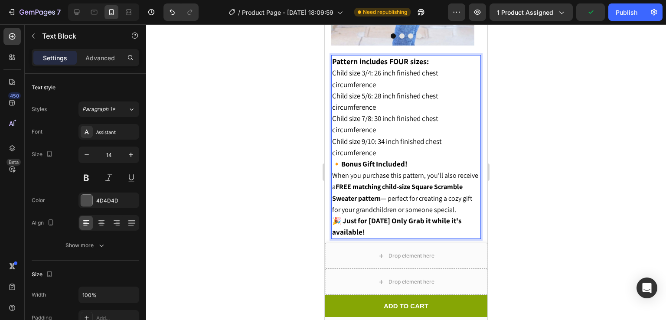
scroll to position [821, 0]
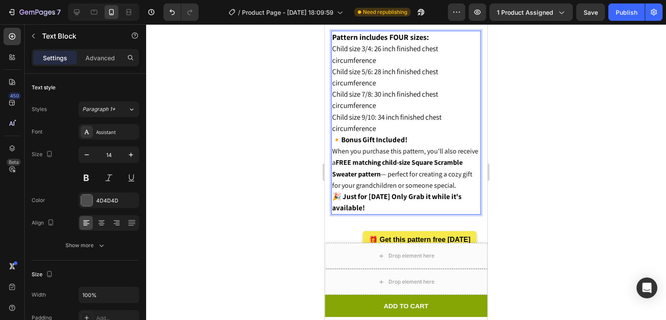
click at [519, 136] on div at bounding box center [406, 172] width 520 height 296
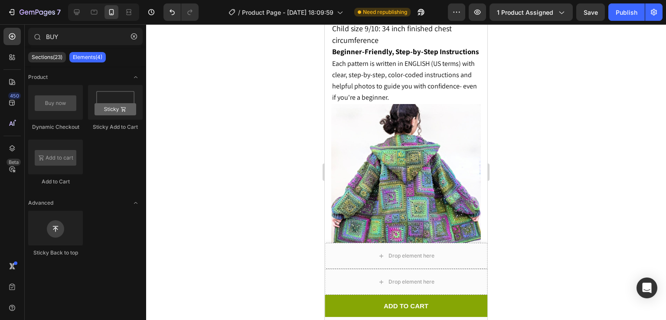
scroll to position [1205, 0]
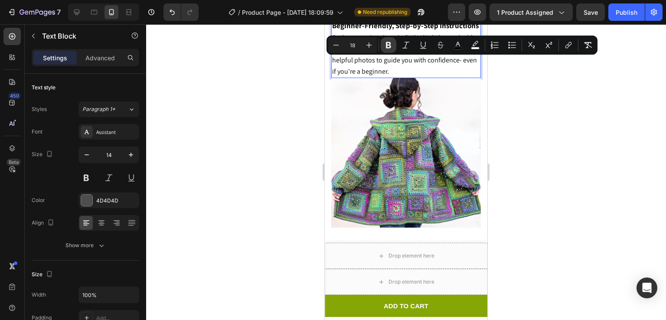
click at [389, 45] on icon "Editor contextual toolbar" at bounding box center [388, 45] width 5 height 7
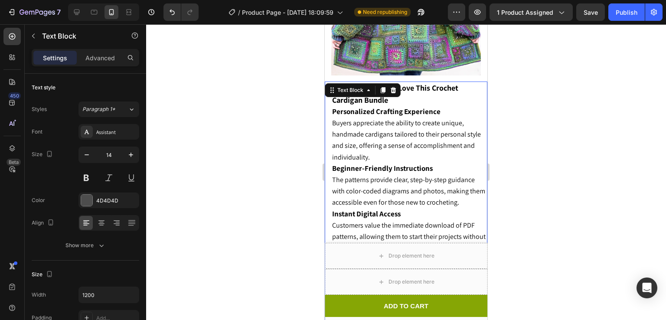
scroll to position [1504, 0]
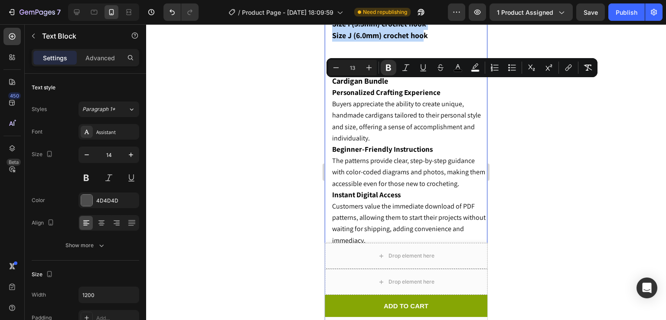
drag, startPoint x: 424, startPoint y: 178, endPoint x: 328, endPoint y: 85, distance: 133.4
click at [328, 85] on div "Materials you will need: Medium (4) weight yarn - Red Heart Roll With It Mélang…" at bounding box center [406, 142] width 163 height 415
click at [385, 72] on button "Bold" at bounding box center [389, 68] width 16 height 16
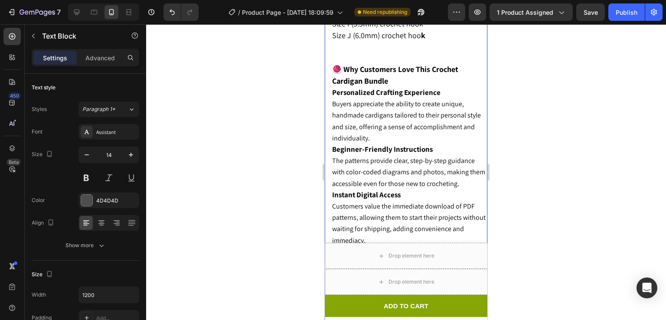
click at [421, 29] on span "Size I (5.5mm) crochet hook" at bounding box center [377, 24] width 91 height 10
drag, startPoint x: 427, startPoint y: 200, endPoint x: 325, endPoint y: 85, distance: 153.6
click at [325, 85] on div "Materials you will need: Medium (4) weight yarn - Red Heart Roll With It Mélang…" at bounding box center [406, 142] width 163 height 415
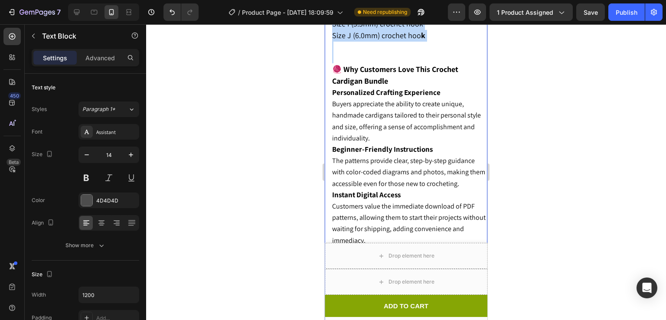
click at [425, 42] on p "Size J (6.0mm) crochet hoo k" at bounding box center [409, 36] width 154 height 12
drag, startPoint x: 425, startPoint y: 180, endPoint x: 342, endPoint y: 90, distance: 121.9
click at [342, 90] on div "Materials you will need: Medium (4) weight yarn - Red Heart Roll With It Mélang…" at bounding box center [409, 142] width 156 height 415
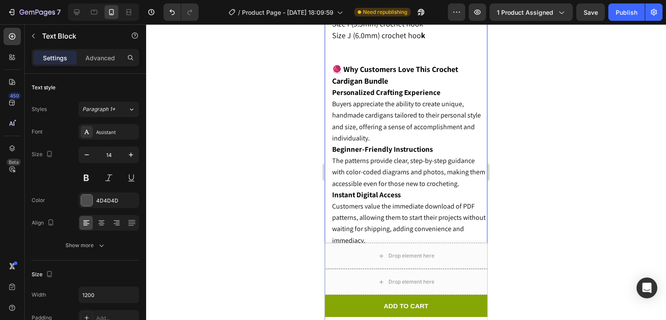
click at [539, 90] on div at bounding box center [406, 172] width 520 height 296
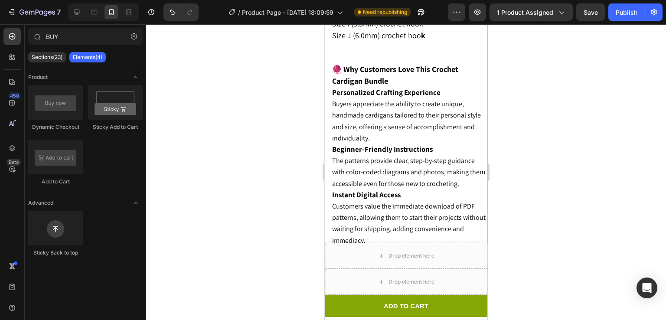
click at [416, 29] on span "Size I (5.5mm) crochet hook" at bounding box center [377, 24] width 91 height 10
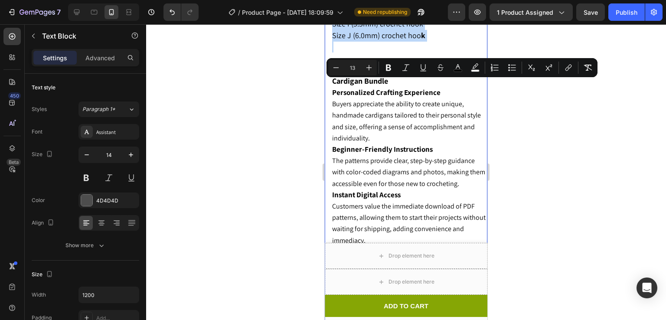
drag, startPoint x: 426, startPoint y: 179, endPoint x: 336, endPoint y: 61, distance: 147.9
click at [373, 68] on icon "Editor contextual toolbar" at bounding box center [369, 67] width 9 height 9
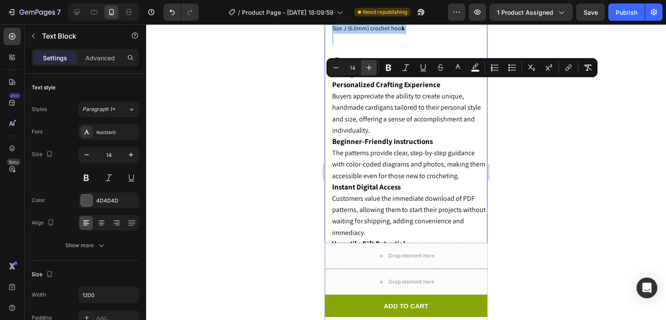
click at [373, 68] on icon "Editor contextual toolbar" at bounding box center [369, 67] width 9 height 9
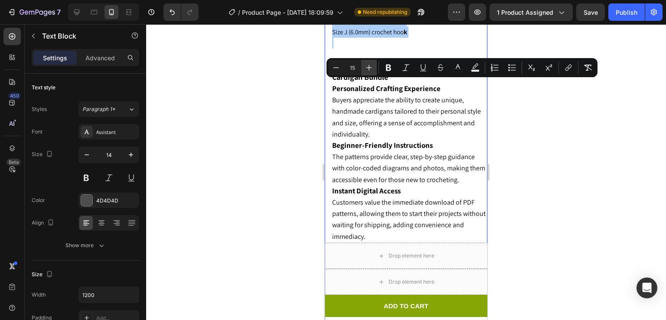
click at [373, 68] on icon "Editor contextual toolbar" at bounding box center [369, 67] width 9 height 9
type input "17"
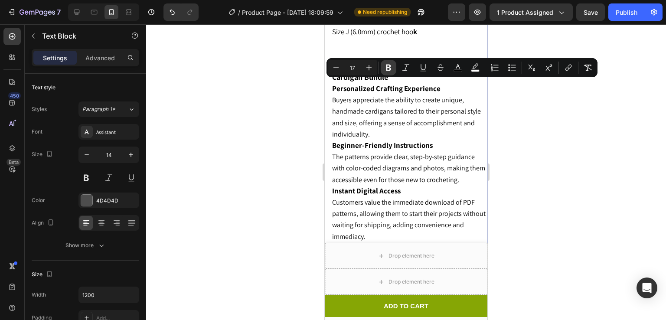
click at [387, 65] on icon "Editor contextual toolbar" at bounding box center [388, 68] width 5 height 7
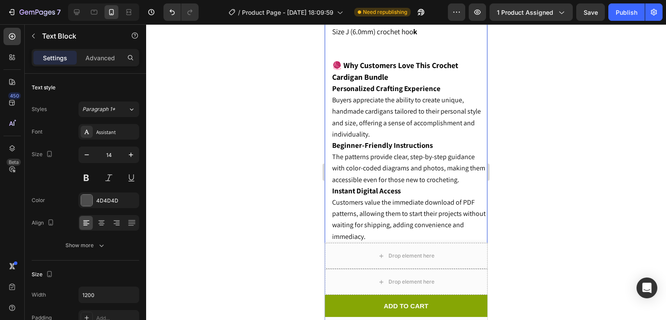
scroll to position [1530, 0]
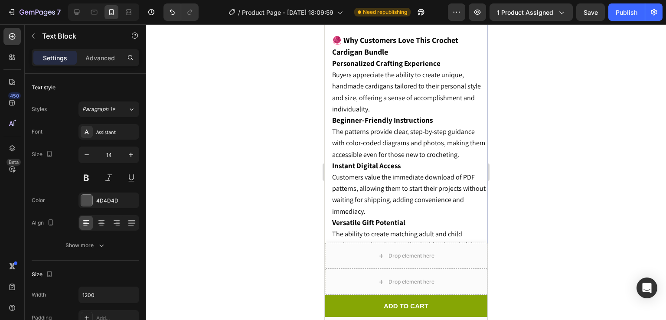
drag, startPoint x: 649, startPoint y: 92, endPoint x: 363, endPoint y: 117, distance: 286.8
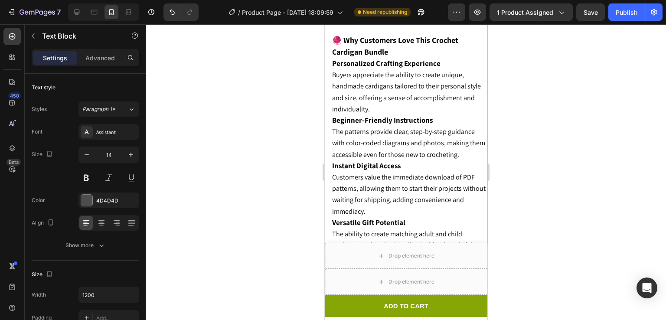
click at [409, 11] on span "Size J (6.0mm) crochet hoo k" at bounding box center [374, 7] width 85 height 10
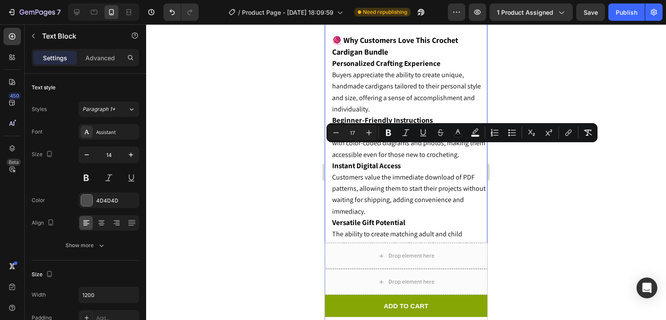
click at [409, 11] on span "Size J (6.0mm) crochet hoo k" at bounding box center [374, 7] width 85 height 10
click at [423, 13] on p "Size J (6.0mm) crochet hoo k" at bounding box center [409, 6] width 154 height 11
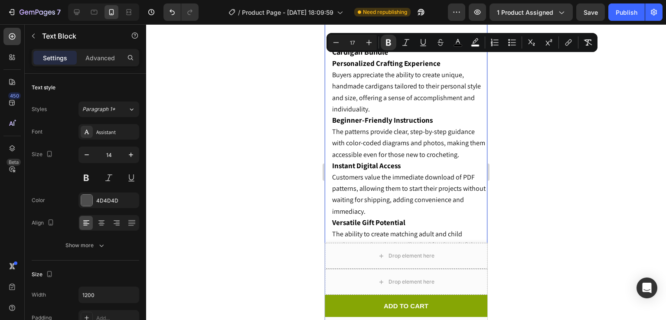
drag, startPoint x: 423, startPoint y: 155, endPoint x: 342, endPoint y: 64, distance: 122.3
click at [342, 64] on div "Materials you will need: Medium (4) weight yarn - Red Heart Roll With It Mélang…" at bounding box center [409, 114] width 156 height 411
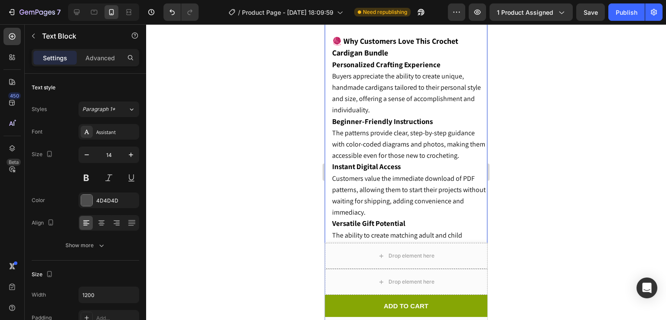
scroll to position [1492, 0]
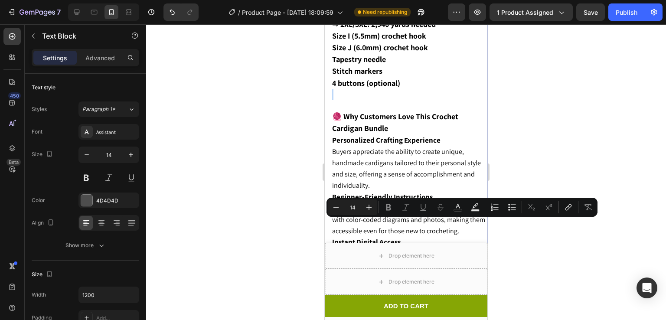
type input "13"
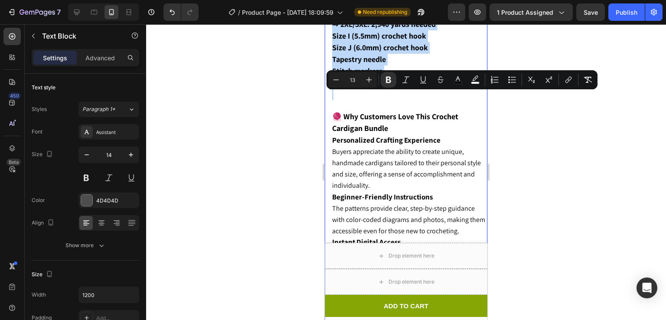
drag, startPoint x: 402, startPoint y: 232, endPoint x: 335, endPoint y: 98, distance: 150.3
click at [335, 98] on div "Materials you will need: Medium (4) weight yarn - Red Heart Roll With It Mélang…" at bounding box center [409, 172] width 156 height 450
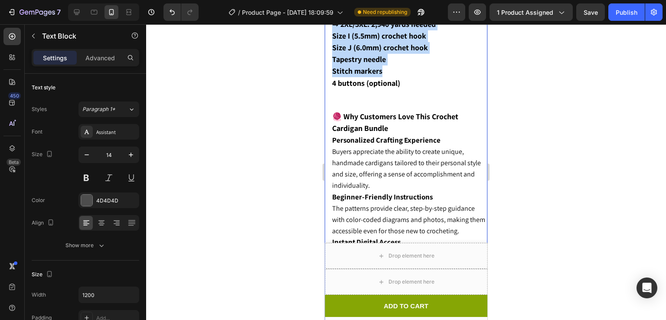
drag, startPoint x: 335, startPoint y: 98, endPoint x: 383, endPoint y: 219, distance: 130.2
click at [383, 219] on div "Materials you will need: Medium (4) weight yarn - Red Heart Roll With It Mélang…" at bounding box center [409, 172] width 156 height 450
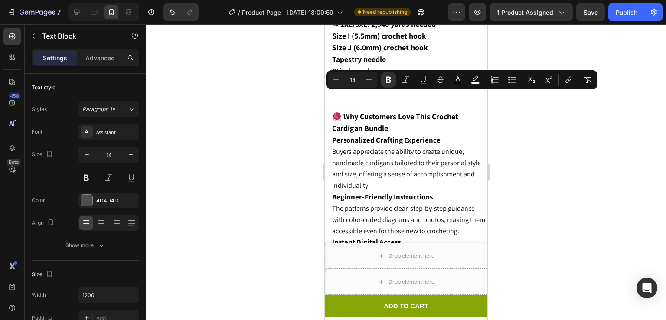
click at [402, 100] on p "Rich Text Editor. Editing area: main" at bounding box center [409, 94] width 154 height 11
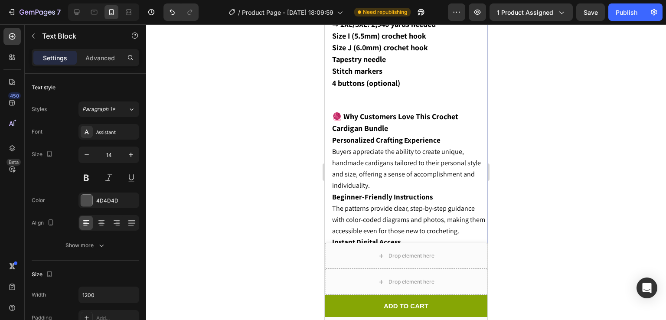
drag, startPoint x: 359, startPoint y: 144, endPoint x: 346, endPoint y: 131, distance: 18.4
click at [346, 131] on div "Materials you will need: Medium (4) weight yarn - Red Heart Roll With It Mélang…" at bounding box center [409, 172] width 156 height 450
click at [397, 88] on strong "4 buttons (optional)" at bounding box center [366, 83] width 68 height 10
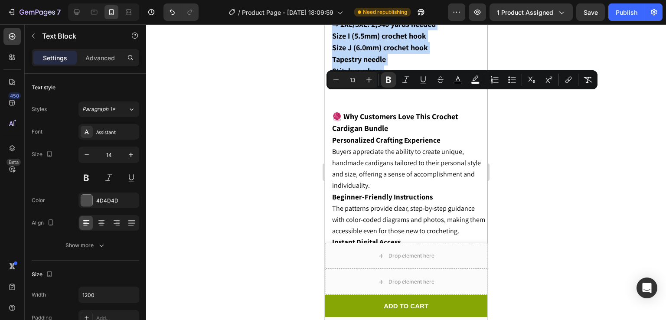
drag, startPoint x: 401, startPoint y: 231, endPoint x: 329, endPoint y: 95, distance: 154.0
click at [329, 95] on div "Materials you will need: Medium (4) weight yarn - Red Heart Roll With It Mélang…" at bounding box center [406, 172] width 163 height 450
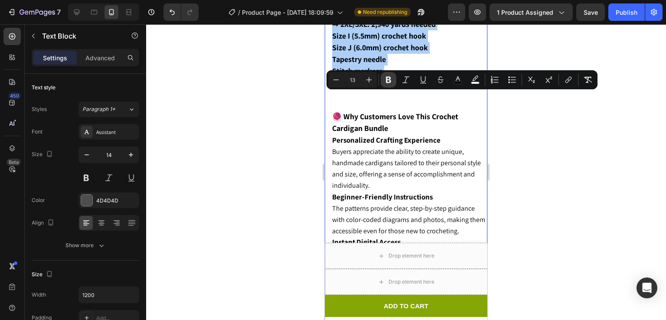
click at [389, 80] on icon "Editor contextual toolbar" at bounding box center [388, 80] width 5 height 7
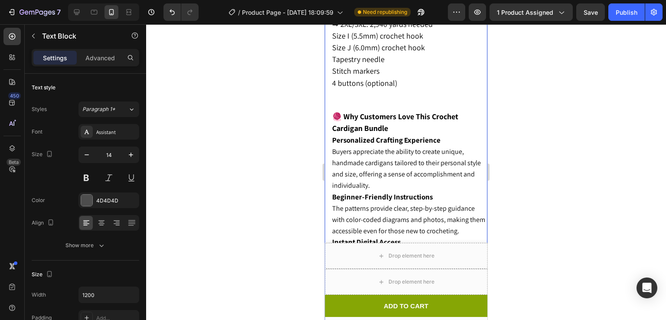
click at [370, 41] on span "Size I (5.5mm) crochet hook" at bounding box center [377, 36] width 91 height 10
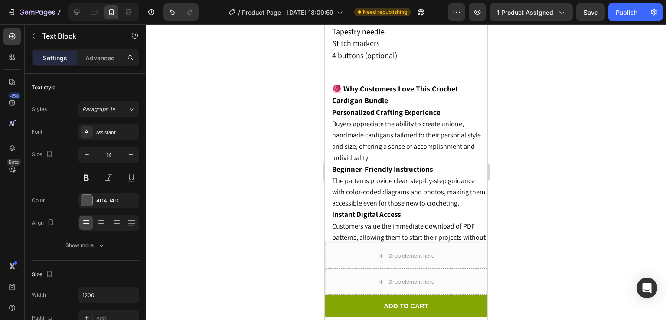
scroll to position [1666, 0]
click at [357, 88] on strong "🧶 Why Customers Love This Crochet Cardigan Bundle" at bounding box center [395, 94] width 126 height 22
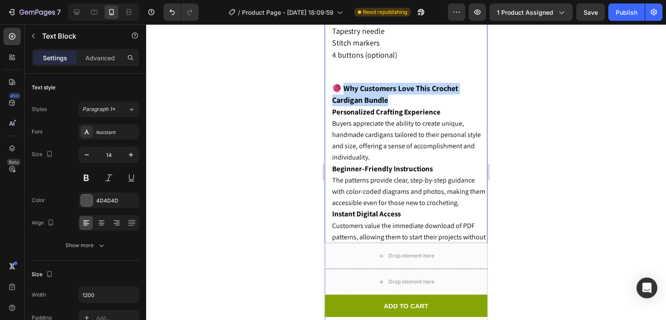
drag, startPoint x: 357, startPoint y: 88, endPoint x: 387, endPoint y: 98, distance: 31.4
click at [387, 98] on strong "🧶 Why Customers Love This Crochet Cardigan Bundle" at bounding box center [395, 94] width 126 height 22
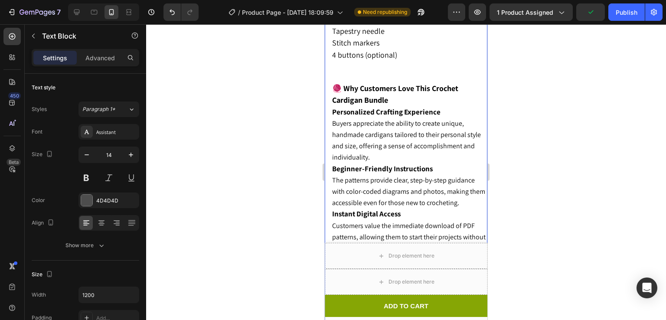
click at [339, 83] on strong "🧶 Why Customers Love This Crochet Cardigan Bundle" at bounding box center [395, 94] width 126 height 22
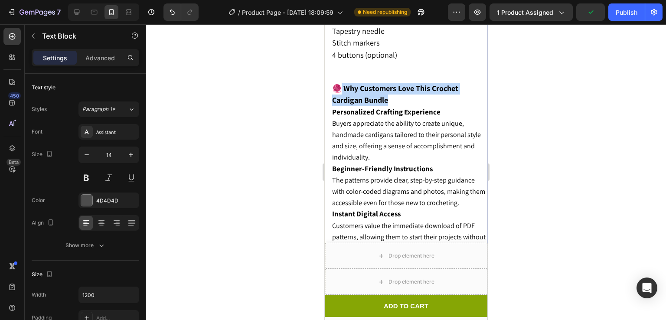
drag, startPoint x: 339, startPoint y: 82, endPoint x: 376, endPoint y: 96, distance: 39.6
click at [376, 96] on strong "🧶 Why Customers Love This Crochet Cardigan Bundle" at bounding box center [395, 94] width 126 height 22
click at [391, 101] on p "🧶 Why Customers Love This Crochet Cardigan Bundle" at bounding box center [409, 94] width 154 height 23
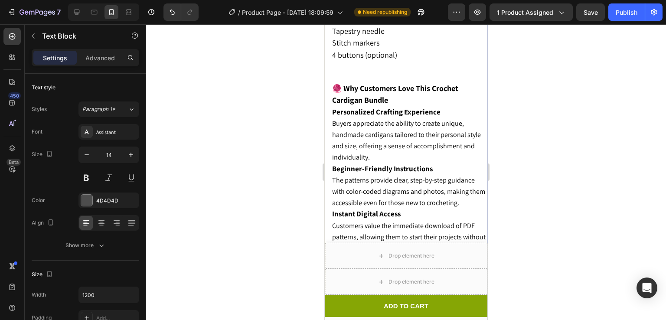
click at [391, 101] on p "🧶 Why Customers Love This Crochet Cardigan Bundle" at bounding box center [409, 94] width 154 height 23
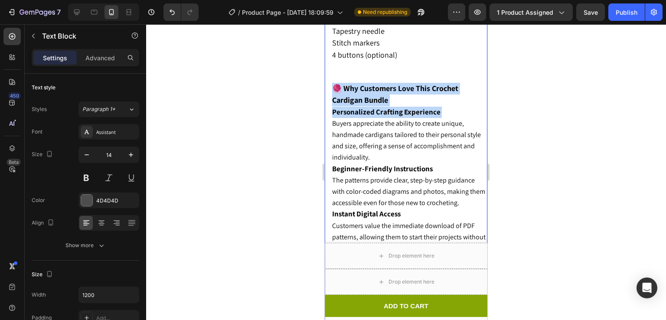
drag, startPoint x: 391, startPoint y: 101, endPoint x: 392, endPoint y: 112, distance: 10.5
click at [392, 112] on div "Materials you will need: Medium (4) weight yarn - Red Heart Roll With It Mélang…" at bounding box center [409, 143] width 156 height 450
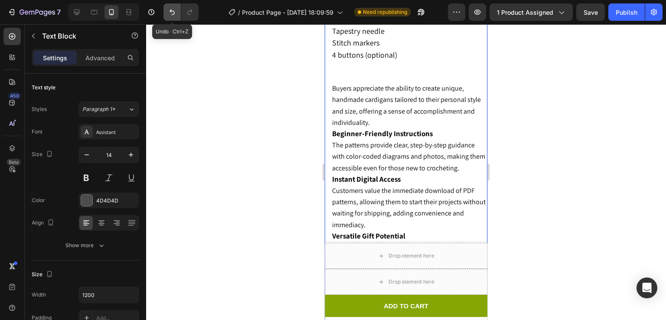
click at [170, 16] on icon "Undo/Redo" at bounding box center [172, 12] width 9 height 9
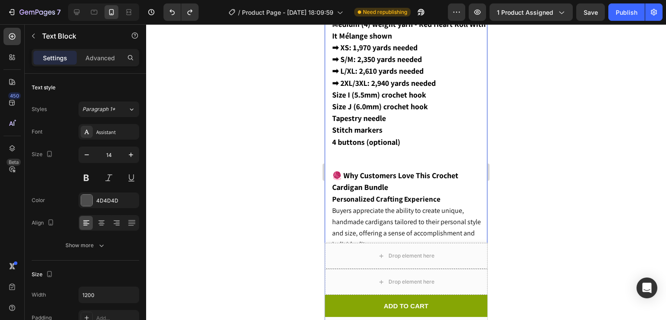
scroll to position [1418, 0]
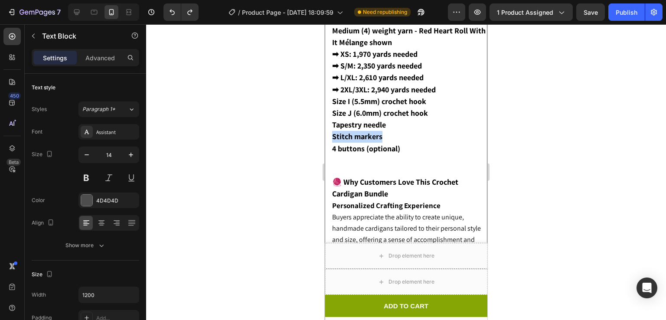
drag, startPoint x: 393, startPoint y: 88, endPoint x: 388, endPoint y: 125, distance: 37.2
click at [388, 125] on div "Materials you will need: Medium (4) weight yarn - Red Heart Roll With It Mélang…" at bounding box center [409, 237] width 156 height 450
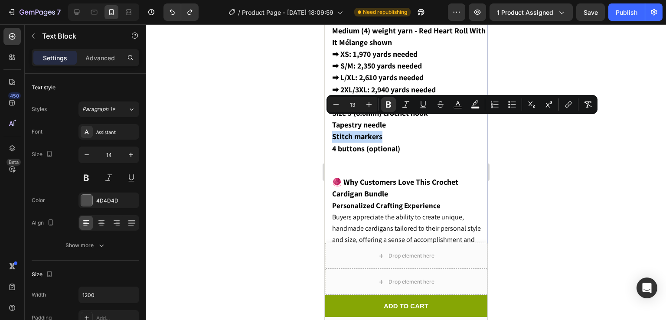
click at [407, 134] on p "Stitch markers" at bounding box center [409, 137] width 154 height 12
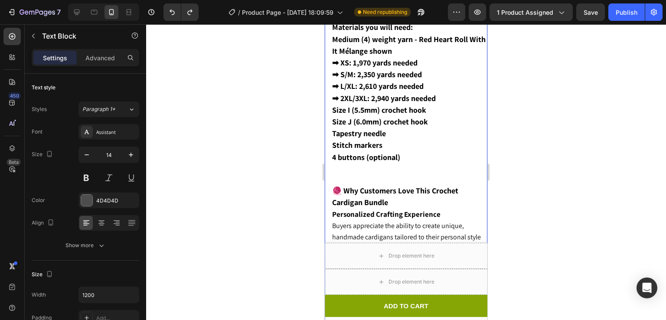
scroll to position [1543, 0]
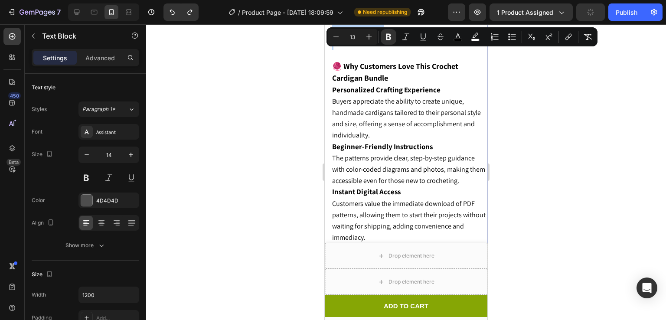
drag, startPoint x: 405, startPoint y: 182, endPoint x: 333, endPoint y: 51, distance: 149.5
click at [333, 51] on div "Materials you will need: Medium (4) weight yarn - Red Heart Roll With It Mélang…" at bounding box center [409, 121] width 156 height 450
click at [383, 41] on button "Bold" at bounding box center [389, 37] width 16 height 16
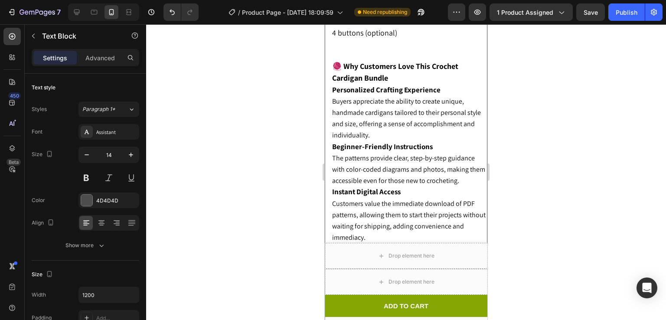
click at [569, 72] on div at bounding box center [406, 172] width 520 height 296
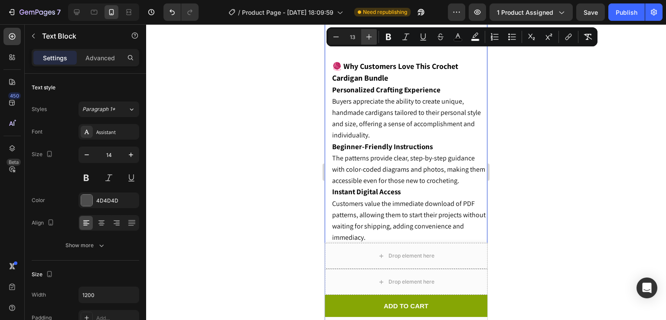
click at [372, 32] on button "Plus" at bounding box center [369, 37] width 16 height 16
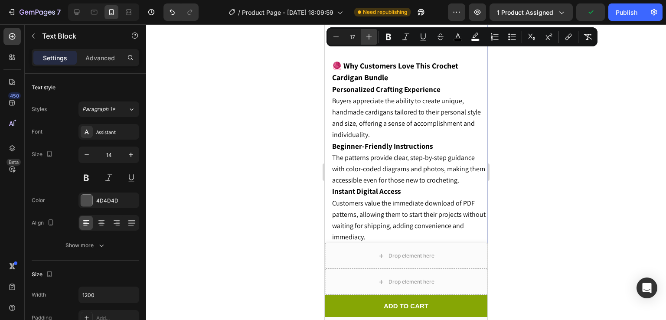
type input "18"
click at [389, 33] on icon "Editor contextual toolbar" at bounding box center [388, 37] width 9 height 9
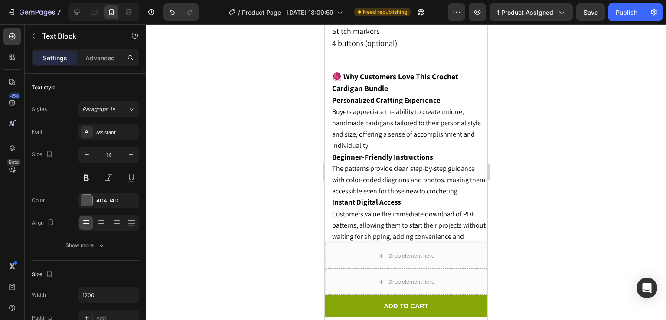
scroll to position [1678, 0]
click at [378, 86] on strong "🧶 Why Customers Love This Crochet Cardigan Bundle" at bounding box center [395, 82] width 126 height 22
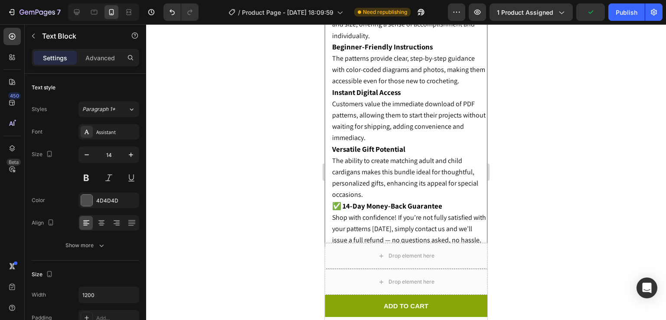
scroll to position [1752, 0]
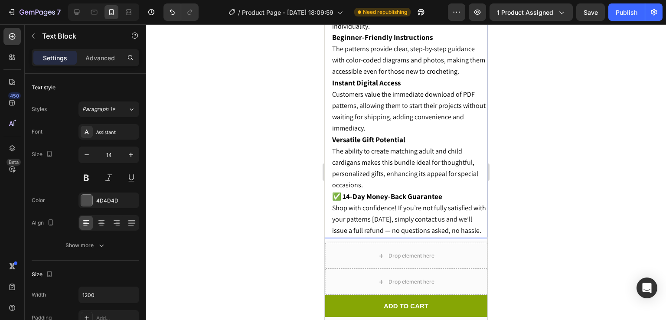
click at [379, 120] on p "Instant Digital Access Customers value the immediate download of PDF patterns, …" at bounding box center [409, 106] width 154 height 57
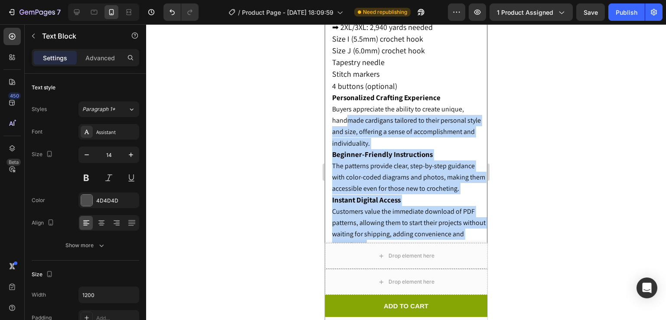
scroll to position [1612, 0]
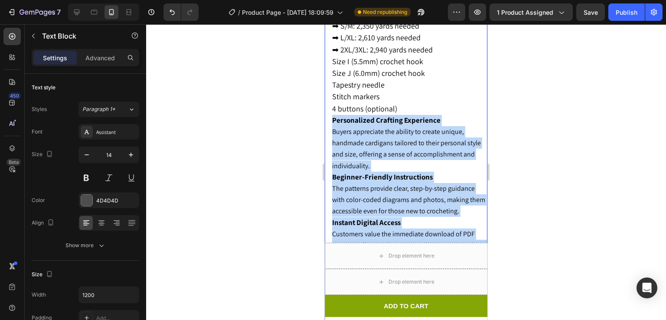
drag, startPoint x: 368, startPoint y: 177, endPoint x: 330, endPoint y: 122, distance: 66.7
click at [330, 122] on div "Materials you will need: Medium (4) weight yarn - Red Heart Roll With It Mélang…" at bounding box center [406, 174] width 163 height 405
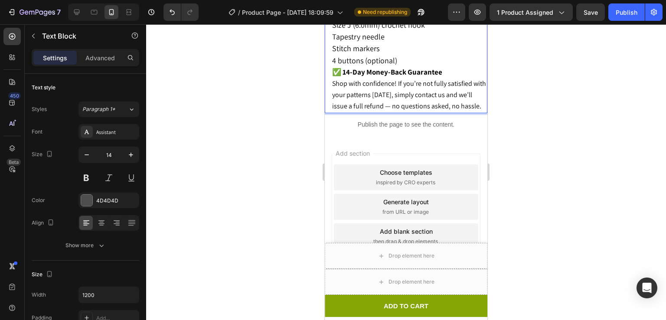
scroll to position [1502, 0]
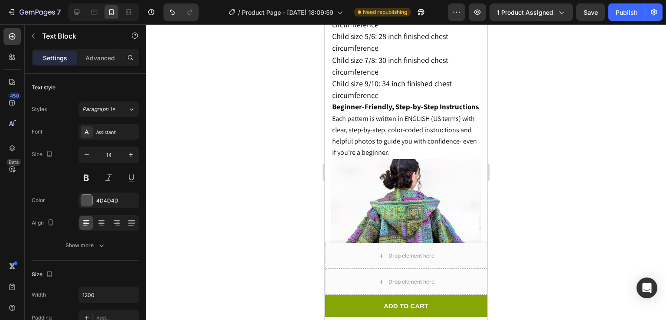
scroll to position [1122, 0]
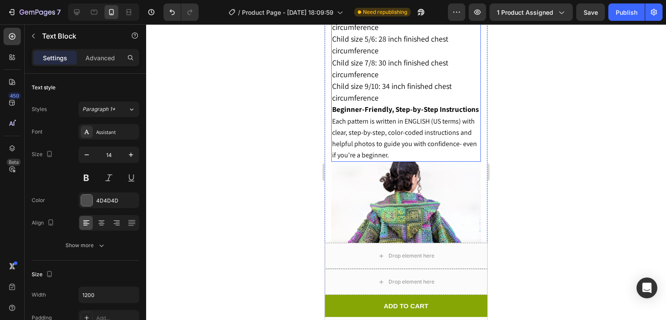
click at [425, 9] on strong "Pattern includes FOUR sizes:" at bounding box center [380, 4] width 97 height 10
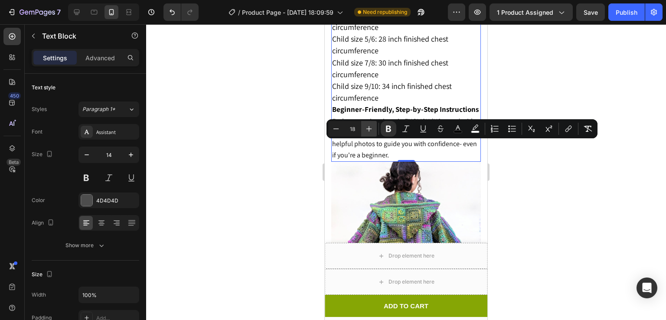
click at [369, 129] on icon "Editor contextual toolbar" at bounding box center [369, 129] width 6 height 6
type input "19"
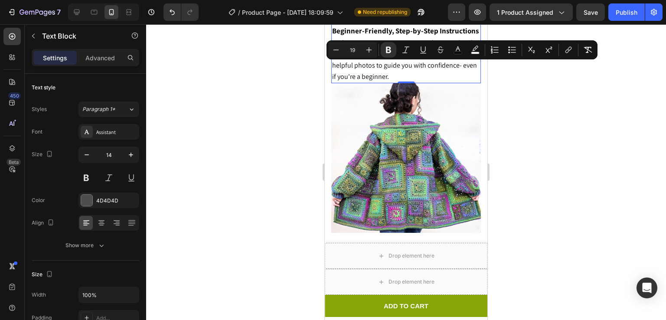
scroll to position [1200, 0]
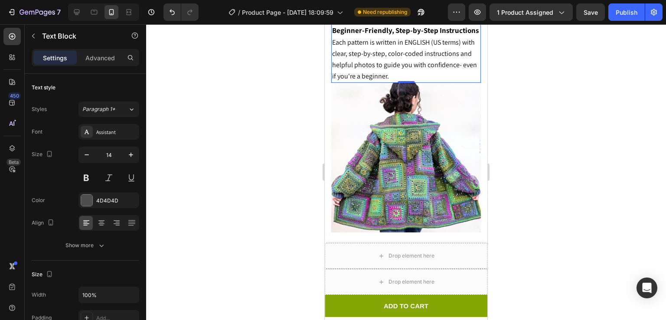
click at [399, 35] on strong "Beginner-Friendly, Step-by-Step Instructions" at bounding box center [405, 31] width 147 height 10
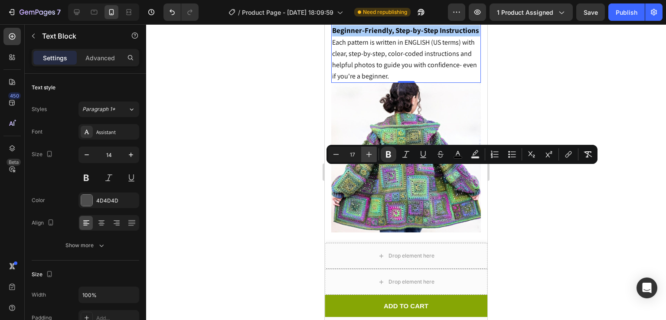
click at [370, 156] on icon "Editor contextual toolbar" at bounding box center [369, 154] width 9 height 9
type input "18"
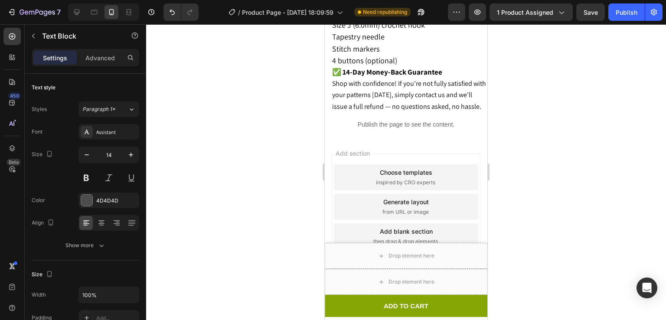
scroll to position [1625, 0]
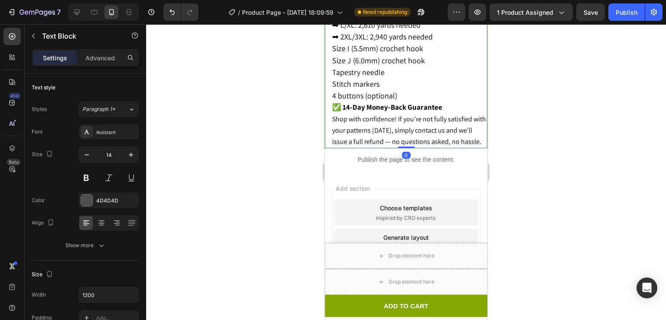
click at [413, 103] on strong "✅ 14-Day Money-Back Guarantee" at bounding box center [387, 107] width 110 height 10
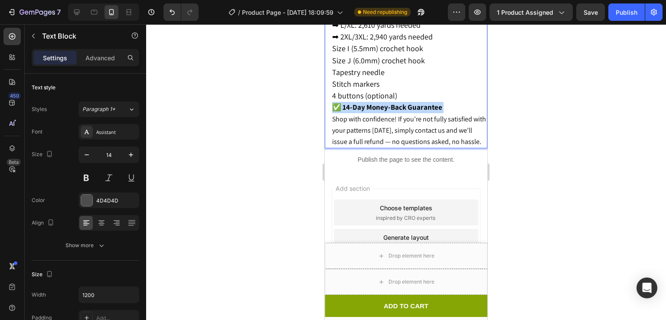
click at [413, 103] on strong "✅ 14-Day Money-Back Guarantee" at bounding box center [387, 107] width 110 height 10
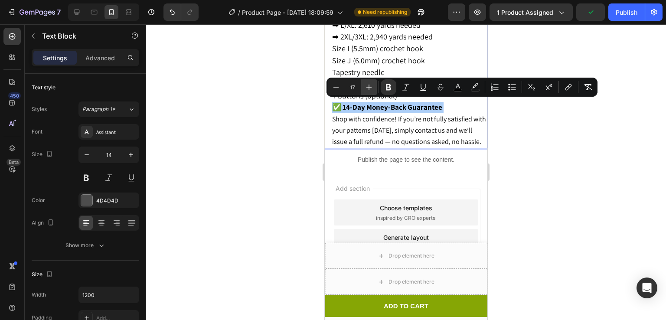
click at [374, 88] on button "Plus" at bounding box center [369, 87] width 16 height 16
type input "18"
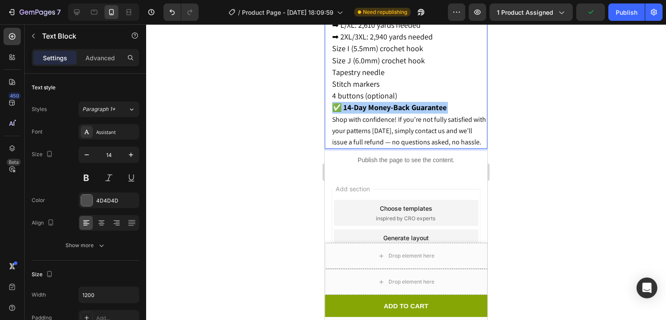
click at [554, 137] on div at bounding box center [406, 172] width 520 height 296
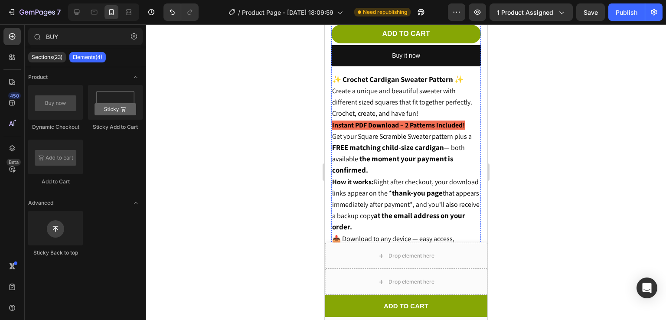
scroll to position [362, 0]
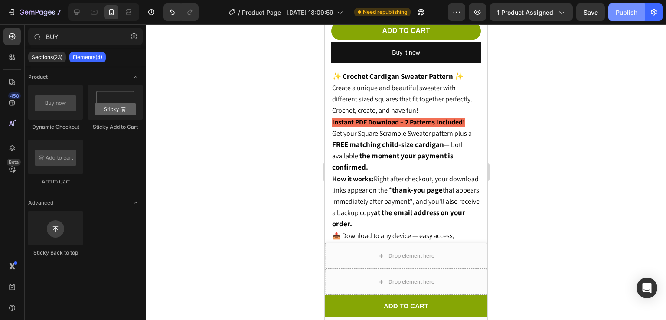
click at [635, 8] on div "Publish" at bounding box center [627, 12] width 22 height 9
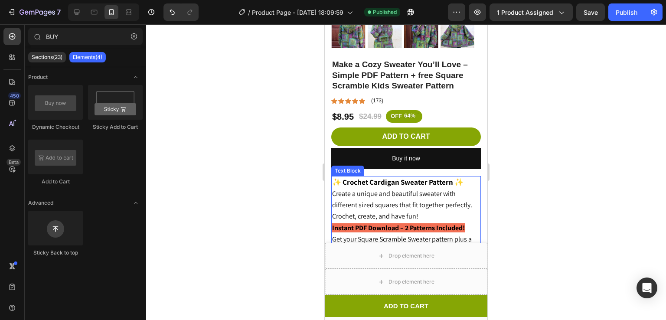
scroll to position [255, 0]
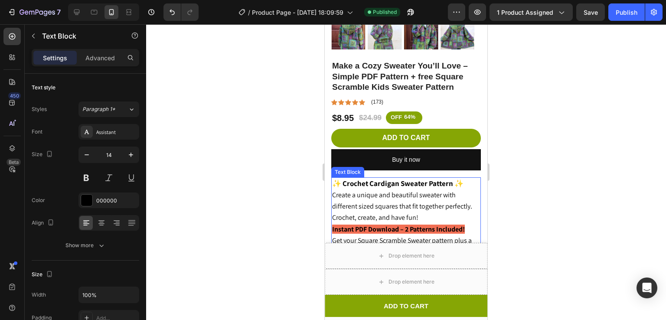
click at [337, 225] on strong "Instant PDF Download – 2 Patterns Included!" at bounding box center [398, 229] width 133 height 9
click at [334, 225] on strong "Instant PDF Download – 2 Patterns Included!" at bounding box center [398, 229] width 133 height 9
click at [334, 225] on strong "✅Instant PDF Download – 2 Patterns Included!" at bounding box center [402, 229] width 141 height 9
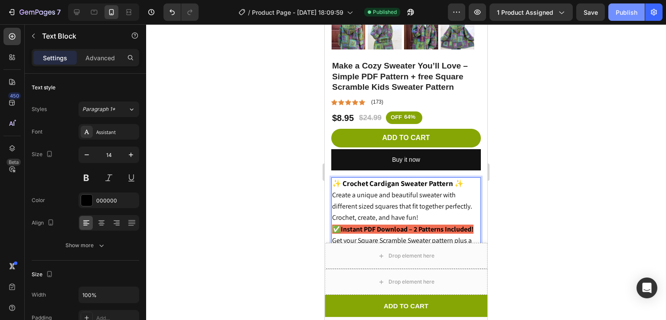
click at [636, 10] on div "Publish" at bounding box center [627, 12] width 22 height 9
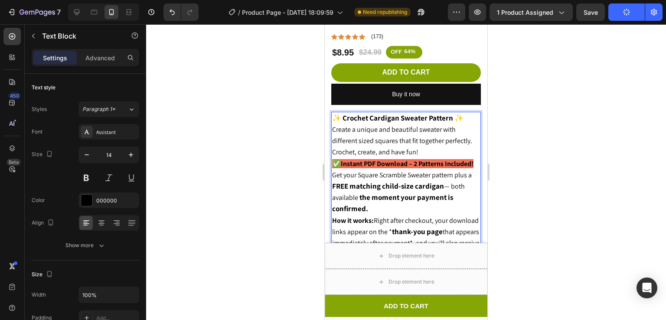
scroll to position [323, 0]
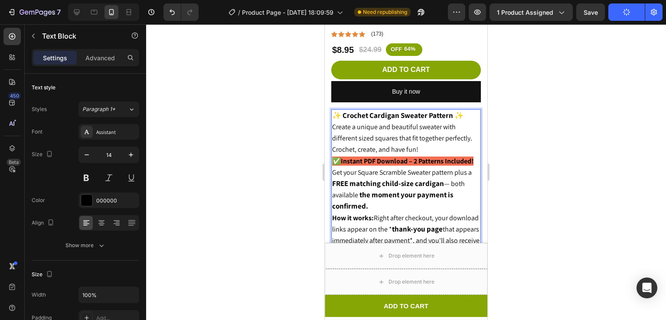
click at [464, 156] on p "✅Instant PDF Download – 2 Patterns Included!" at bounding box center [406, 161] width 148 height 11
click at [110, 130] on div "Assistant" at bounding box center [116, 132] width 41 height 8
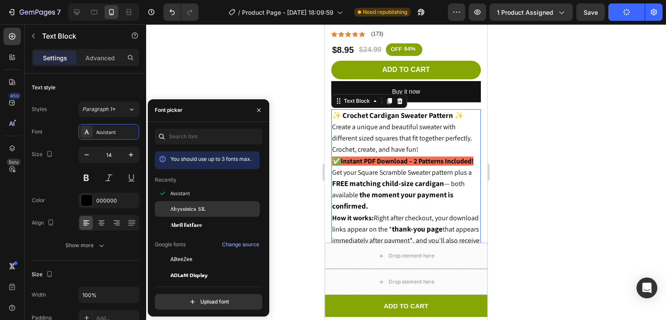
click at [173, 207] on span "Abyssinica SIL" at bounding box center [187, 209] width 35 height 8
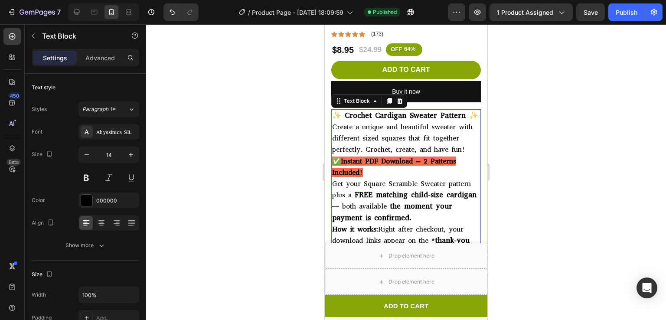
click at [272, 97] on div at bounding box center [406, 172] width 520 height 296
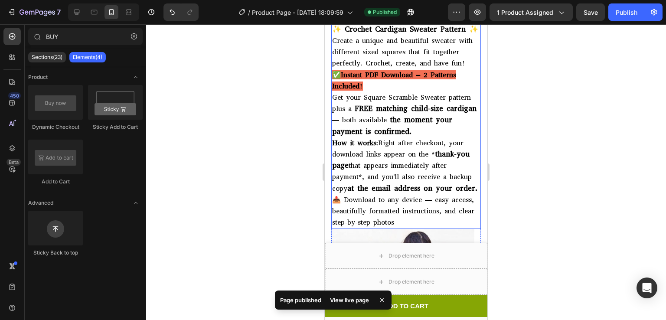
scroll to position [410, 0]
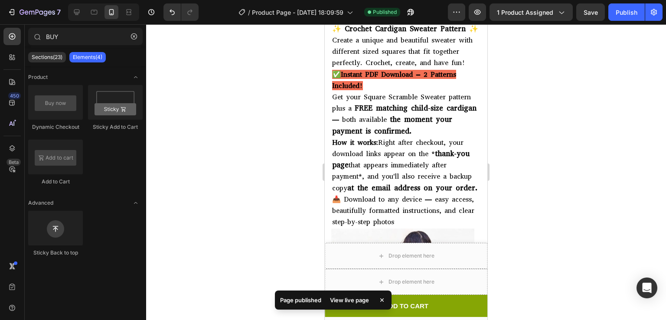
click at [524, 132] on div at bounding box center [406, 172] width 520 height 296
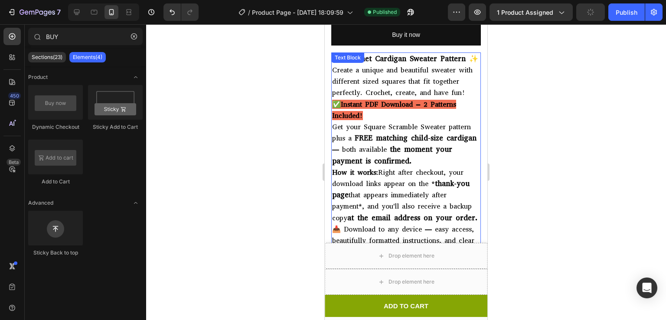
scroll to position [396, 0]
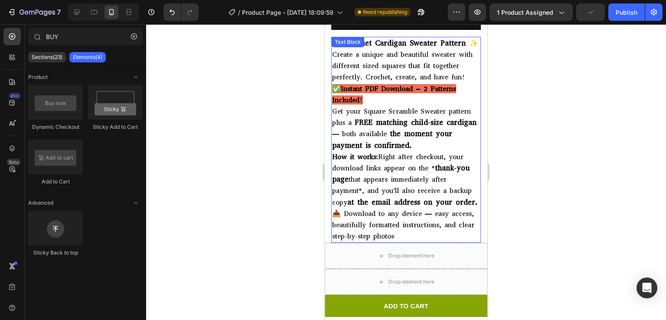
click at [450, 84] on strong "✅Instant PDF Download – 2 Patterns Included!" at bounding box center [394, 94] width 124 height 20
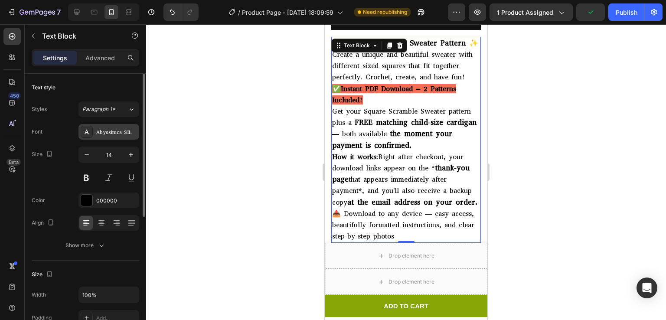
click at [108, 131] on div "Abyssinica SIL" at bounding box center [116, 132] width 41 height 8
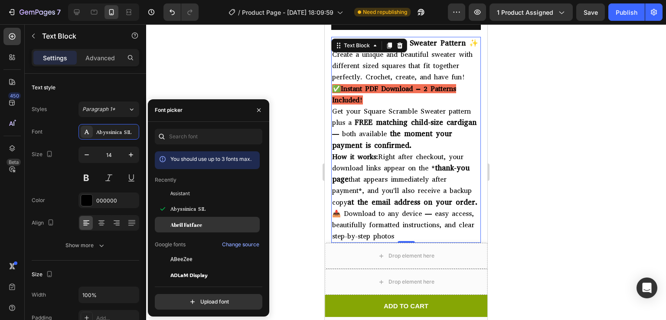
click at [184, 226] on span "Abril Fatface" at bounding box center [186, 225] width 32 height 8
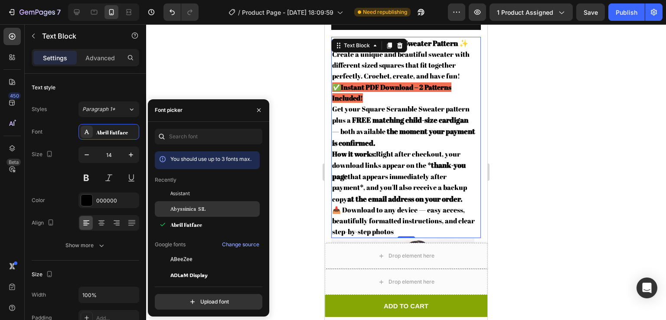
click at [182, 213] on span "Abyssinica SIL" at bounding box center [187, 209] width 35 height 8
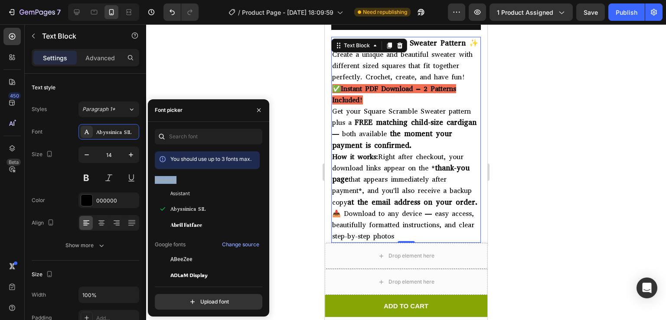
drag, startPoint x: 175, startPoint y: 179, endPoint x: 153, endPoint y: 183, distance: 22.9
click at [153, 183] on div "You should use up to 3 fonts max. Recently Assistant Abyssinica SIL Abril Fatfa…" at bounding box center [208, 219] width 121 height 181
click at [175, 180] on p "Recently" at bounding box center [166, 180] width 22 height 8
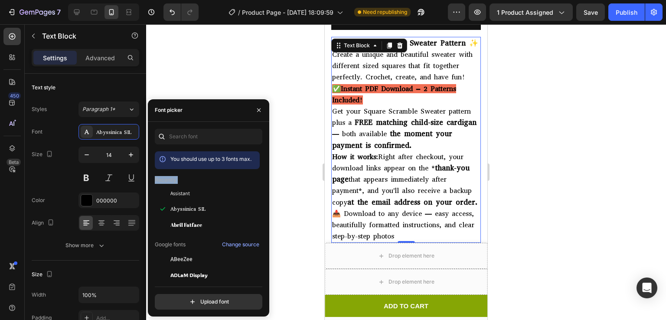
click at [175, 180] on p "Recently" at bounding box center [166, 180] width 22 height 8
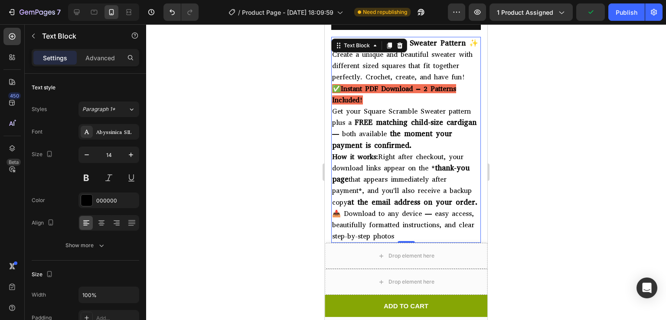
click at [278, 132] on div at bounding box center [406, 172] width 520 height 296
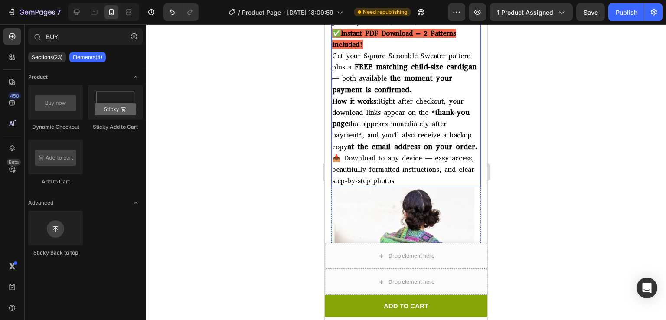
scroll to position [382, 0]
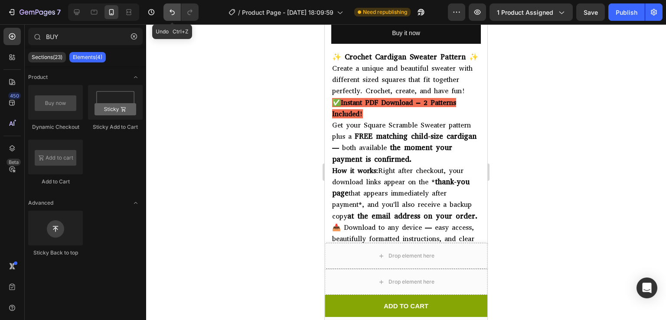
click at [174, 15] on icon "Undo/Redo" at bounding box center [172, 12] width 9 height 9
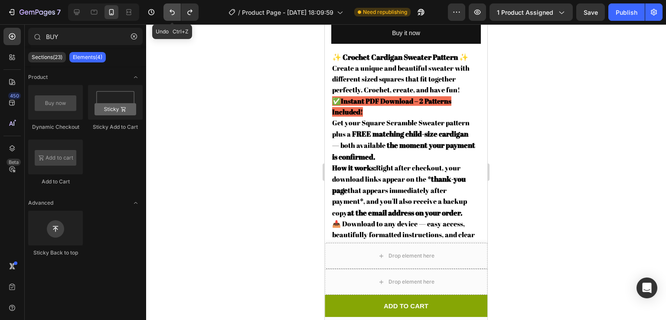
click at [174, 15] on icon "Undo/Redo" at bounding box center [172, 12] width 9 height 9
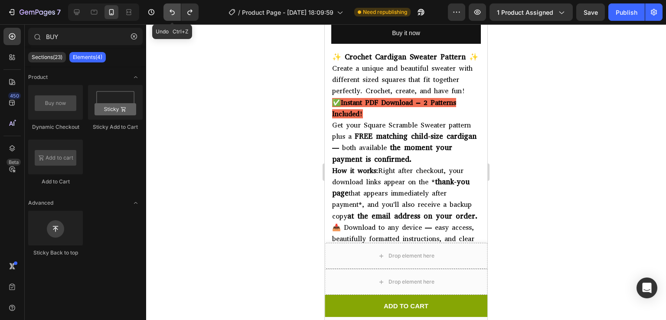
click at [174, 15] on icon "Undo/Redo" at bounding box center [172, 12] width 9 height 9
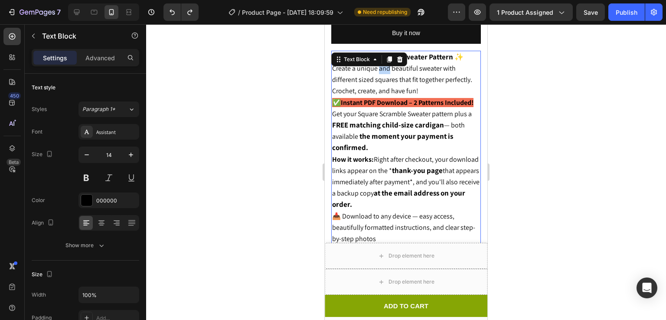
click at [380, 63] on p "✨ Crochet Cardigan Sweater Pattern ✨ Create a unique and beautiful sweater with…" at bounding box center [406, 75] width 148 height 46
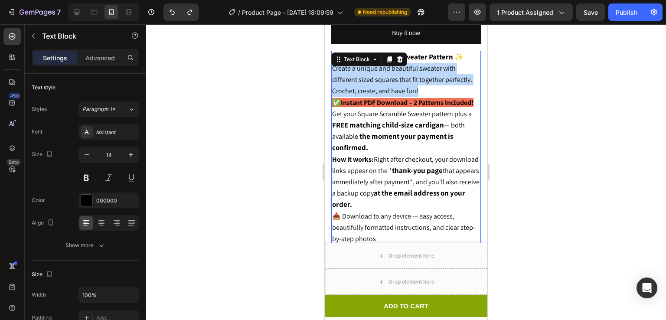
click at [380, 63] on p "✨ Crochet Cardigan Sweater Pattern ✨ Create a unique and beautiful sweater with…" at bounding box center [406, 75] width 148 height 46
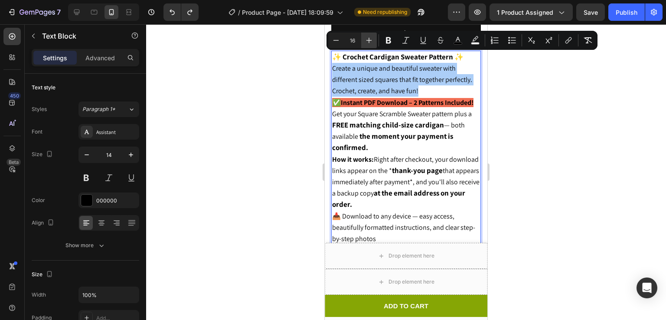
click at [369, 41] on icon "Editor contextual toolbar" at bounding box center [369, 41] width 6 height 6
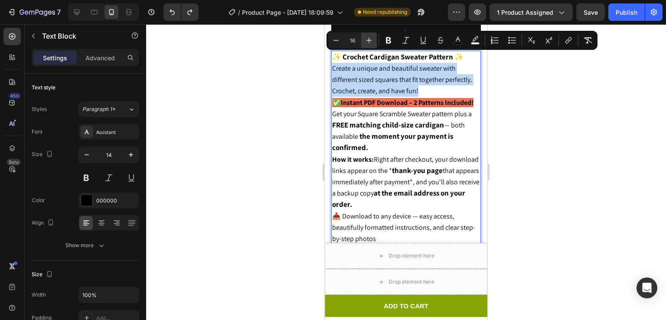
type input "17"
click at [416, 75] on p "✨ Crochet Cardigan Sweater Pattern ✨ Create a unique and beautiful sweater with…" at bounding box center [406, 75] width 148 height 46
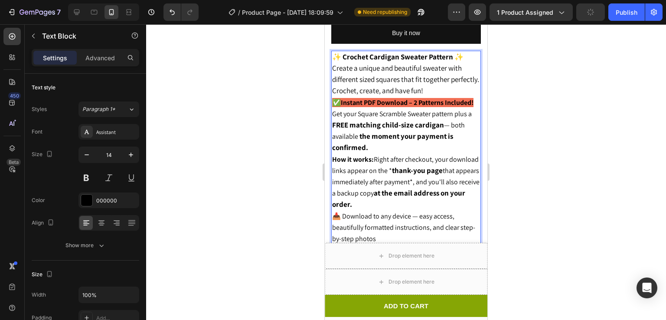
click at [416, 75] on p "✨ Crochet Cardigan Sweater Pattern ✨ Create a unique and beautiful sweater with…" at bounding box center [406, 75] width 148 height 46
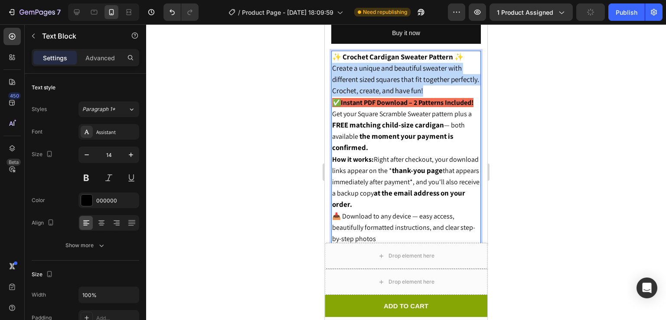
click at [416, 75] on p "✨ Crochet Cardigan Sweater Pattern ✨ Create a unique and beautiful sweater with…" at bounding box center [406, 75] width 148 height 46
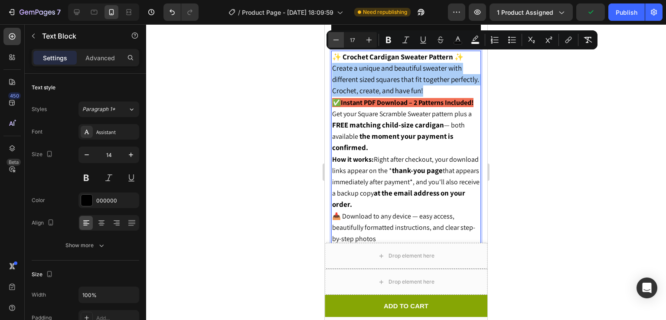
click at [333, 44] on icon "Editor contextual toolbar" at bounding box center [336, 40] width 9 height 9
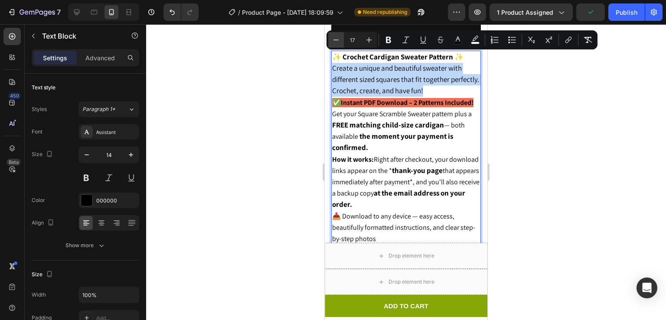
type input "16"
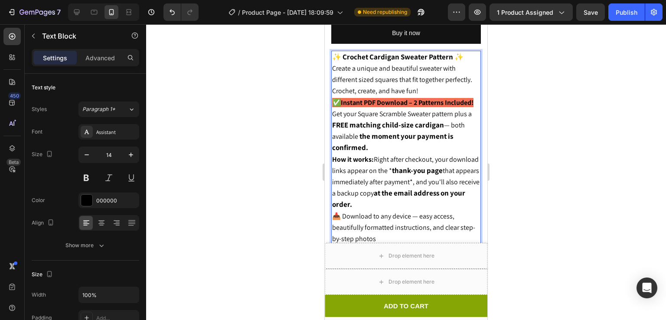
click at [396, 148] on p "Get your Square Scramble Sweater pattern plus a FREE matching child-size cardig…" at bounding box center [406, 131] width 148 height 46
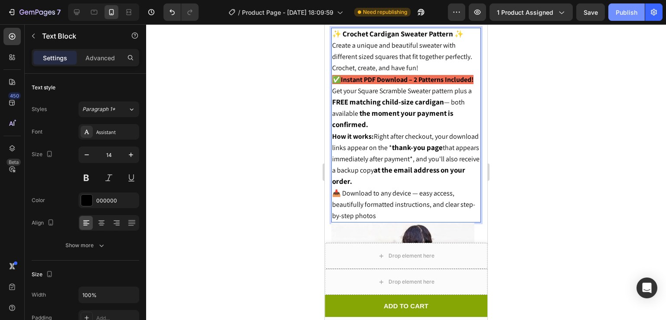
click at [623, 6] on button "Publish" at bounding box center [626, 11] width 36 height 17
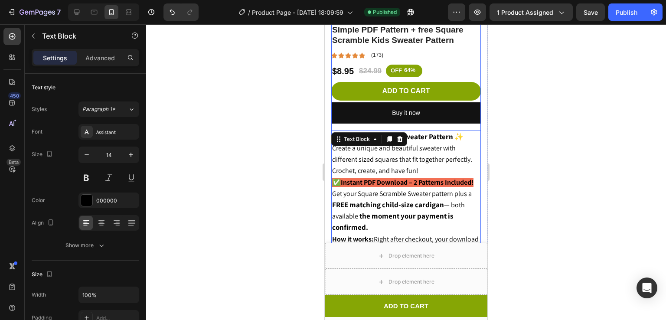
scroll to position [303, 0]
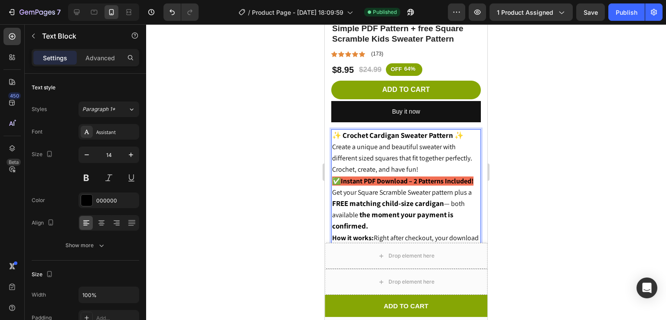
click at [451, 176] on p "✅Instant PDF Download – 2 Patterns Included!" at bounding box center [406, 181] width 148 height 11
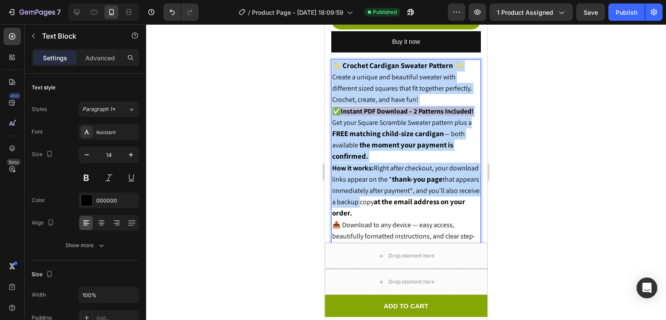
scroll to position [396, 0]
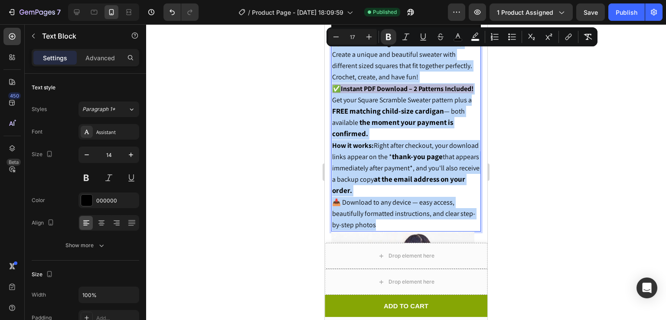
drag, startPoint x: 335, startPoint y: 122, endPoint x: 404, endPoint y: 220, distance: 120.4
click at [404, 220] on div "✨ Crochet Cardigan Sweater Pattern ✨ Create a unique and beautiful sweater with…" at bounding box center [406, 134] width 150 height 195
click at [375, 124] on strong "the moment your payment is confirmed." at bounding box center [392, 128] width 121 height 21
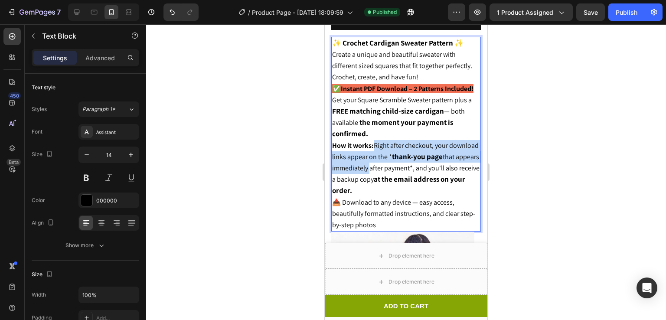
drag, startPoint x: 374, startPoint y: 140, endPoint x: 376, endPoint y: 162, distance: 22.2
click at [376, 162] on p "How it works: Right after checkout, your download links appear on the * thank-y…" at bounding box center [406, 168] width 148 height 57
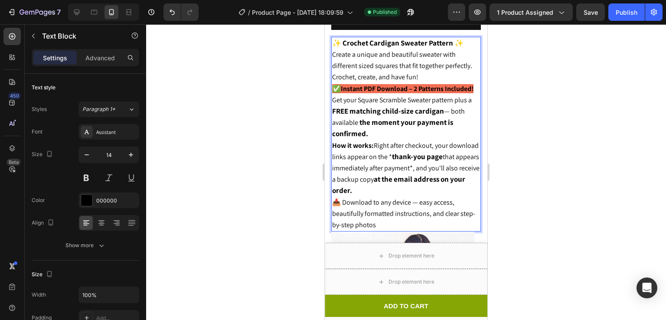
click at [384, 176] on span "that appears immediately after payment*, and you'll also receive a backup copy" at bounding box center [405, 168] width 147 height 32
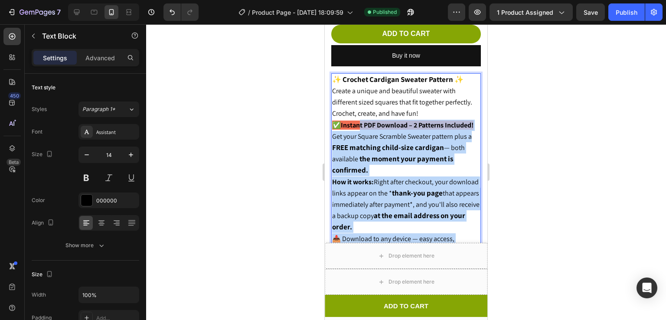
scroll to position [328, 0]
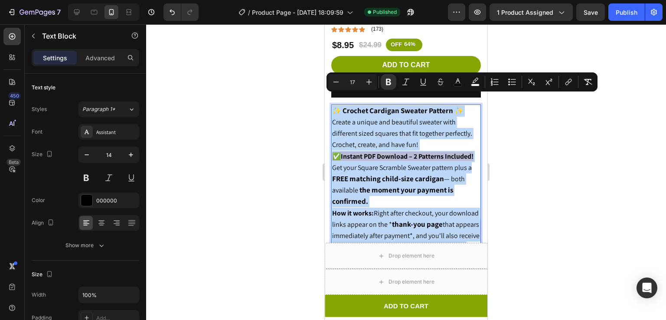
drag, startPoint x: 390, startPoint y: 226, endPoint x: 334, endPoint y: 101, distance: 137.0
click at [334, 105] on div "✨ Crochet Cardigan Sweater Pattern ✨ Create a unique and beautiful sweater with…" at bounding box center [406, 202] width 150 height 195
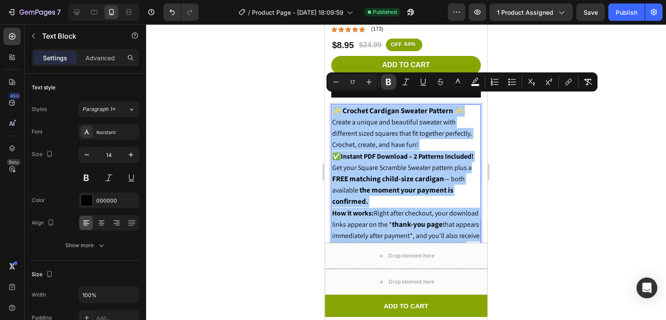
click at [391, 87] on button "Bold" at bounding box center [389, 82] width 16 height 16
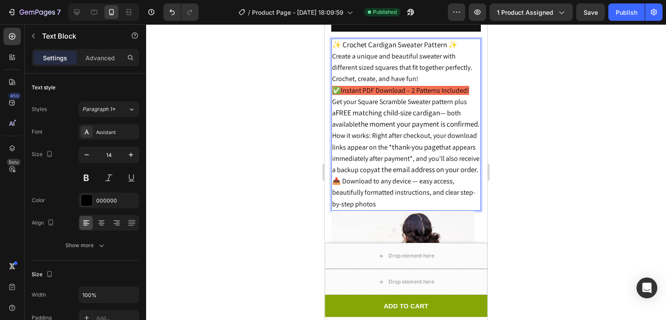
scroll to position [335, 0]
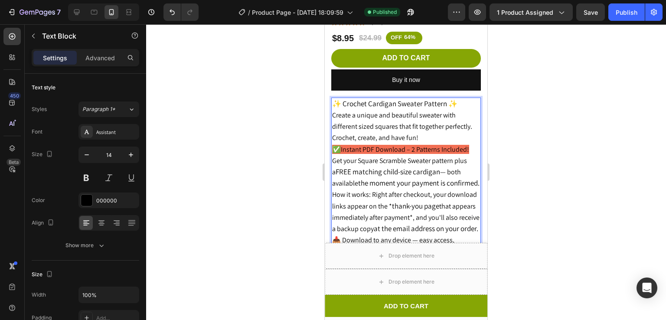
click at [383, 99] on span "✨ Crochet Cardigan Sweater Pattern ✨" at bounding box center [394, 104] width 125 height 10
click at [525, 111] on div at bounding box center [406, 172] width 520 height 296
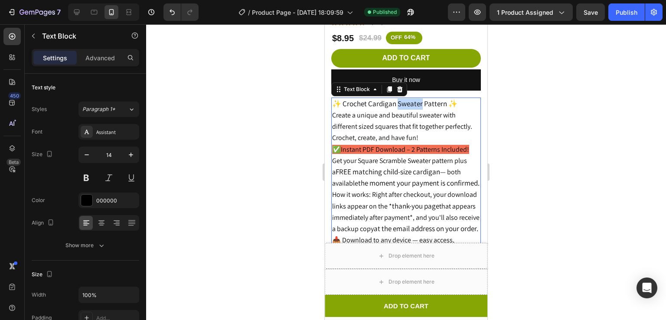
click at [416, 99] on span "✨ Crochet Cardigan Sweater Pattern ✨" at bounding box center [394, 104] width 125 height 10
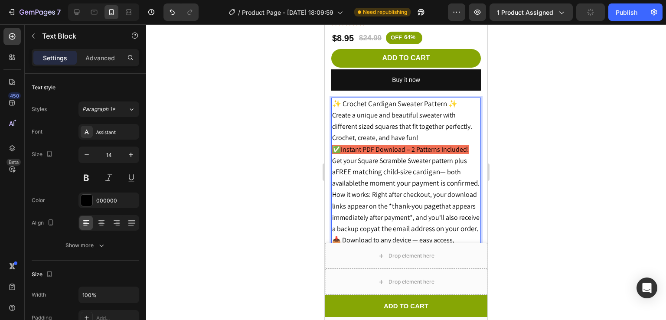
click at [379, 99] on p "✨ Crochet Cardigan Sweater Pattern ✨ Create a unique and beautiful sweater with…" at bounding box center [406, 121] width 148 height 46
click at [380, 111] on span "Create a unique and beautiful sweater with different sized squares that fit tog…" at bounding box center [402, 127] width 140 height 32
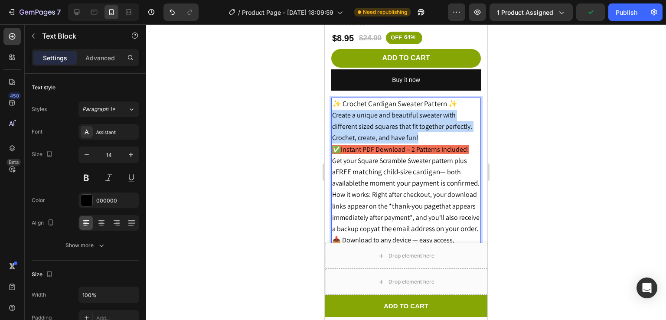
click at [380, 111] on span "Create a unique and beautiful sweater with different sized squares that fit tog…" at bounding box center [402, 127] width 140 height 32
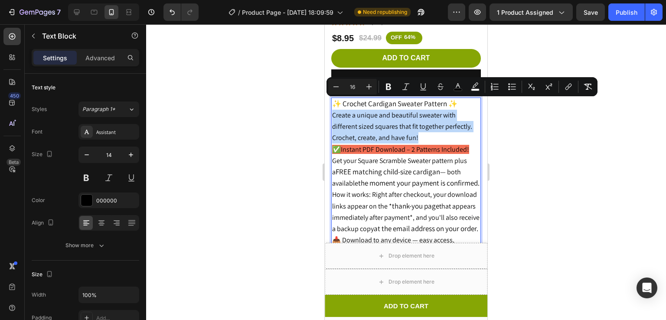
click at [384, 110] on p "✨ Crochet Cardigan Sweater Pattern ✨ Create a unique and beautiful sweater with…" at bounding box center [406, 121] width 148 height 46
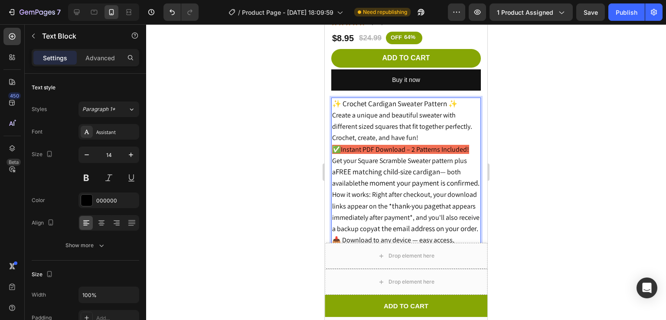
click at [378, 99] on span "✨ Crochet Cardigan Sweater Pattern ✨" at bounding box center [394, 104] width 125 height 10
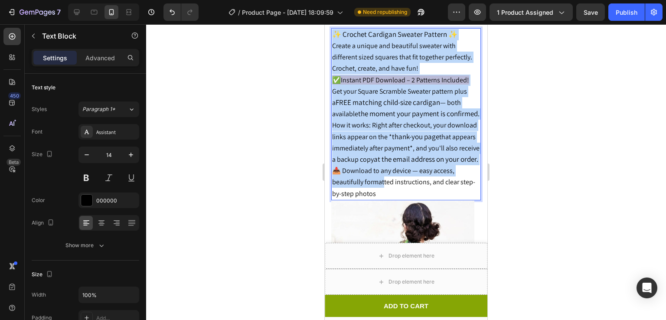
scroll to position [404, 0]
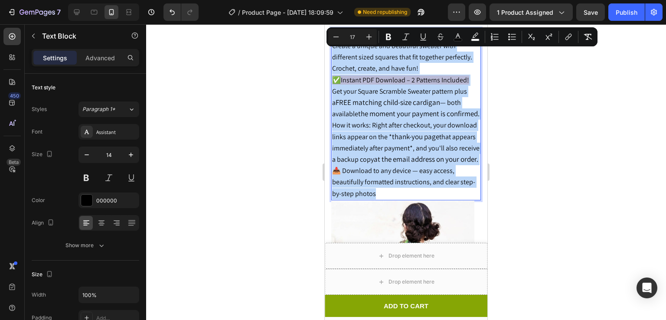
drag, startPoint x: 334, startPoint y: 94, endPoint x: 391, endPoint y: 205, distance: 125.1
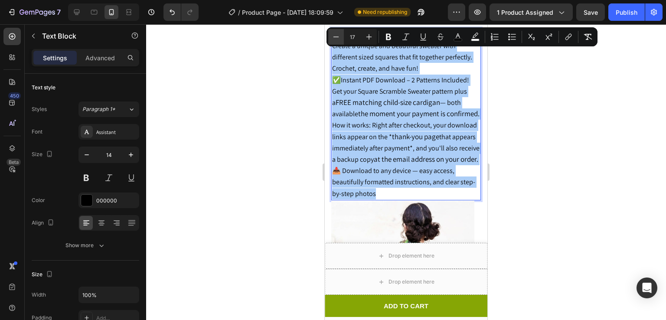
click at [341, 36] on button "Minus" at bounding box center [336, 37] width 16 height 16
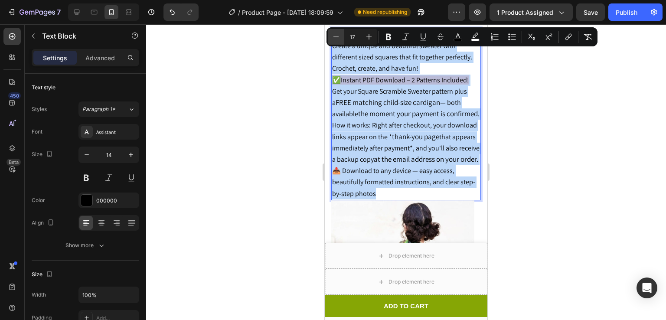
type input "16"
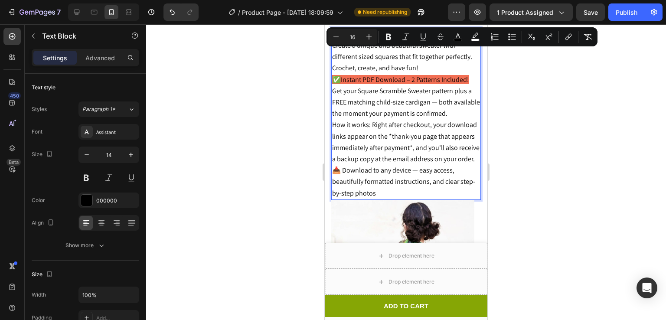
click at [404, 89] on span "Get your Square Scramble Sweater pattern plus a FREE matching child-size cardig…" at bounding box center [406, 102] width 148 height 32
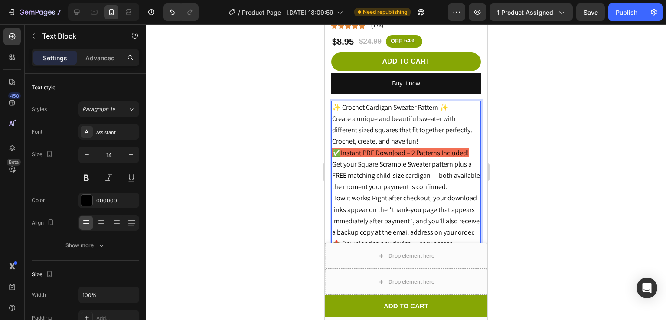
scroll to position [330, 0]
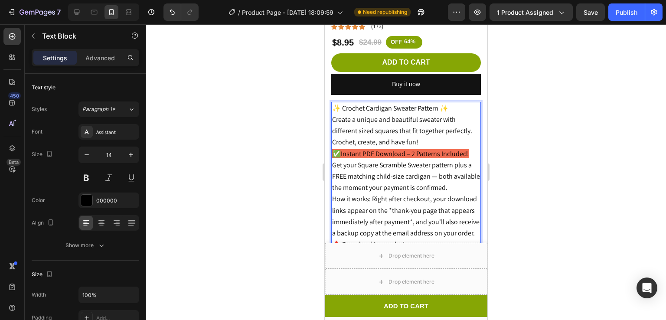
click at [402, 104] on span "✨ Crochet Cardigan Sweater Pattern ✨" at bounding box center [390, 108] width 116 height 9
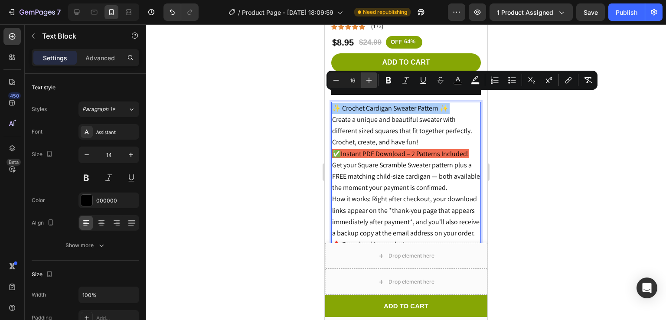
click at [368, 79] on icon "Editor contextual toolbar" at bounding box center [369, 80] width 9 height 9
type input "17"
click at [394, 79] on button "Bold" at bounding box center [389, 80] width 16 height 16
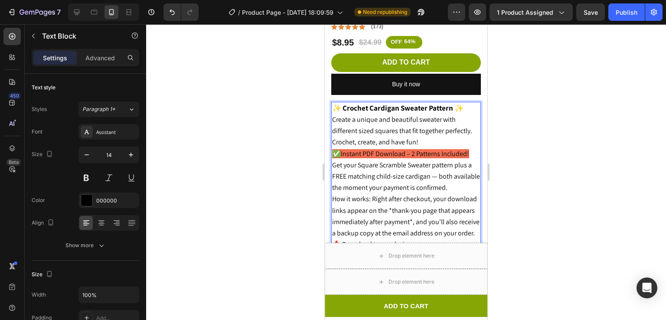
scroll to position [353, 0]
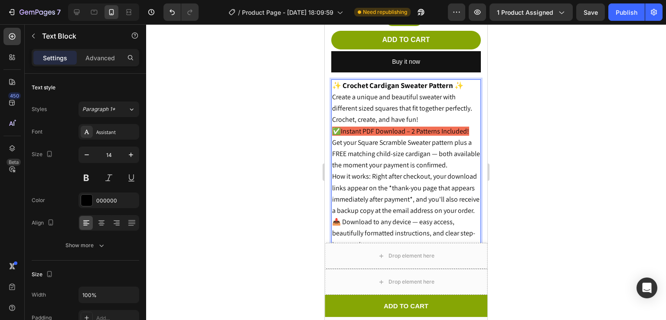
click at [436, 140] on span "Get your Square Scramble Sweater pattern plus a FREE matching child-size cardig…" at bounding box center [406, 154] width 148 height 32
drag, startPoint x: 453, startPoint y: 129, endPoint x: 428, endPoint y: 143, distance: 28.1
click at [428, 143] on span "Get your Square Scramble Sweater pattern plus a FREE matching child-size cardig…" at bounding box center [406, 154] width 148 height 32
click at [519, 103] on div at bounding box center [406, 172] width 520 height 296
click at [455, 138] on span "Get your Square Scramble Sweater pattern plus a FREE matching child-size cardig…" at bounding box center [406, 154] width 148 height 32
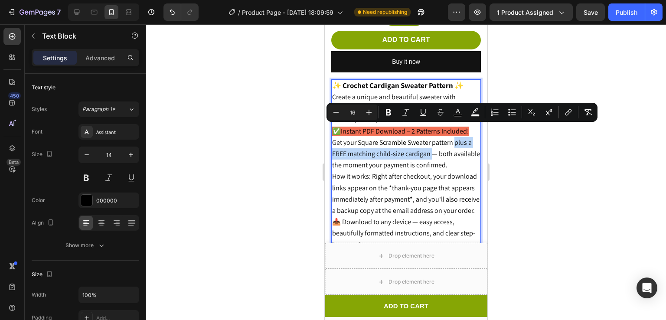
drag, startPoint x: 455, startPoint y: 131, endPoint x: 428, endPoint y: 141, distance: 28.1
click at [428, 141] on span "Get your Square Scramble Sweater pattern plus a FREE matching child-size cardig…" at bounding box center [406, 154] width 148 height 32
click at [392, 111] on icon "Editor contextual toolbar" at bounding box center [388, 112] width 9 height 9
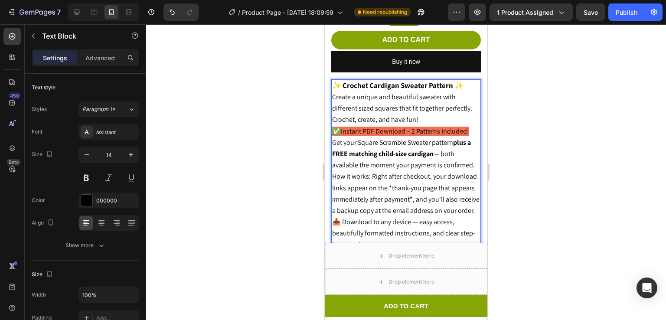
click at [420, 141] on strong "plus a FREE matching child-size cardigan" at bounding box center [401, 148] width 139 height 20
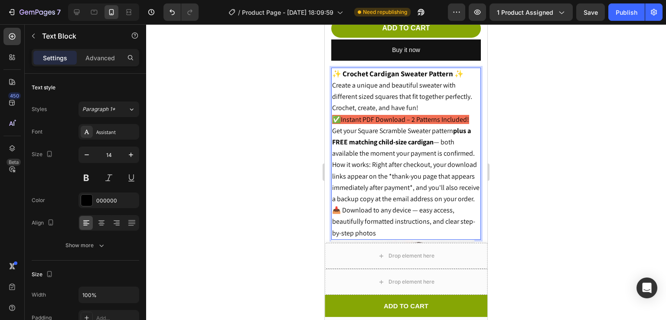
scroll to position [391, 0]
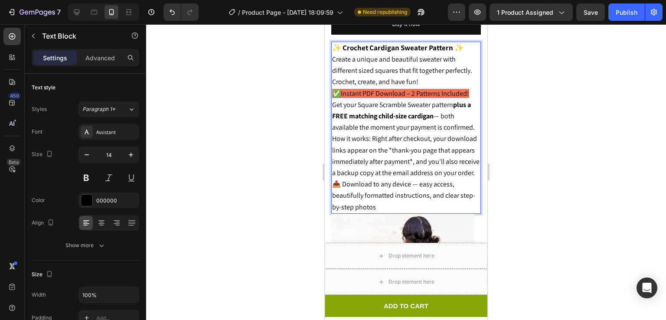
click at [371, 137] on span "How it works: Right after checkout, your download links appear on the *thank-yo…" at bounding box center [405, 155] width 147 height 43
drag, startPoint x: 371, startPoint y: 137, endPoint x: 331, endPoint y: 136, distance: 39.9
click at [331, 136] on div "Product Images Vero eos At accusamus Et iusto odio Consectetur Adipiscin Accord…" at bounding box center [406, 142] width 163 height 983
click at [567, 117] on div at bounding box center [406, 172] width 520 height 296
click at [370, 137] on span "How it works: Right after checkout, your download links appear on the *thank-yo…" at bounding box center [405, 155] width 147 height 43
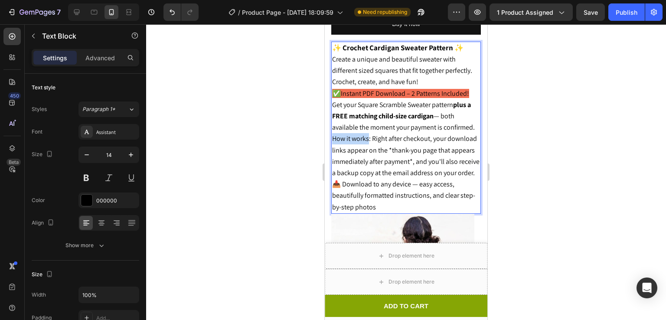
drag, startPoint x: 370, startPoint y: 137, endPoint x: 334, endPoint y: 137, distance: 36.0
click at [334, 137] on span "How it works: Right after checkout, your download links appear on the *thank-yo…" at bounding box center [405, 155] width 147 height 43
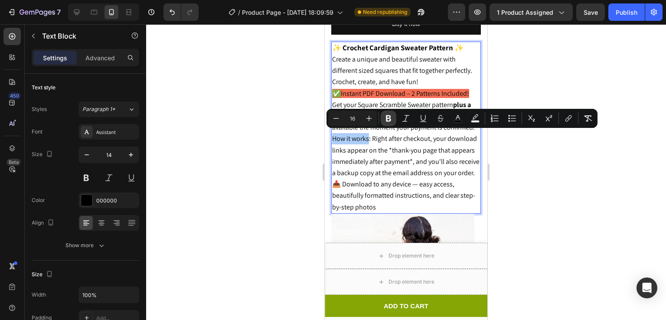
click at [390, 114] on icon "Editor contextual toolbar" at bounding box center [388, 118] width 9 height 9
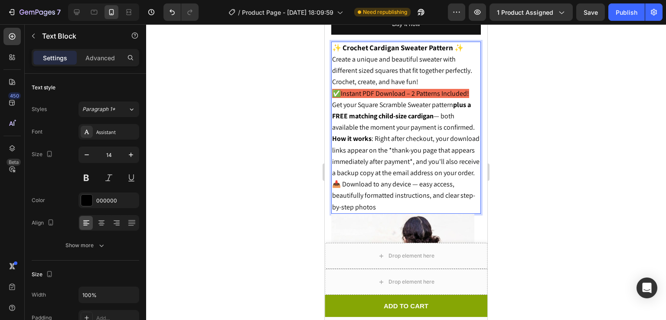
click at [392, 127] on p "Get your Square Scramble Sweater pattern plus a FREE matching child-size cardig…" at bounding box center [406, 116] width 148 height 34
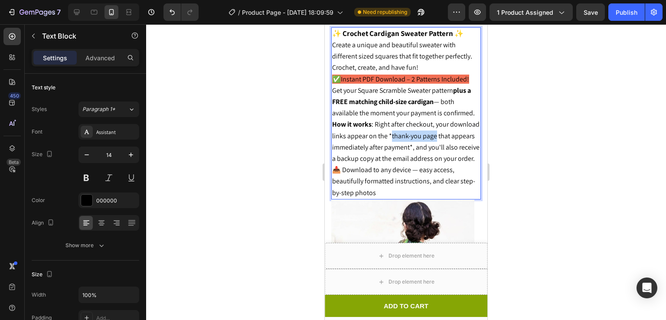
drag, startPoint x: 421, startPoint y: 131, endPoint x: 464, endPoint y: 135, distance: 43.5
click at [464, 135] on span "How it works : Right after checkout, your download links appear on the *thank-y…" at bounding box center [405, 141] width 147 height 43
click at [527, 111] on div at bounding box center [406, 172] width 520 height 296
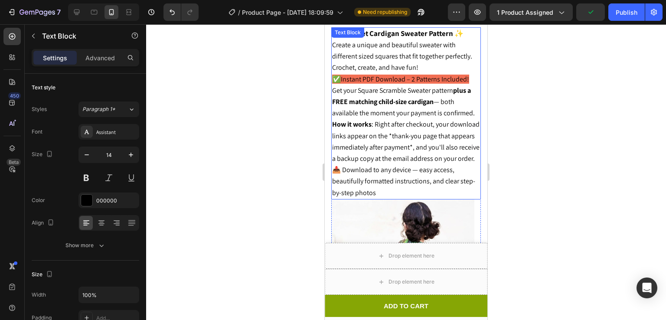
click at [444, 128] on span "How it works : Right after checkout, your download links appear on the *thank-y…" at bounding box center [405, 141] width 147 height 43
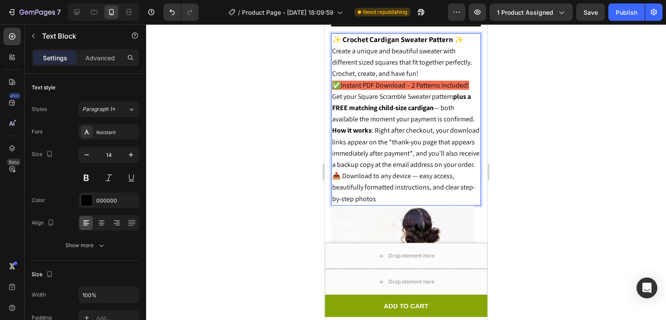
click at [422, 139] on span "How it works : Right after checkout, your download links appear on the *thank-y…" at bounding box center [405, 147] width 147 height 43
click at [418, 139] on span "How it works : Right after checkout, your download links appear on the *thank-y…" at bounding box center [405, 147] width 147 height 43
click at [419, 139] on span "How it works : Right after checkout, your download links appear on the *thank-y…" at bounding box center [405, 147] width 147 height 43
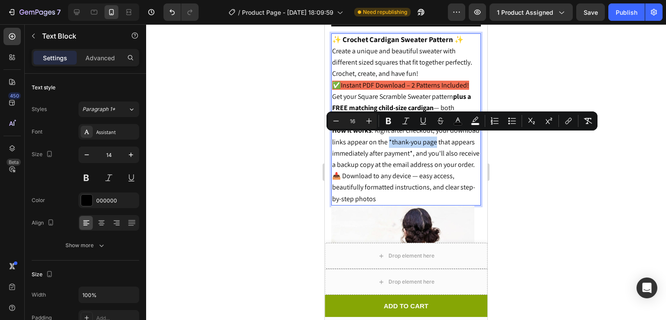
drag, startPoint x: 419, startPoint y: 139, endPoint x: 461, endPoint y: 139, distance: 42.5
click at [461, 139] on span "How it works : Right after checkout, your download links appear on the *thank-y…" at bounding box center [405, 147] width 147 height 43
click at [390, 121] on icon "Editor contextual toolbar" at bounding box center [388, 121] width 5 height 7
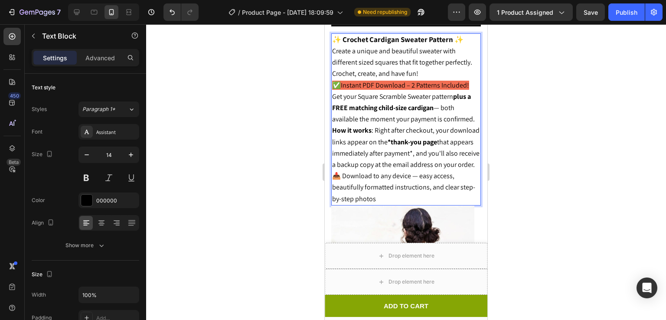
click at [425, 161] on span "How it works : Right after checkout, your download links appear on the *thank-y…" at bounding box center [405, 147] width 147 height 43
drag, startPoint x: 426, startPoint y: 161, endPoint x: 431, endPoint y: 169, distance: 8.9
click at [431, 169] on p "How it works : Right after checkout, your download links appear on the *thank-y…" at bounding box center [406, 148] width 148 height 46
click at [549, 159] on div at bounding box center [406, 172] width 520 height 296
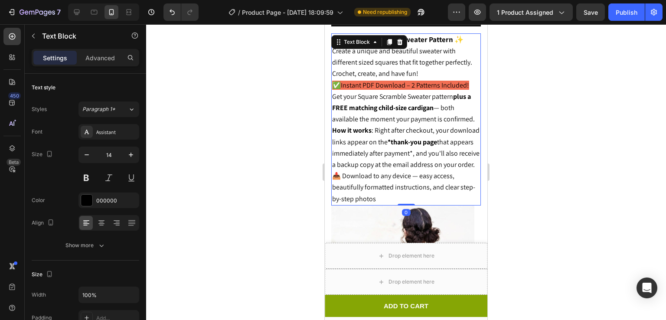
click at [444, 164] on span "How it works : Right after checkout, your download links appear on the *thank-y…" at bounding box center [405, 147] width 147 height 43
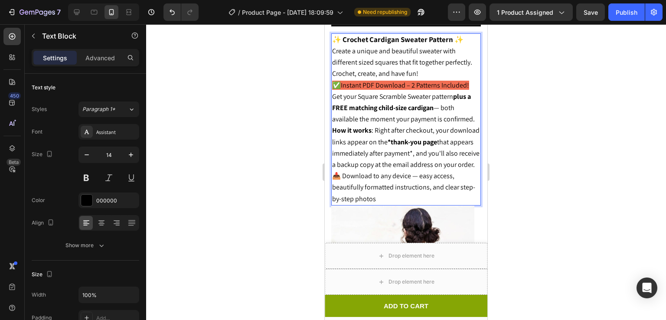
click at [427, 161] on span "How it works : Right after checkout, your download links appear on the *thank-y…" at bounding box center [405, 147] width 147 height 43
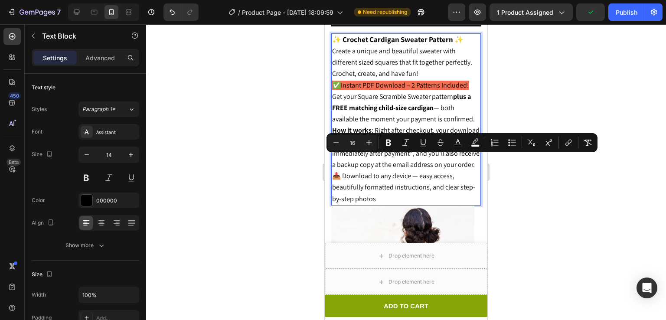
drag, startPoint x: 427, startPoint y: 163, endPoint x: 431, endPoint y: 170, distance: 8.1
click at [431, 170] on p "How it works : Right after checkout, your download links appear on the *thank-y…" at bounding box center [406, 148] width 148 height 46
click at [391, 150] on button "Bold" at bounding box center [389, 143] width 16 height 16
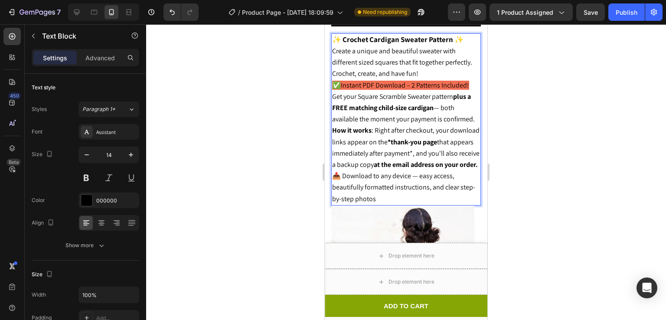
click at [543, 167] on div at bounding box center [406, 172] width 520 height 296
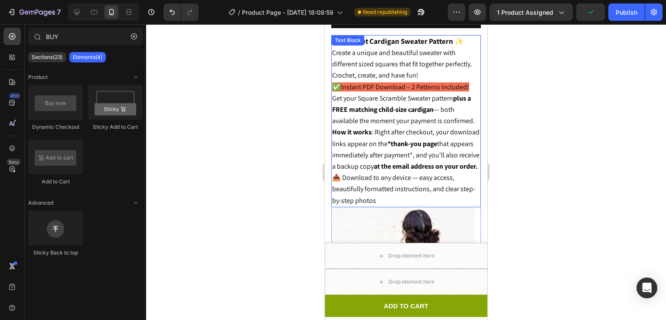
scroll to position [368, 0]
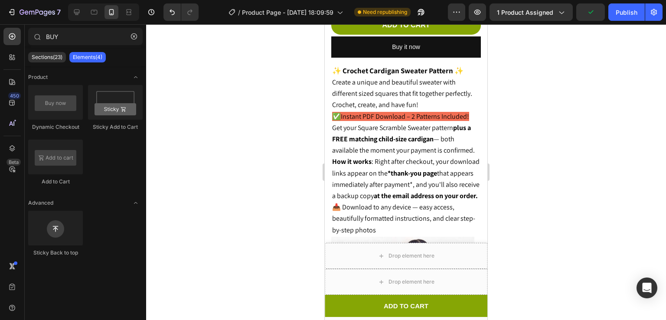
click at [602, 59] on div at bounding box center [406, 172] width 520 height 296
click at [630, 15] on div "Publish" at bounding box center [627, 12] width 22 height 9
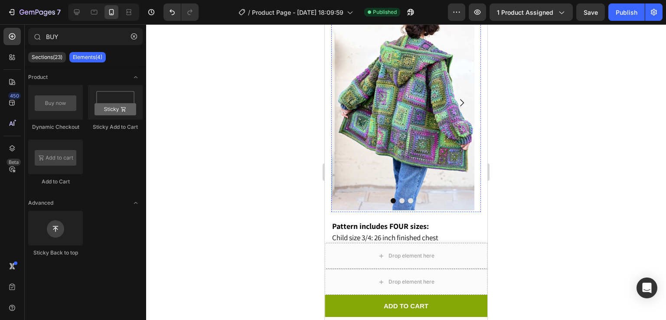
scroll to position [630, 0]
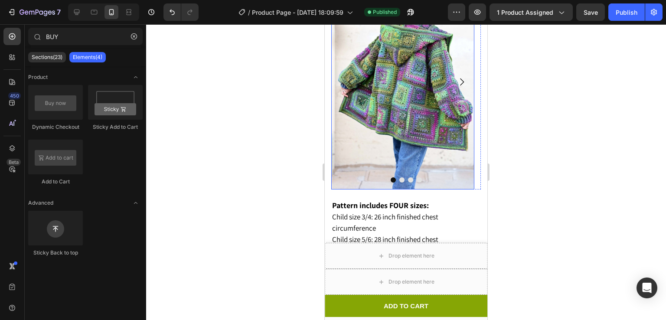
click at [399, 103] on img at bounding box center [402, 82] width 143 height 215
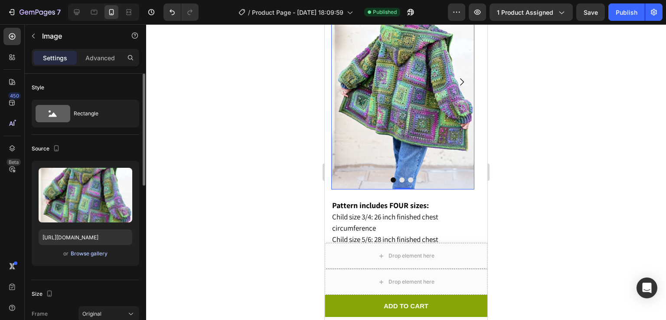
click at [80, 252] on div "Browse gallery" at bounding box center [89, 254] width 37 height 8
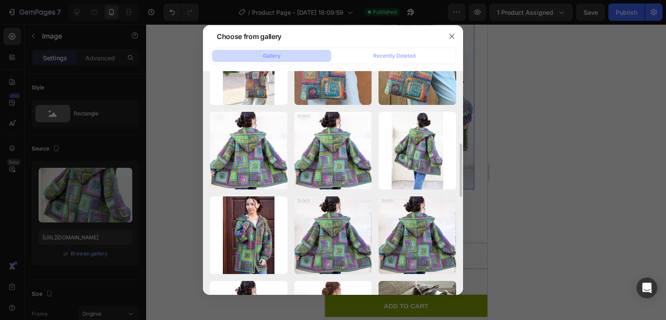
scroll to position [304, 0]
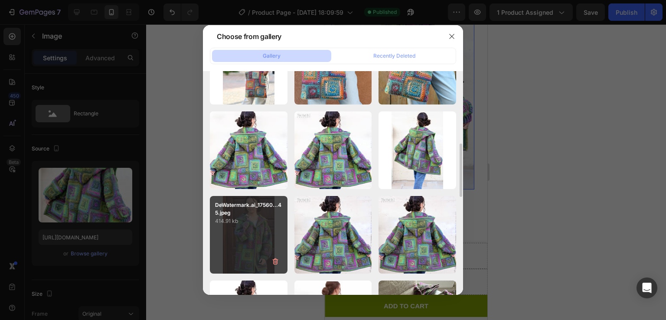
click at [259, 238] on div "DeWatermark.ai_17560...45.jpeg 414.91 kb" at bounding box center [249, 235] width 78 height 78
type input "[URL][DOMAIN_NAME]"
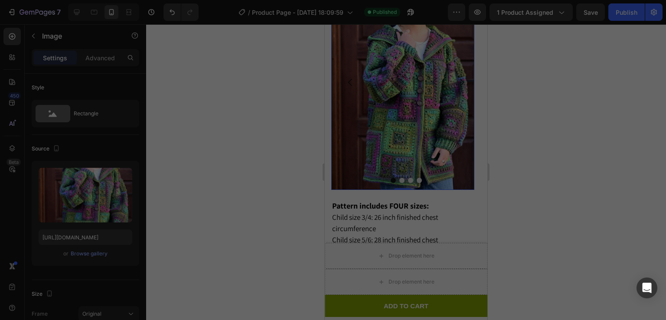
scroll to position [630, 0]
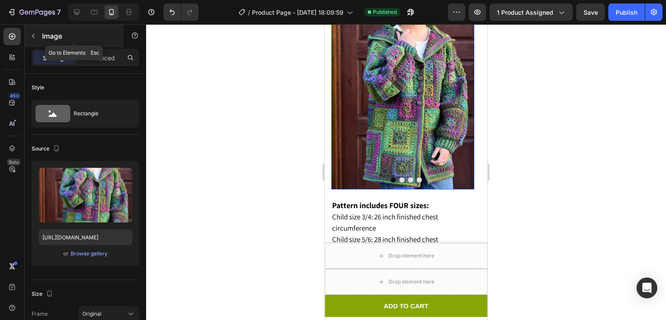
click at [30, 33] on icon "button" at bounding box center [33, 36] width 7 height 7
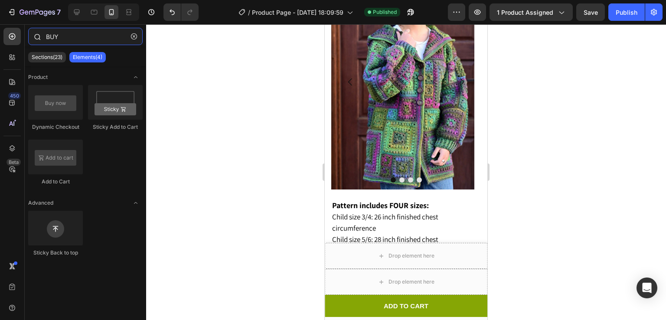
click at [71, 33] on input "BUY" at bounding box center [85, 36] width 114 height 17
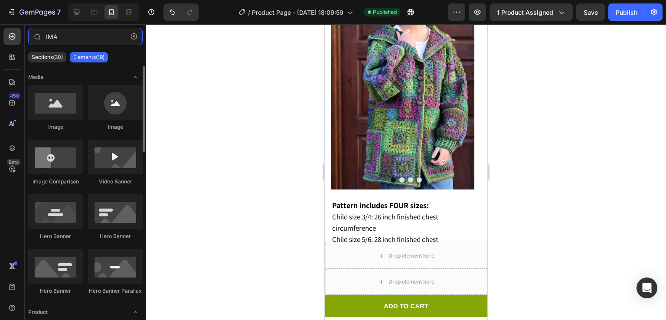
type input "IMA"
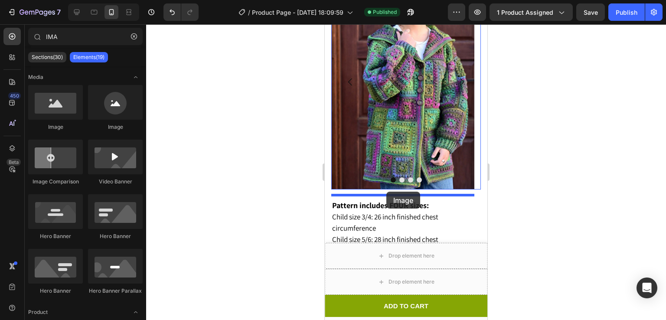
drag, startPoint x: 355, startPoint y: 153, endPoint x: 387, endPoint y: 192, distance: 50.2
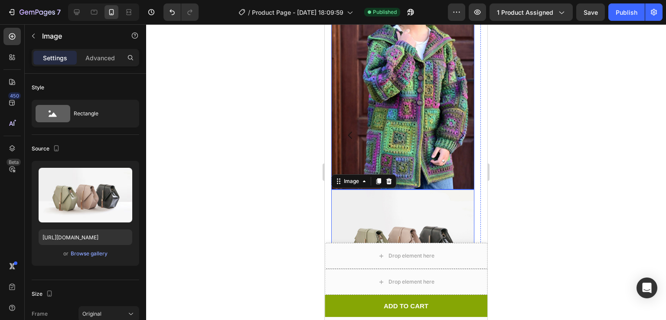
scroll to position [684, 0]
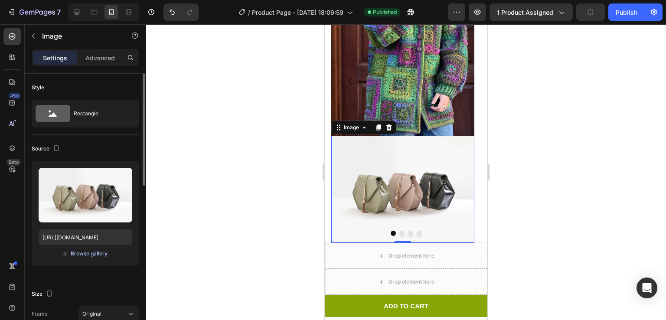
click at [98, 252] on div "Browse gallery" at bounding box center [89, 254] width 37 height 8
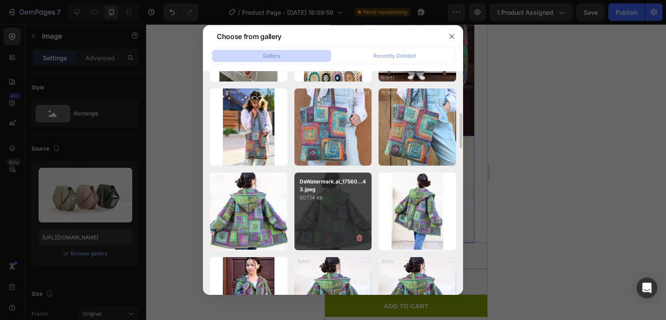
scroll to position [247, 0]
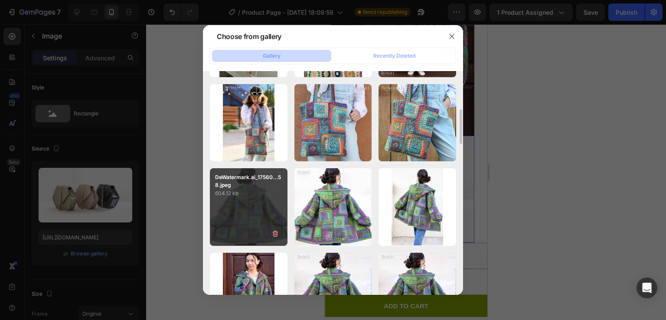
click at [245, 207] on div "DeWatermark.ai_17560...58.jpeg 604.12 kb" at bounding box center [249, 207] width 78 height 78
type input "[URL][DOMAIN_NAME]"
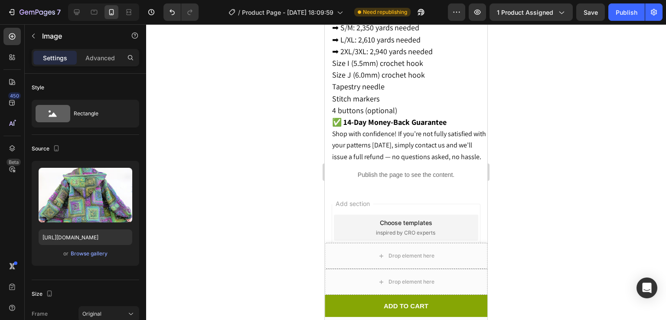
scroll to position [1623, 0]
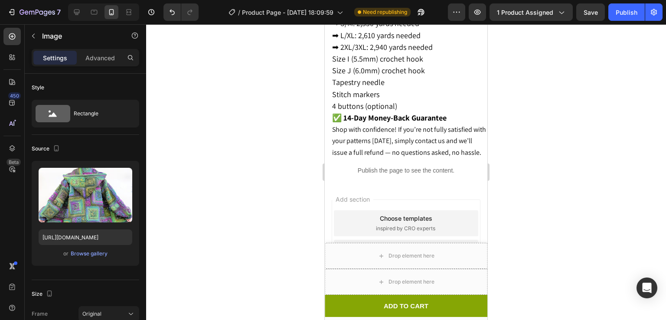
click at [93, 252] on div "Browse gallery" at bounding box center [89, 254] width 37 height 8
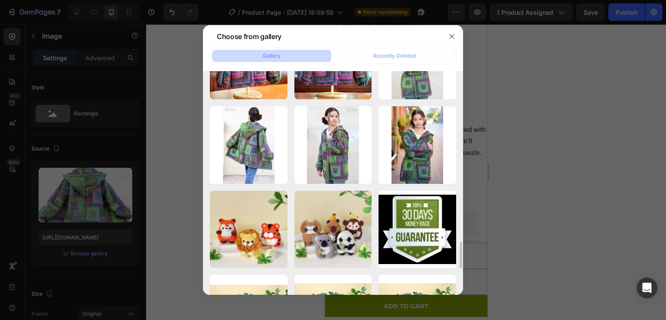
scroll to position [1409, 0]
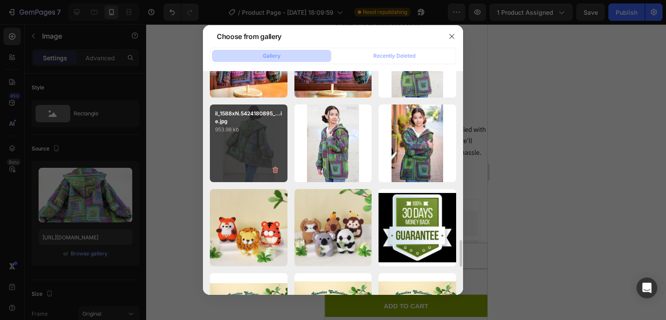
click at [242, 161] on div "il_1588xN.5424180895_...ie.jpg 953.98 kb" at bounding box center [249, 144] width 78 height 78
type input "[URL][DOMAIN_NAME]"
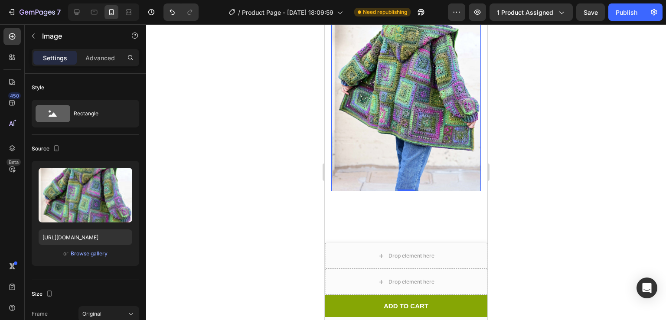
scroll to position [1468, 0]
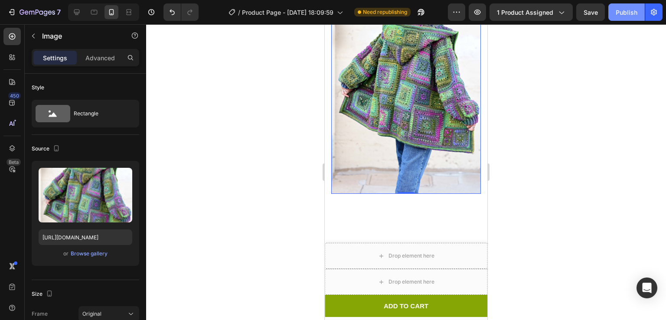
click at [621, 11] on div "Publish" at bounding box center [627, 12] width 22 height 9
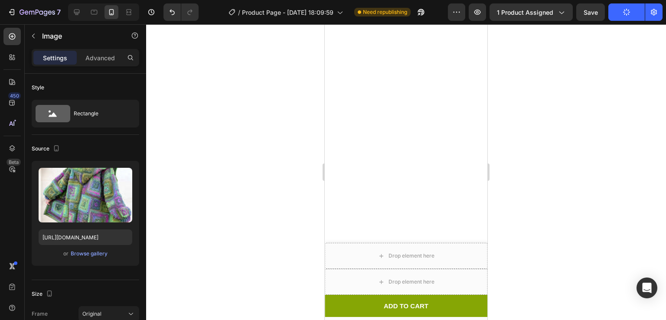
scroll to position [363, 0]
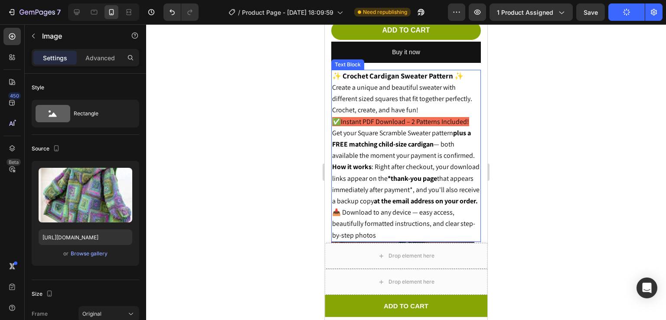
click at [395, 117] on span "✅Instant PDF Download – 2 Patterns Included!" at bounding box center [400, 121] width 137 height 9
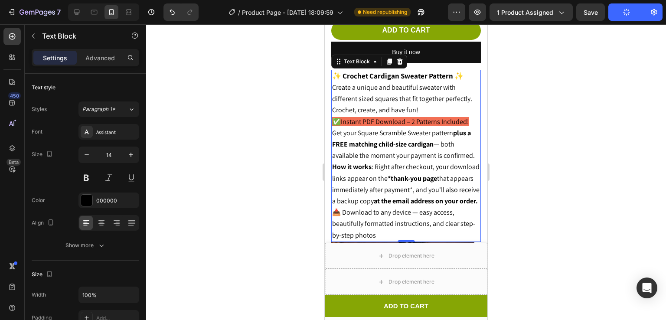
click at [395, 117] on span "✅Instant PDF Download – 2 Patterns Included!" at bounding box center [400, 121] width 137 height 9
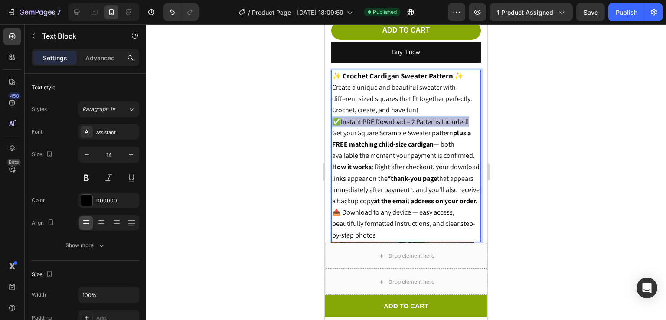
click at [395, 117] on span "✅Instant PDF Download – 2 Patterns Included!" at bounding box center [400, 121] width 137 height 9
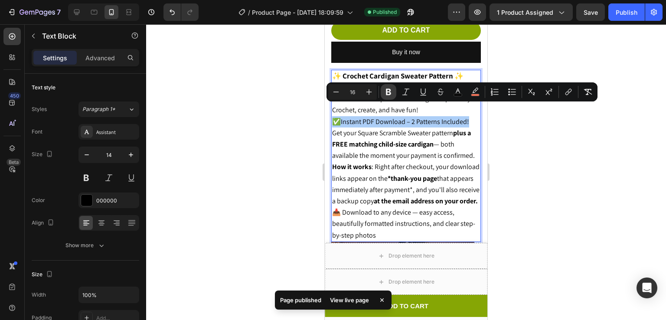
click at [383, 89] on button "Bold" at bounding box center [389, 92] width 16 height 16
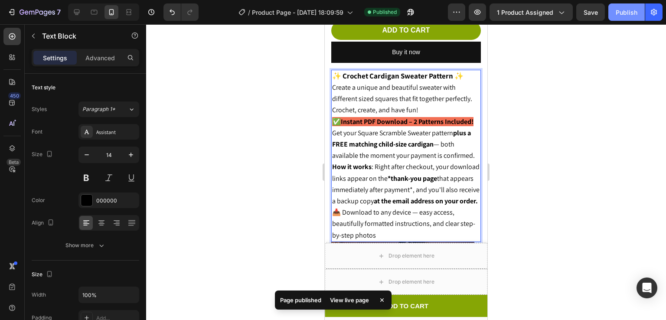
click at [621, 8] on div "Publish" at bounding box center [627, 12] width 22 height 9
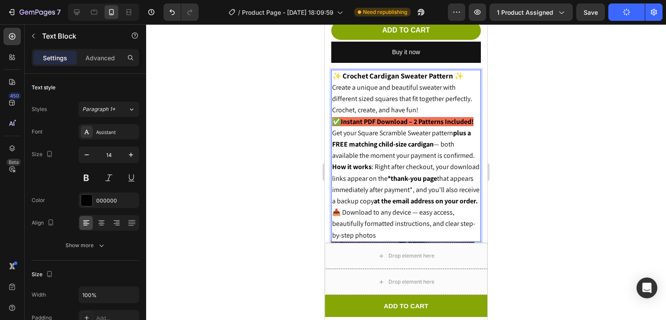
click at [452, 116] on p "✅Instant PDF Download – 2 Patterns Included!" at bounding box center [406, 121] width 148 height 11
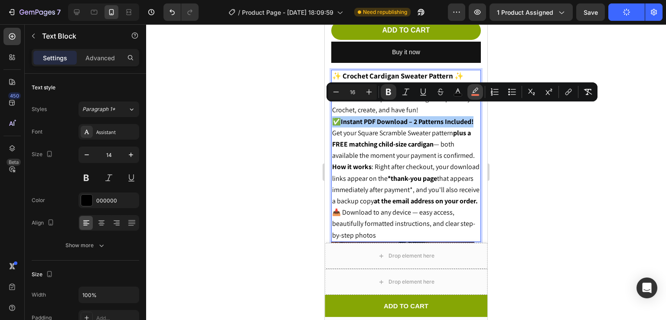
click at [470, 95] on button "color" at bounding box center [476, 92] width 16 height 16
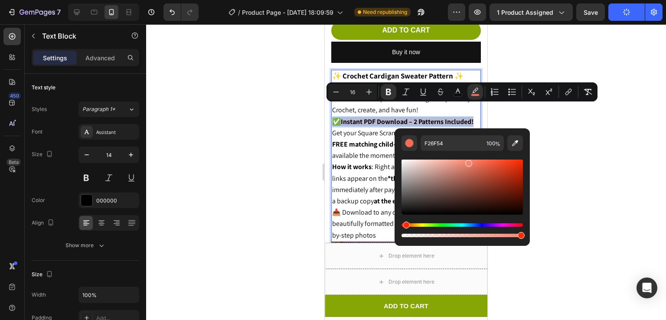
click at [468, 161] on div "Editor contextual toolbar" at bounding box center [462, 187] width 121 height 55
type input "F48670"
click at [553, 111] on div at bounding box center [406, 172] width 520 height 296
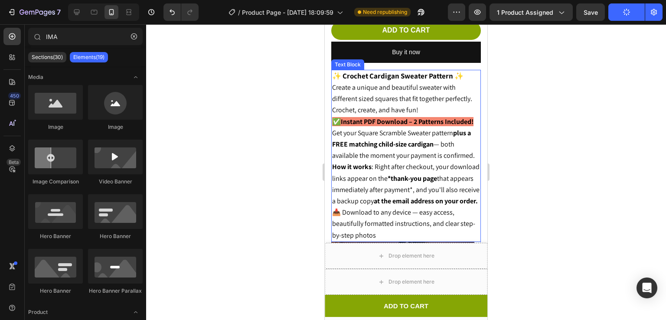
click at [383, 117] on strong "✅Instant PDF Download – 2 Patterns Included!" at bounding box center [402, 121] width 141 height 9
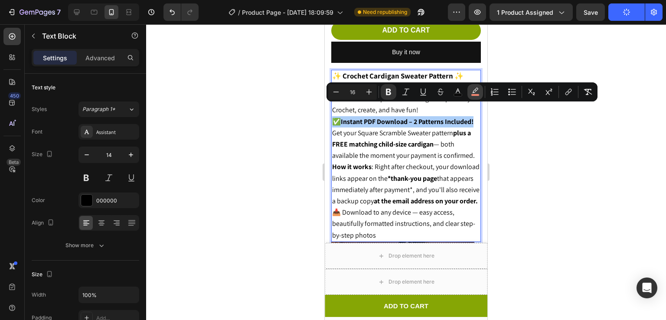
click at [469, 91] on button "color" at bounding box center [476, 92] width 16 height 16
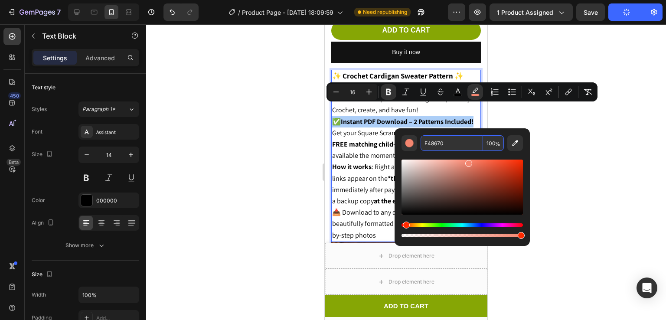
click at [450, 138] on input "F48670" at bounding box center [452, 143] width 62 height 16
paste input "9EF77B"
type input "9EF77B"
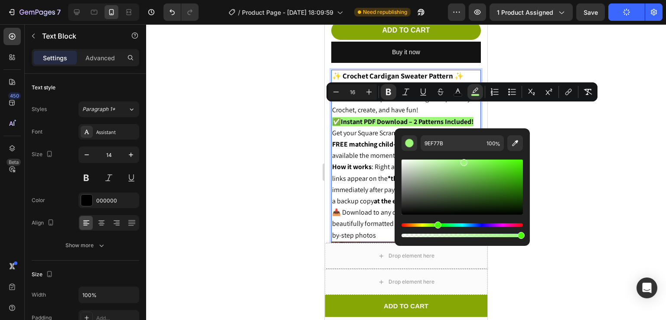
click at [553, 137] on div at bounding box center [406, 172] width 520 height 296
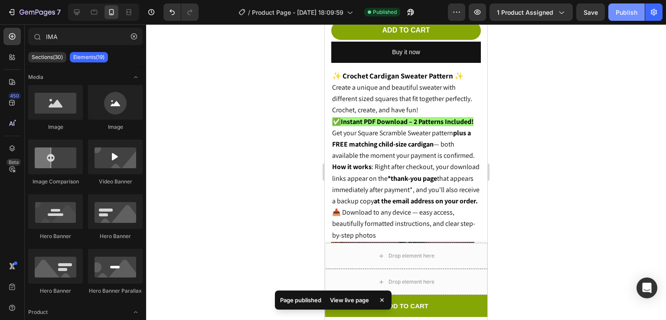
click at [623, 13] on div "Publish" at bounding box center [627, 12] width 22 height 9
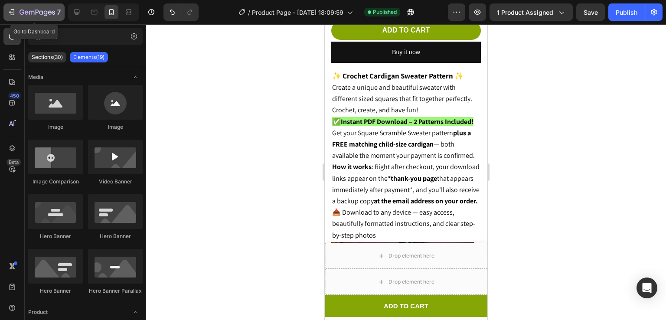
click at [34, 9] on icon "button" at bounding box center [38, 12] width 36 height 7
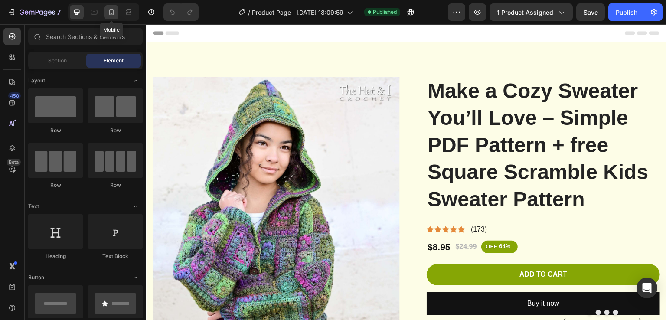
click at [107, 16] on icon at bounding box center [111, 12] width 9 height 9
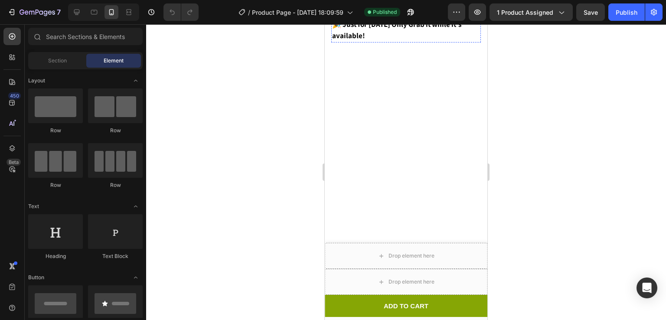
scroll to position [758, 0]
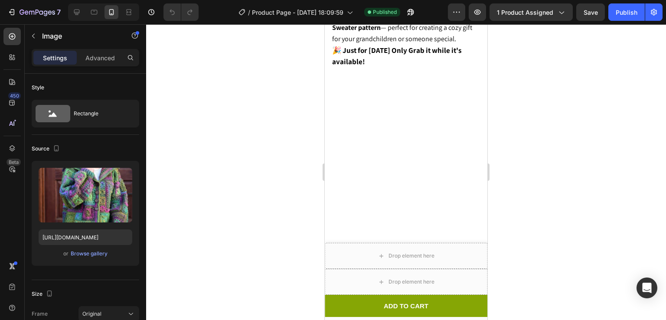
scroll to position [730, 0]
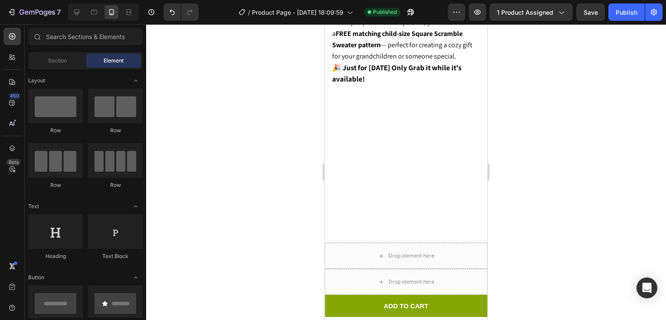
scroll to position [715, 0]
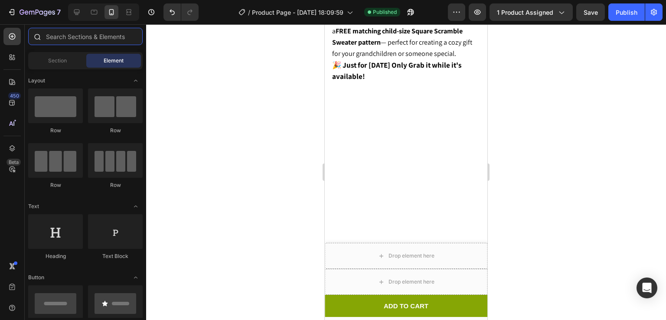
click at [72, 41] on input "text" at bounding box center [85, 36] width 114 height 17
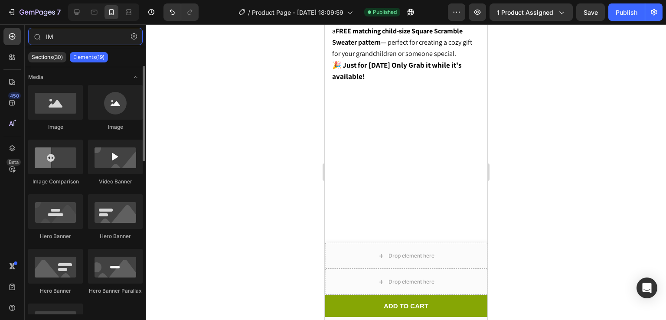
type input "IM"
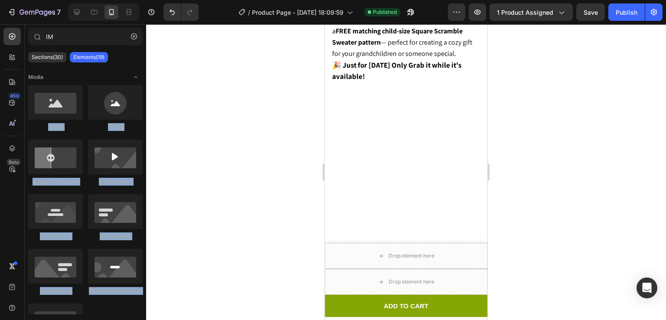
drag, startPoint x: 26, startPoint y: 106, endPoint x: 222, endPoint y: 133, distance: 197.9
click at [281, 0] on div "7 / Product Page - [DATE] 18:09:59 Published Preview 1 product assigned Save Pu…" at bounding box center [333, 0] width 666 height 0
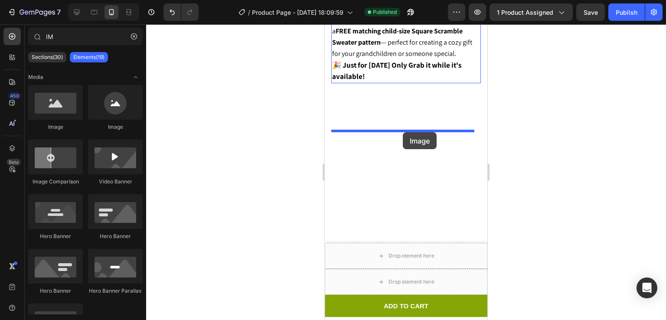
drag, startPoint x: 375, startPoint y: 129, endPoint x: 403, endPoint y: 132, distance: 28.4
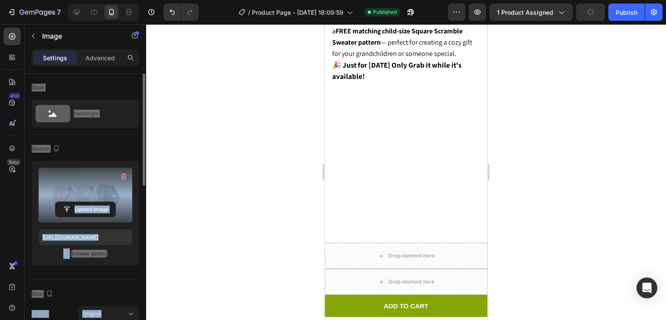
click at [108, 197] on label at bounding box center [86, 195] width 94 height 55
click at [108, 202] on input "file" at bounding box center [86, 209] width 60 height 15
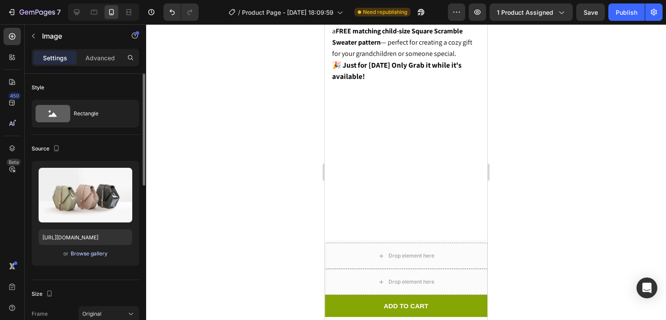
click at [83, 252] on div "Browse gallery" at bounding box center [89, 254] width 37 height 8
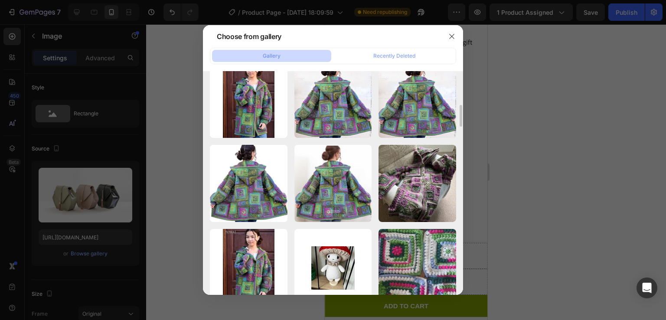
scroll to position [406, 0]
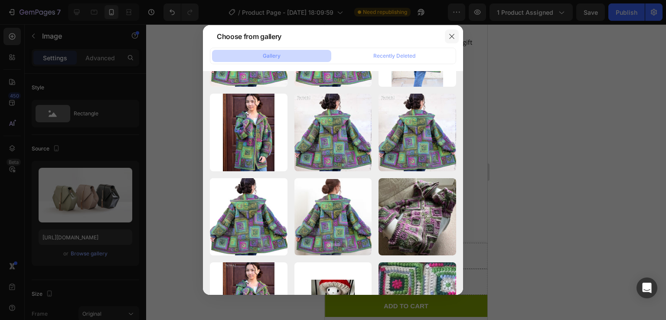
click at [450, 42] on button "button" at bounding box center [452, 36] width 14 height 14
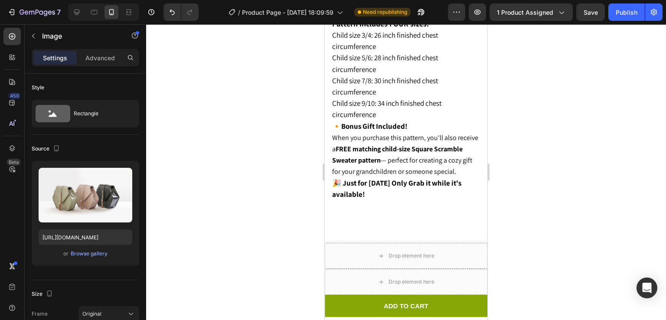
scroll to position [624, 0]
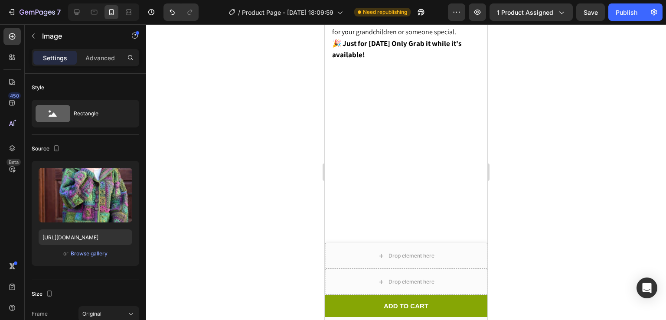
scroll to position [736, 0]
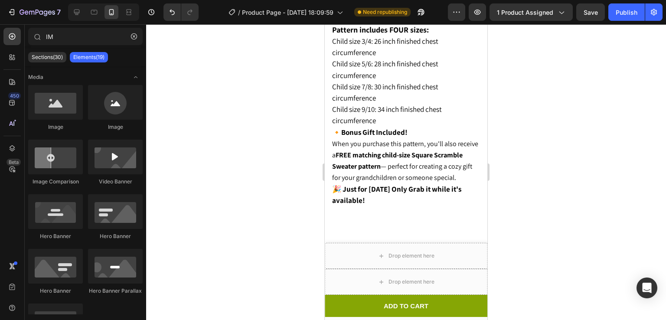
scroll to position [588, 0]
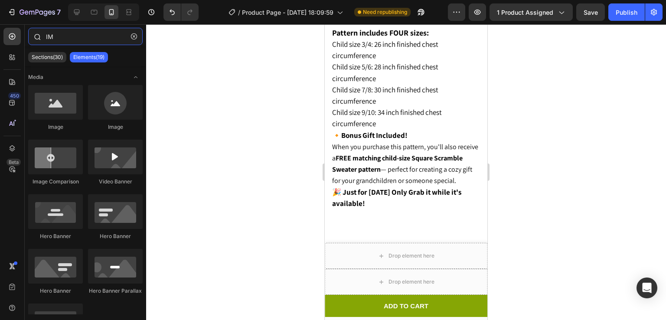
click at [75, 35] on input "IM" at bounding box center [85, 36] width 114 height 17
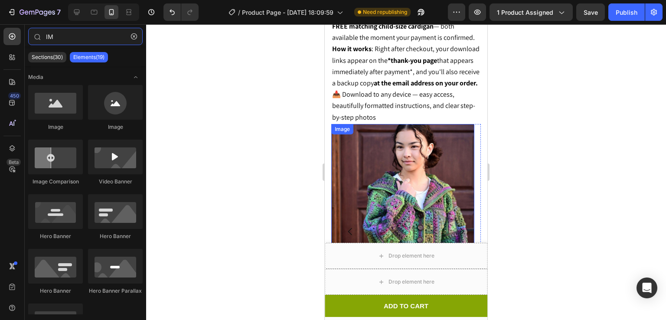
scroll to position [480, 0]
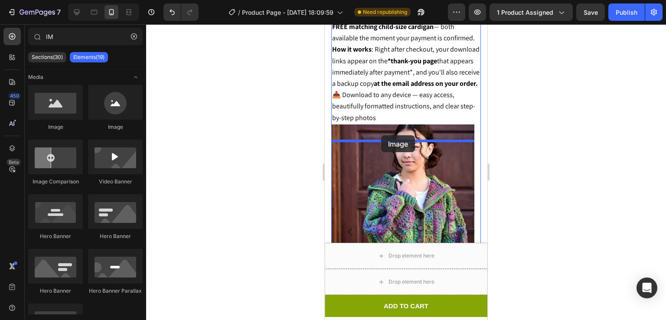
drag, startPoint x: 367, startPoint y: 140, endPoint x: 381, endPoint y: 135, distance: 14.5
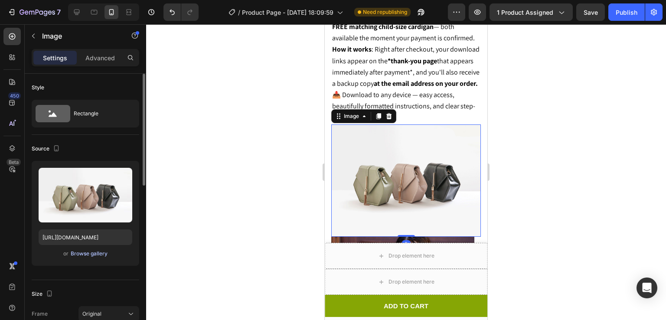
click at [76, 253] on div "Browse gallery" at bounding box center [89, 254] width 37 height 8
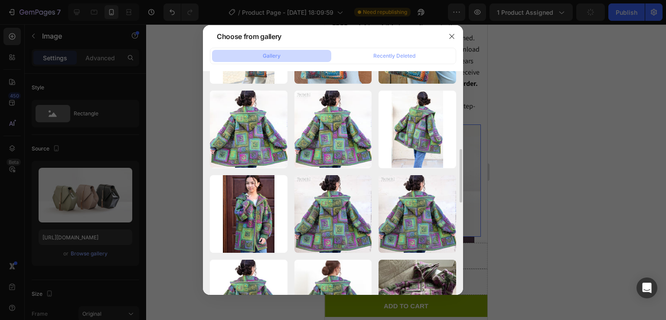
scroll to position [326, 0]
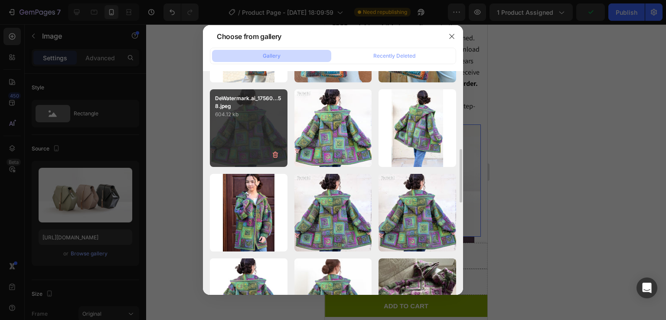
click at [260, 120] on div "DeWatermark.ai_17560...58.jpeg 604.12 kb" at bounding box center [249, 128] width 78 height 78
type input "[URL][DOMAIN_NAME]"
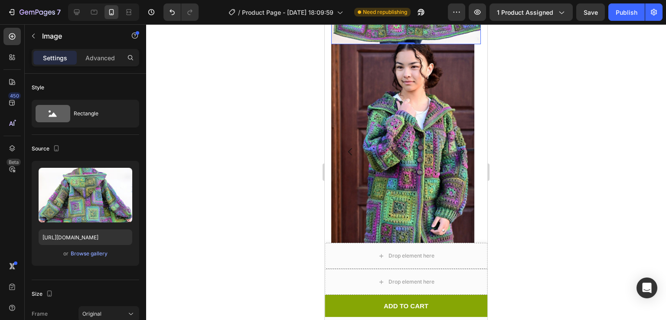
scroll to position [711, 0]
click at [622, 14] on div "Publish" at bounding box center [627, 12] width 22 height 9
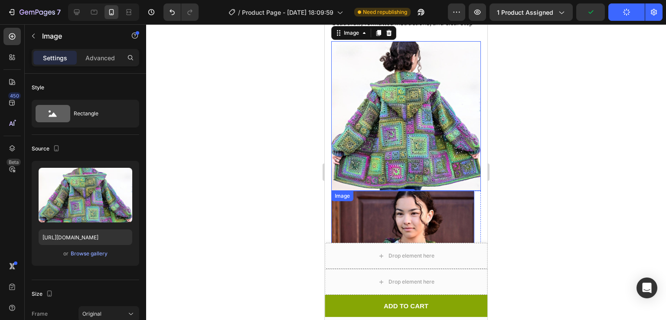
scroll to position [562, 0]
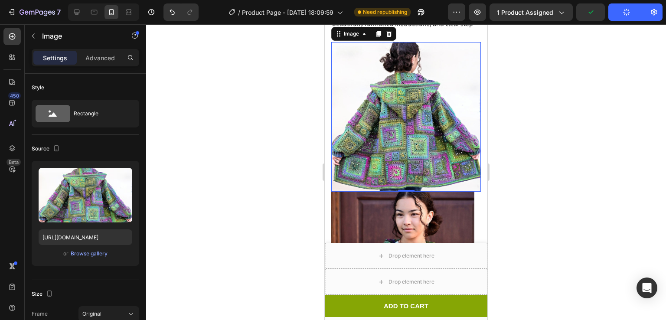
click at [569, 96] on div at bounding box center [406, 172] width 520 height 296
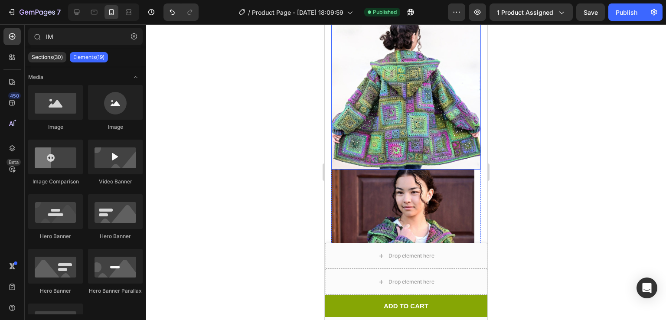
scroll to position [586, 0]
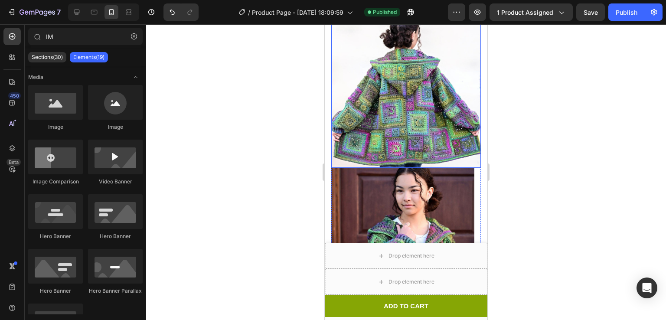
click at [392, 133] on img at bounding box center [406, 93] width 150 height 150
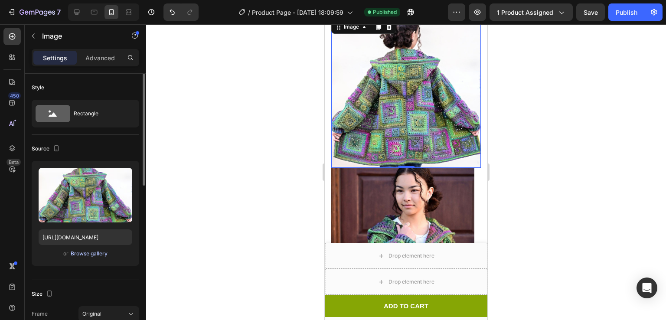
click at [85, 252] on div "Browse gallery" at bounding box center [89, 254] width 37 height 8
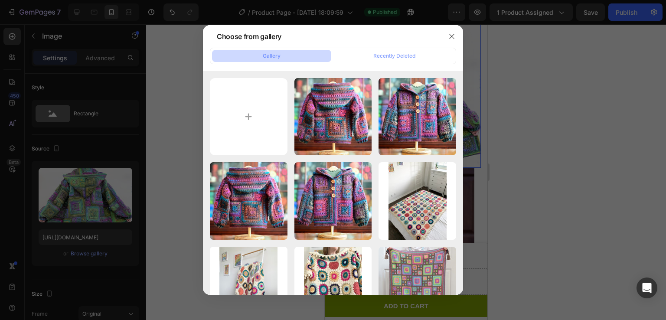
click at [589, 100] on div at bounding box center [333, 160] width 666 height 320
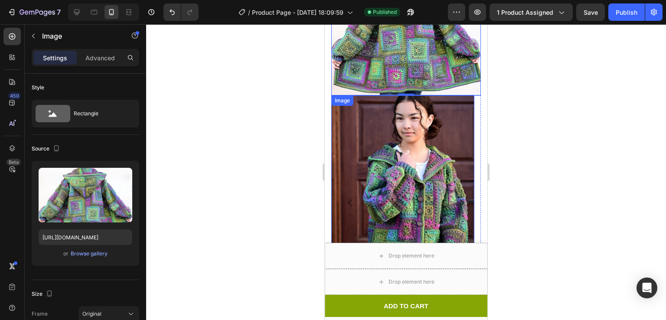
scroll to position [660, 0]
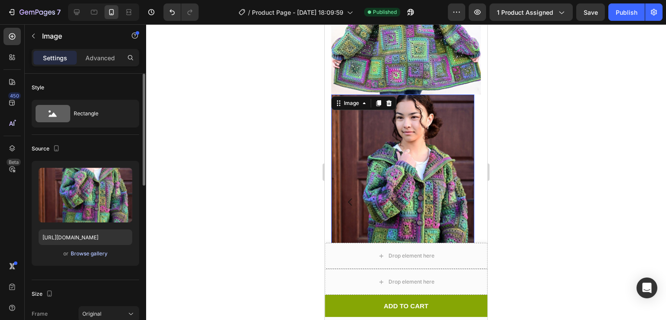
click at [88, 255] on div "Browse gallery" at bounding box center [89, 254] width 37 height 8
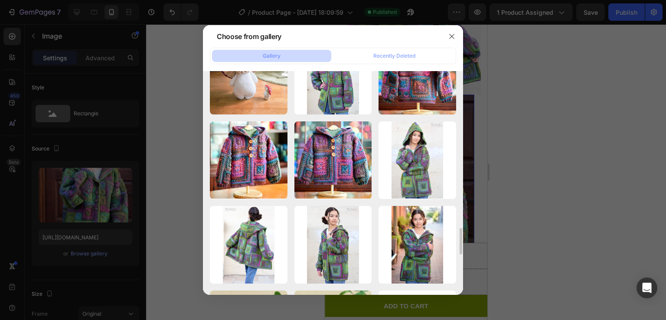
scroll to position [1327, 0]
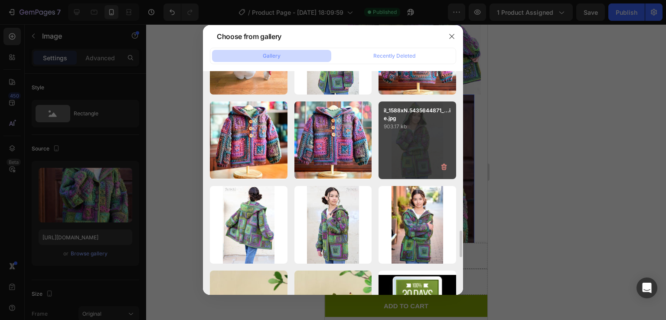
click at [414, 117] on p "il_1588xN.5435644871_...ie.jpg" at bounding box center [417, 115] width 67 height 16
type input "[URL][DOMAIN_NAME]"
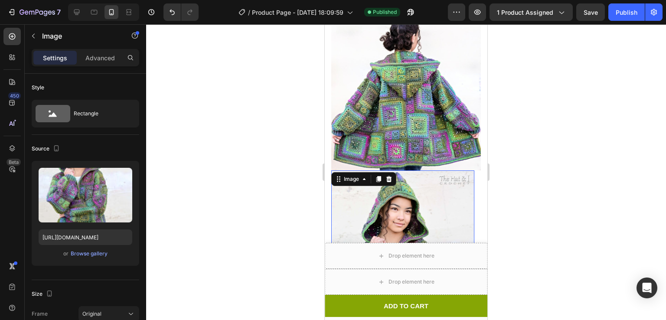
scroll to position [582, 0]
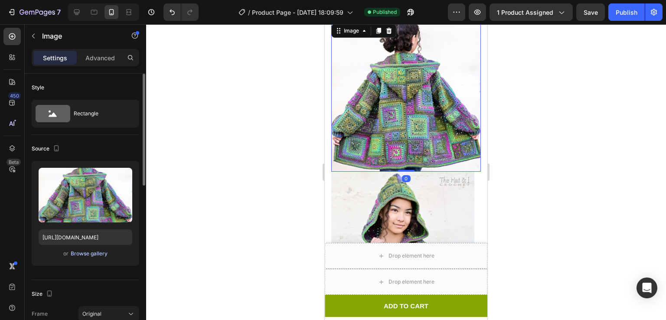
click at [94, 254] on div "Browse gallery" at bounding box center [89, 254] width 37 height 8
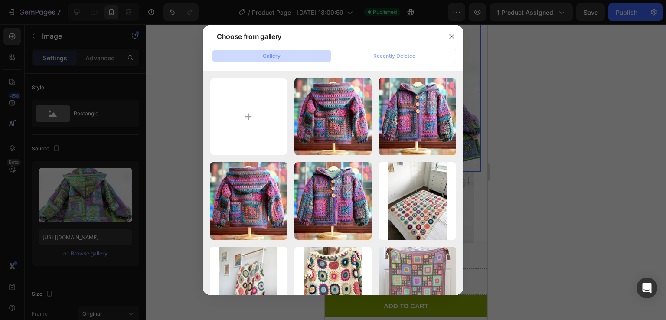
click at [564, 99] on div at bounding box center [333, 160] width 666 height 320
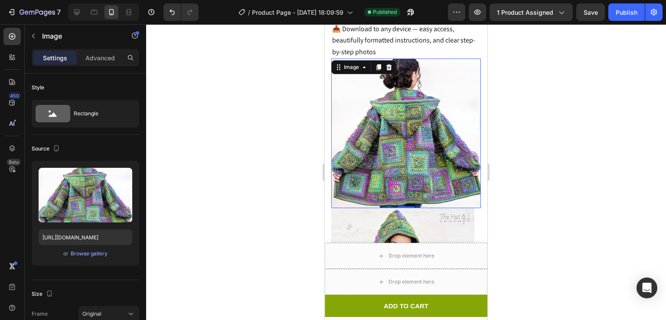
scroll to position [535, 0]
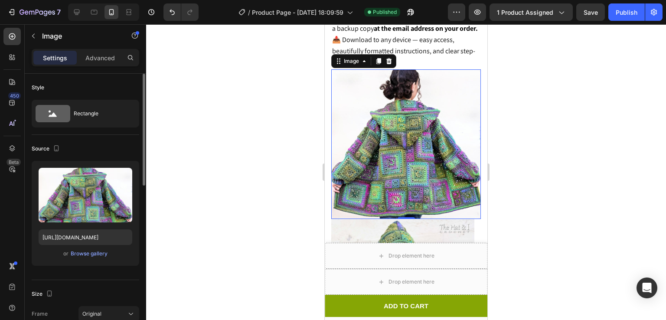
drag, startPoint x: 83, startPoint y: 260, endPoint x: 89, endPoint y: 259, distance: 5.7
click at [89, 259] on div "Upload Image [URL][DOMAIN_NAME] or Browse gallery" at bounding box center [86, 213] width 108 height 105
click at [91, 253] on div "Browse gallery" at bounding box center [89, 254] width 37 height 8
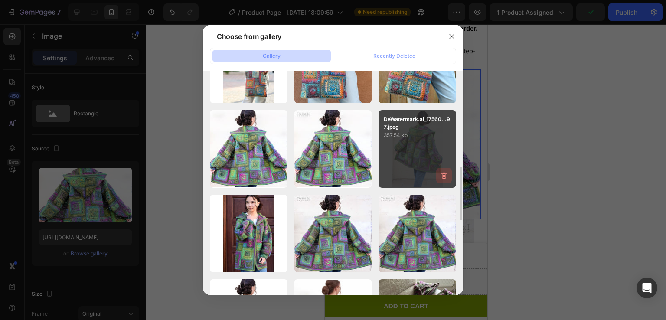
scroll to position [343, 0]
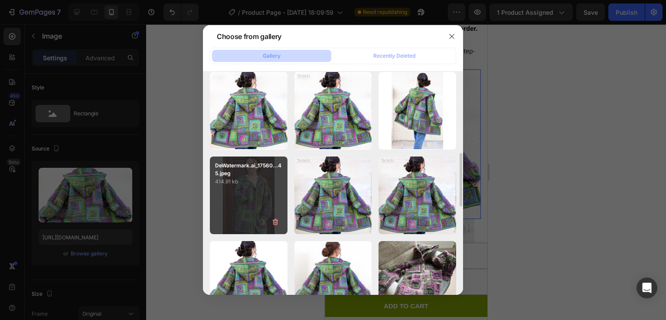
click at [231, 197] on div "DeWatermark.ai_17560...45.jpeg 414.91 kb" at bounding box center [249, 196] width 78 height 78
type input "[URL][DOMAIN_NAME]"
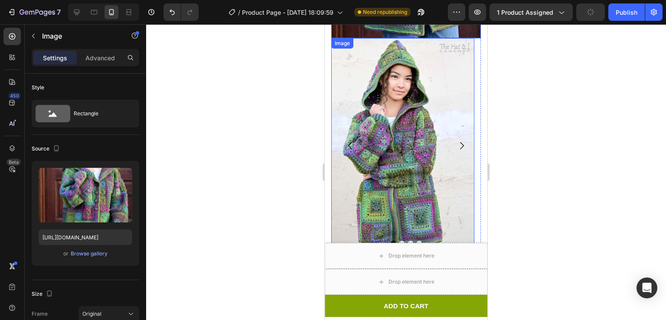
scroll to position [855, 0]
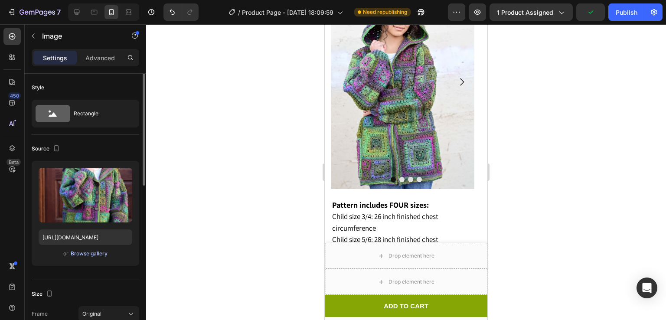
click at [80, 252] on div "Browse gallery" at bounding box center [89, 254] width 37 height 8
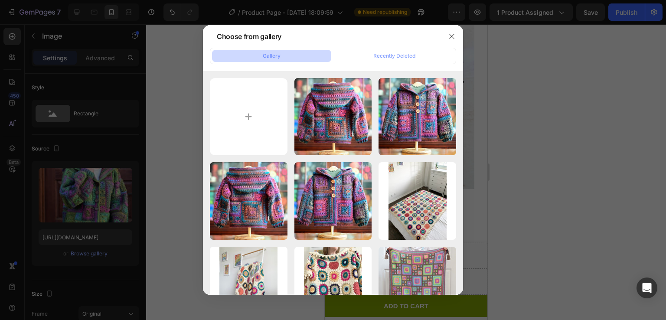
click at [519, 131] on div at bounding box center [333, 160] width 666 height 320
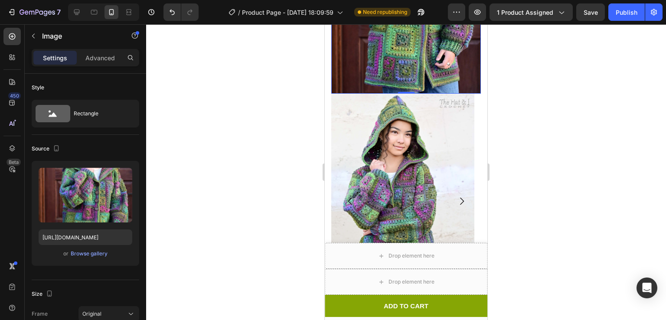
scroll to position [736, 0]
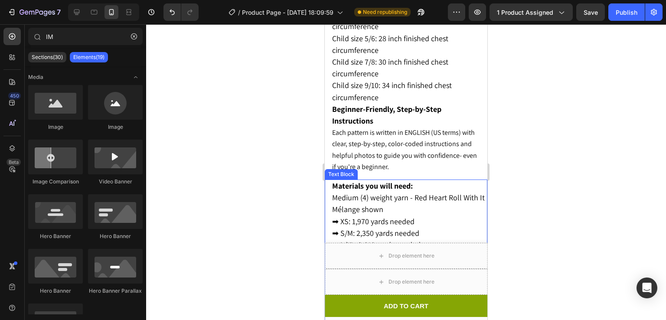
scroll to position [935, 0]
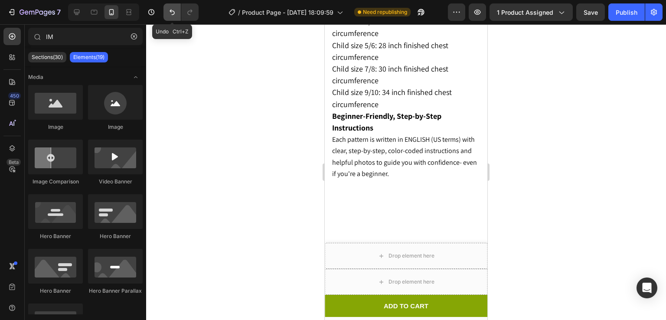
click at [168, 17] on button "Undo/Redo" at bounding box center [172, 11] width 17 height 17
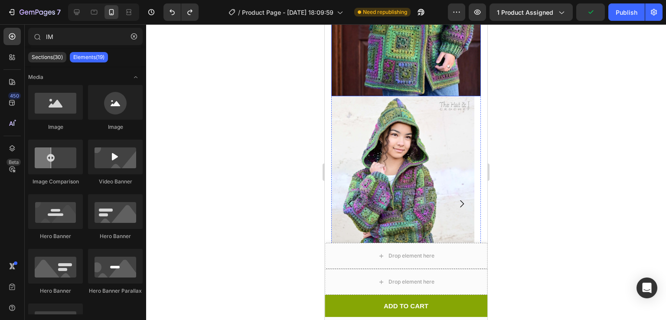
scroll to position [741, 0]
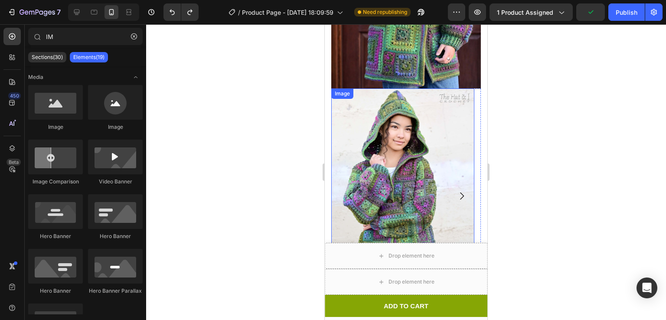
click at [419, 154] on img at bounding box center [402, 195] width 143 height 215
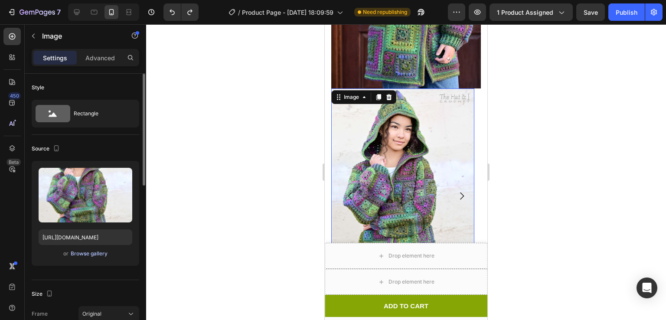
click at [89, 256] on div "Browse gallery" at bounding box center [89, 254] width 37 height 8
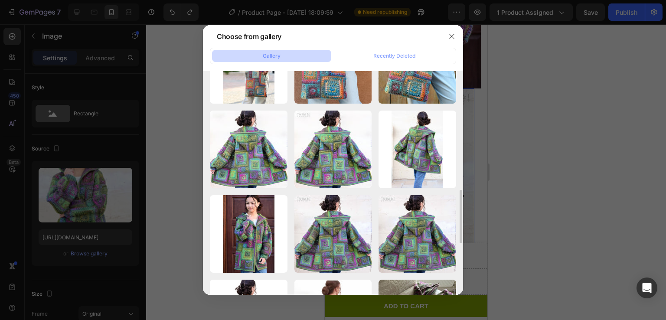
scroll to position [348, 0]
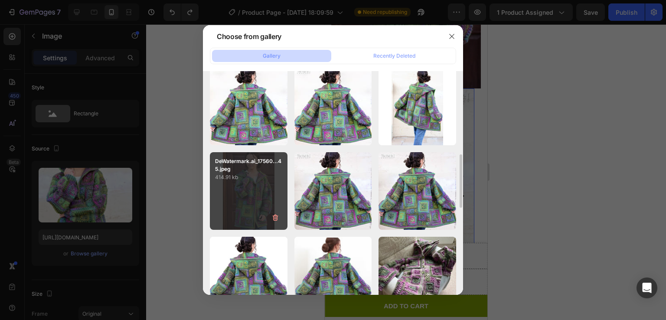
click at [245, 186] on div "DeWatermark.ai_17560...45.jpeg 414.91 kb" at bounding box center [249, 191] width 78 height 78
type input "[URL][DOMAIN_NAME]"
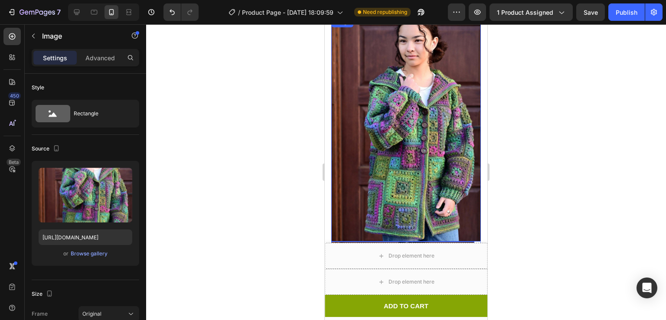
scroll to position [586, 0]
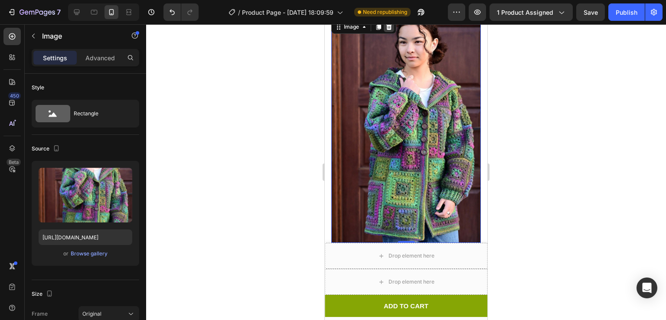
click at [389, 30] on icon at bounding box center [389, 27] width 6 height 6
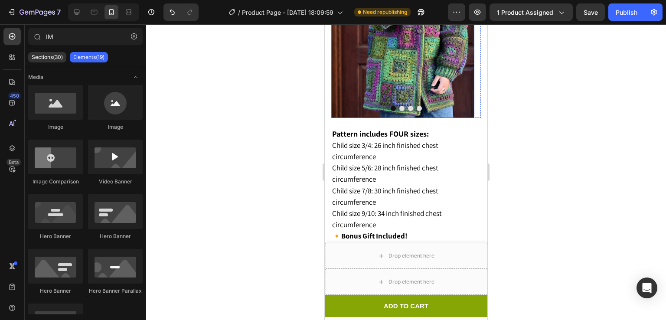
scroll to position [703, 0]
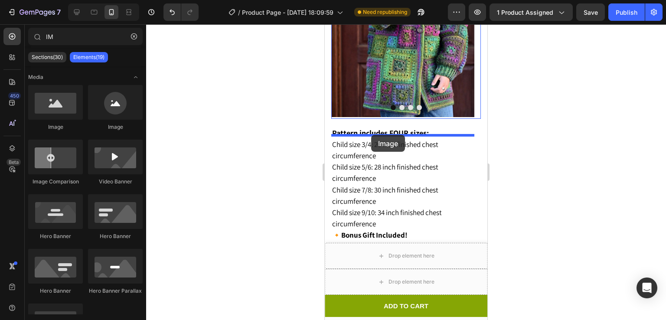
drag, startPoint x: 372, startPoint y: 141, endPoint x: 371, endPoint y: 135, distance: 6.5
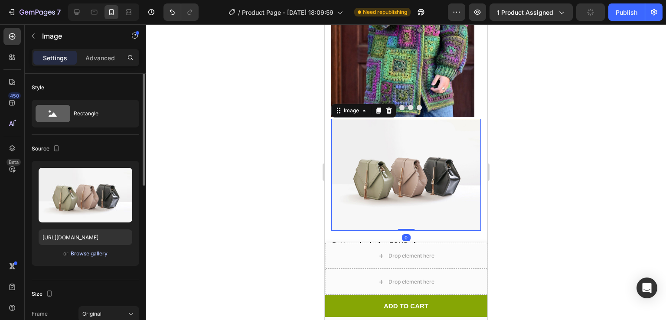
click at [71, 251] on div "Browse gallery" at bounding box center [89, 254] width 37 height 8
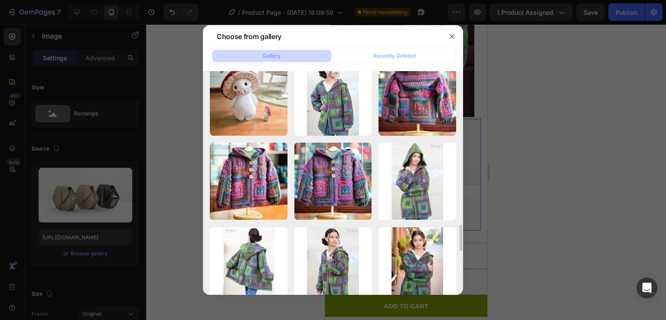
scroll to position [1285, 0]
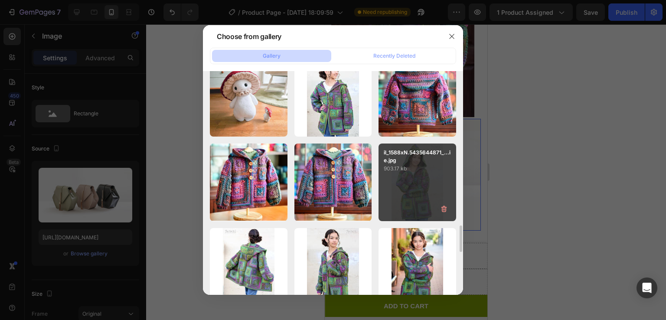
click at [429, 184] on div "il_1588xN.5435644871_...ie.jpg 903.17 kb" at bounding box center [418, 183] width 78 height 78
type input "[URL][DOMAIN_NAME]"
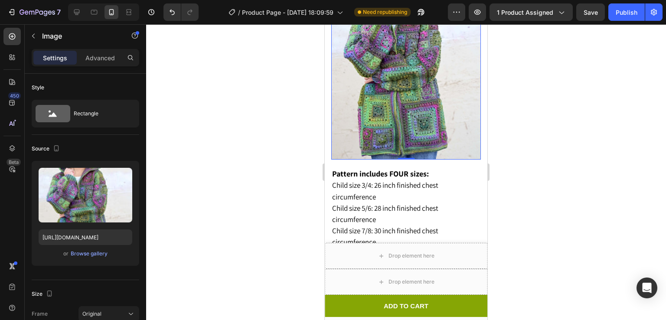
scroll to position [888, 0]
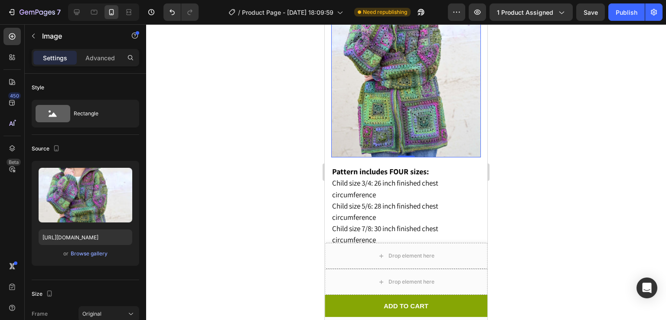
click at [527, 149] on div at bounding box center [406, 172] width 520 height 296
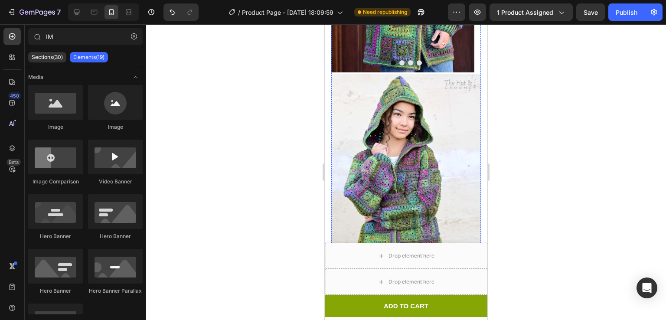
scroll to position [749, 0]
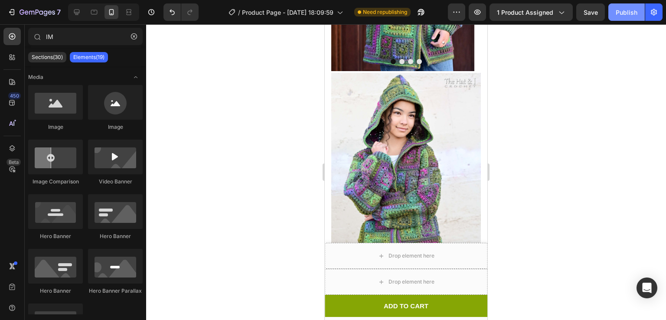
click at [635, 11] on div "Publish" at bounding box center [627, 12] width 22 height 9
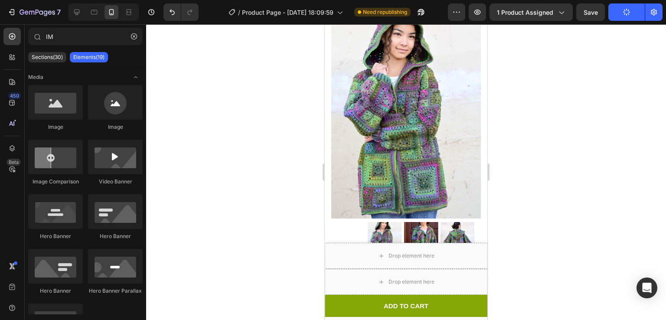
scroll to position [40, 0]
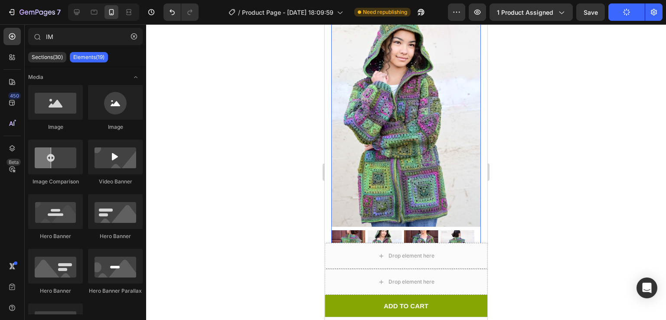
click at [406, 130] on img at bounding box center [406, 114] width 150 height 225
